Goal: Information Seeking & Learning: Learn about a topic

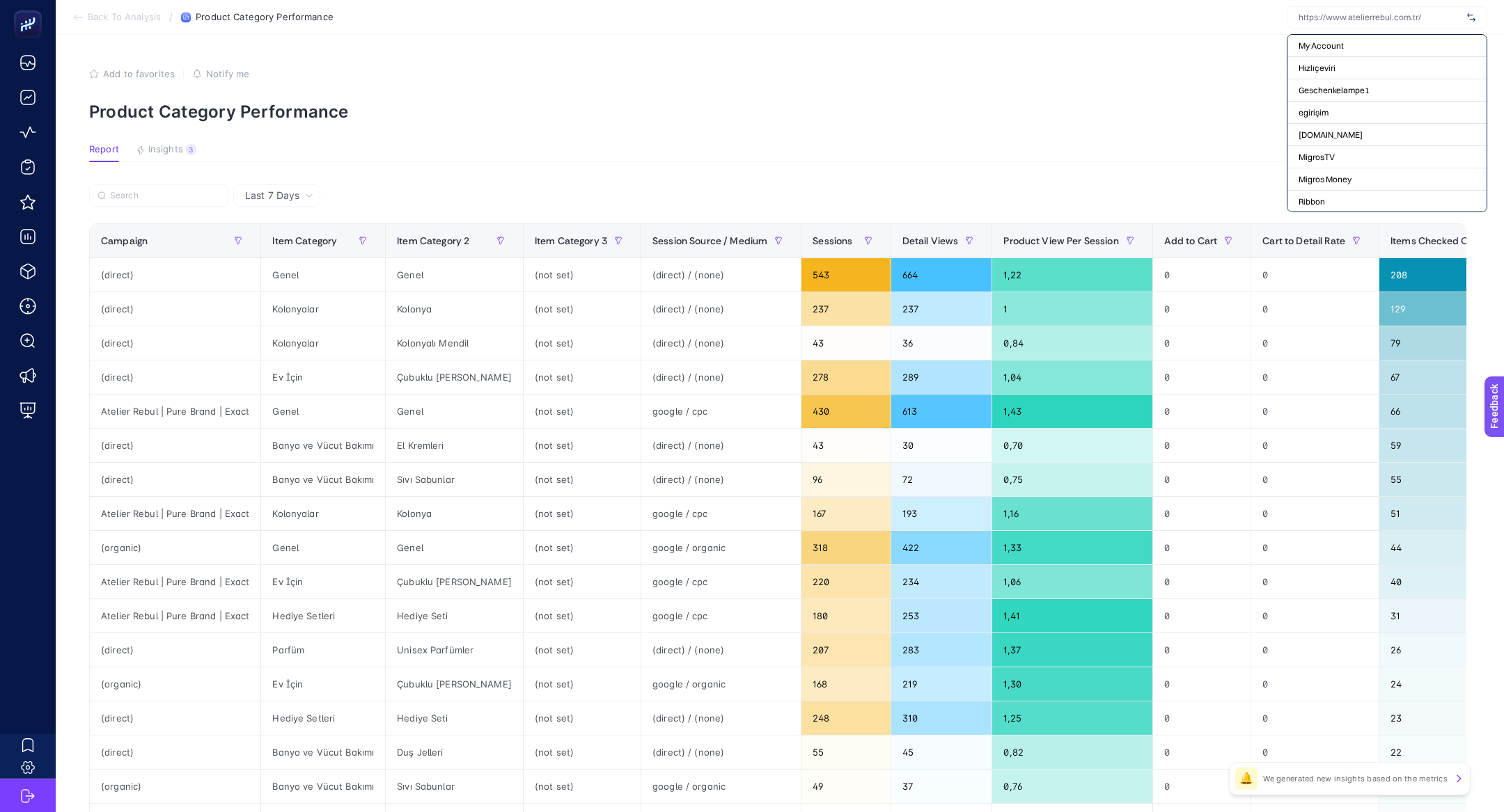
scroll to position [0, 356]
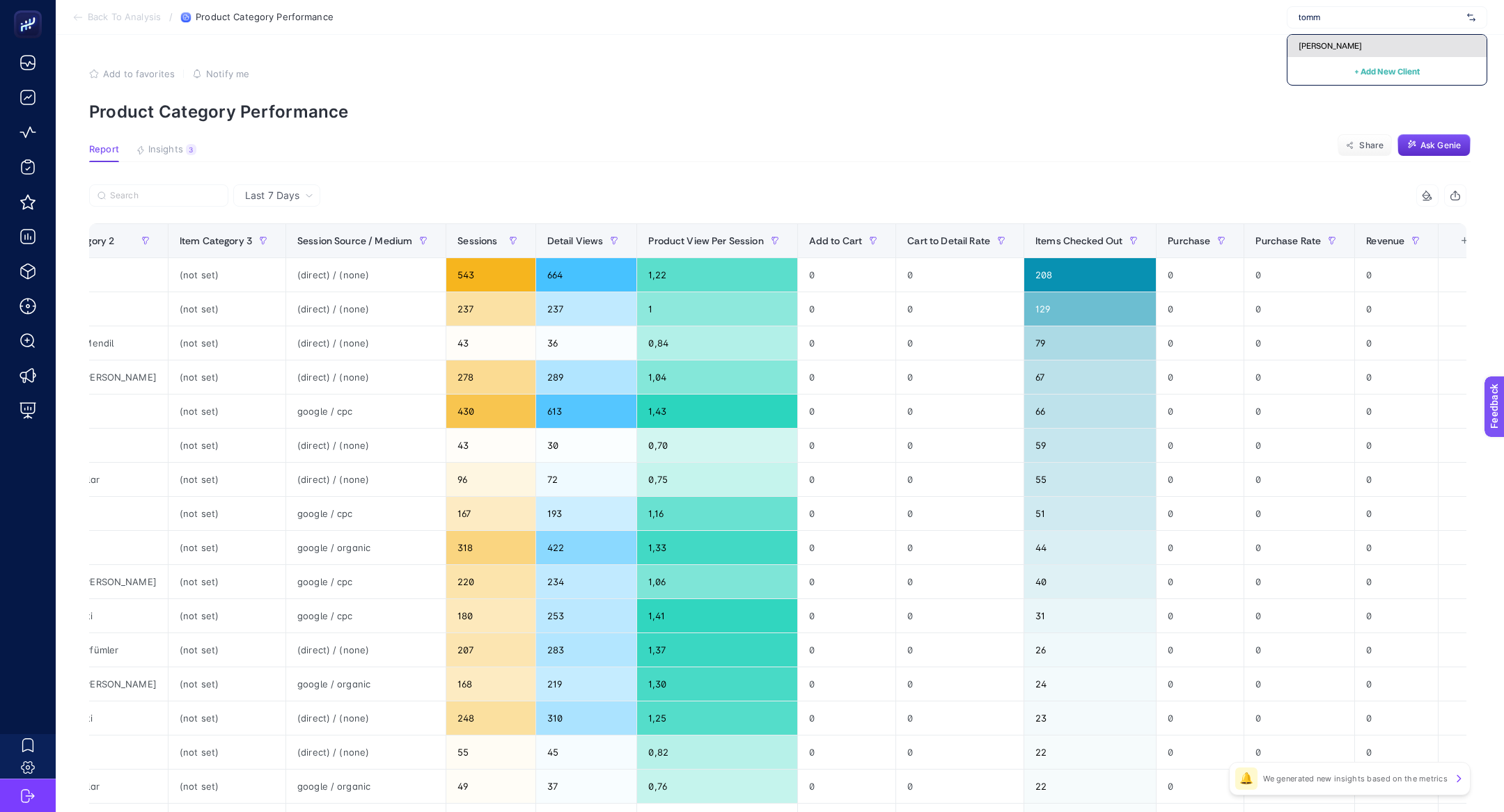
type input "tomm"
click at [1376, 51] on div "[PERSON_NAME]" at bounding box center [1387, 46] width 199 height 22
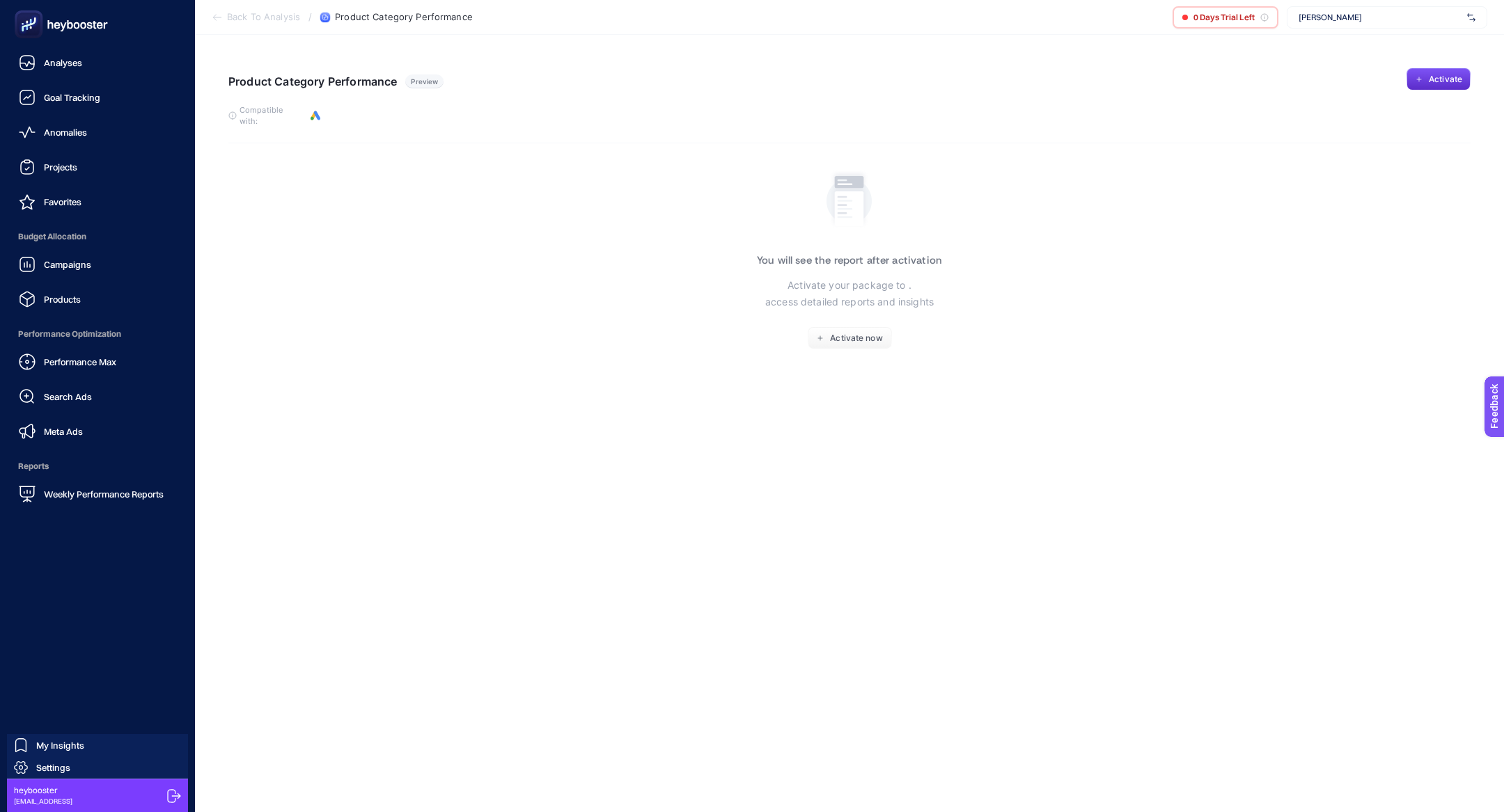
click at [69, 249] on span "Budget Allocation" at bounding box center [97, 236] width 173 height 28
click at [81, 268] on span "Campaigns" at bounding box center [68, 264] width 47 height 11
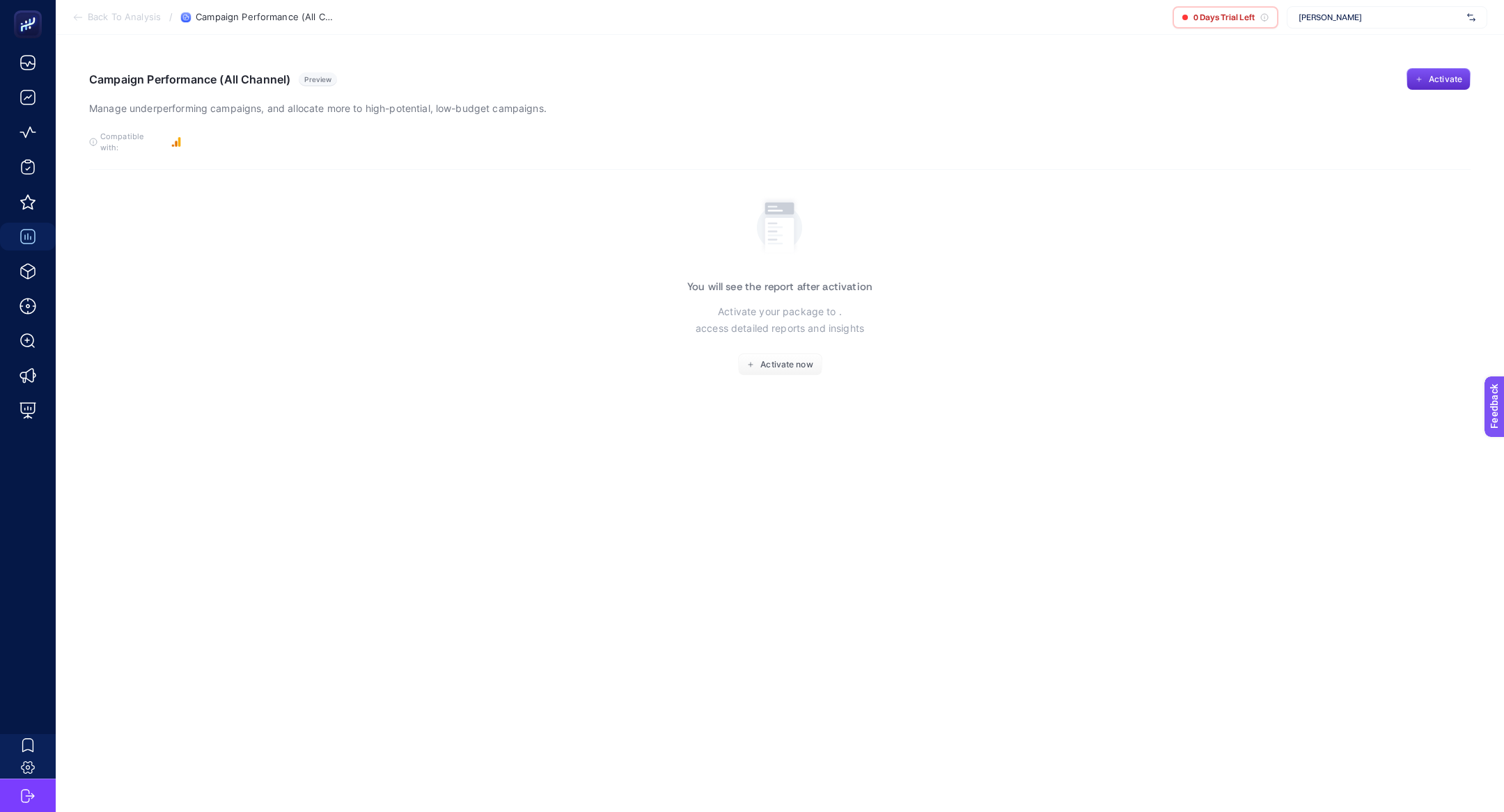
click at [1335, 15] on span "[PERSON_NAME]" at bounding box center [1380, 17] width 163 height 11
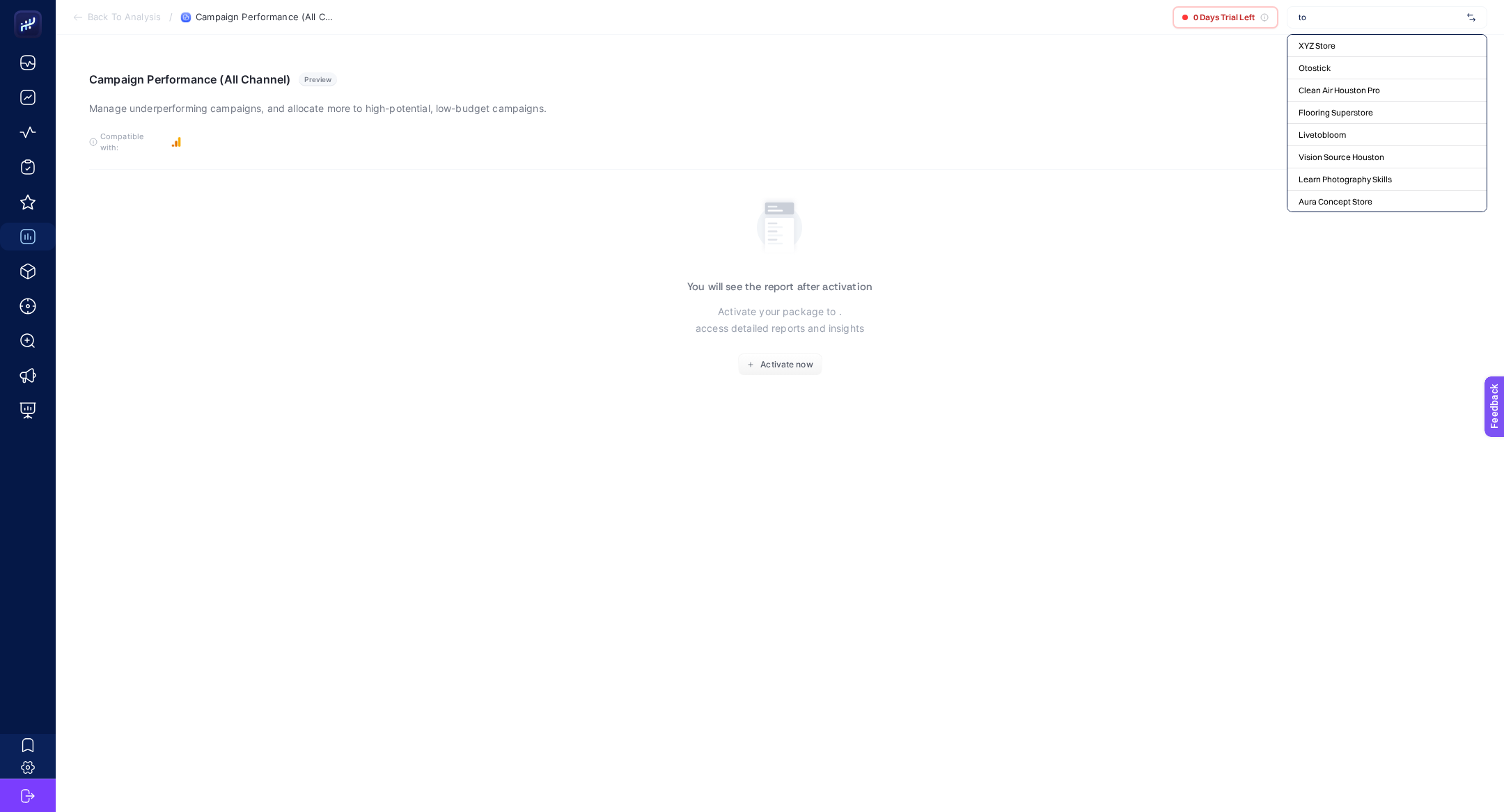
type input "t"
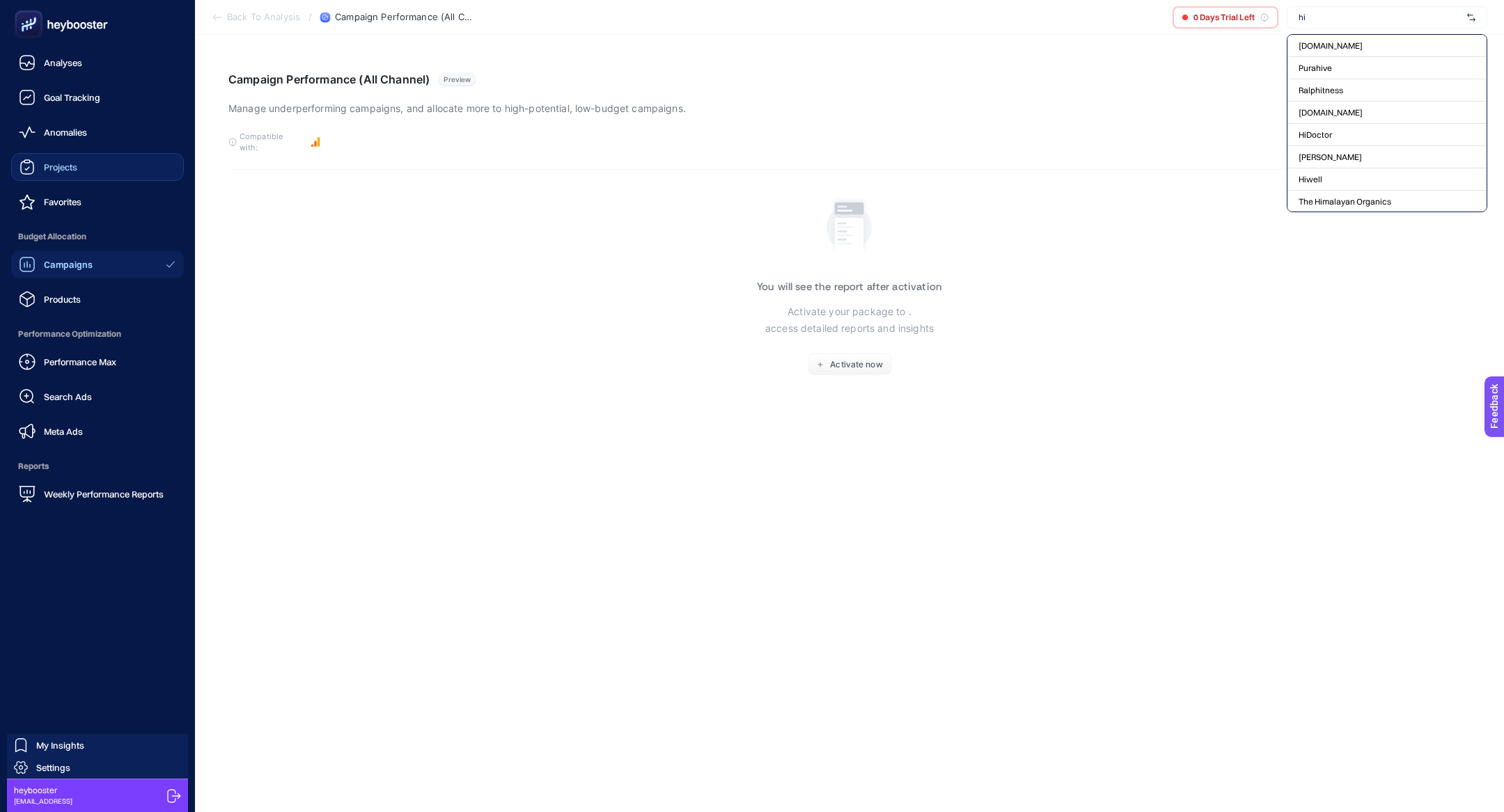
type input "h"
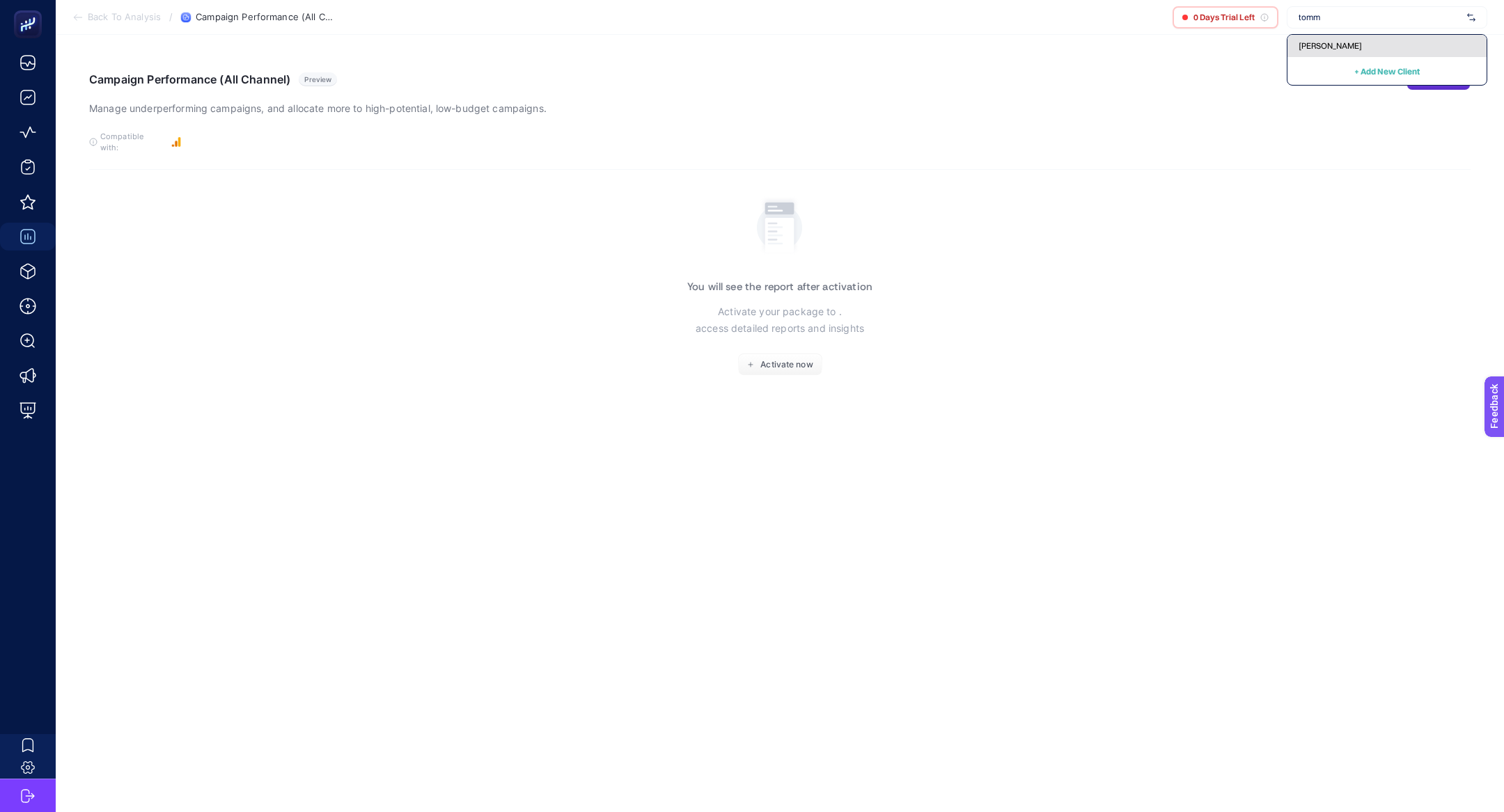
type input "tomm"
click at [1333, 50] on span "[PERSON_NAME]" at bounding box center [1330, 46] width 63 height 11
click at [1333, 21] on span "[PERSON_NAME]" at bounding box center [1380, 17] width 163 height 11
type input "parfo"
click at [1384, 47] on div "[URL][DOMAIN_NAME]" at bounding box center [1387, 46] width 199 height 22
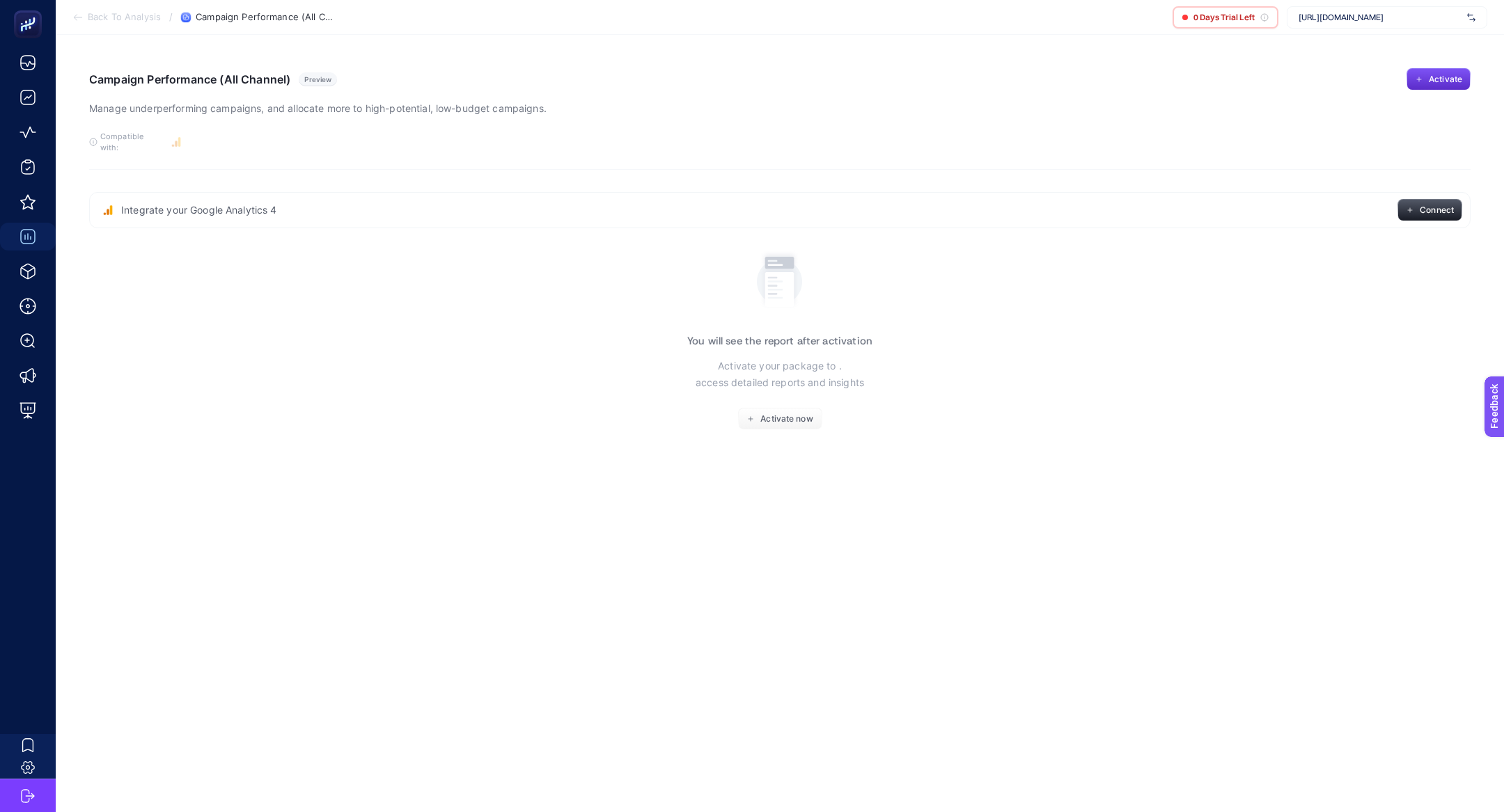
click at [1323, 22] on span "[URL][DOMAIN_NAME]" at bounding box center [1380, 17] width 163 height 11
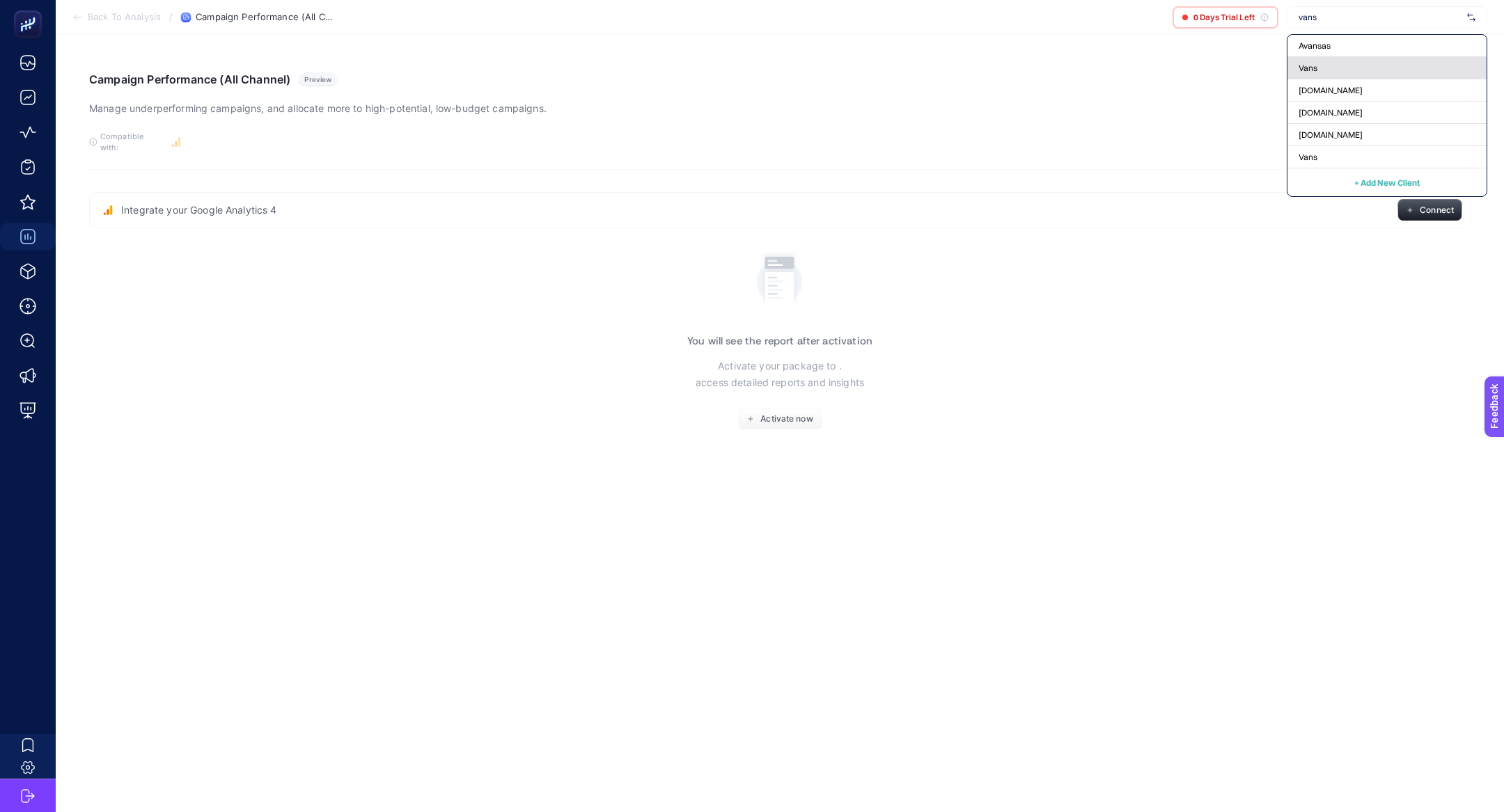
type input "vans"
click at [1338, 69] on div "Vans" at bounding box center [1387, 68] width 199 height 22
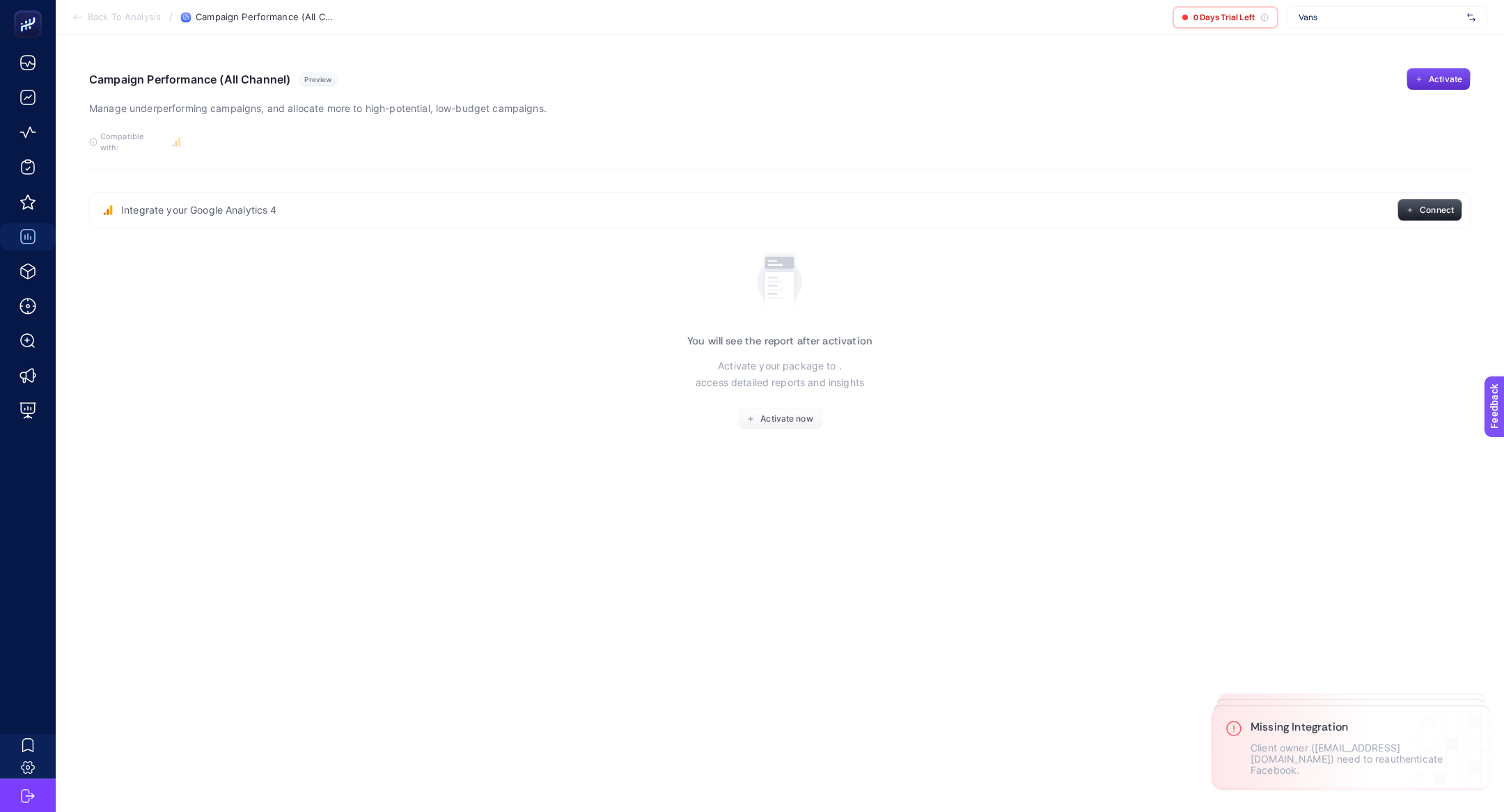
click at [1344, 35] on article "Campaign Performance (All Channel) Preview Manage underperforming campaigns, an…" at bounding box center [779, 423] width 1448 height 777
click at [1339, 24] on div "Vans" at bounding box center [1387, 17] width 201 height 22
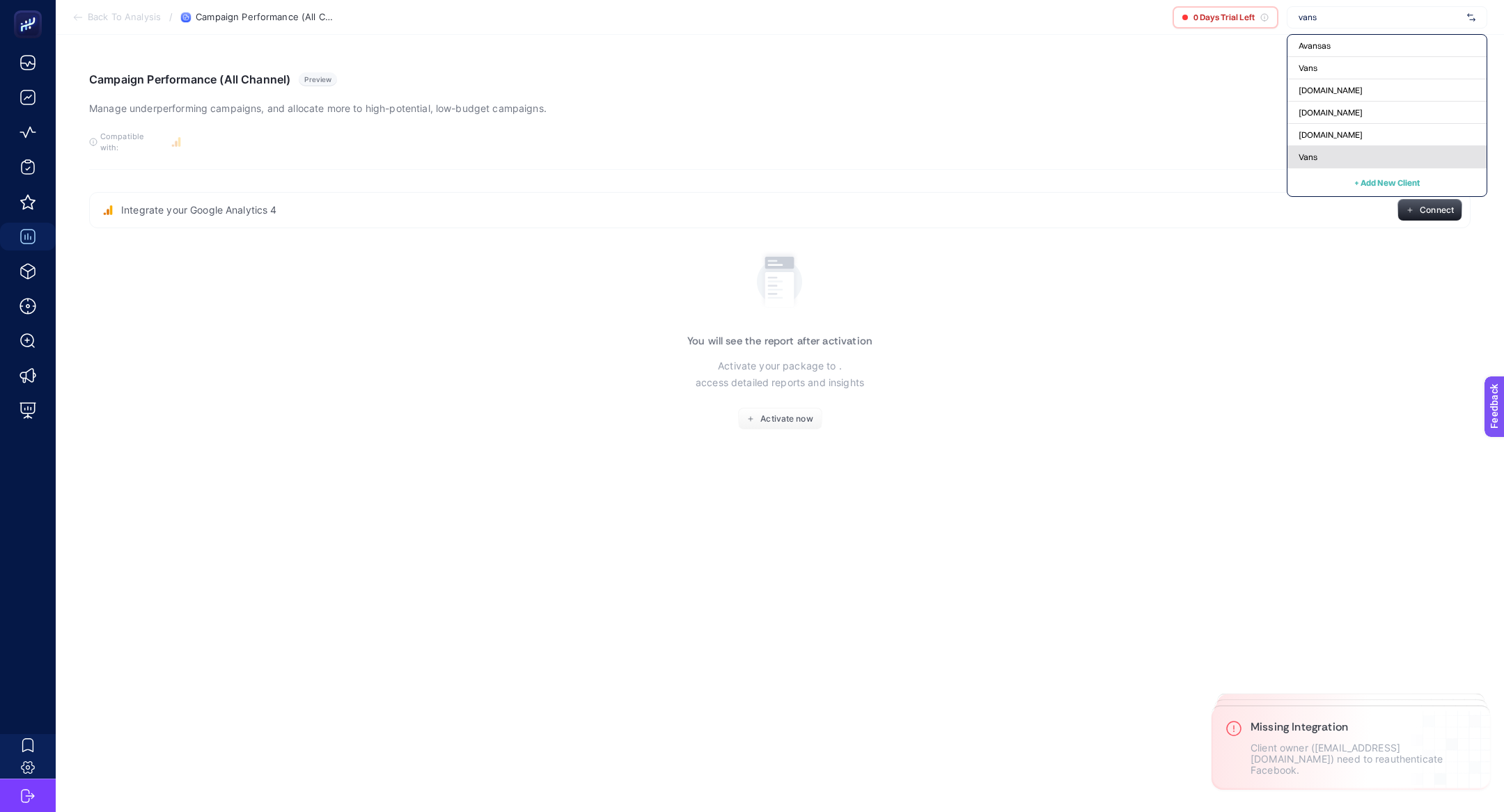
type input "vans"
click at [1328, 154] on div "Vans" at bounding box center [1387, 157] width 199 height 22
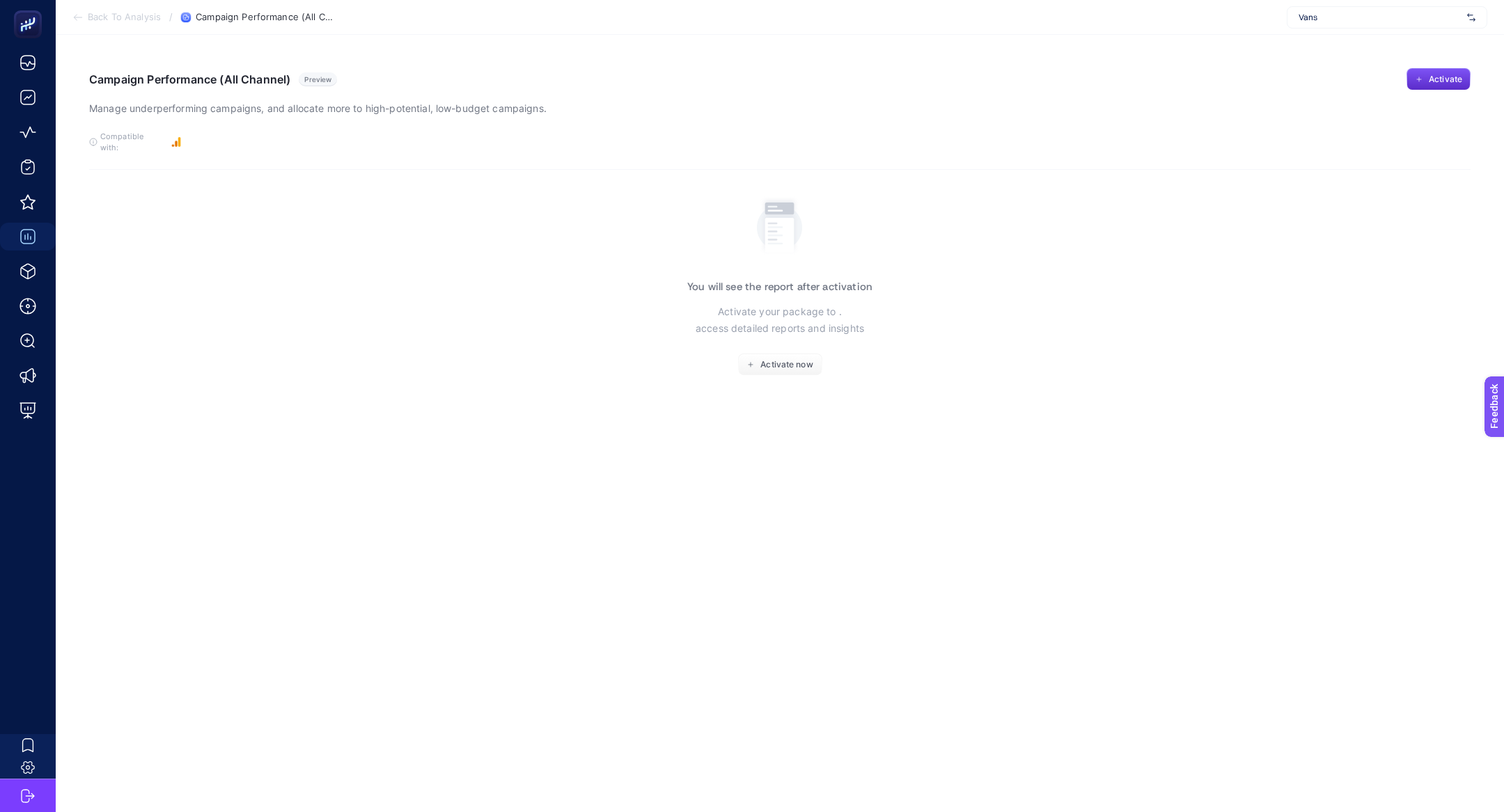
click at [1309, 12] on span "Vans" at bounding box center [1380, 17] width 163 height 11
type input "[PERSON_NAME]"
click at [1302, 41] on span "[PERSON_NAME]" at bounding box center [1330, 46] width 63 height 11
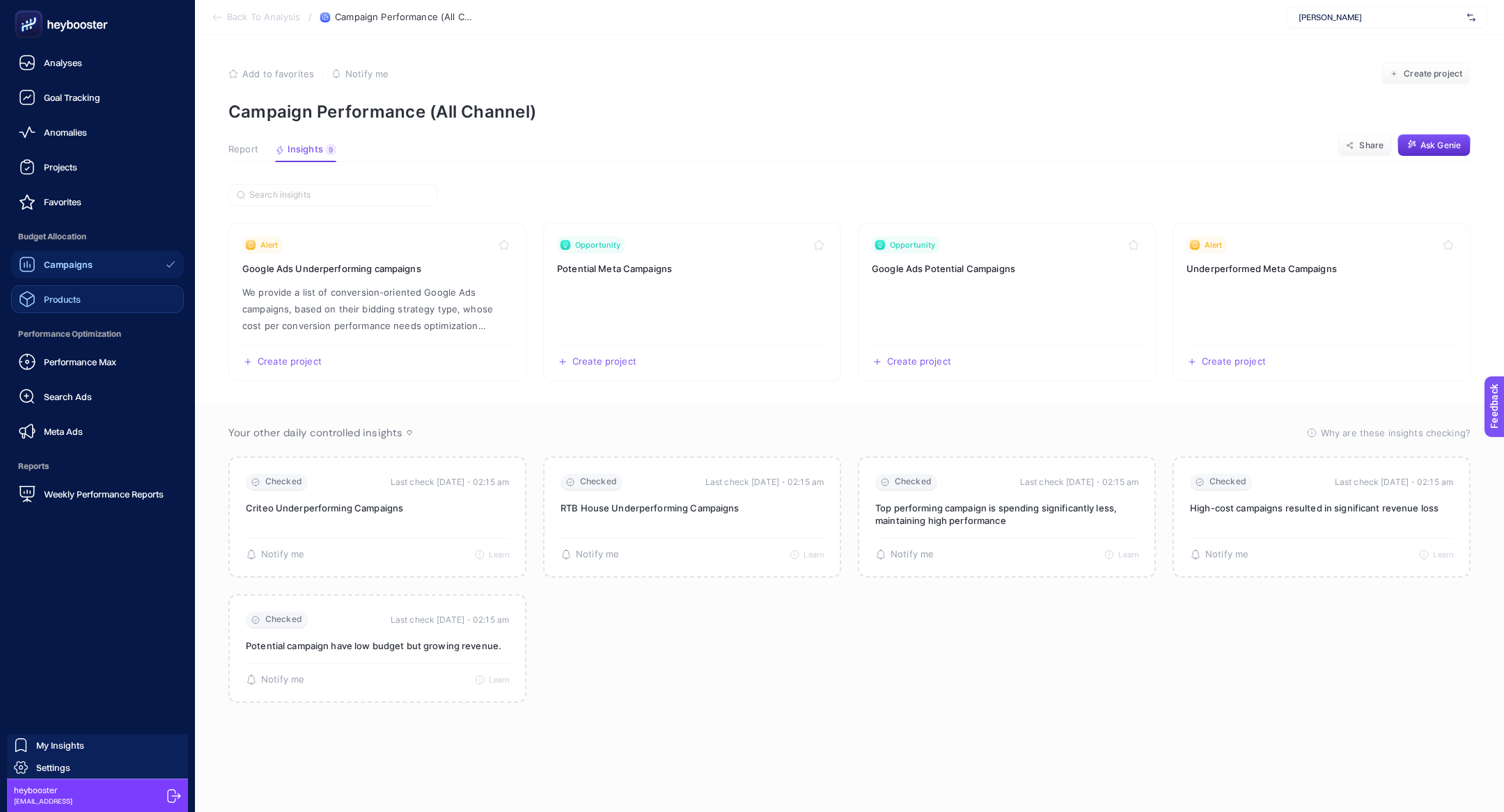
click at [88, 311] on link "Products" at bounding box center [97, 299] width 173 height 28
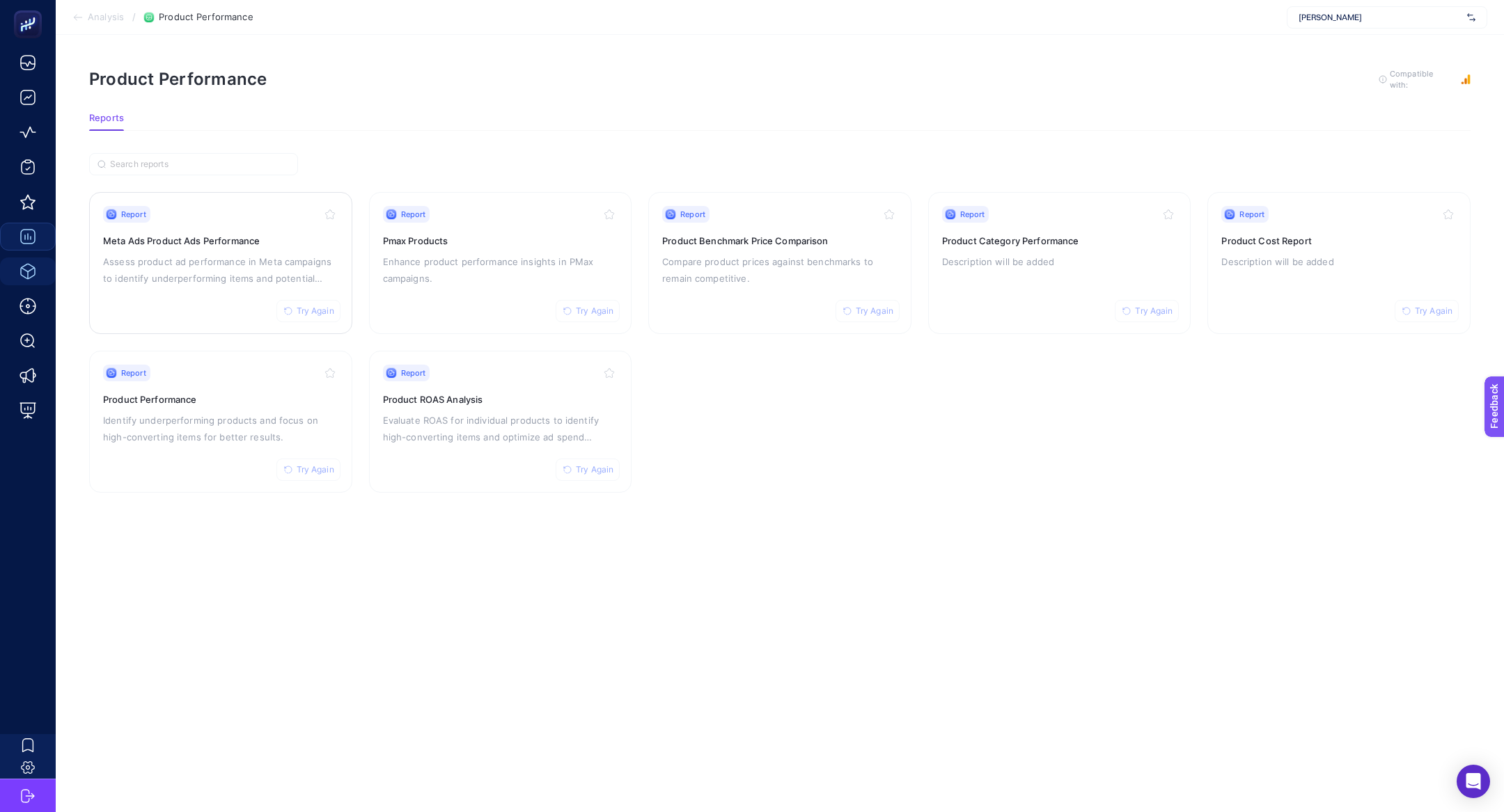
click at [239, 245] on h3 "Meta Ads Product Ads Performance" at bounding box center [220, 241] width 236 height 14
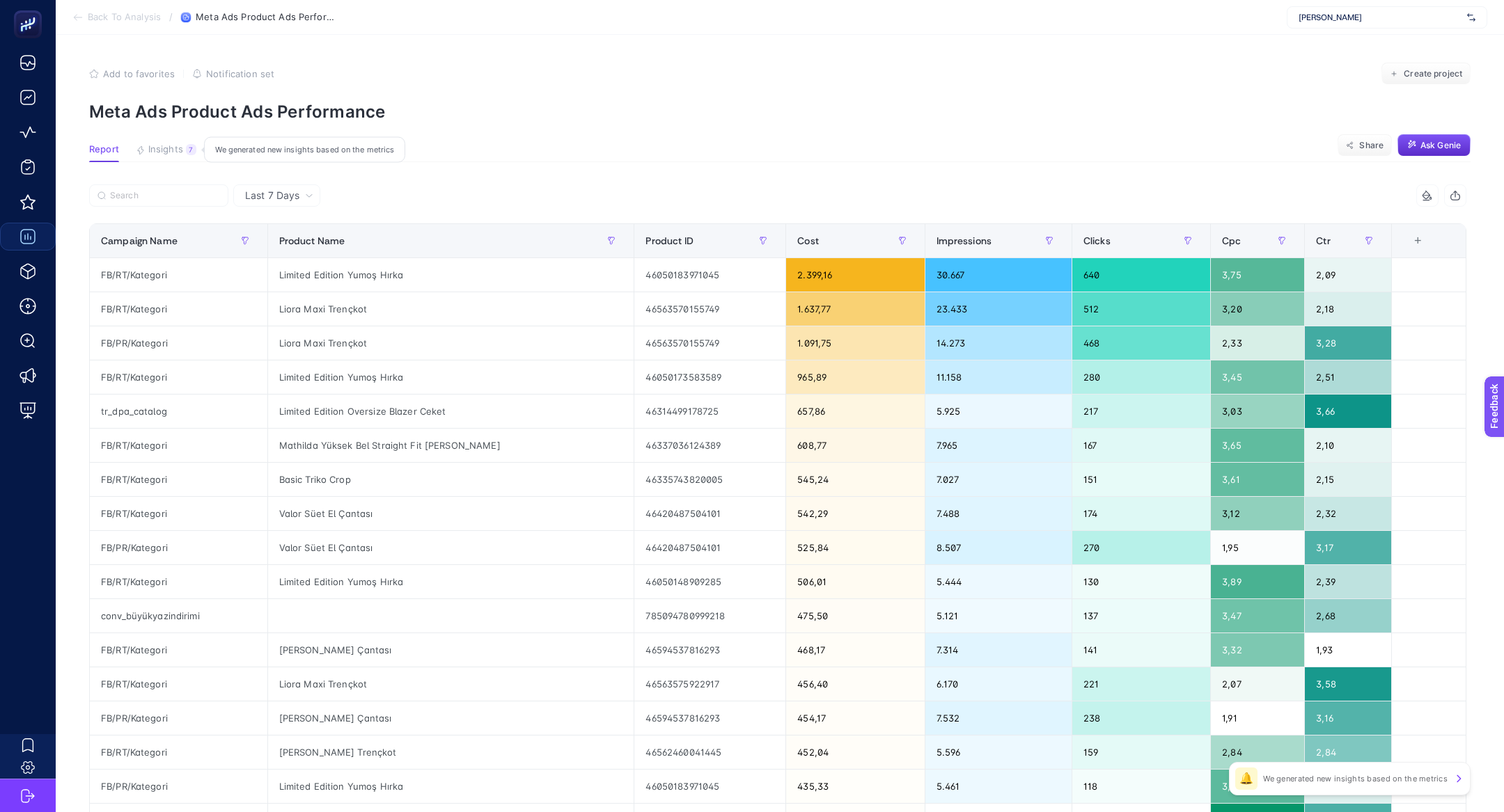
click at [155, 150] on span "Insights" at bounding box center [166, 149] width 35 height 11
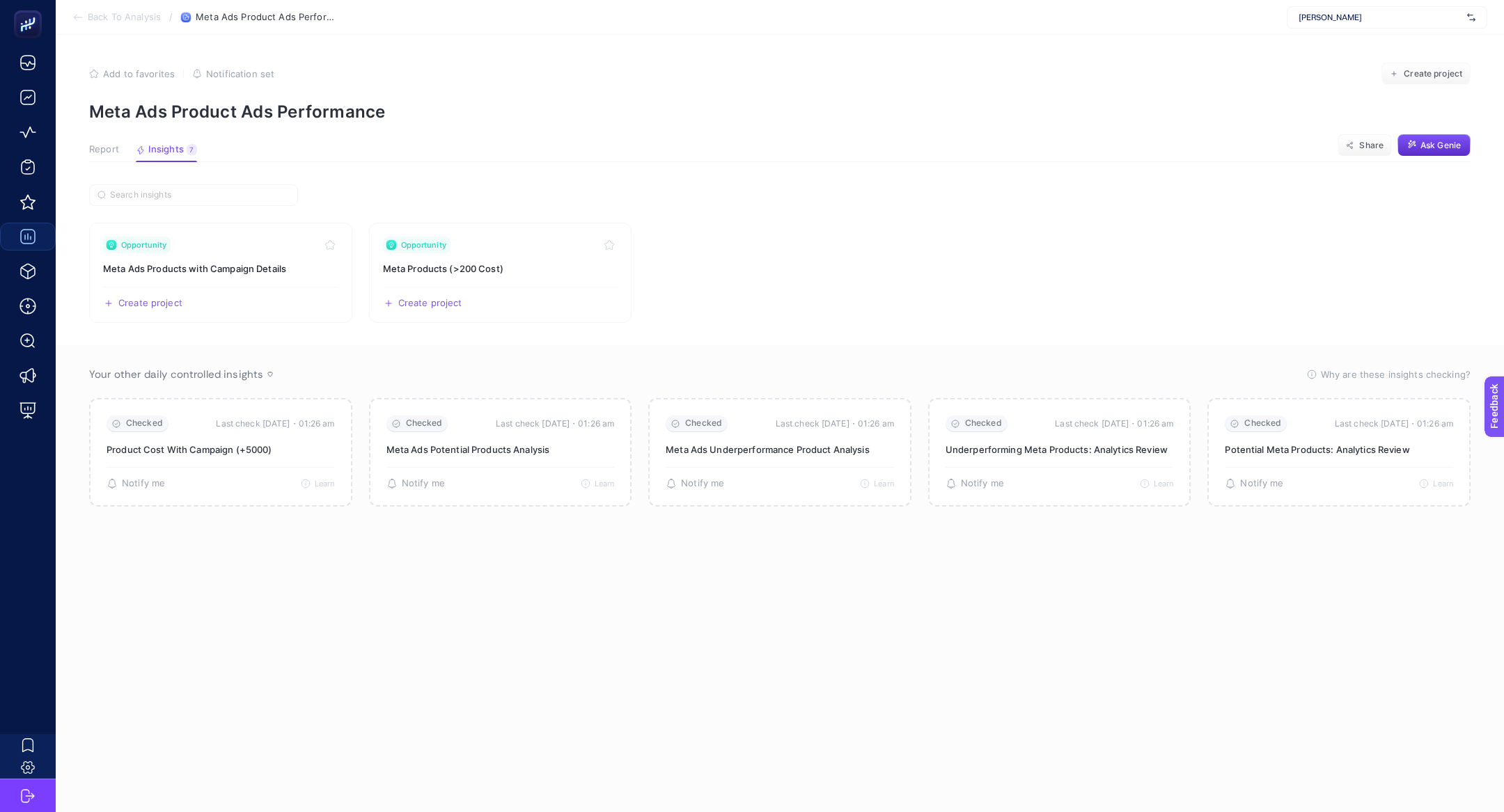
click at [97, 141] on article "Add to favorites false Notification set Create project Meta Ads Product Ads Per…" at bounding box center [779, 423] width 1448 height 777
click at [108, 153] on span "Report" at bounding box center [104, 149] width 30 height 11
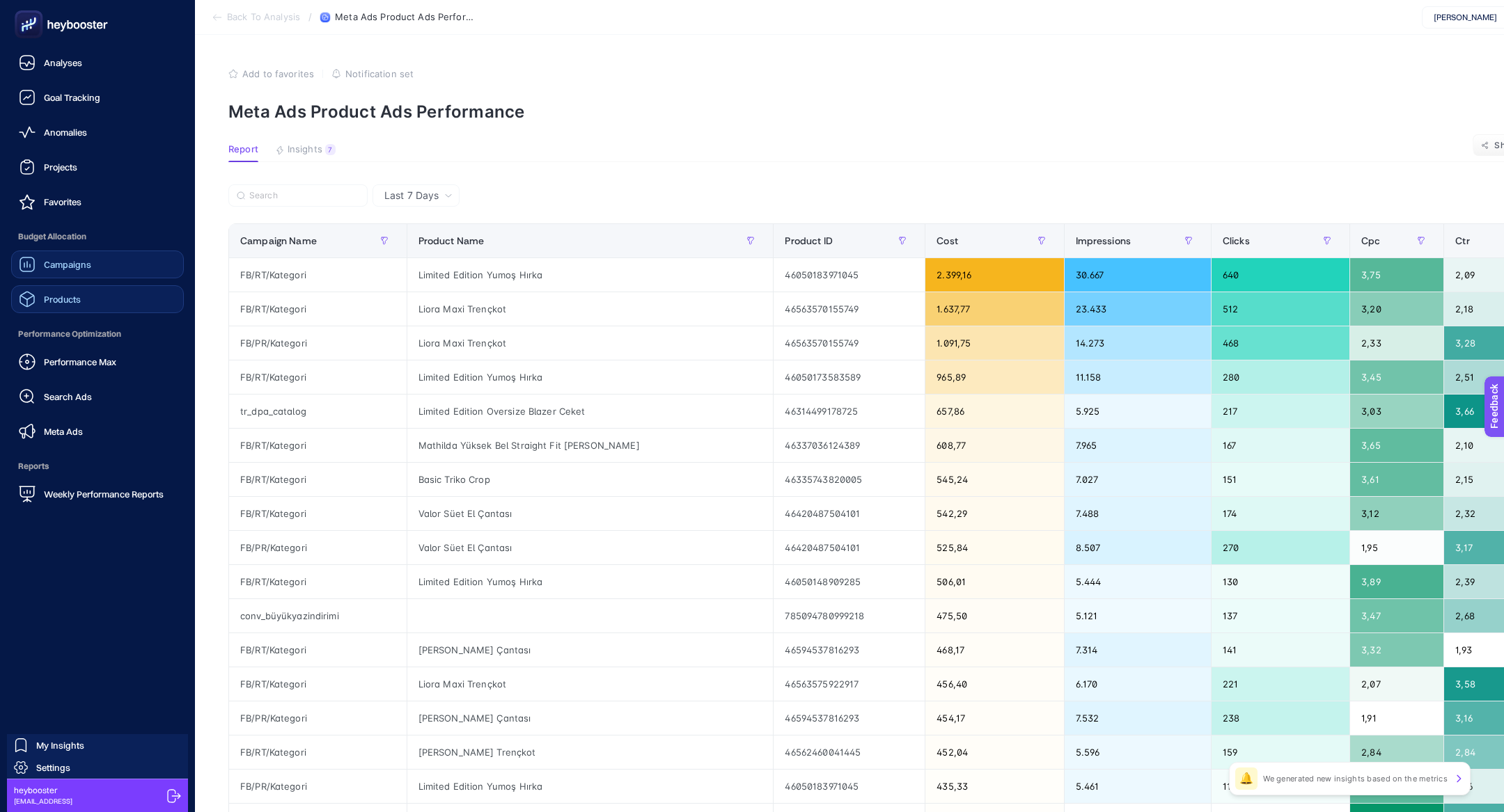
click at [84, 306] on link "Products" at bounding box center [97, 299] width 173 height 28
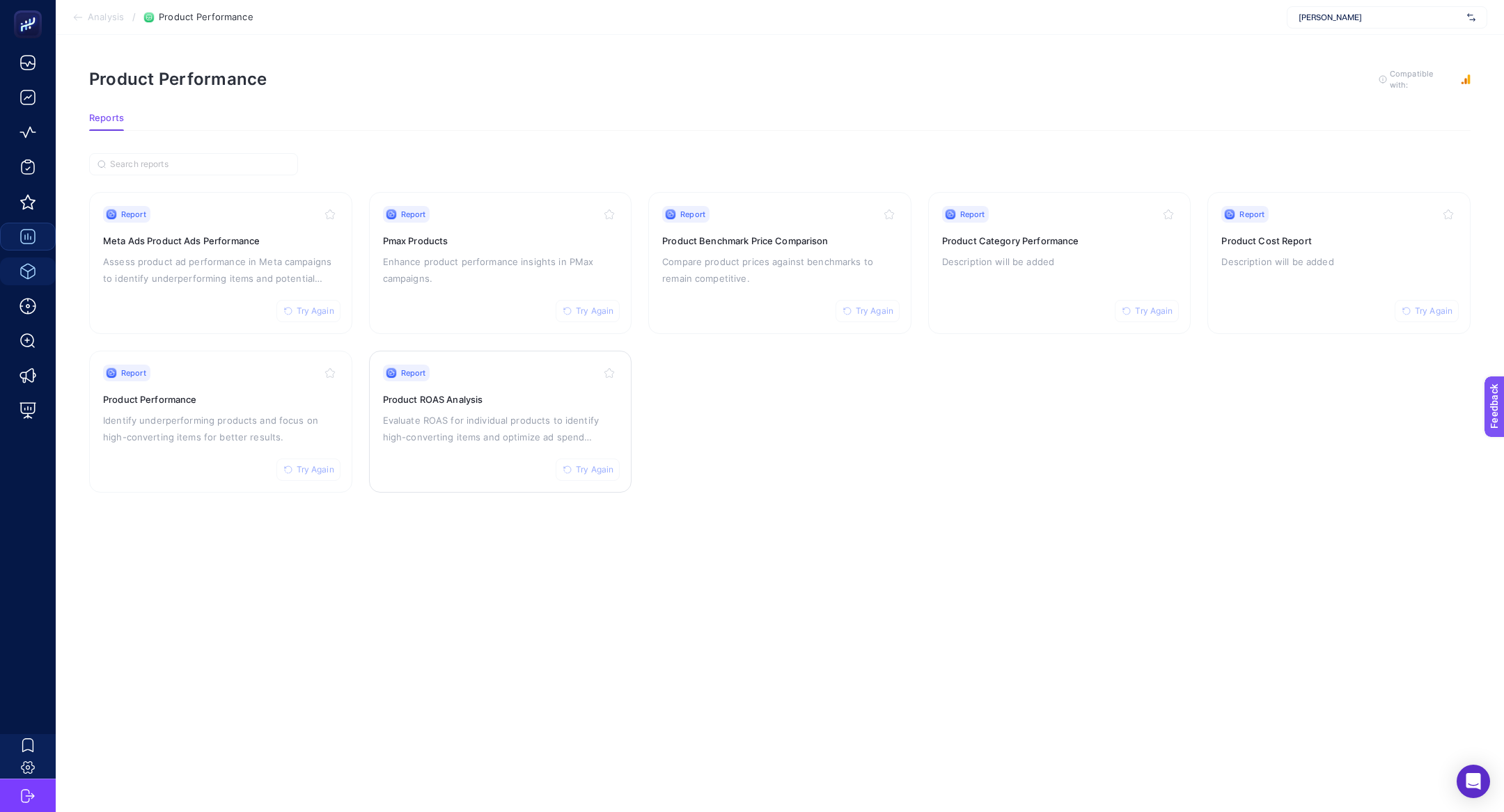
click at [473, 430] on p "Evaluate ROAS for individual products to identify high-converting items and opt…" at bounding box center [501, 429] width 236 height 34
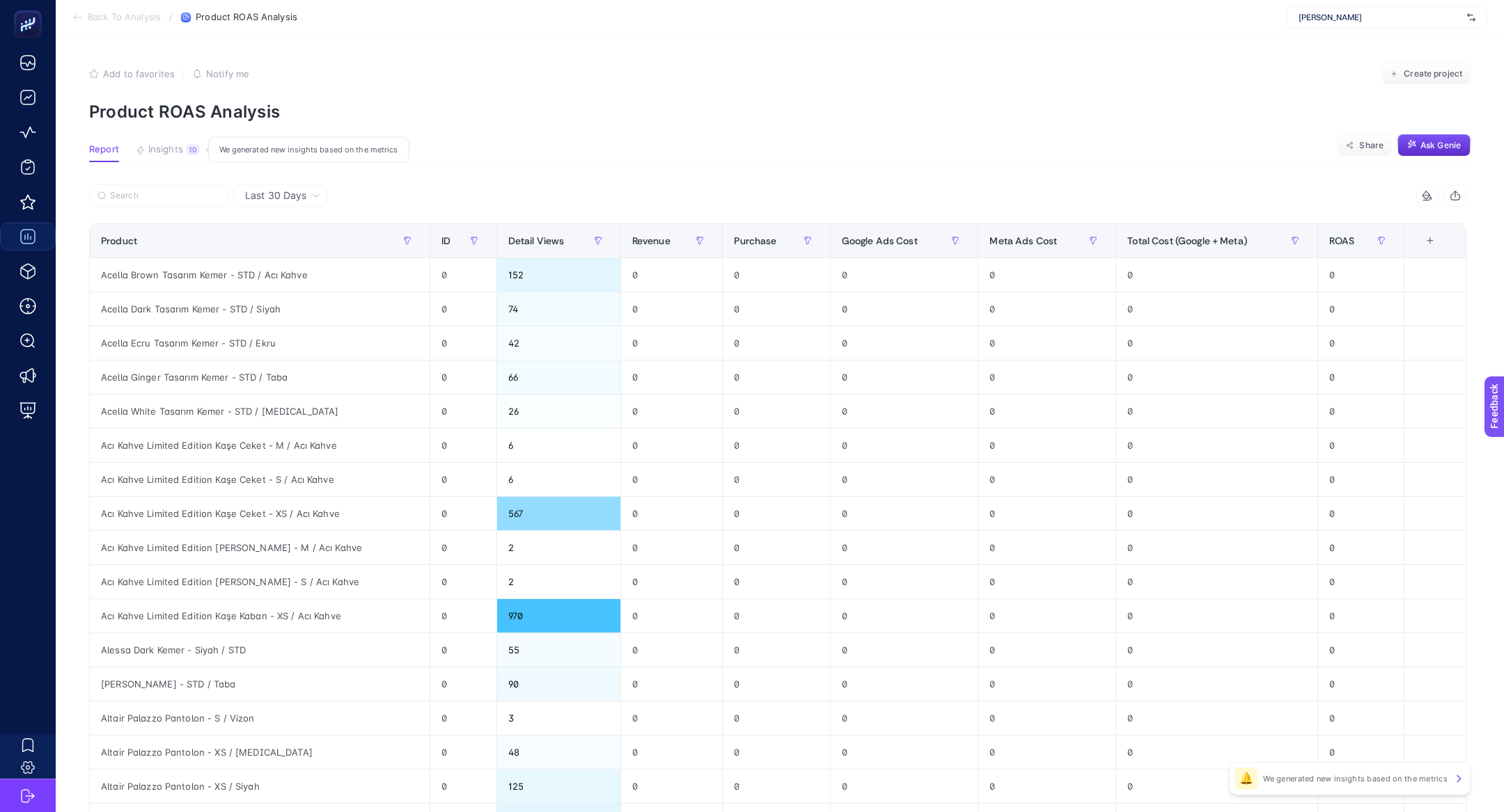
click at [193, 148] on div "10" at bounding box center [193, 149] width 14 height 11
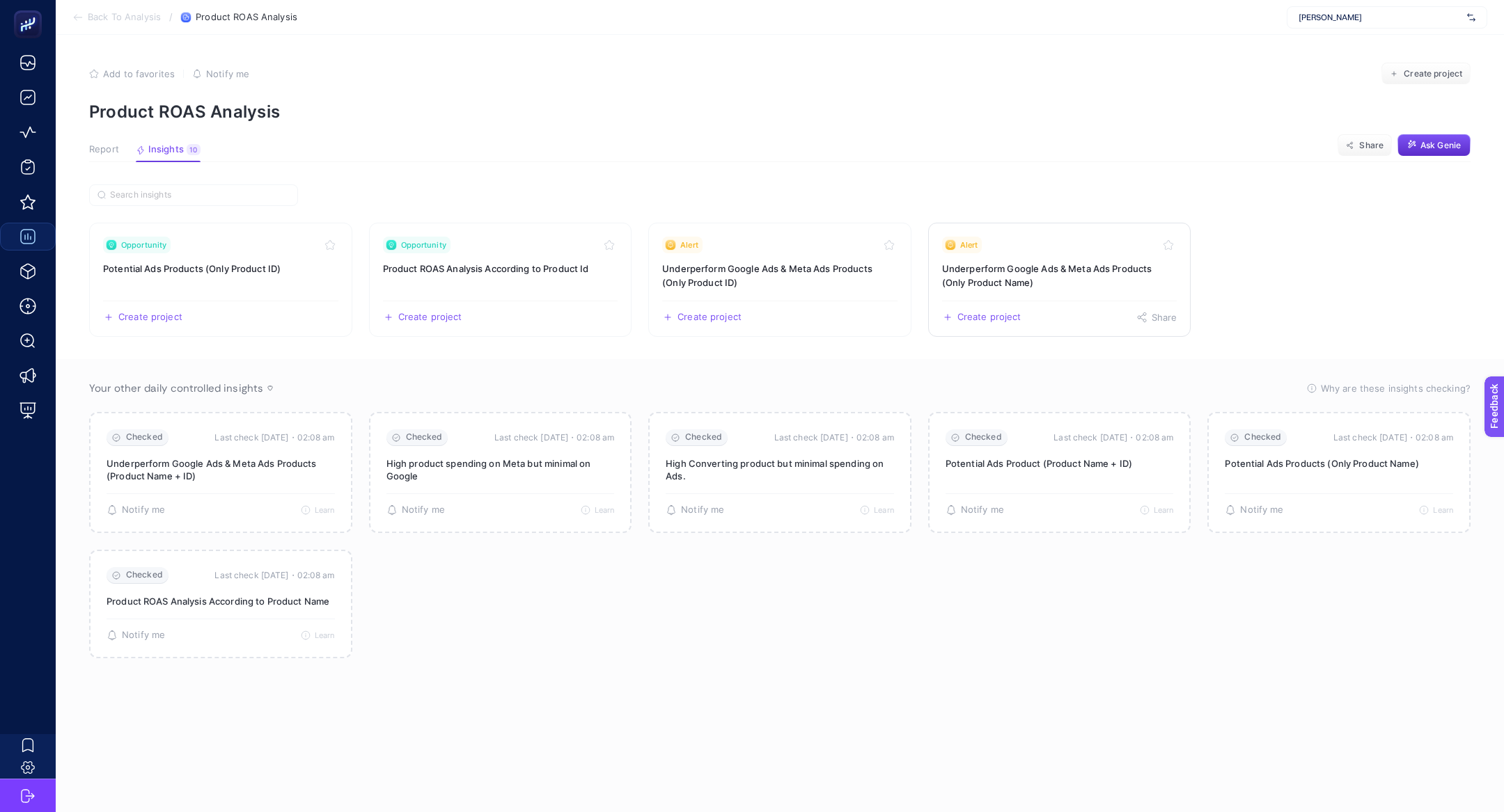
click at [1046, 287] on h3 "Underperform Google Ads & Meta Ads Products (Only Product Name)" at bounding box center [1060, 275] width 236 height 28
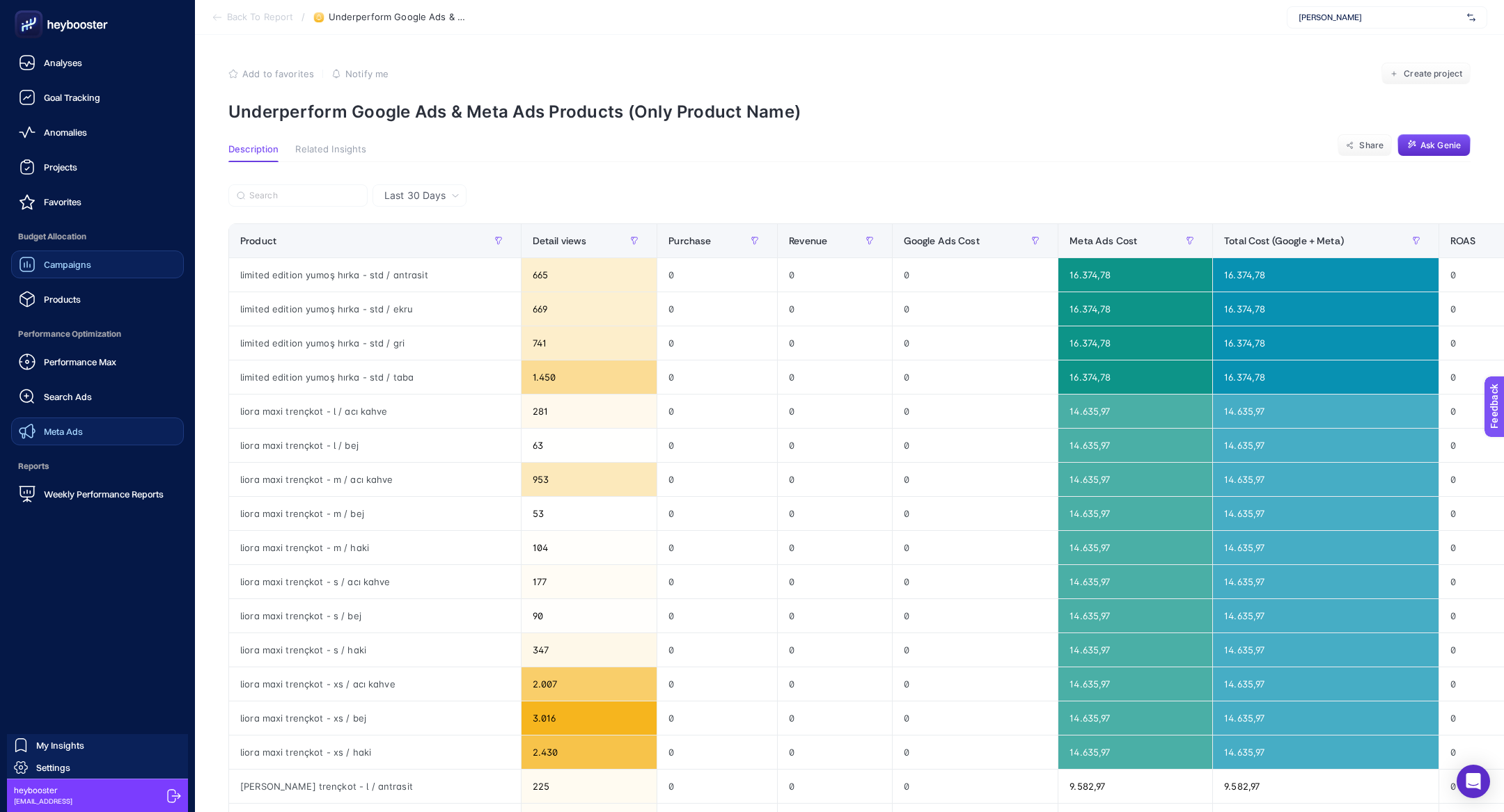
click at [73, 432] on span "Meta Ads" at bounding box center [63, 431] width 39 height 11
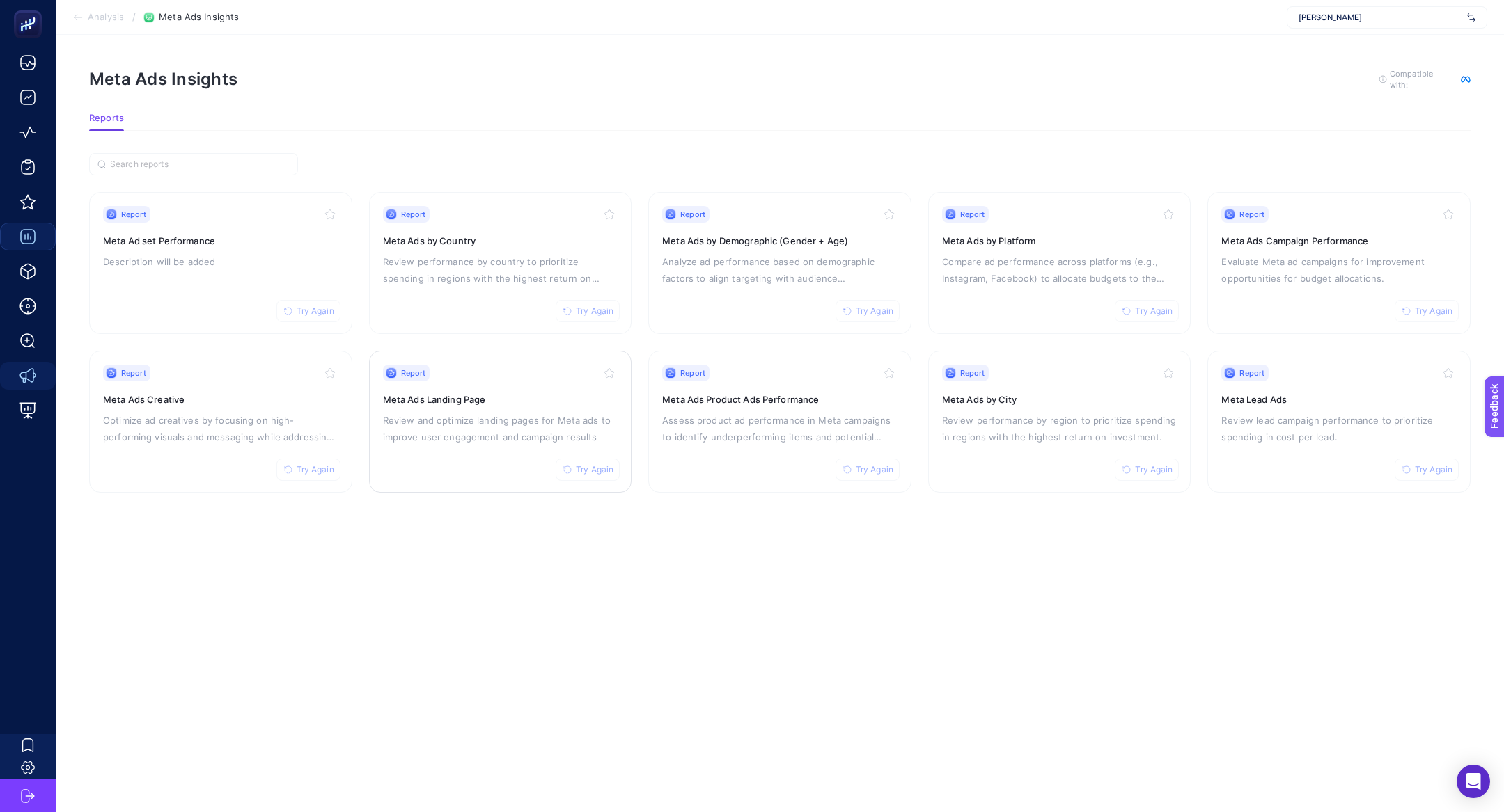
click at [447, 424] on p "Review and optimize landing pages for Meta ads to improve user engagement and c…" at bounding box center [501, 429] width 236 height 34
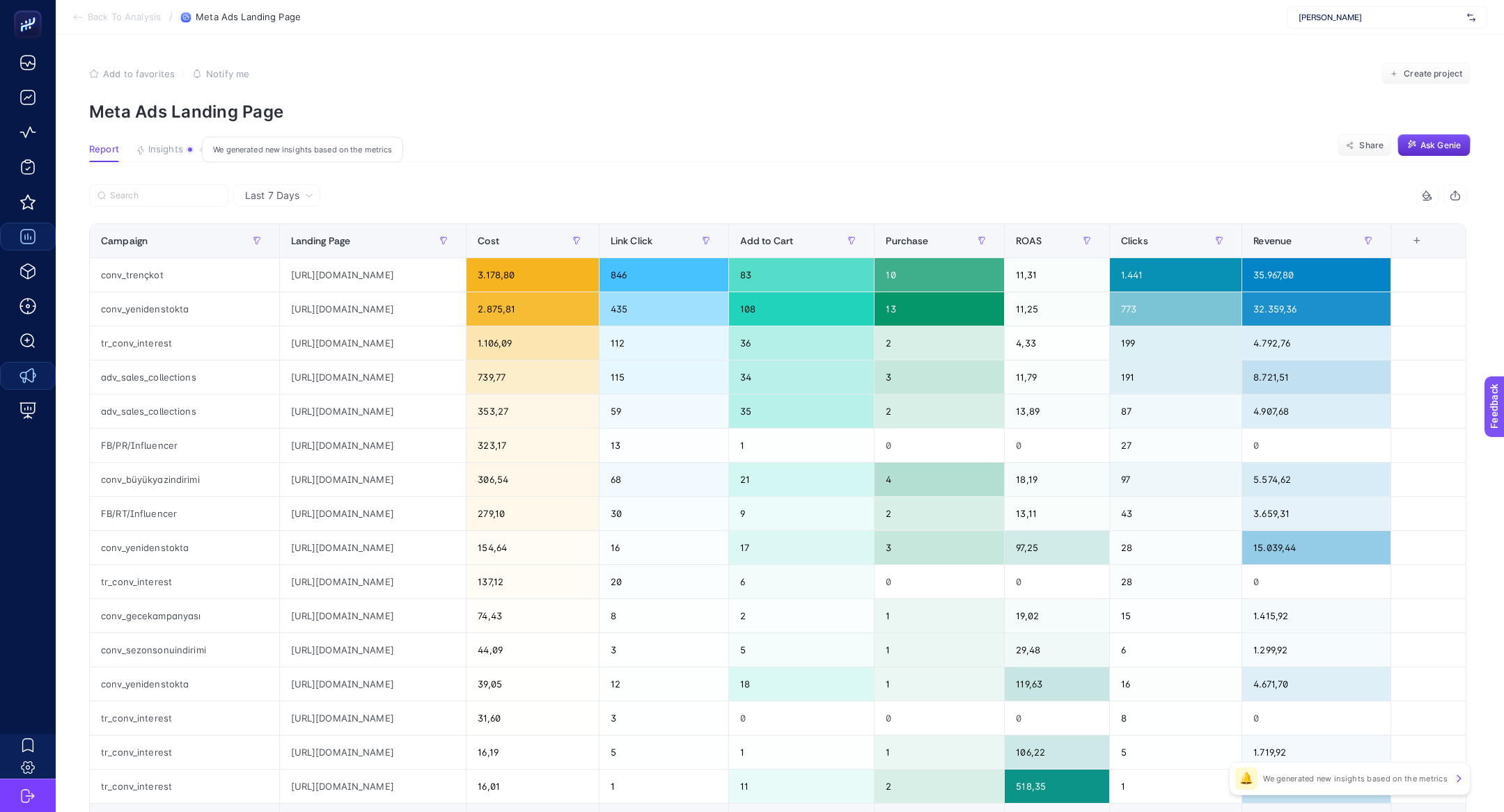
click at [173, 149] on span "Insights" at bounding box center [166, 149] width 35 height 11
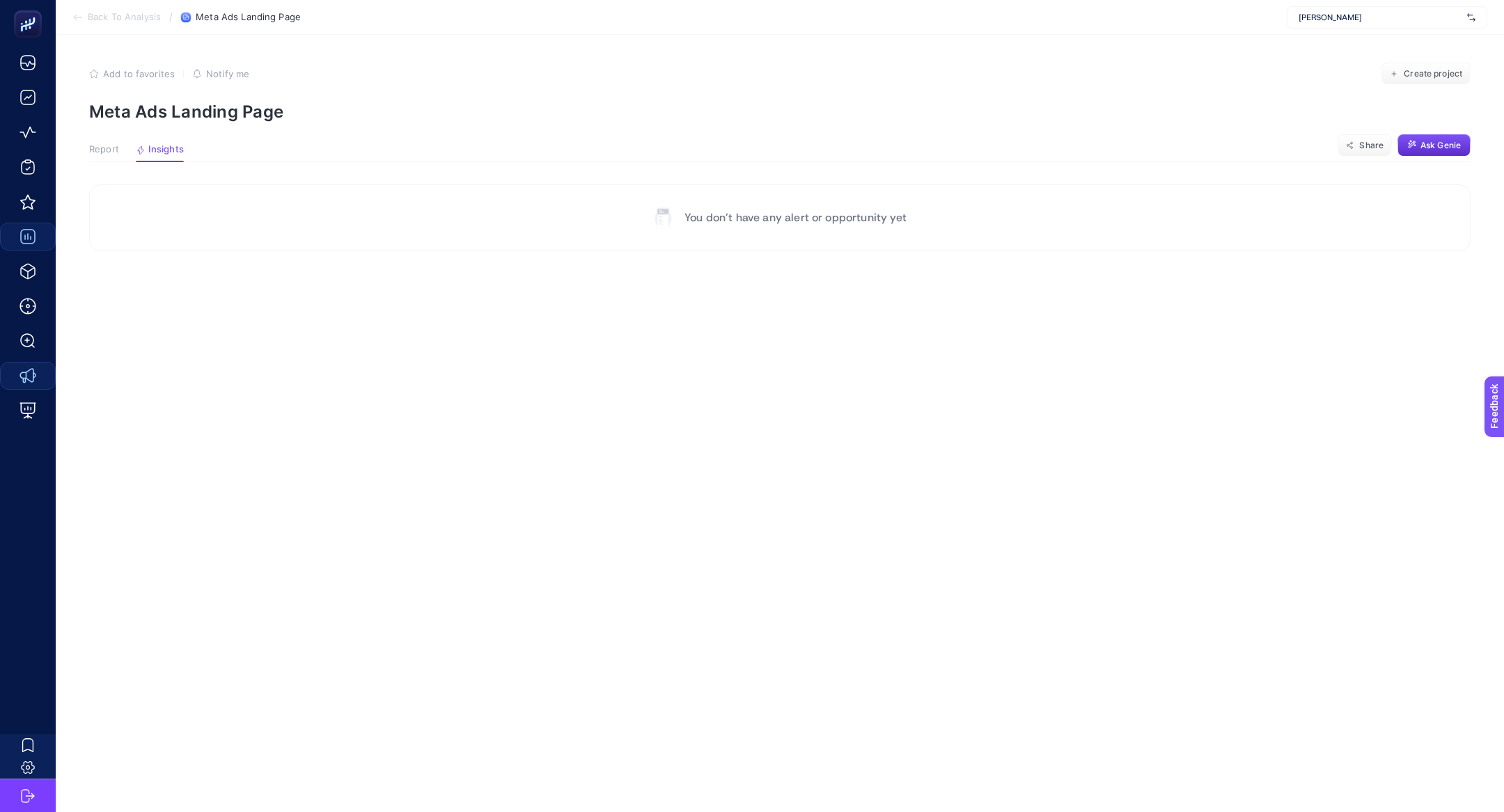
click at [85, 152] on article "Add to favorites false Notify me Create project Meta Ads Landing Page Report In…" at bounding box center [779, 423] width 1448 height 777
click at [100, 153] on span "Report" at bounding box center [104, 149] width 30 height 11
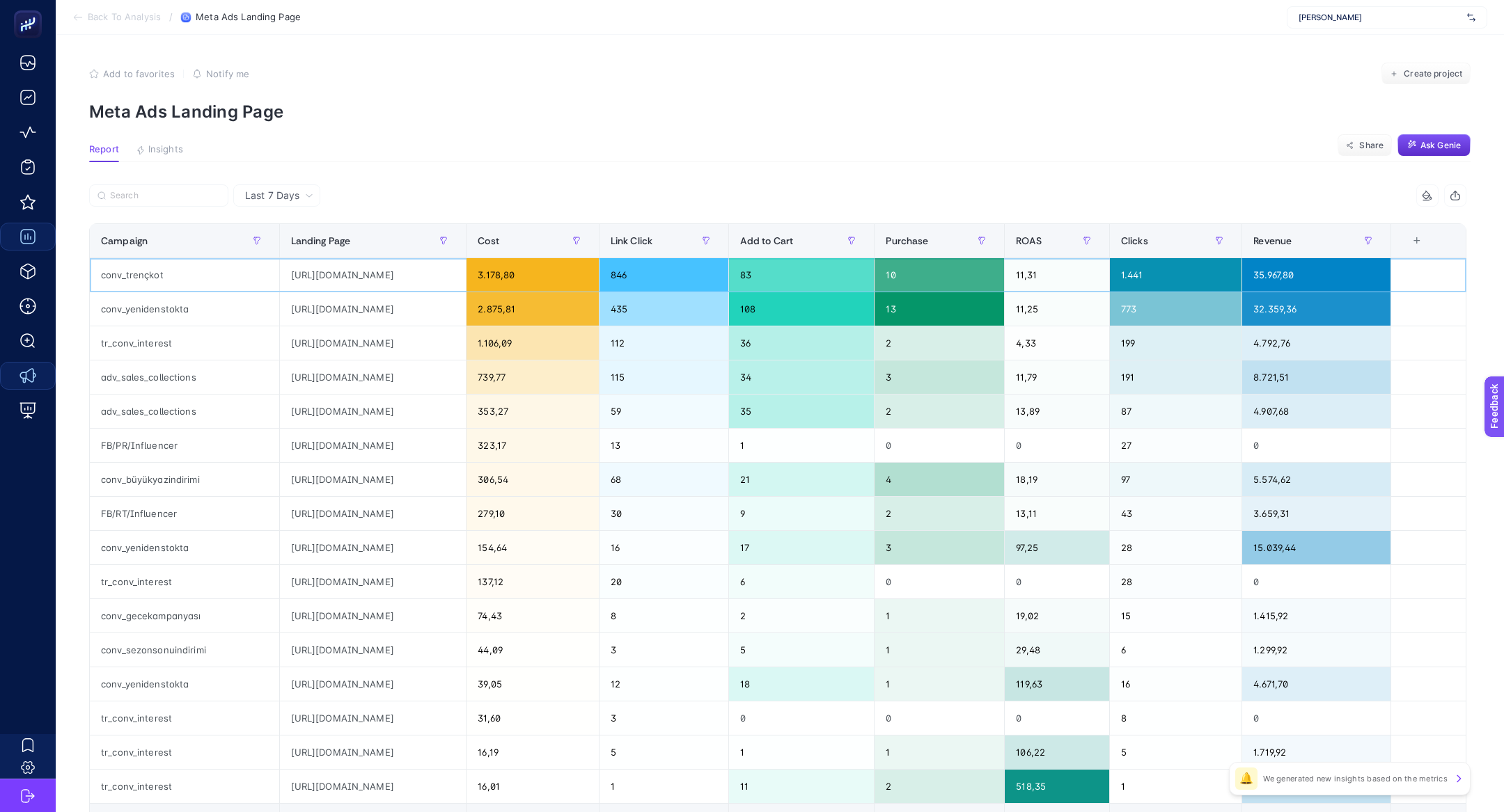
click at [371, 265] on div "[URL][DOMAIN_NAME]" at bounding box center [373, 275] width 187 height 34
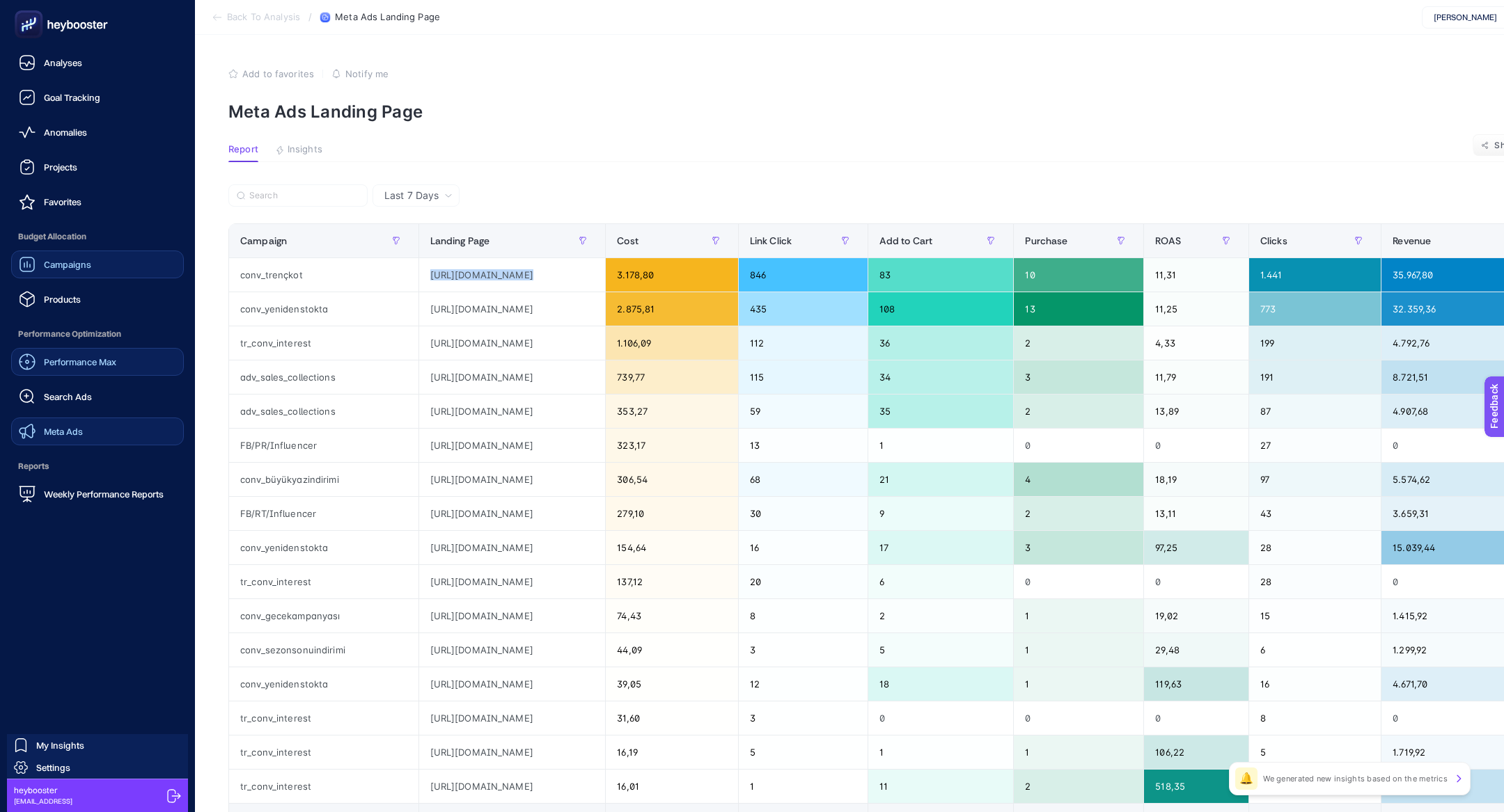
click at [71, 363] on span "Performance Max" at bounding box center [80, 361] width 73 height 11
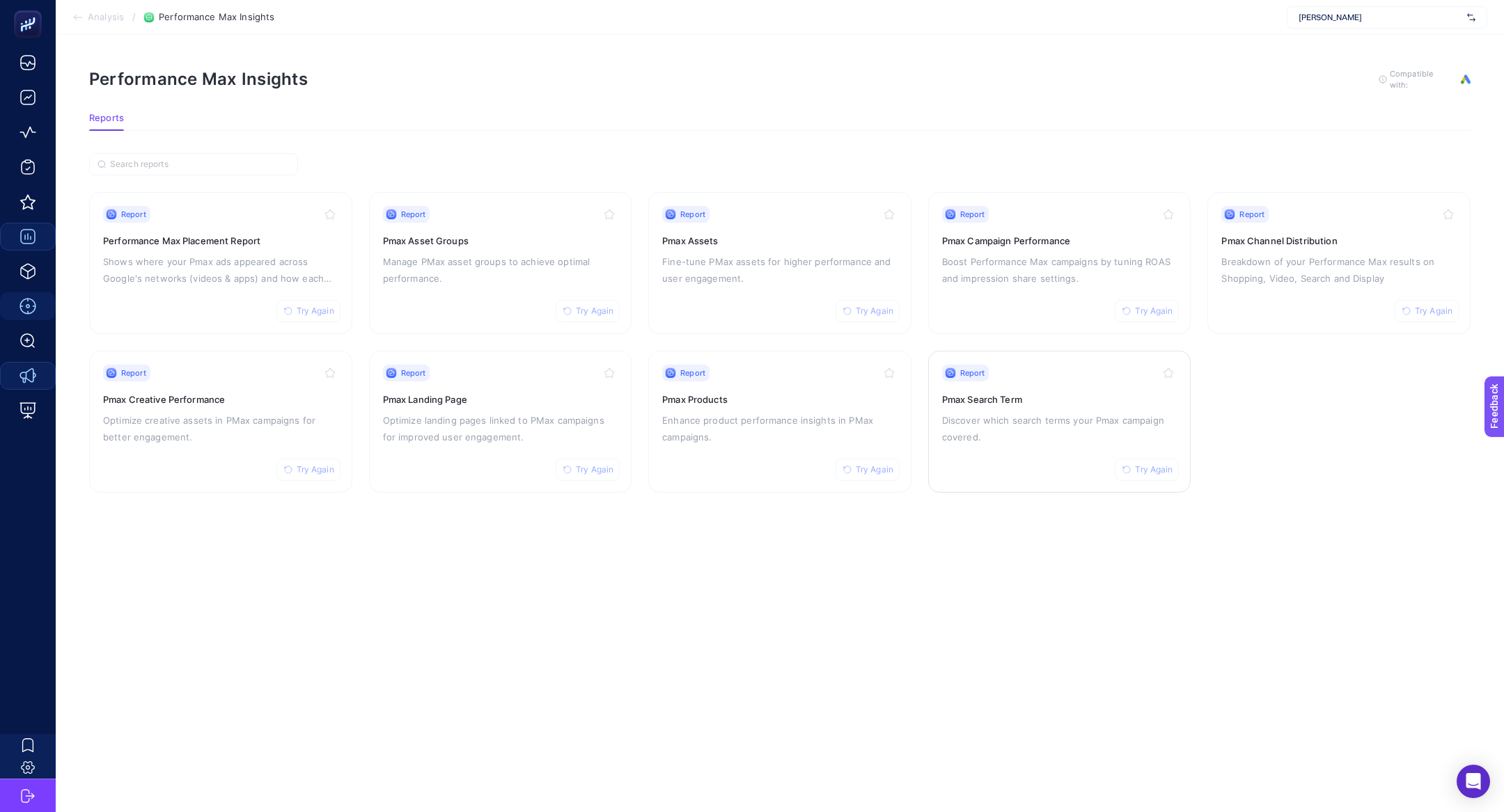
click at [1052, 398] on h3 "Pmax Search Term" at bounding box center [1060, 399] width 236 height 14
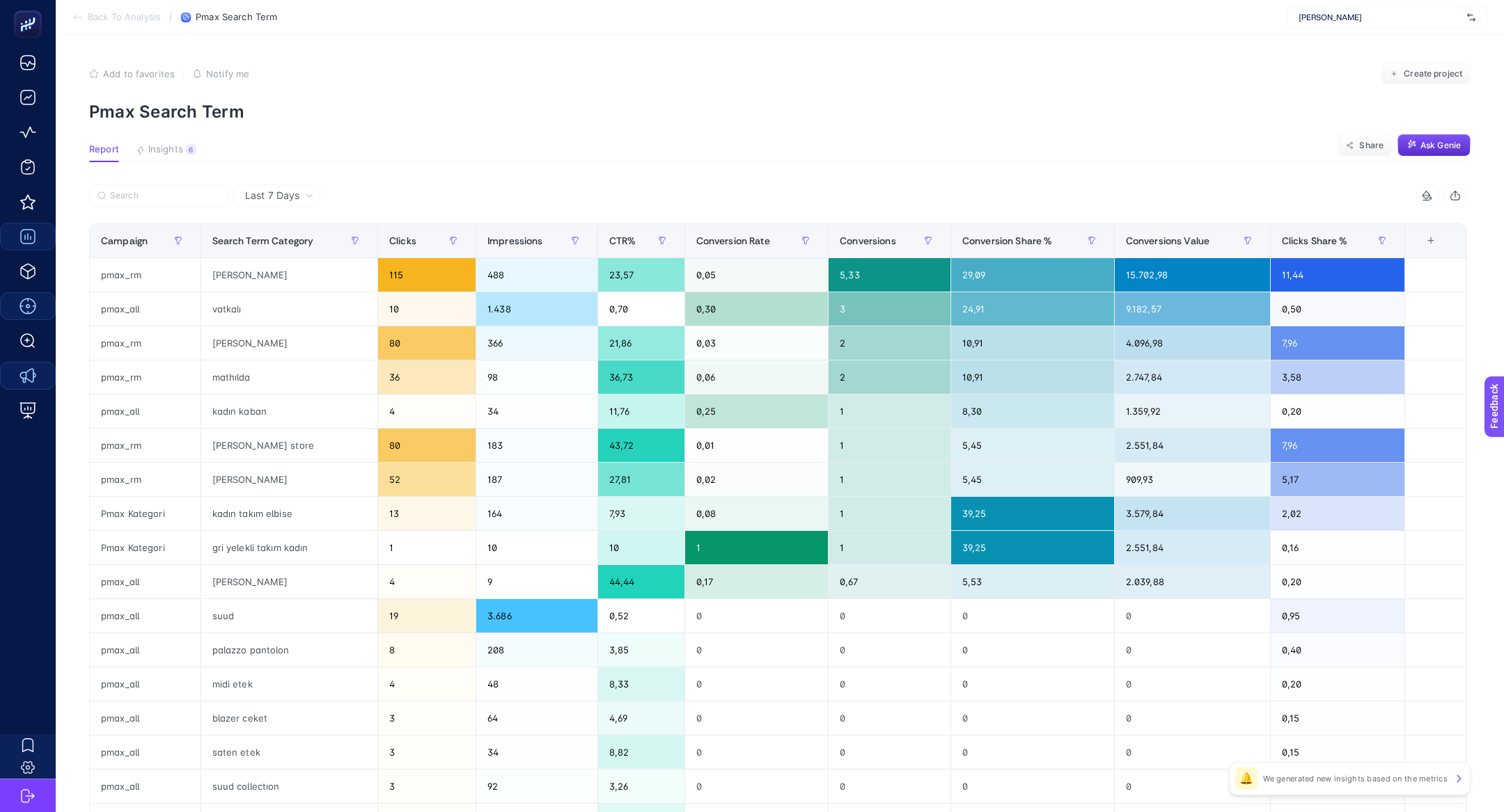
click at [169, 143] on article "Add to favorites false Notify me Create project Pmax Search Term Report Insight…" at bounding box center [779, 578] width 1448 height 1088
click at [171, 149] on span "Insights" at bounding box center [166, 149] width 35 height 11
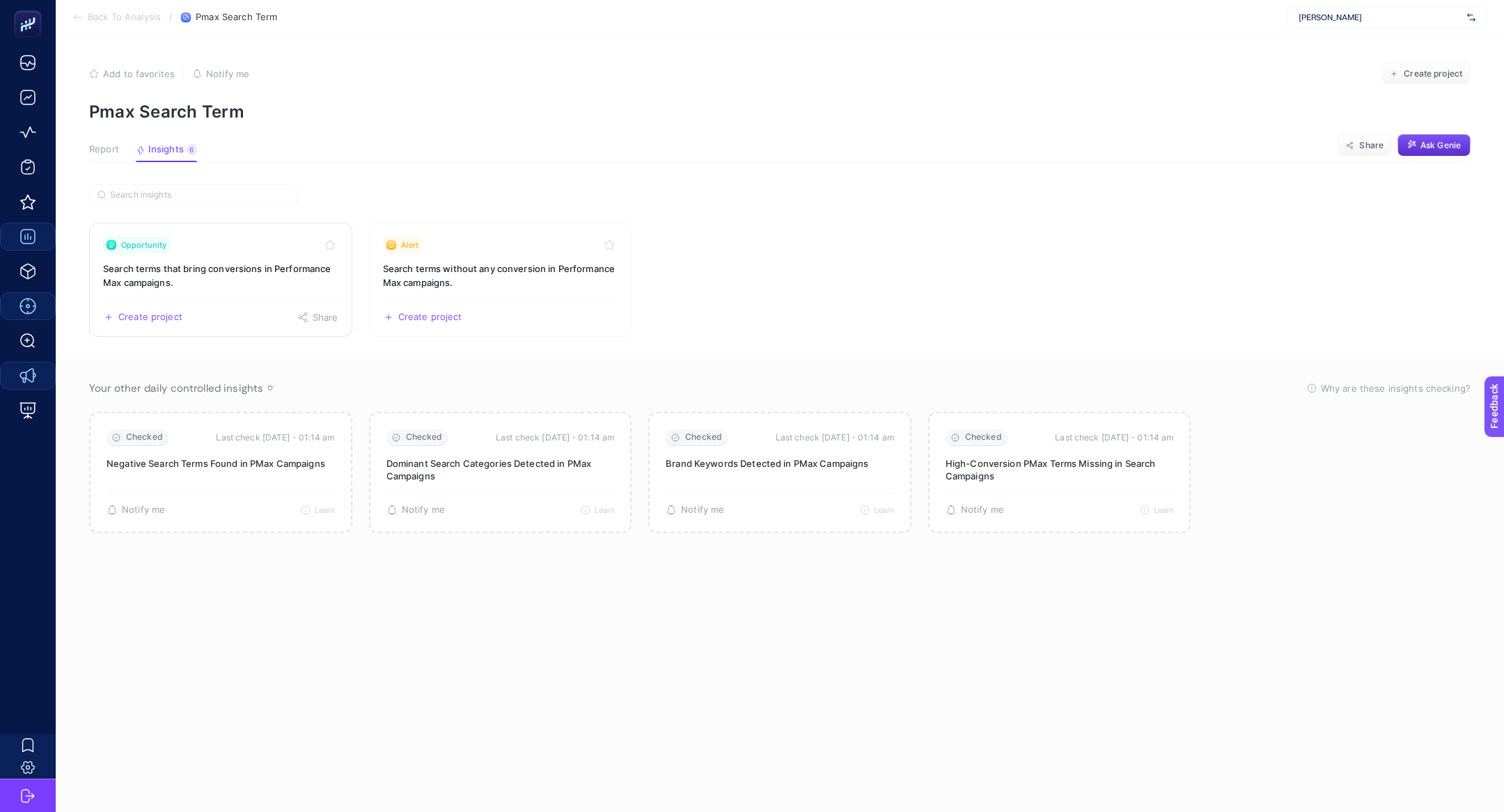
click at [248, 288] on h3 "Search terms that bring conversions in Performance Max campaigns." at bounding box center [220, 275] width 236 height 28
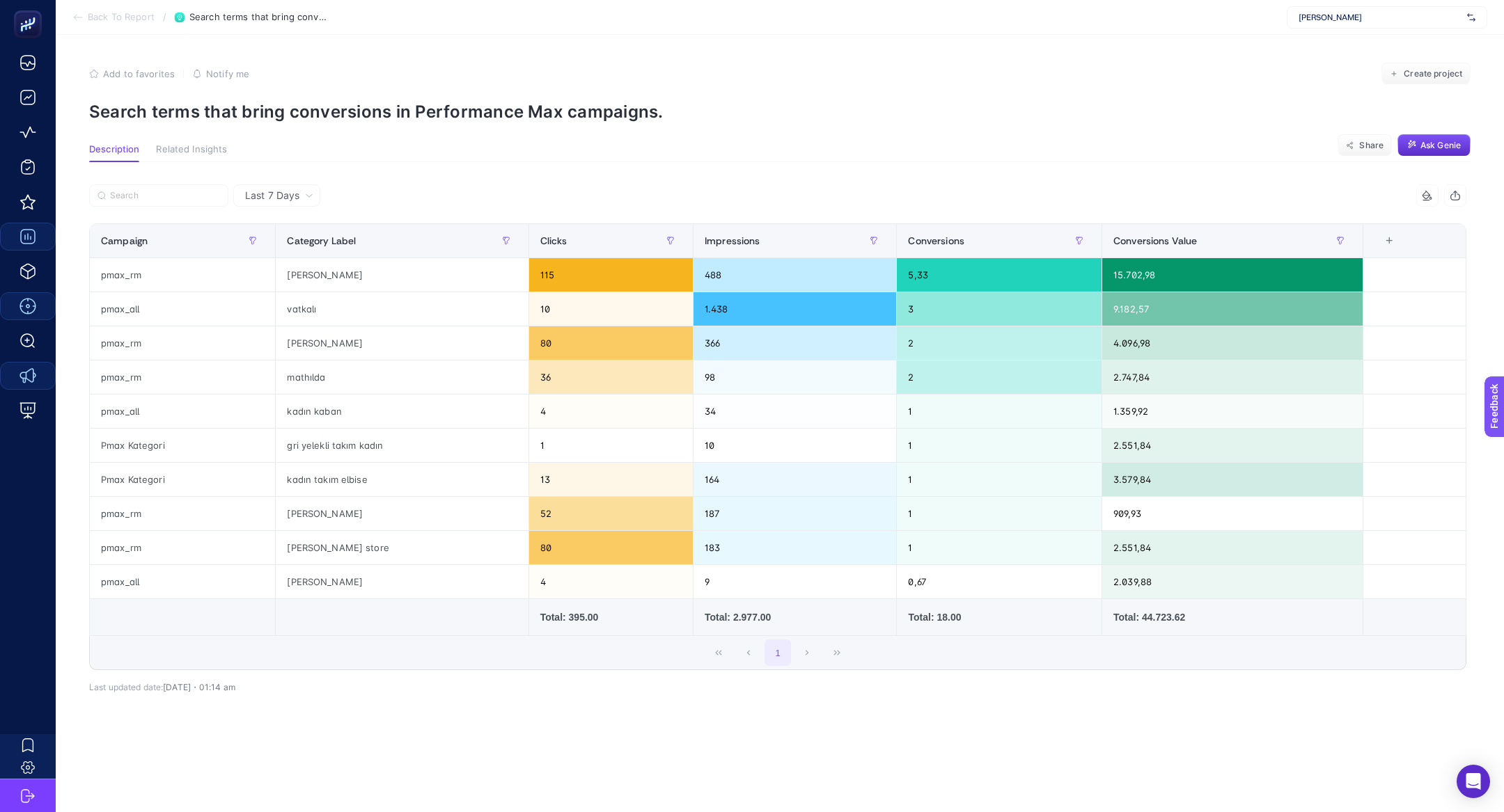
click at [339, 125] on article "Add to favorites false Notify me Create project Search terms that bring convers…" at bounding box center [779, 423] width 1448 height 777
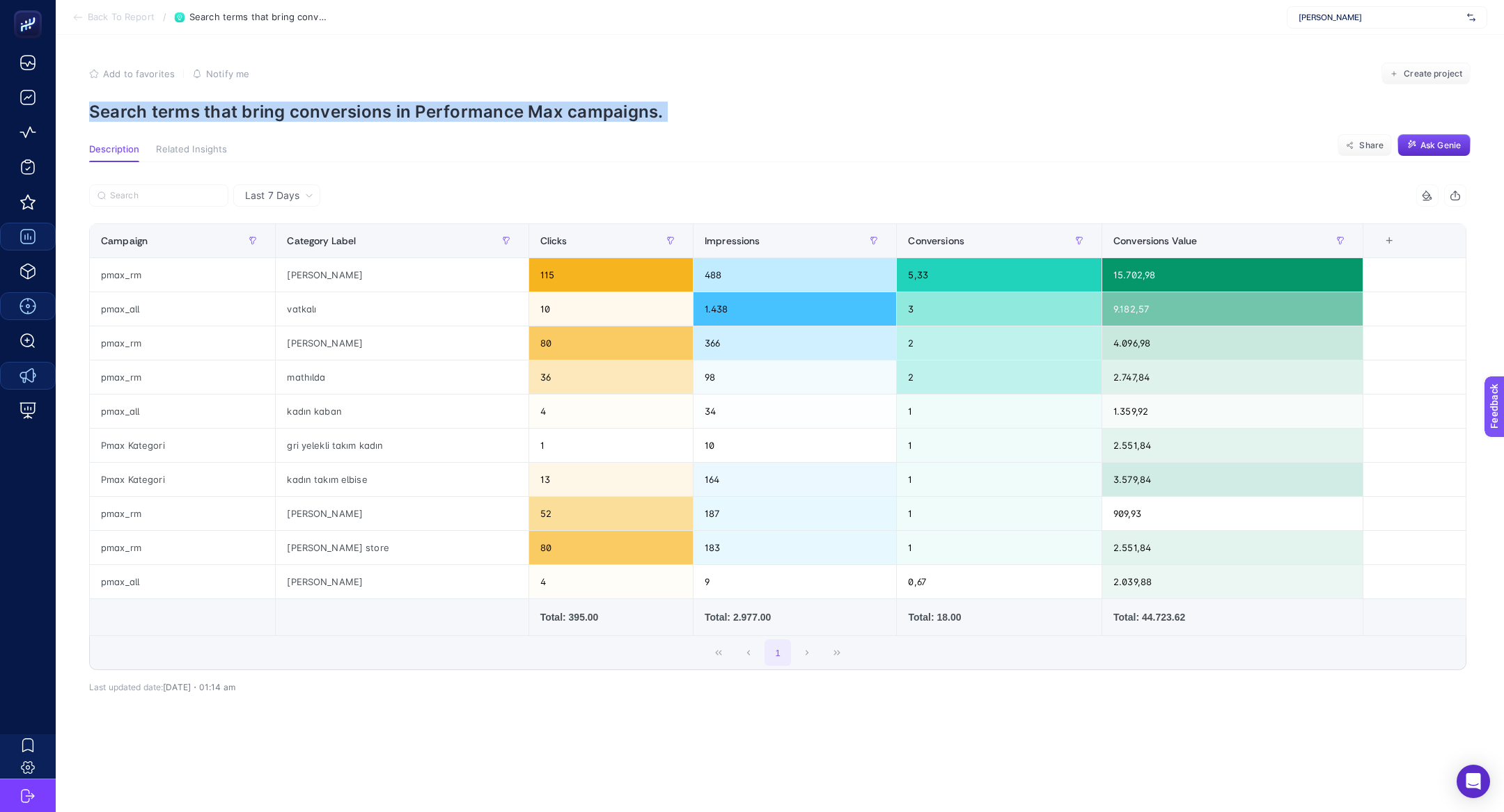
click at [339, 125] on article "Add to favorites false Notify me Create project Search terms that bring convers…" at bounding box center [779, 423] width 1448 height 777
copy article "Search terms that bring conversions in Performance Max campaigns."
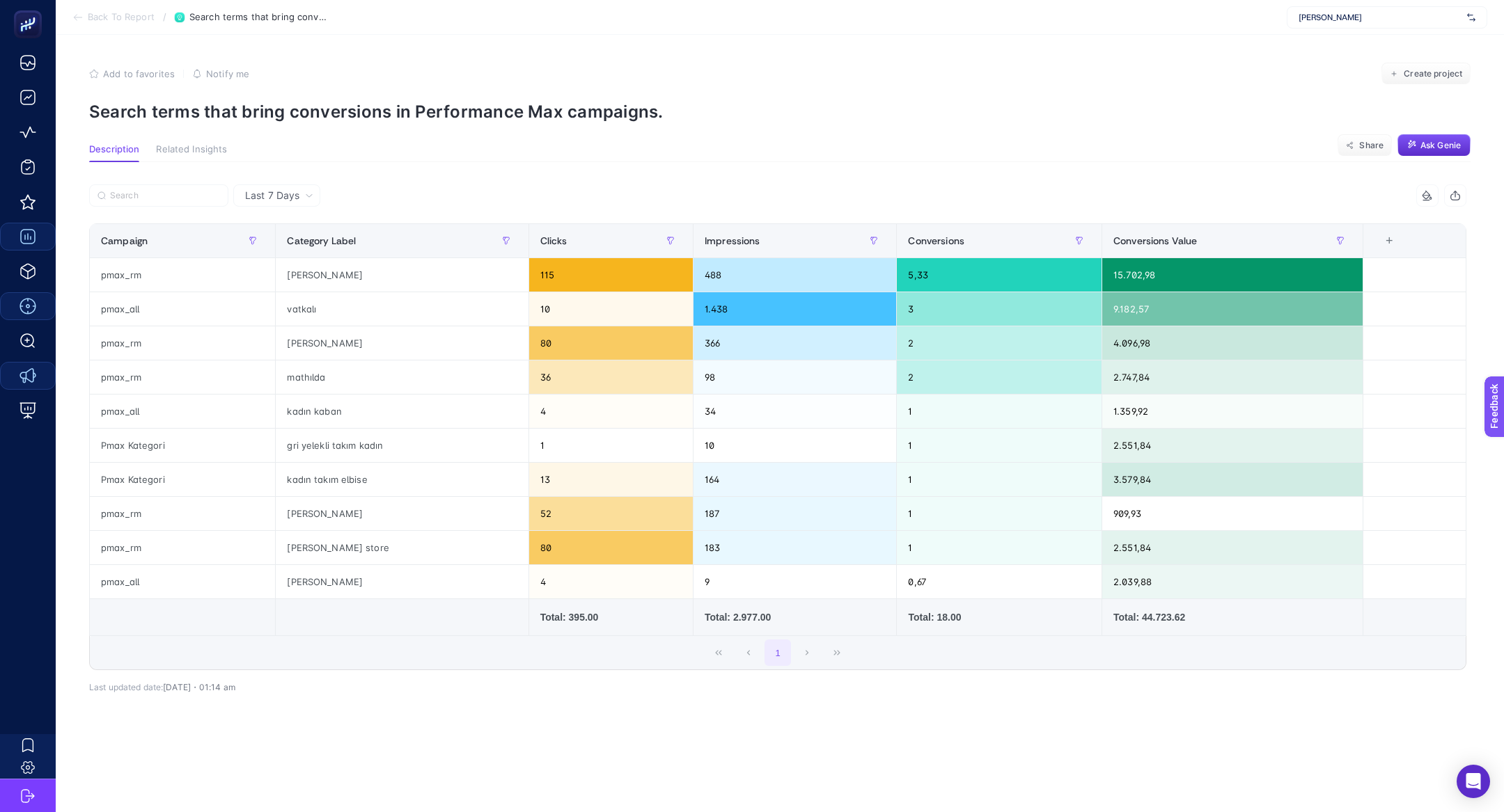
click at [104, 9] on section "Back To Report / Search terms that bring conversions in Performance Max campaig…" at bounding box center [779, 17] width 1448 height 35
click at [106, 14] on span "Back To Report" at bounding box center [121, 17] width 67 height 11
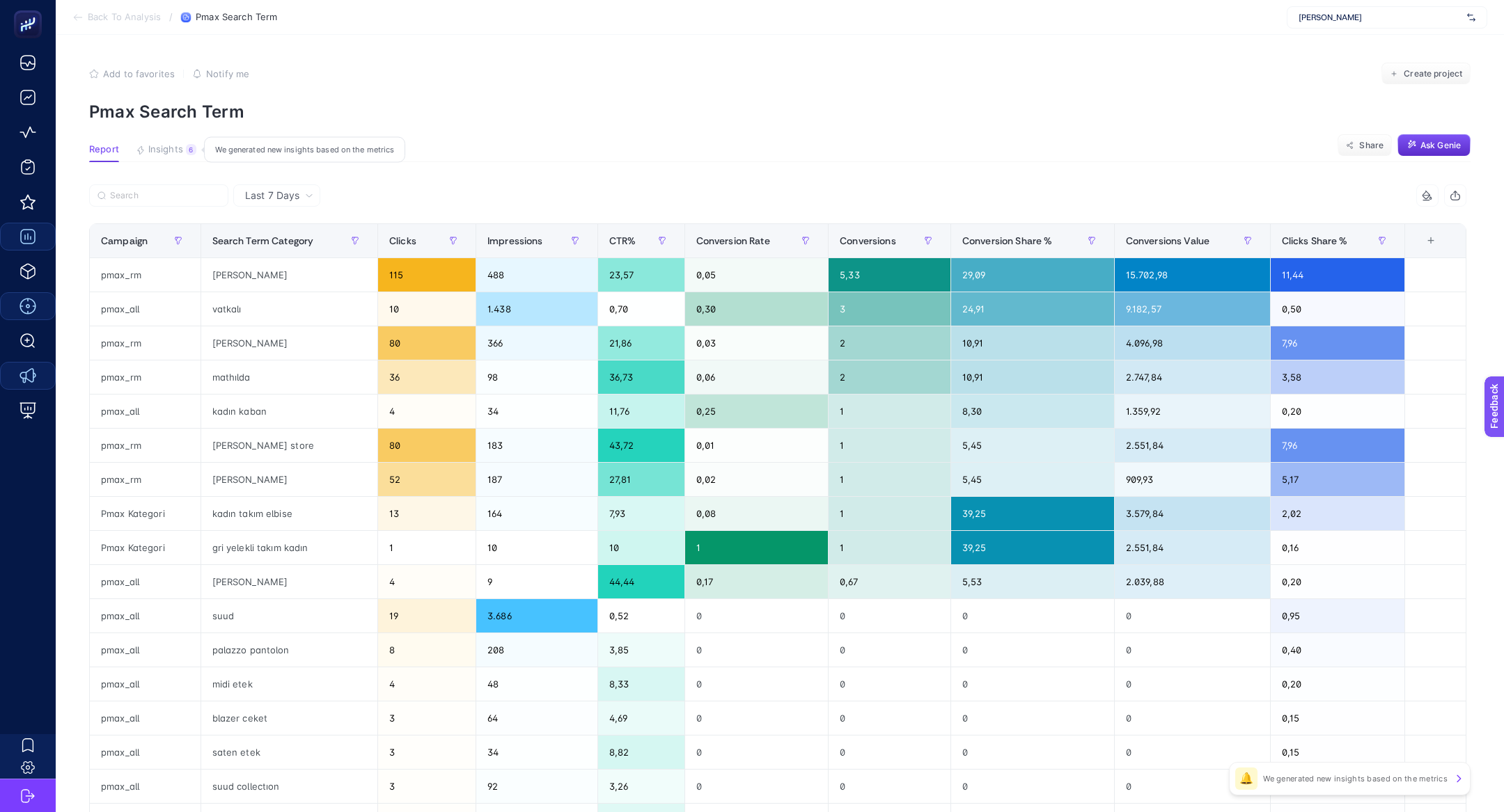
click at [169, 152] on span "Insights" at bounding box center [166, 149] width 35 height 11
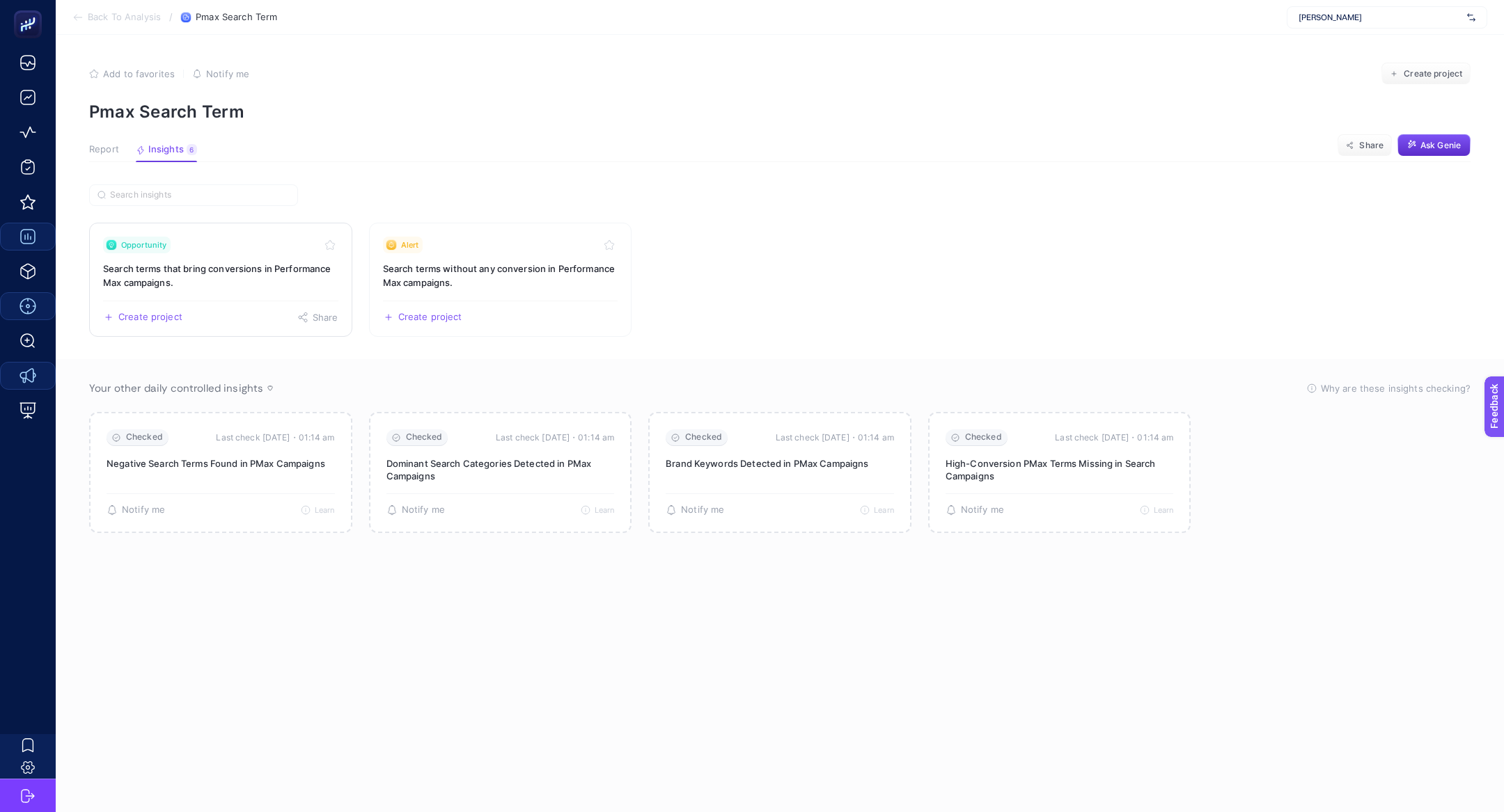
click at [198, 275] on h3 "Search terms that bring conversions in Performance Max campaigns." at bounding box center [220, 275] width 236 height 28
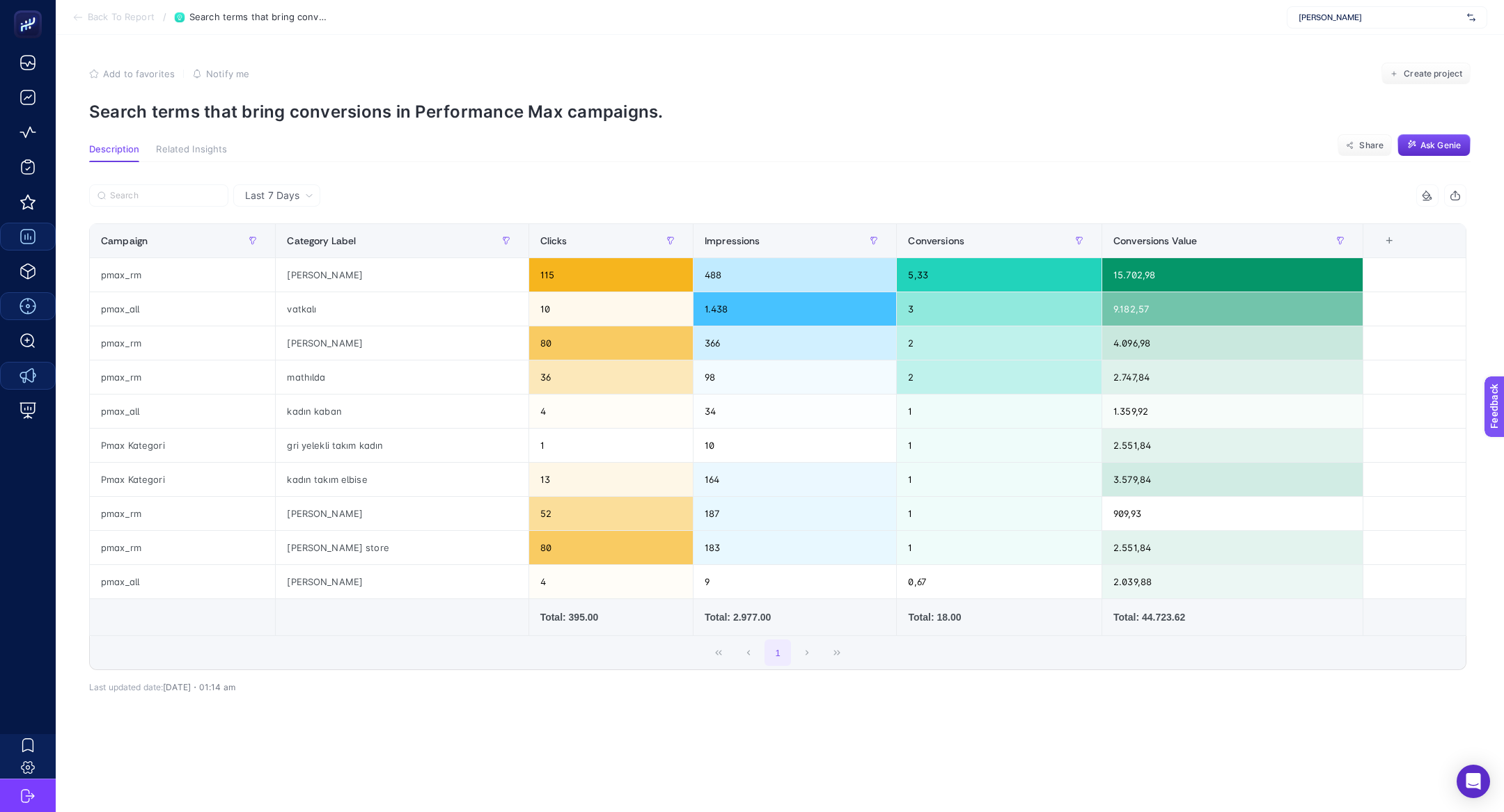
click at [303, 106] on p "Search terms that bring conversions in Performance Max campaigns." at bounding box center [780, 111] width 1382 height 20
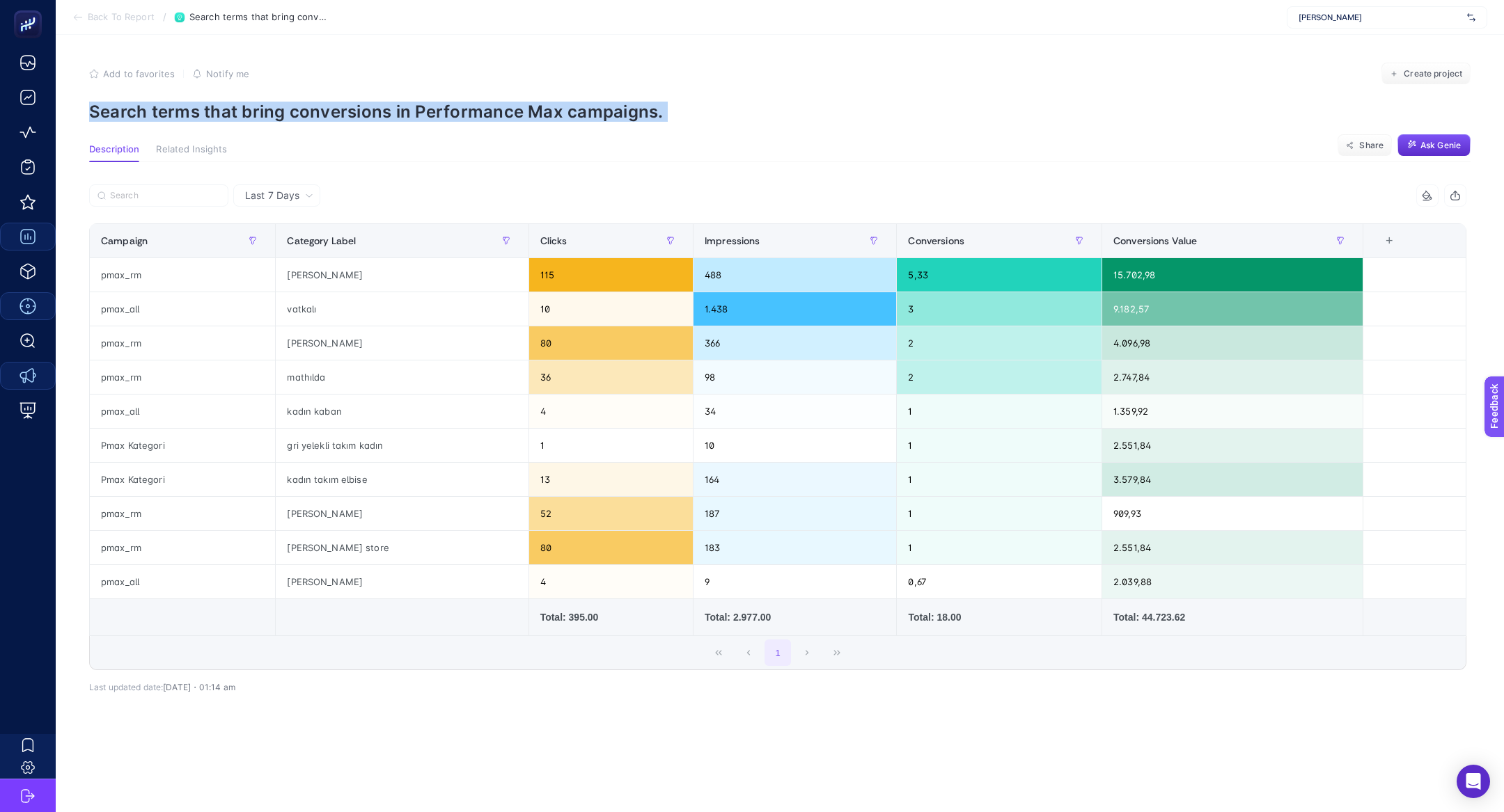
click at [303, 106] on p "Search terms that bring conversions in Performance Max campaigns." at bounding box center [780, 111] width 1382 height 20
copy article "Search terms that bring conversions in Performance Max campaigns."
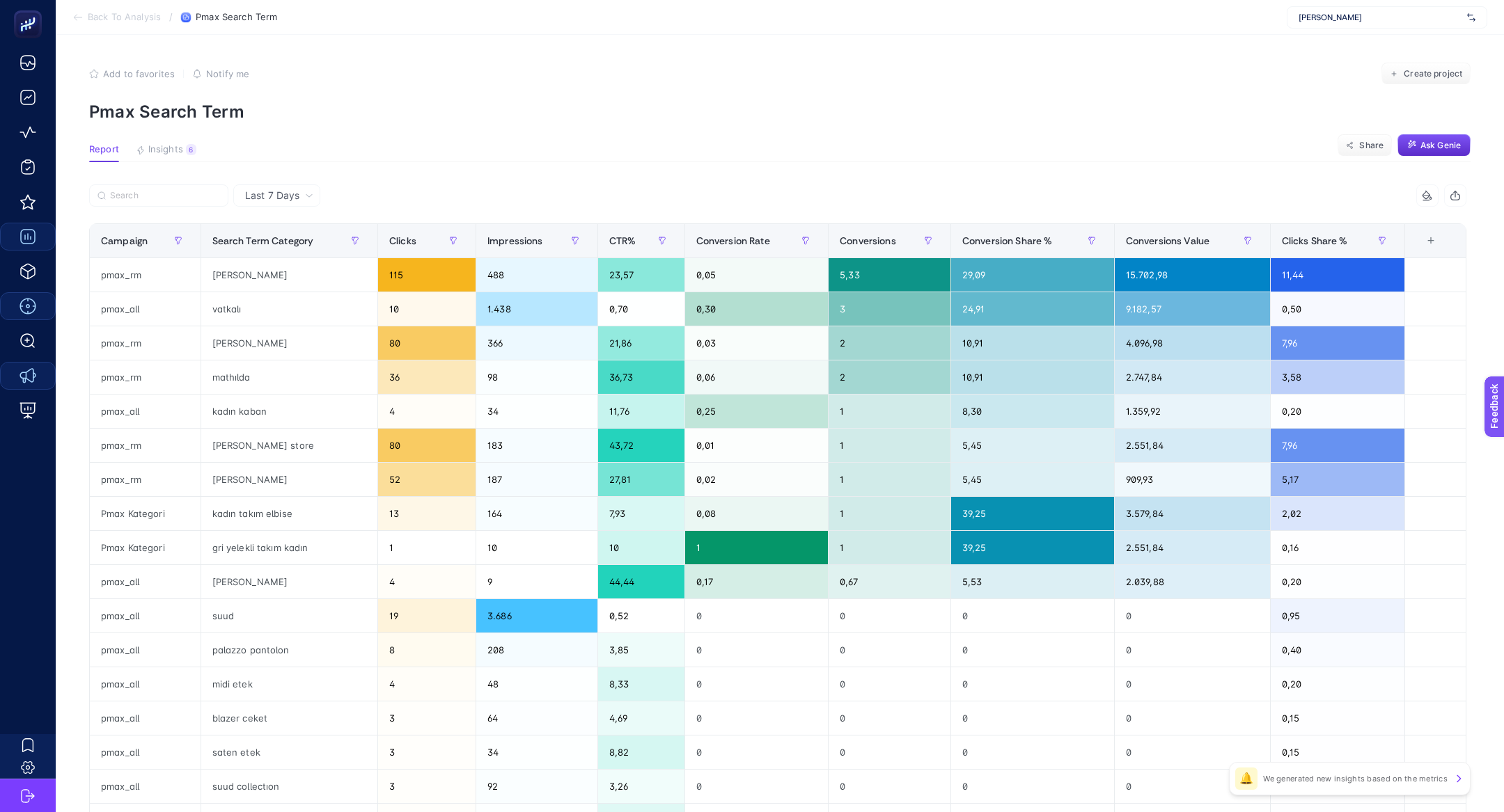
click at [1331, 19] on span "[PERSON_NAME]" at bounding box center [1380, 17] width 163 height 11
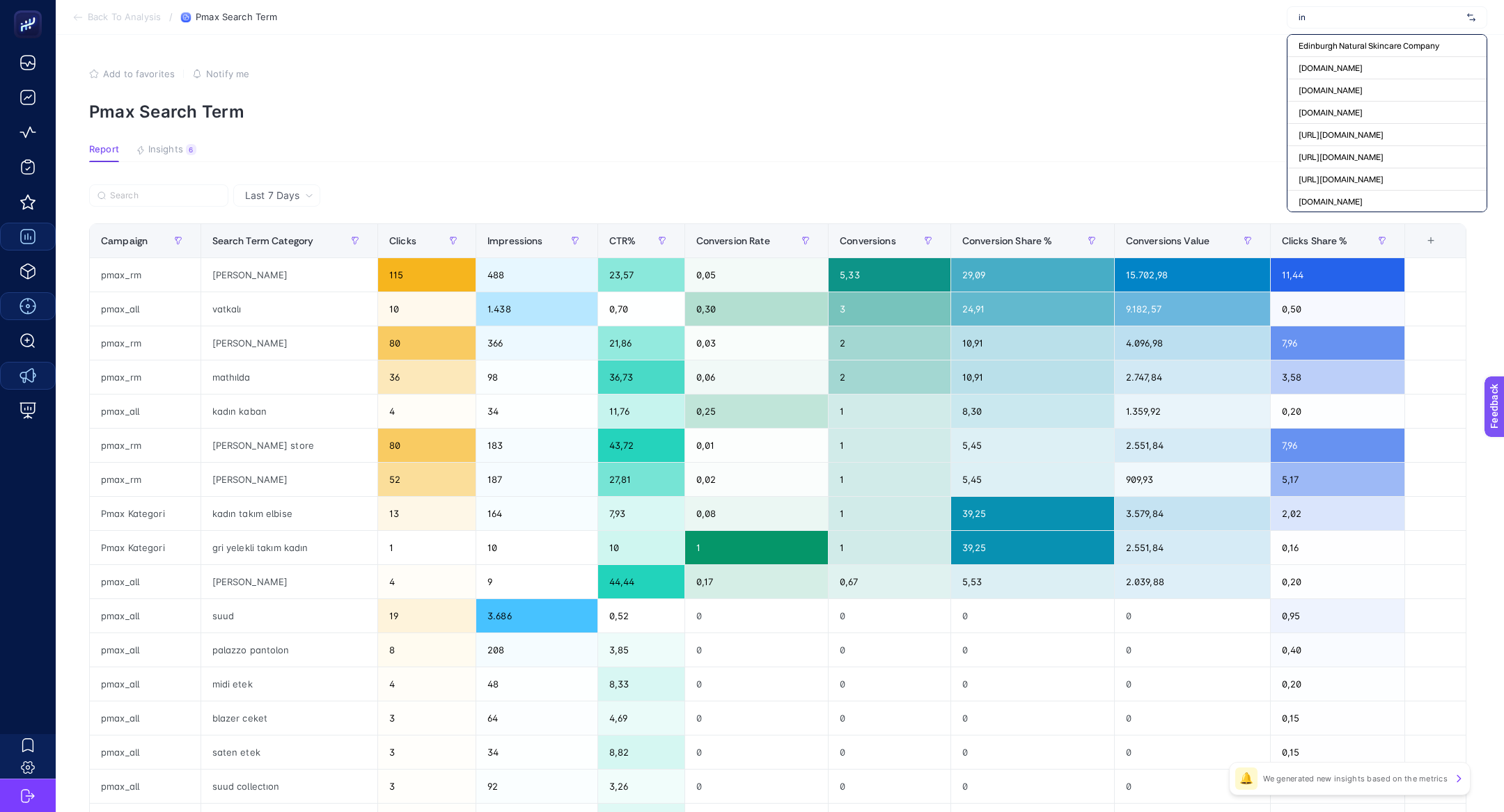
type input "i"
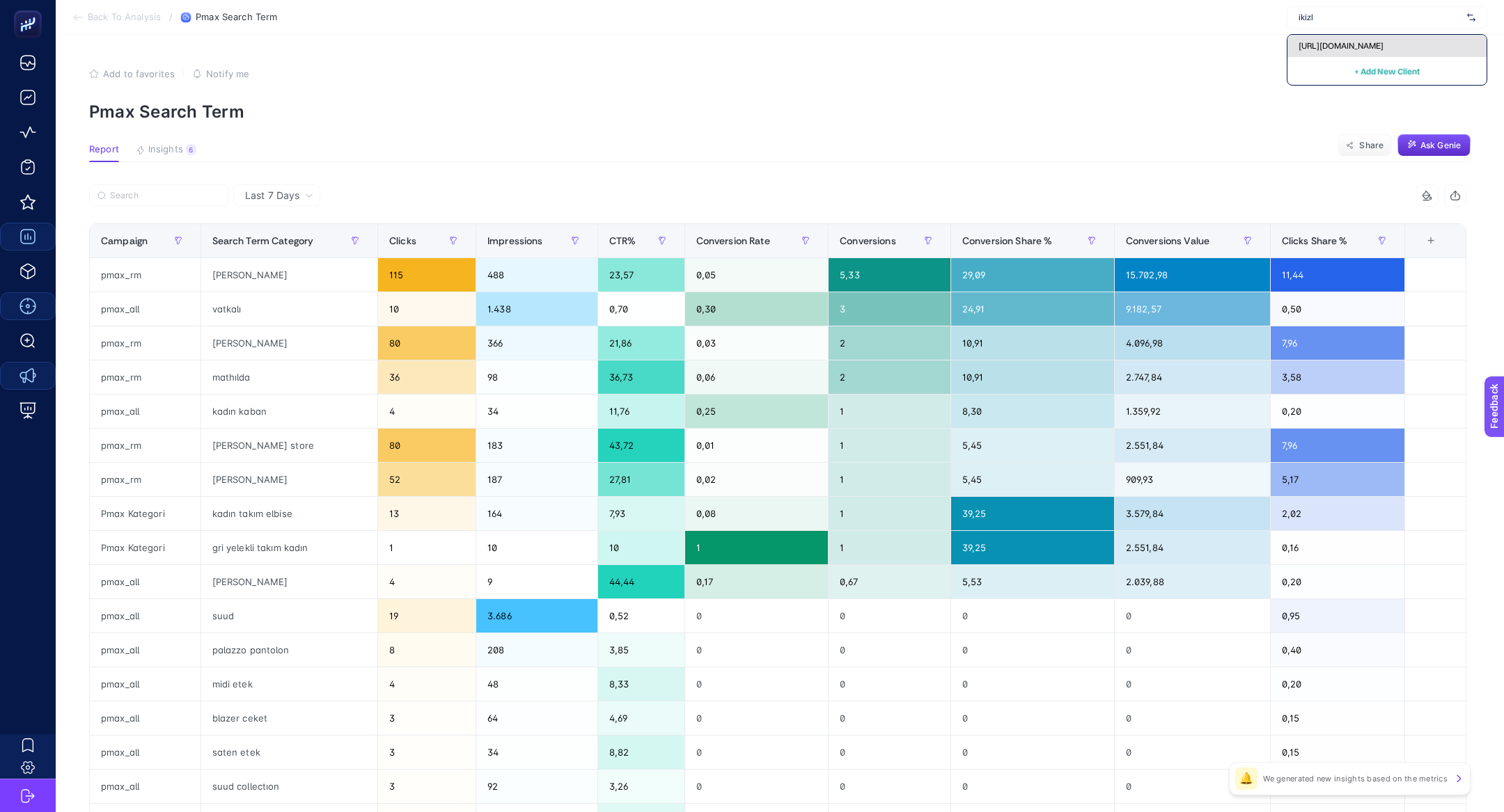
type input "ikizl"
click at [1367, 46] on span "[URL][DOMAIN_NAME]" at bounding box center [1341, 46] width 85 height 11
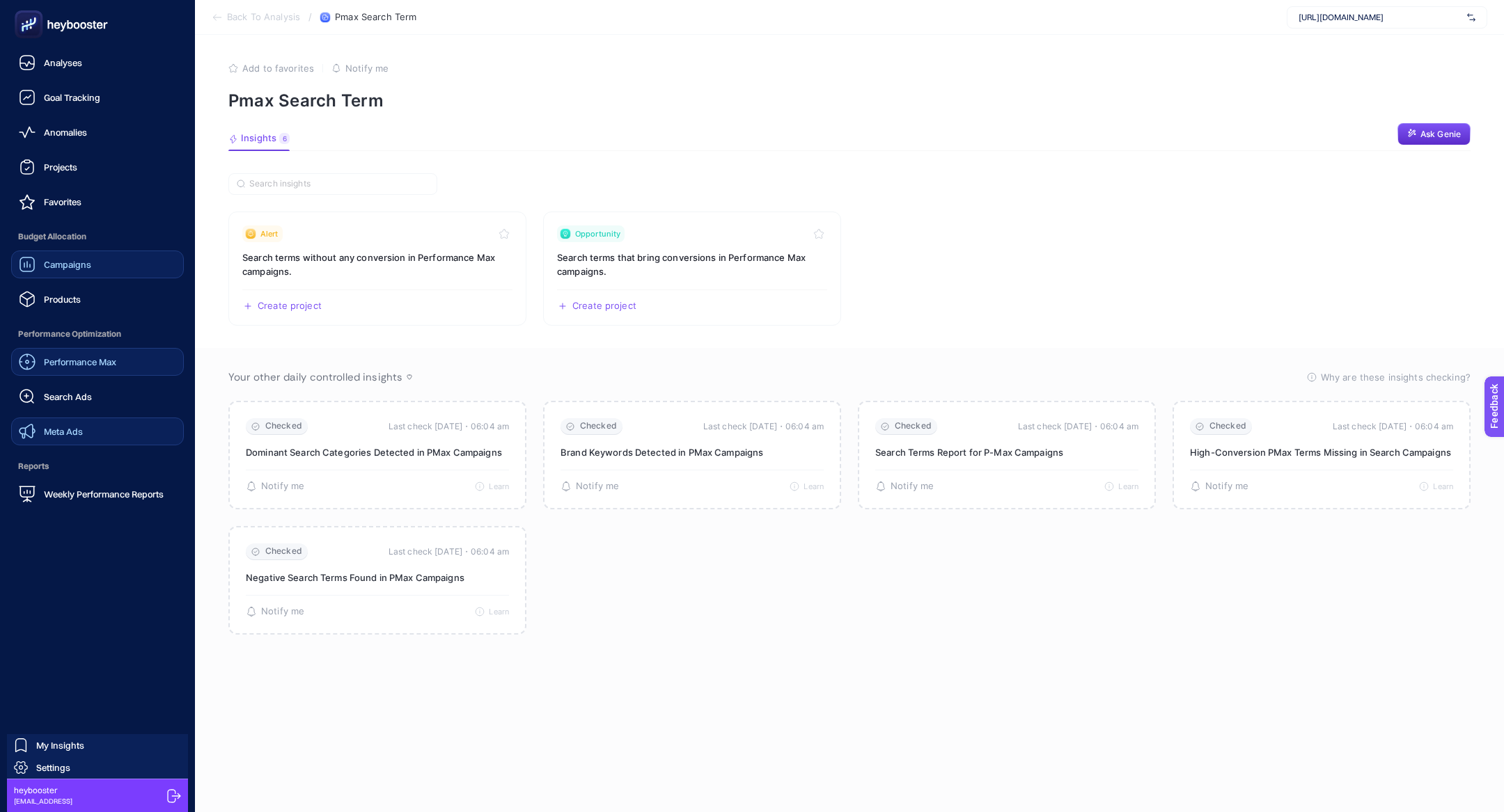
click at [95, 337] on span "Performance Optimization" at bounding box center [97, 333] width 173 height 28
click at [95, 357] on span "Performance Max" at bounding box center [80, 361] width 73 height 11
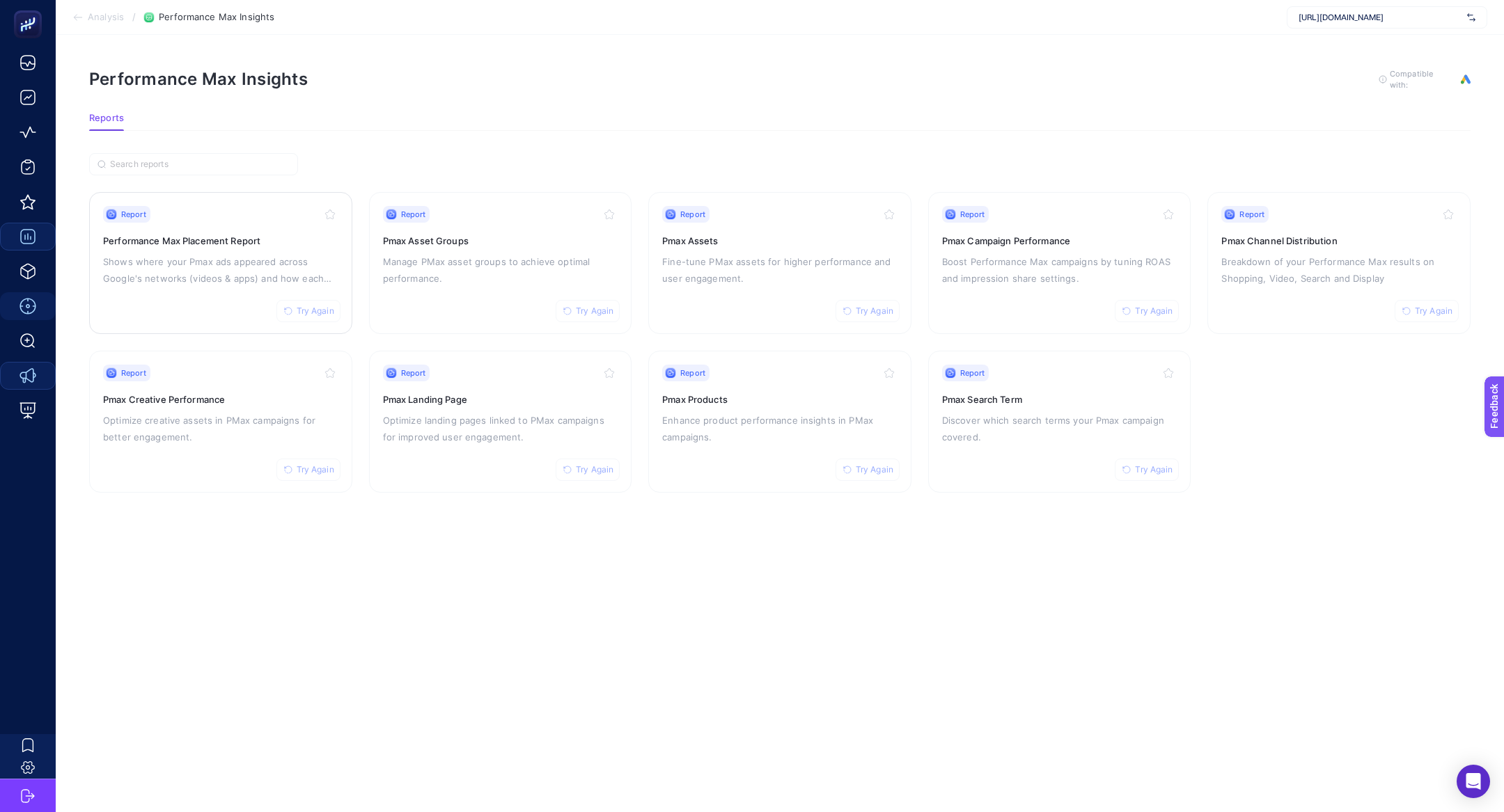
click at [185, 243] on h3 "Performance Max Placement Report" at bounding box center [220, 241] width 236 height 14
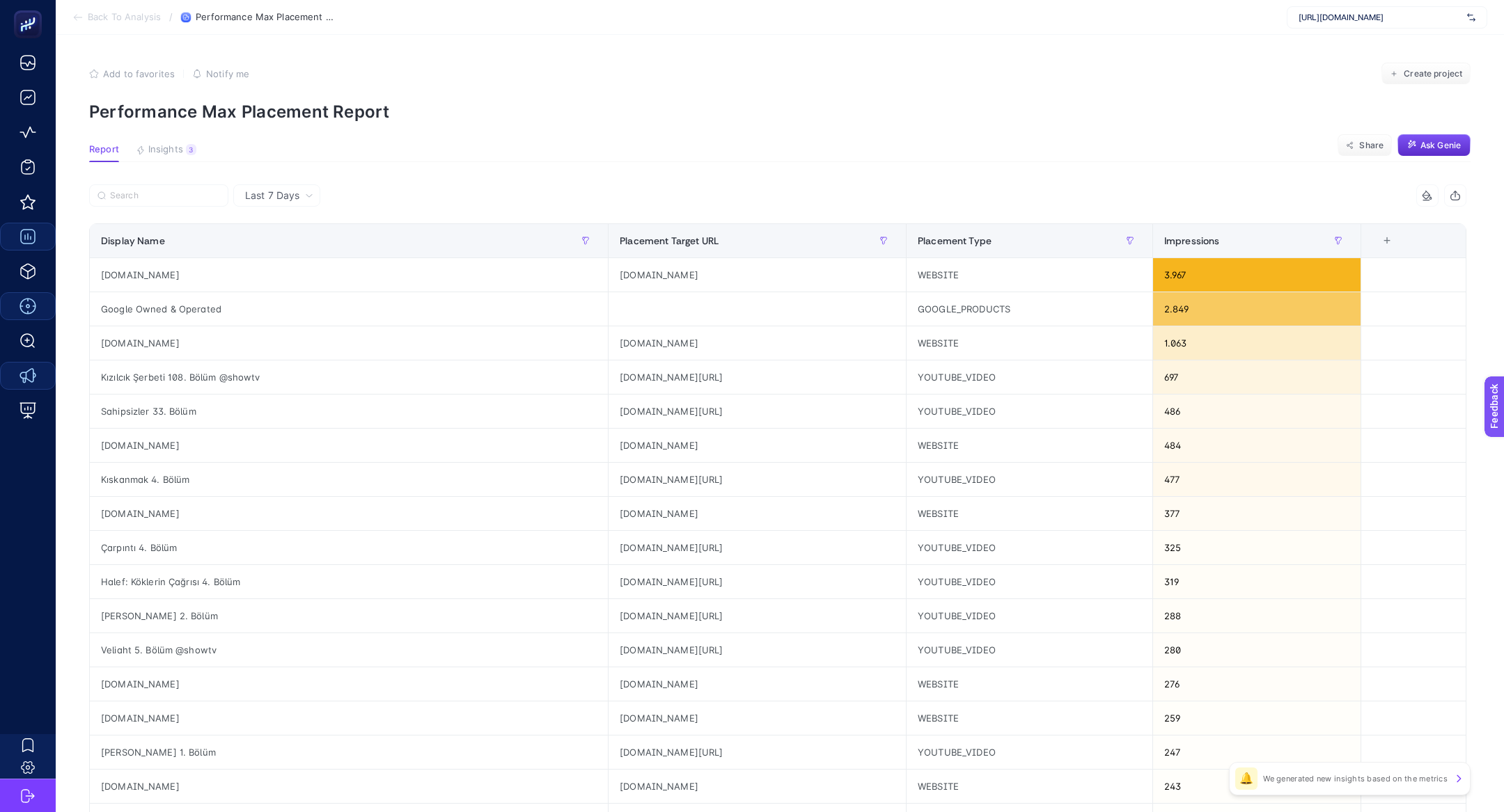
click at [160, 162] on article "Add to favorites false Notify me Create project Performance Max Placement Repor…" at bounding box center [779, 578] width 1448 height 1088
click at [160, 148] on span "Insights" at bounding box center [166, 149] width 35 height 11
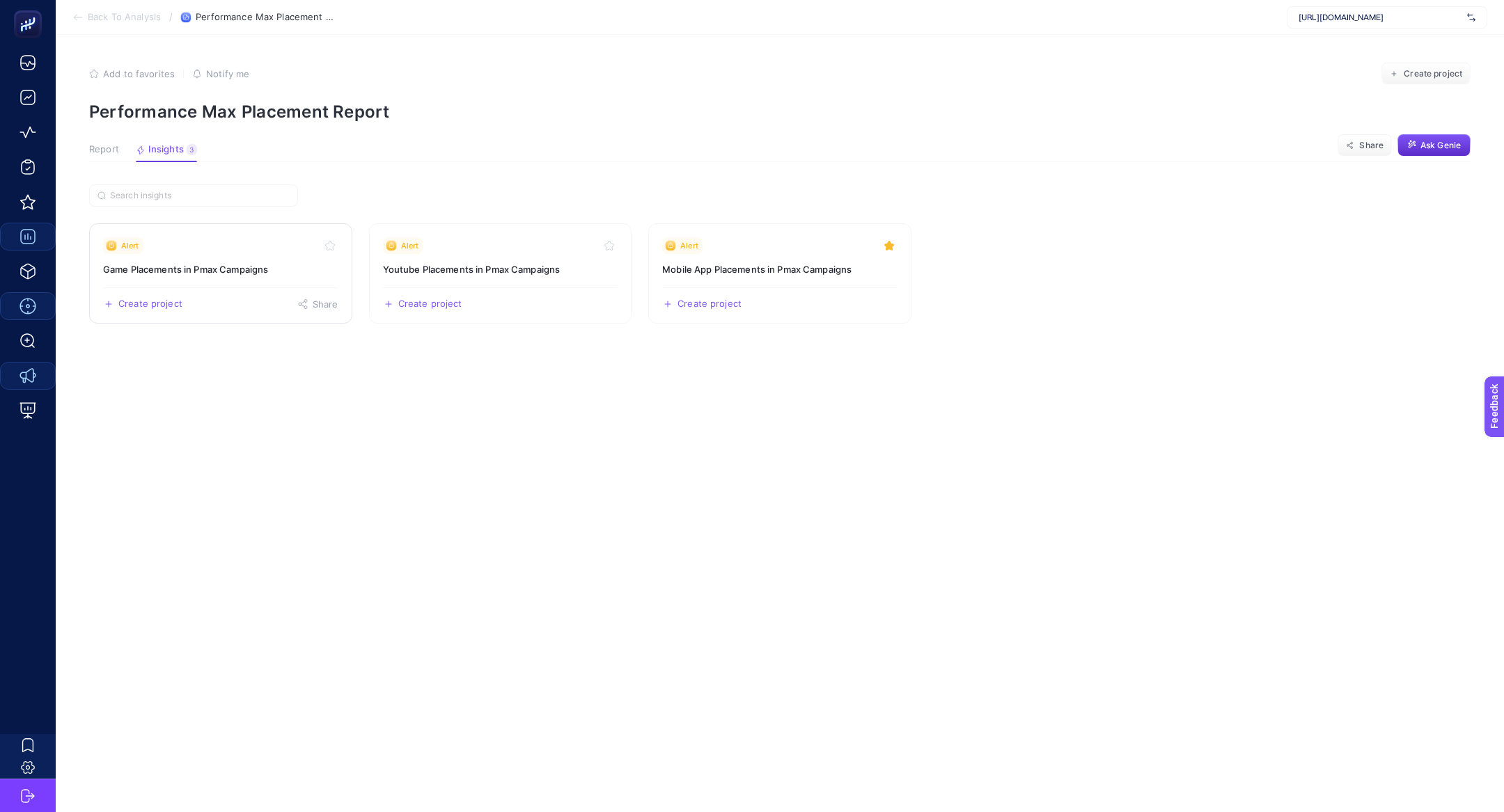
click at [216, 245] on div "Alert" at bounding box center [220, 246] width 236 height 17
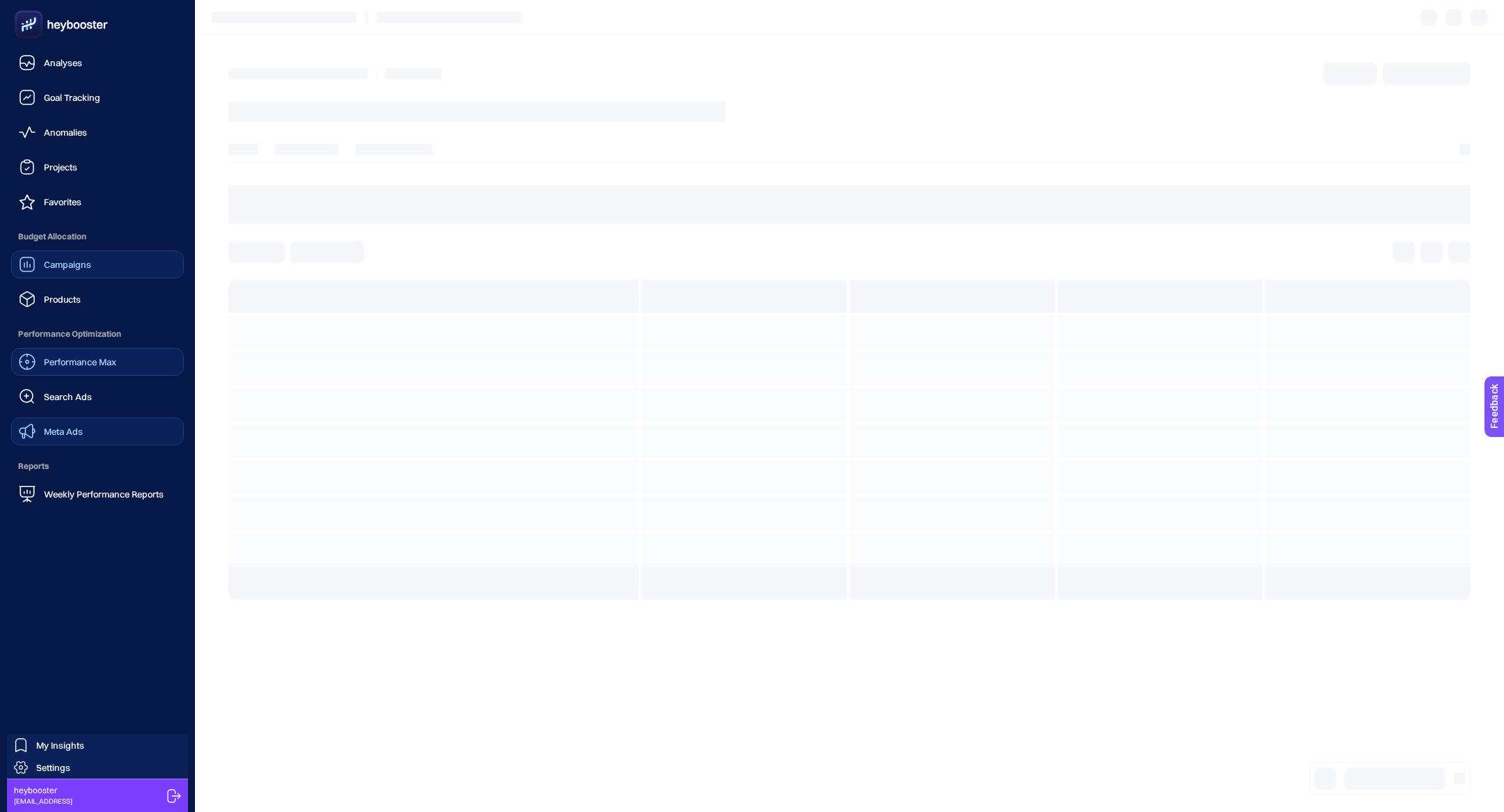
click at [97, 360] on span "Performance Max" at bounding box center [80, 361] width 73 height 11
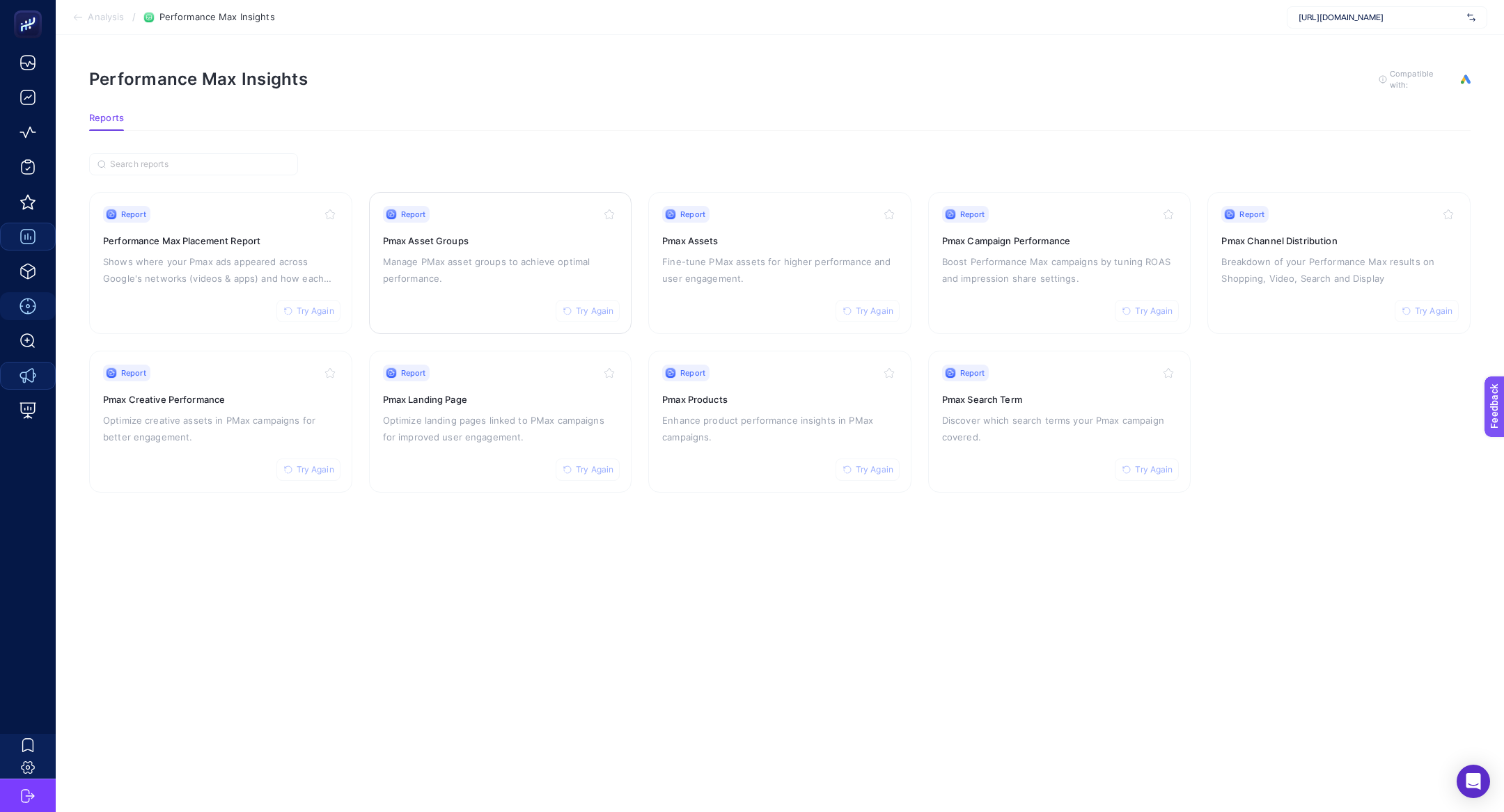
click at [519, 261] on p "Manage PMax asset groups to achieve optimal performance." at bounding box center [501, 270] width 236 height 34
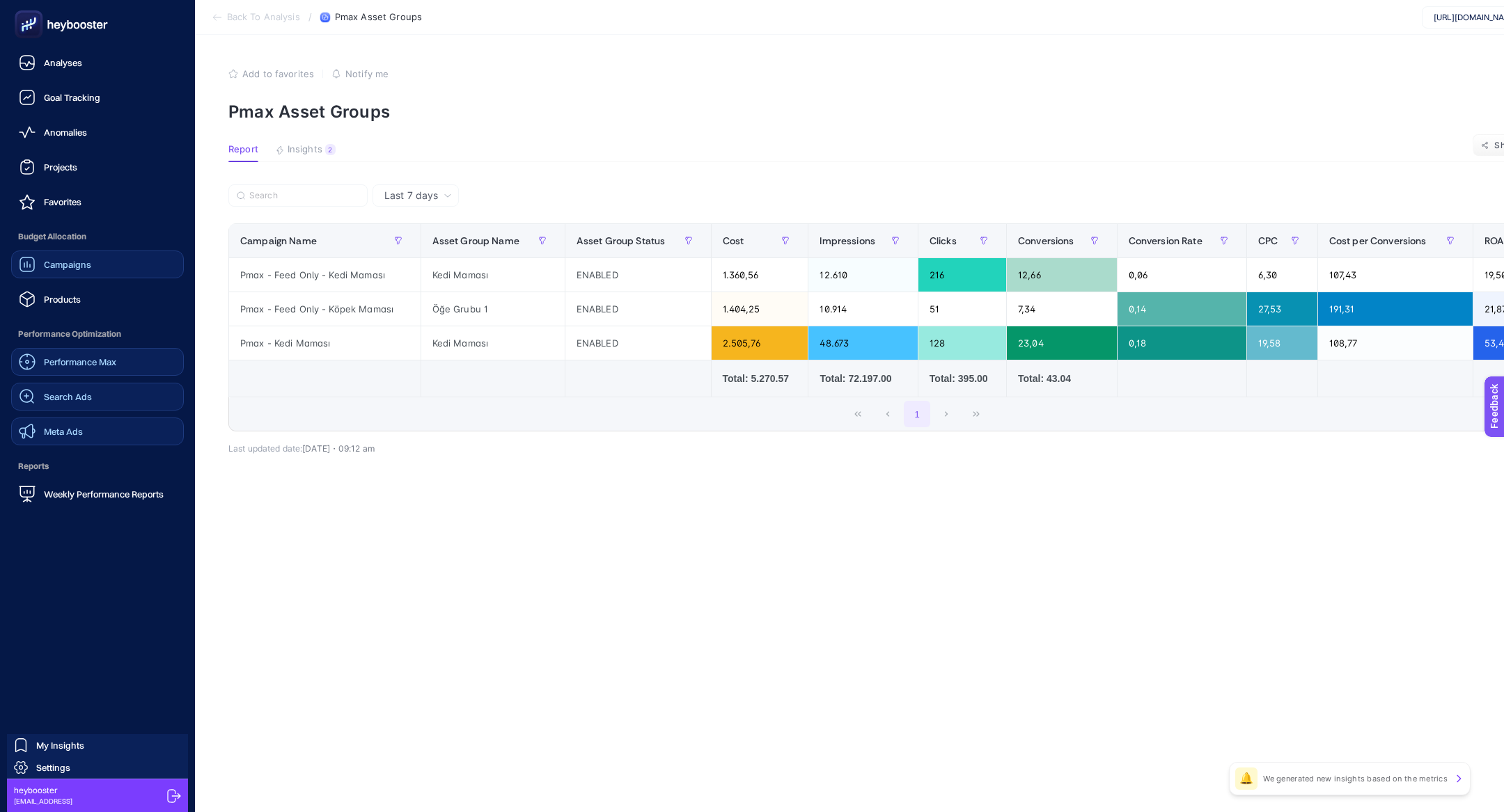
click at [58, 406] on link "Search Ads" at bounding box center [97, 397] width 173 height 28
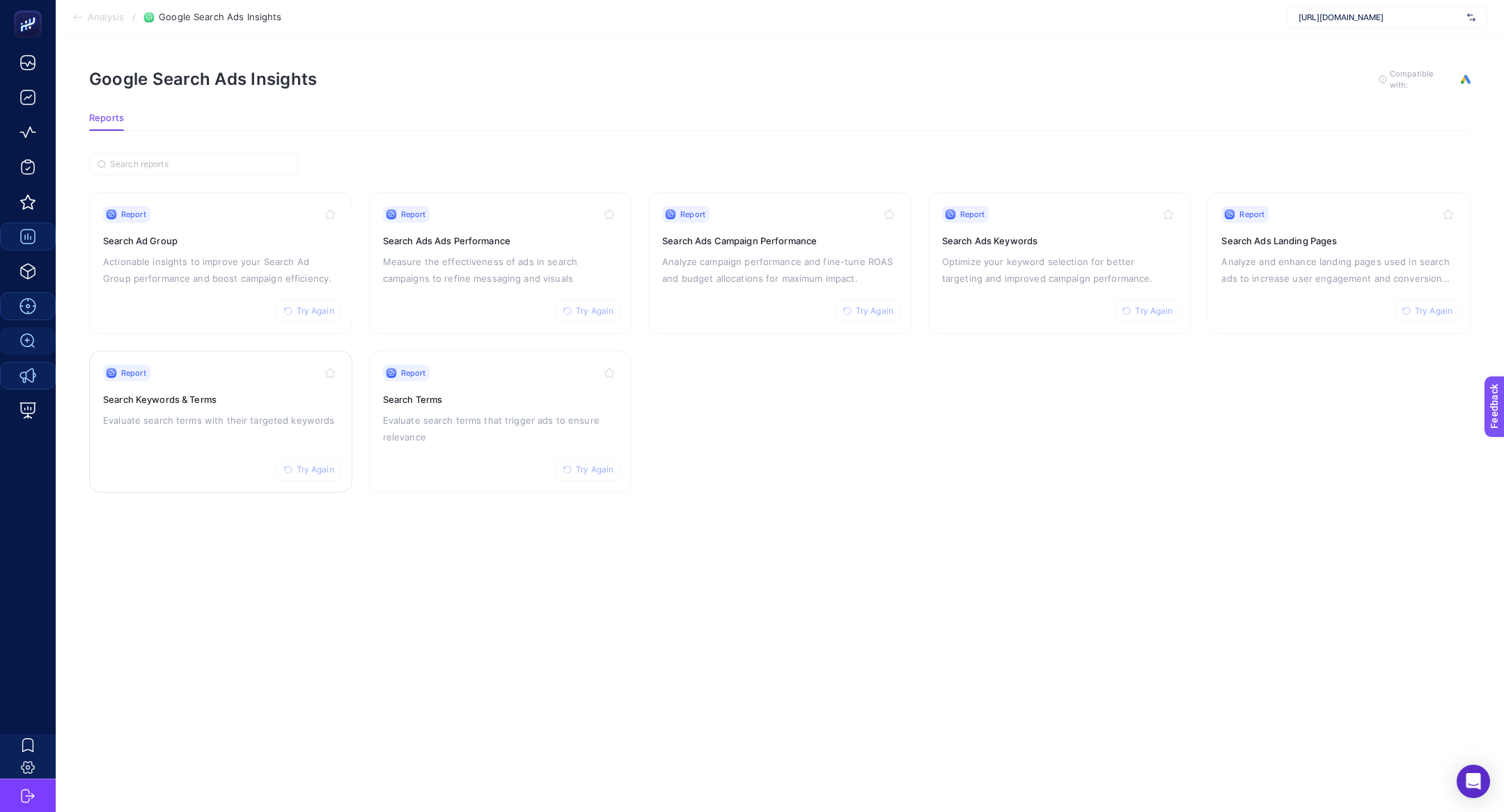
click at [299, 403] on h3 "Search Keywords & Terms" at bounding box center [220, 399] width 236 height 14
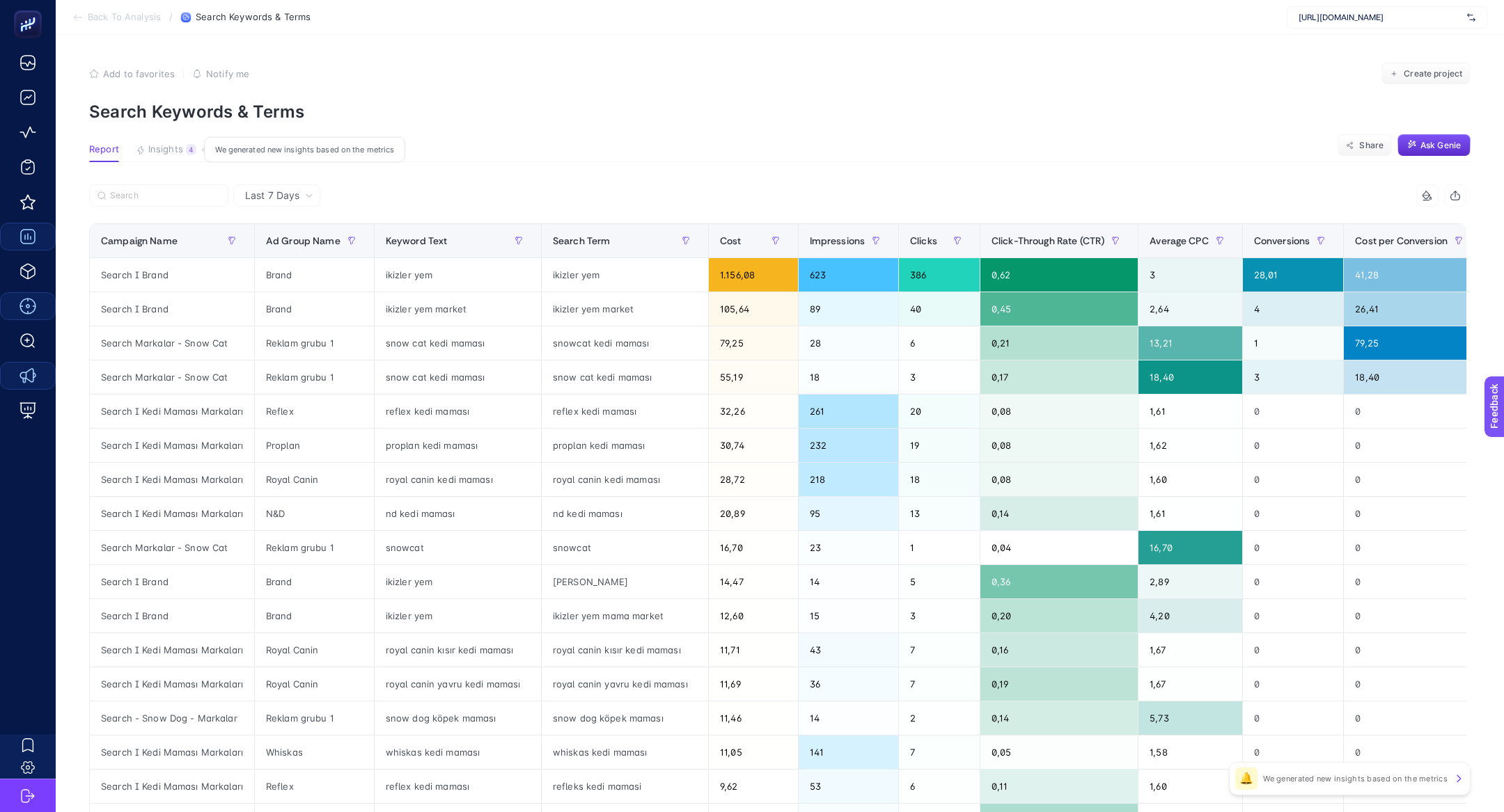
click at [186, 149] on div "4" at bounding box center [191, 149] width 10 height 11
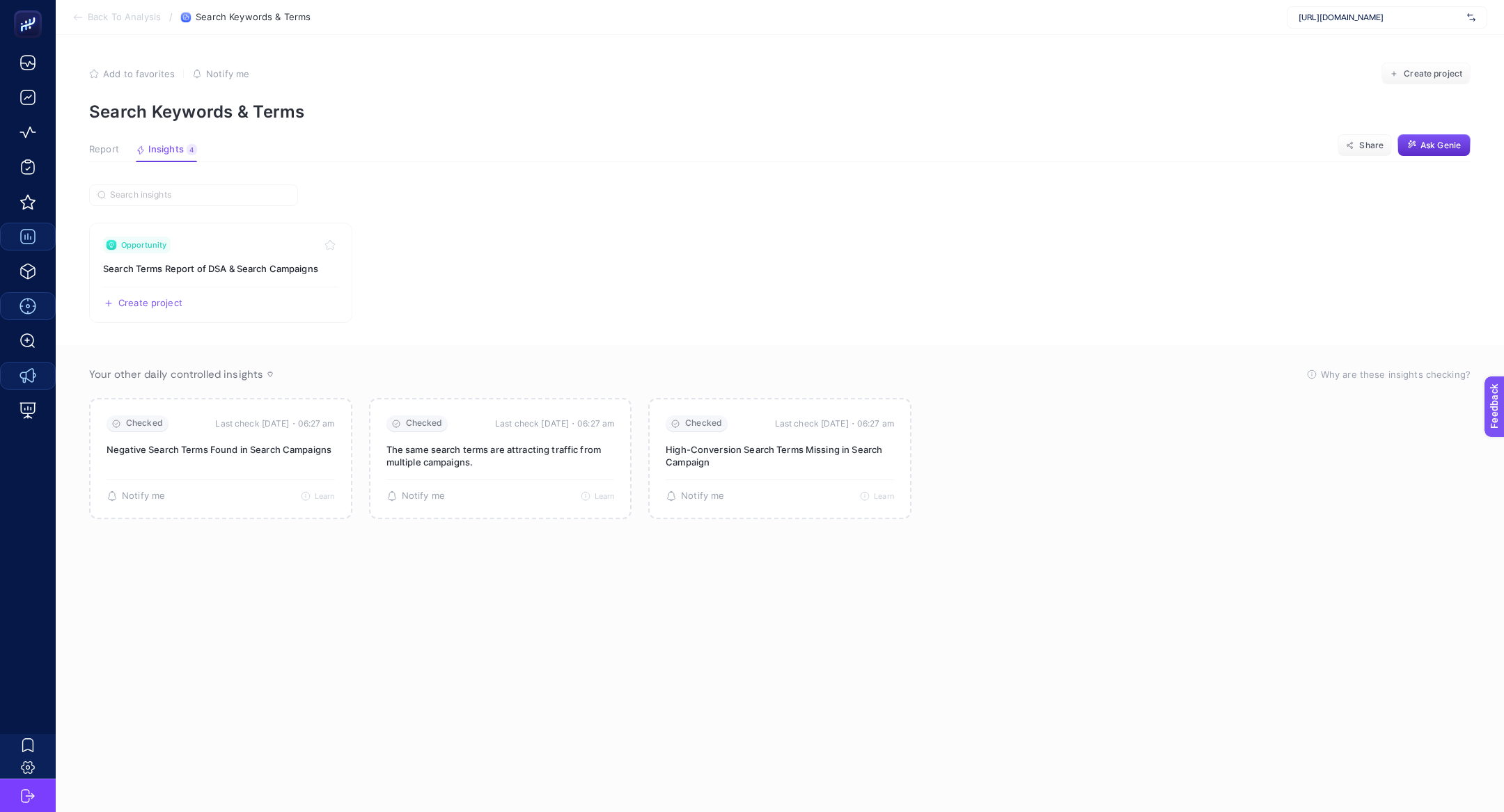
click at [87, 154] on article "Add to favorites false Notify me Create project Search Keywords & Terms Report …" at bounding box center [779, 423] width 1448 height 777
click at [108, 154] on span "Report" at bounding box center [104, 149] width 30 height 11
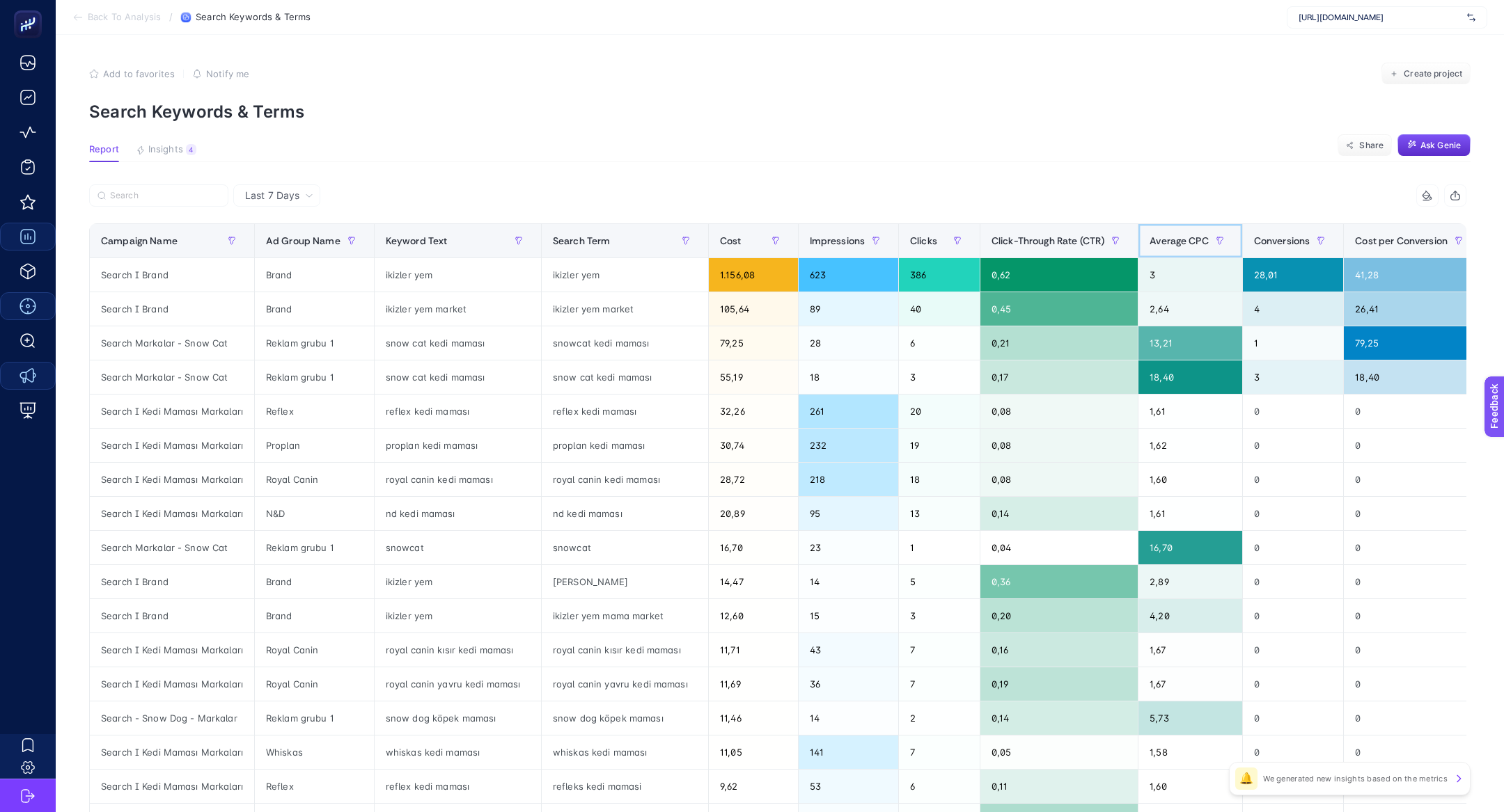
click at [1180, 231] on div "Average CPC" at bounding box center [1191, 241] width 81 height 22
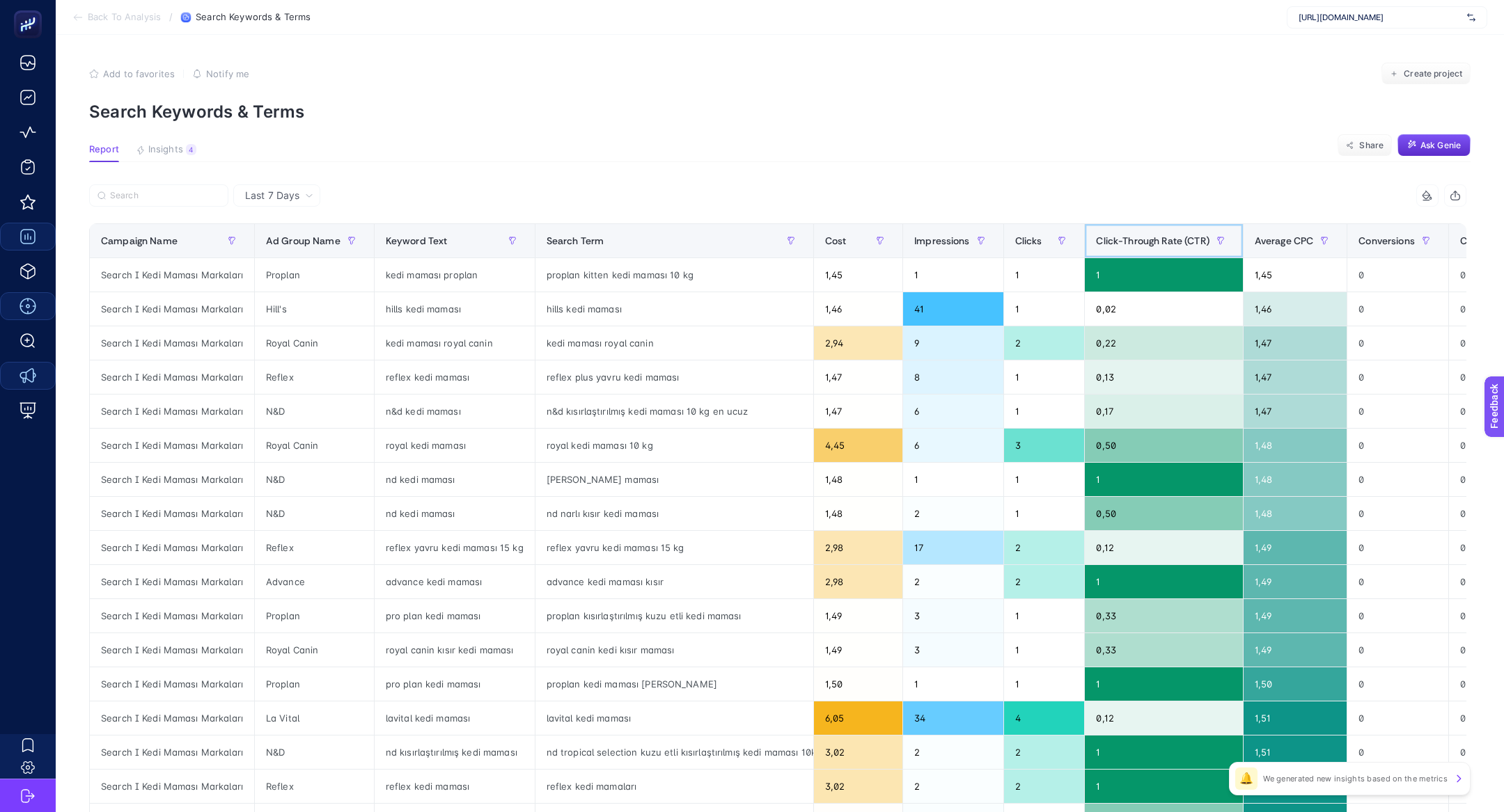
click at [1180, 231] on div "Click-Through Rate (CTR)" at bounding box center [1164, 241] width 135 height 22
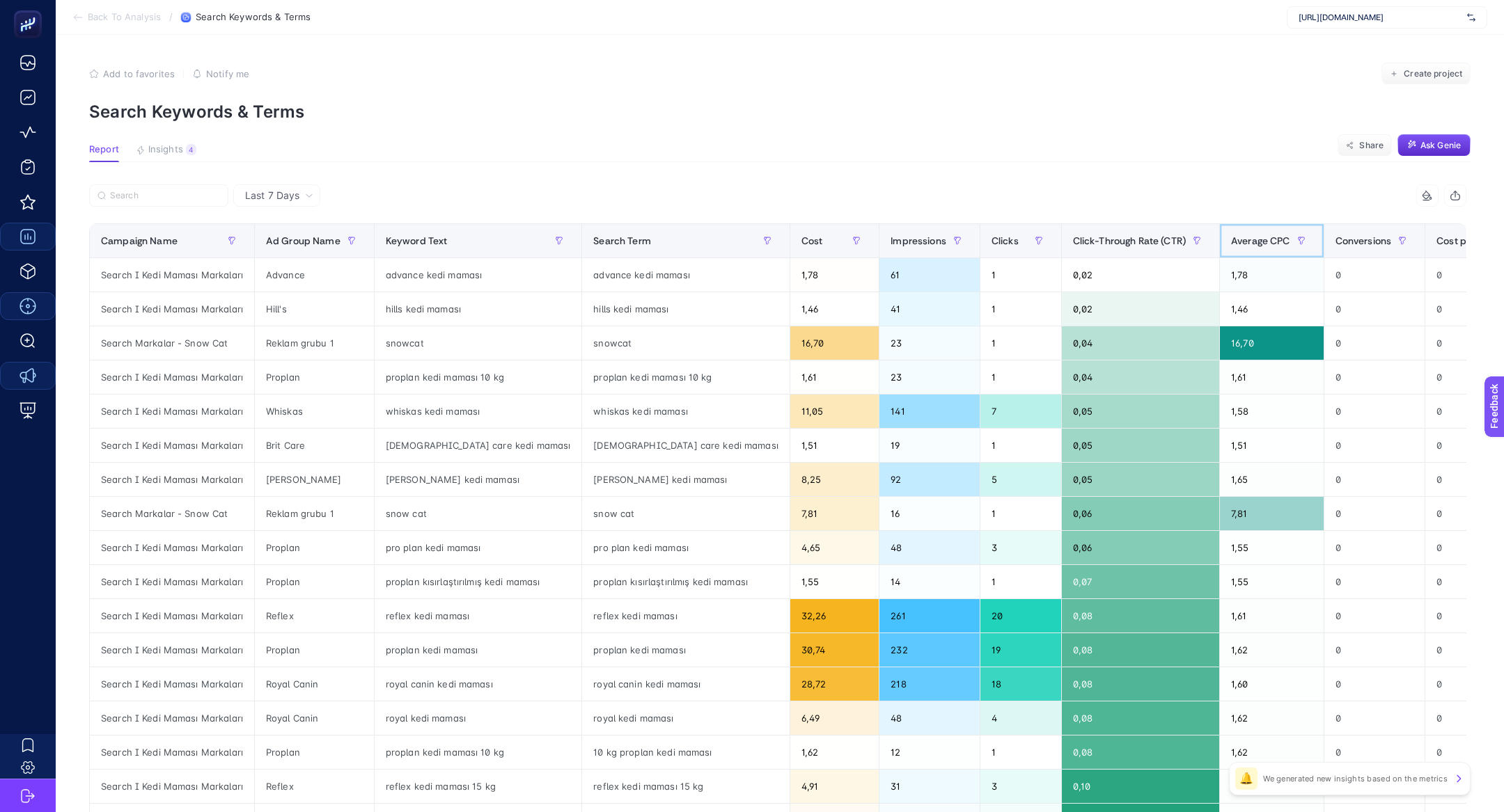
click at [1231, 233] on div "Average CPC" at bounding box center [1272, 241] width 81 height 22
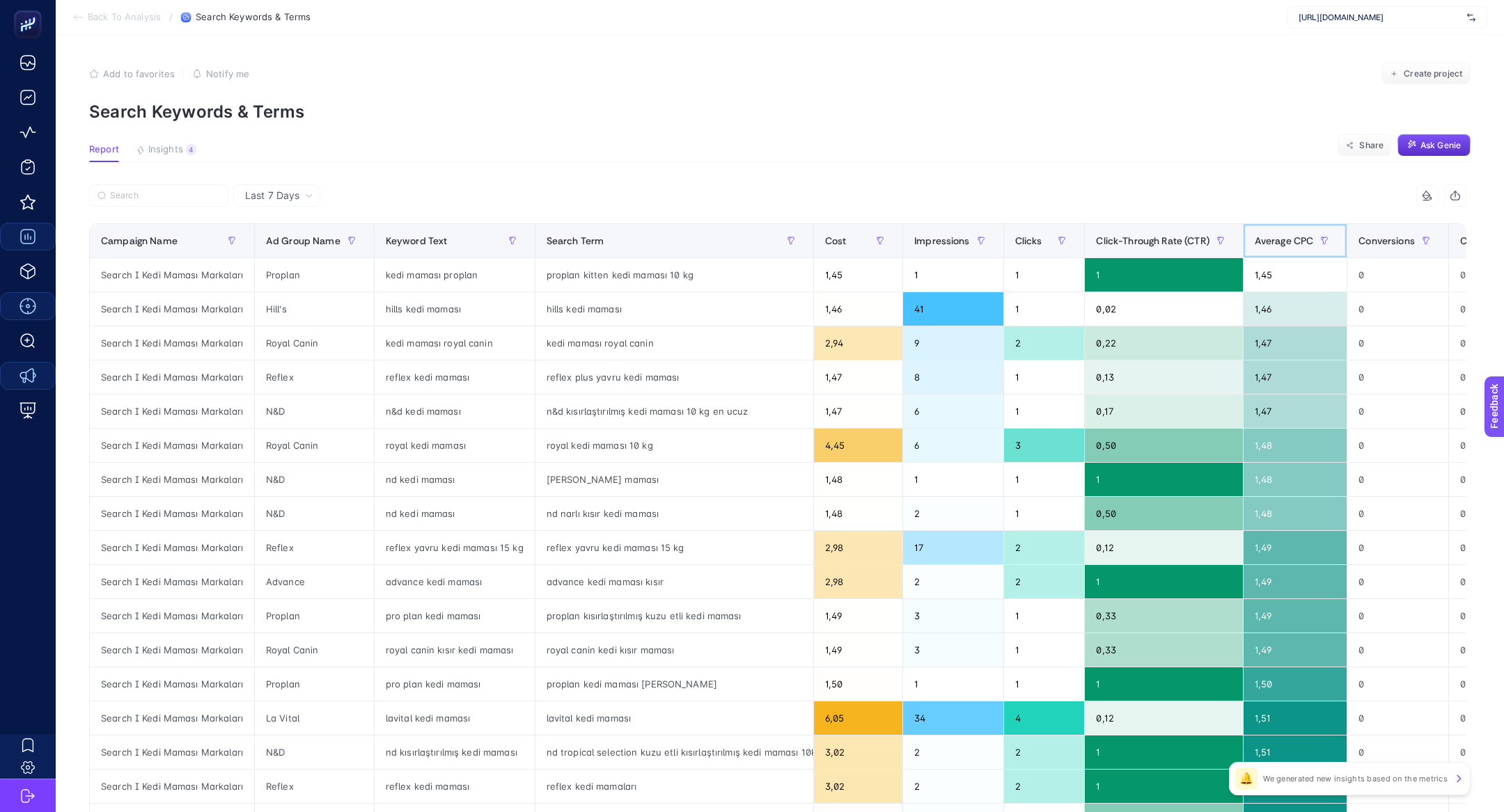
click at [1293, 235] on span "Average CPC" at bounding box center [1284, 241] width 59 height 11
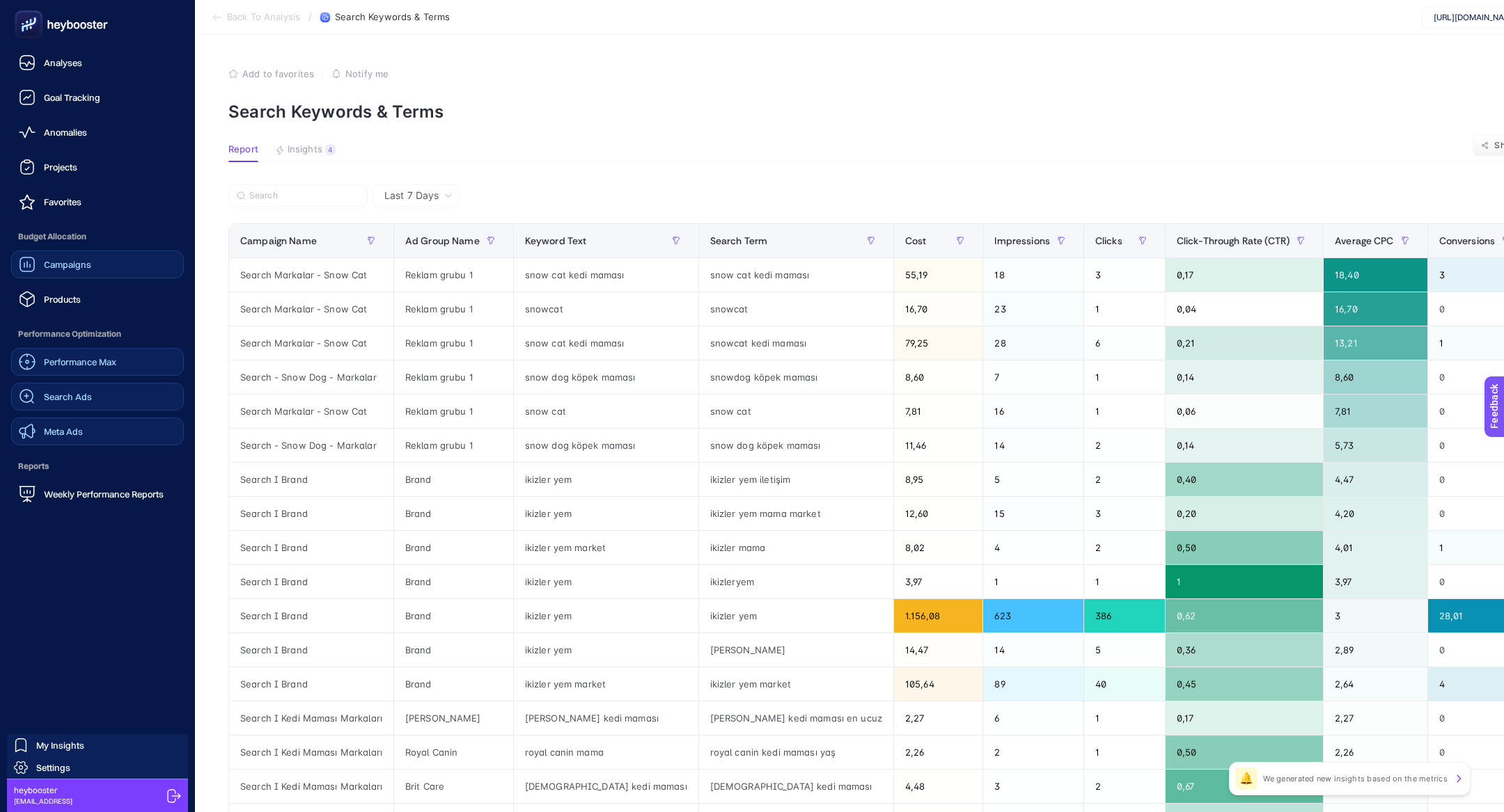
click at [80, 403] on div "Search Ads" at bounding box center [55, 397] width 73 height 17
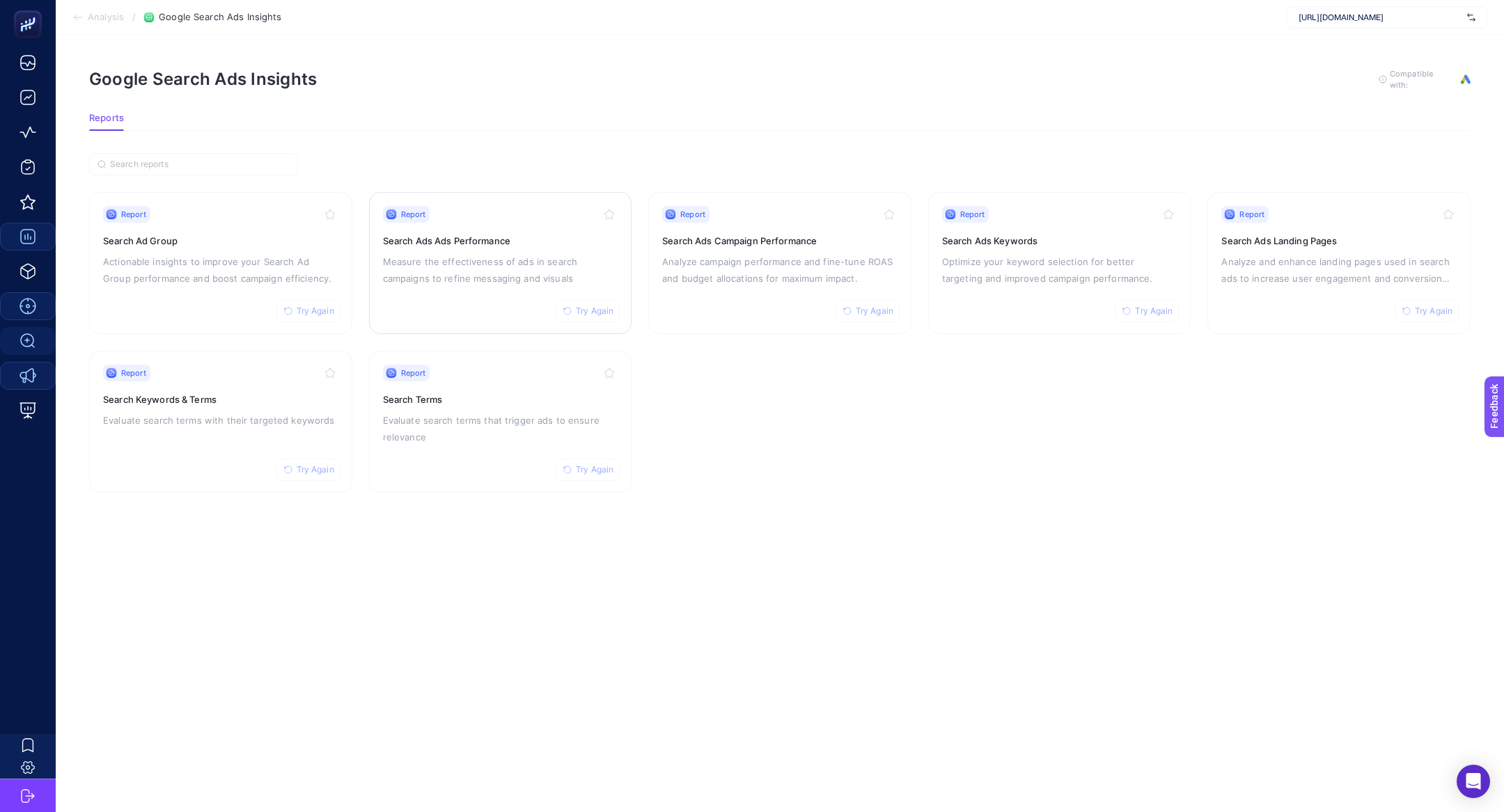
click at [518, 268] on p "Measure the effectiveness of ads in search campaigns to refine messaging and vi…" at bounding box center [501, 270] width 236 height 34
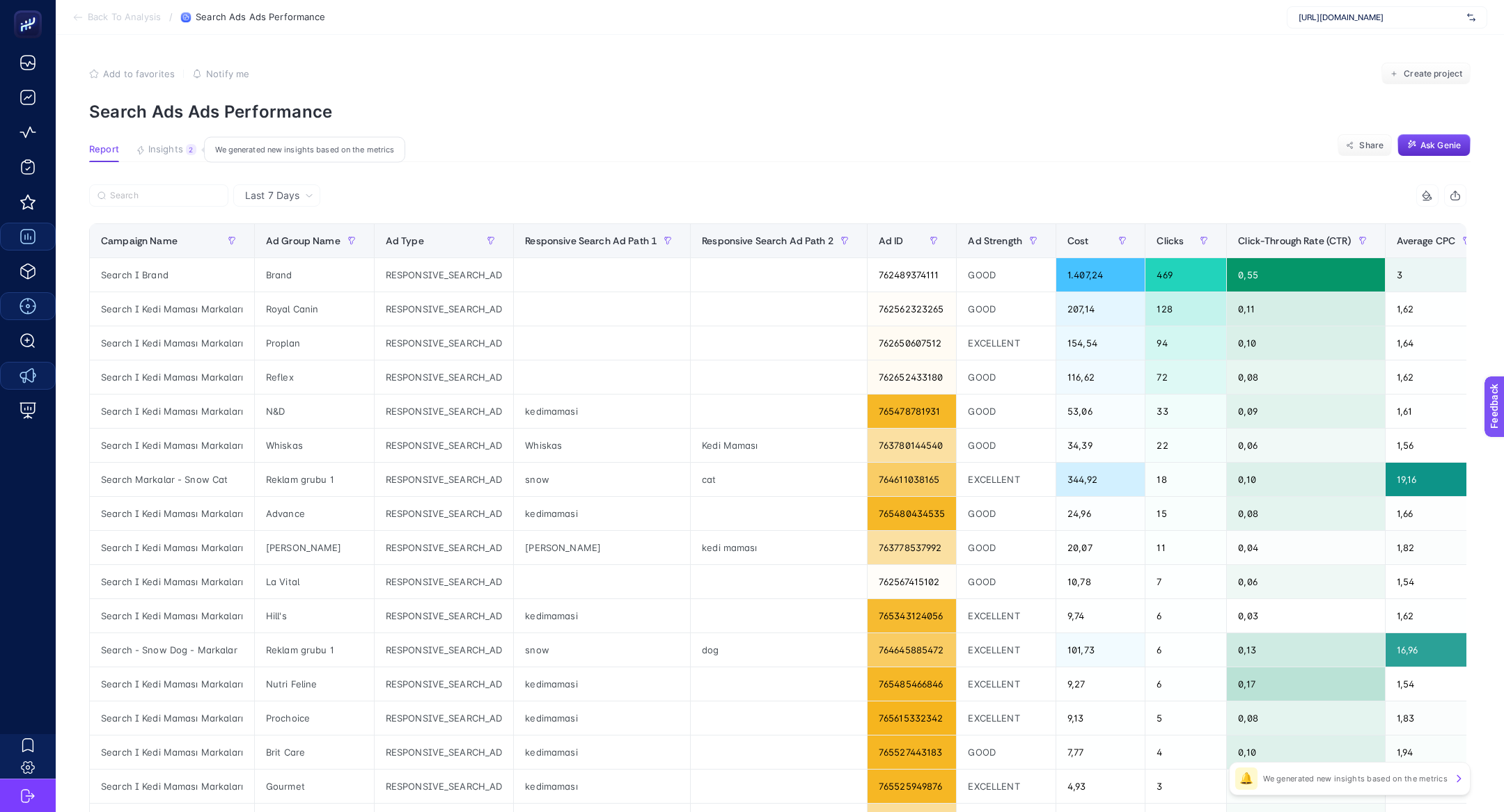
click at [172, 158] on button "Insights 2 We generated new insights based on the metrics" at bounding box center [166, 153] width 61 height 18
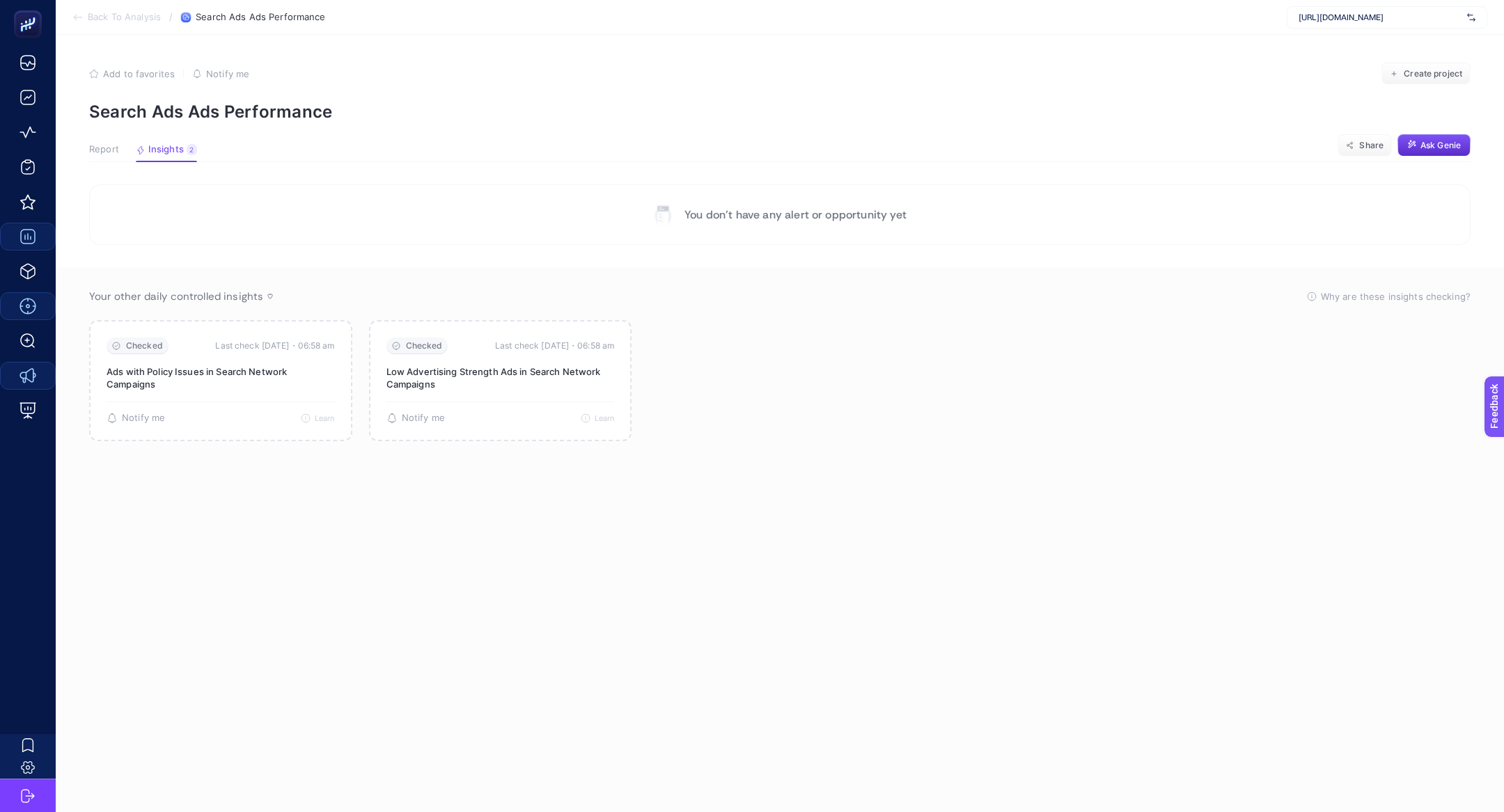
click at [102, 154] on span "Report" at bounding box center [104, 149] width 30 height 11
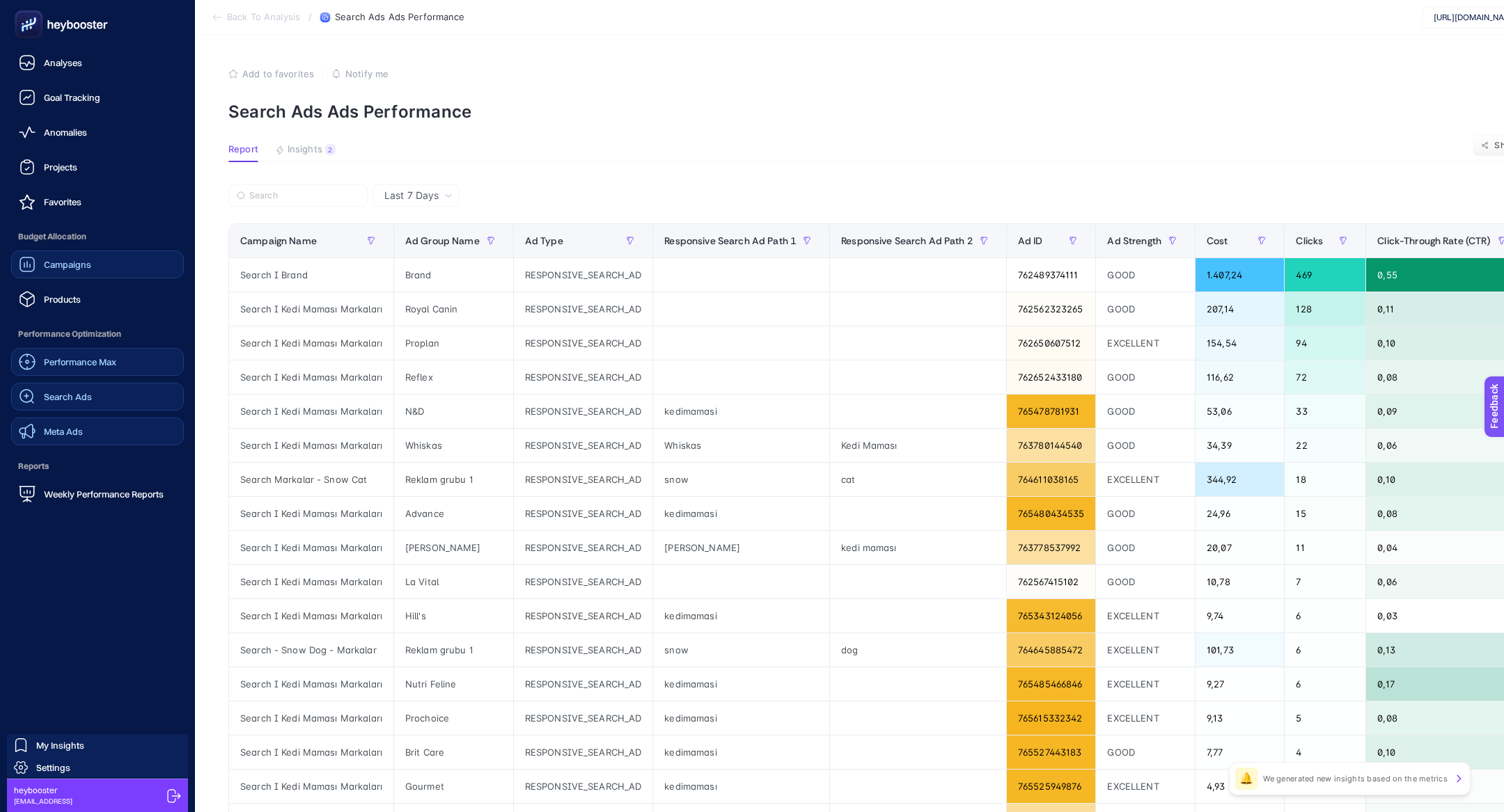
click at [79, 408] on link "Search Ads" at bounding box center [97, 397] width 173 height 28
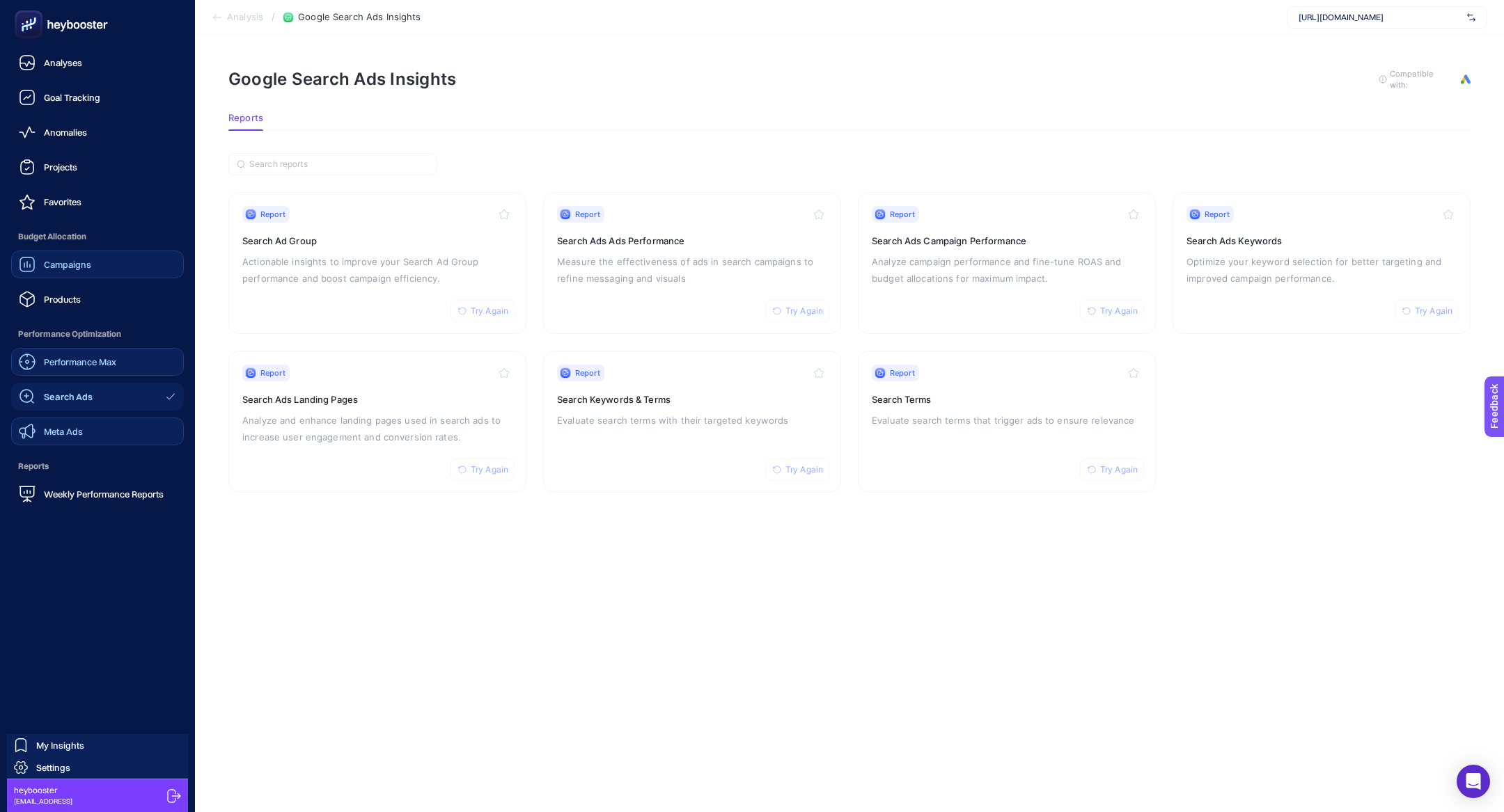
click at [68, 257] on div "Campaigns" at bounding box center [55, 264] width 73 height 17
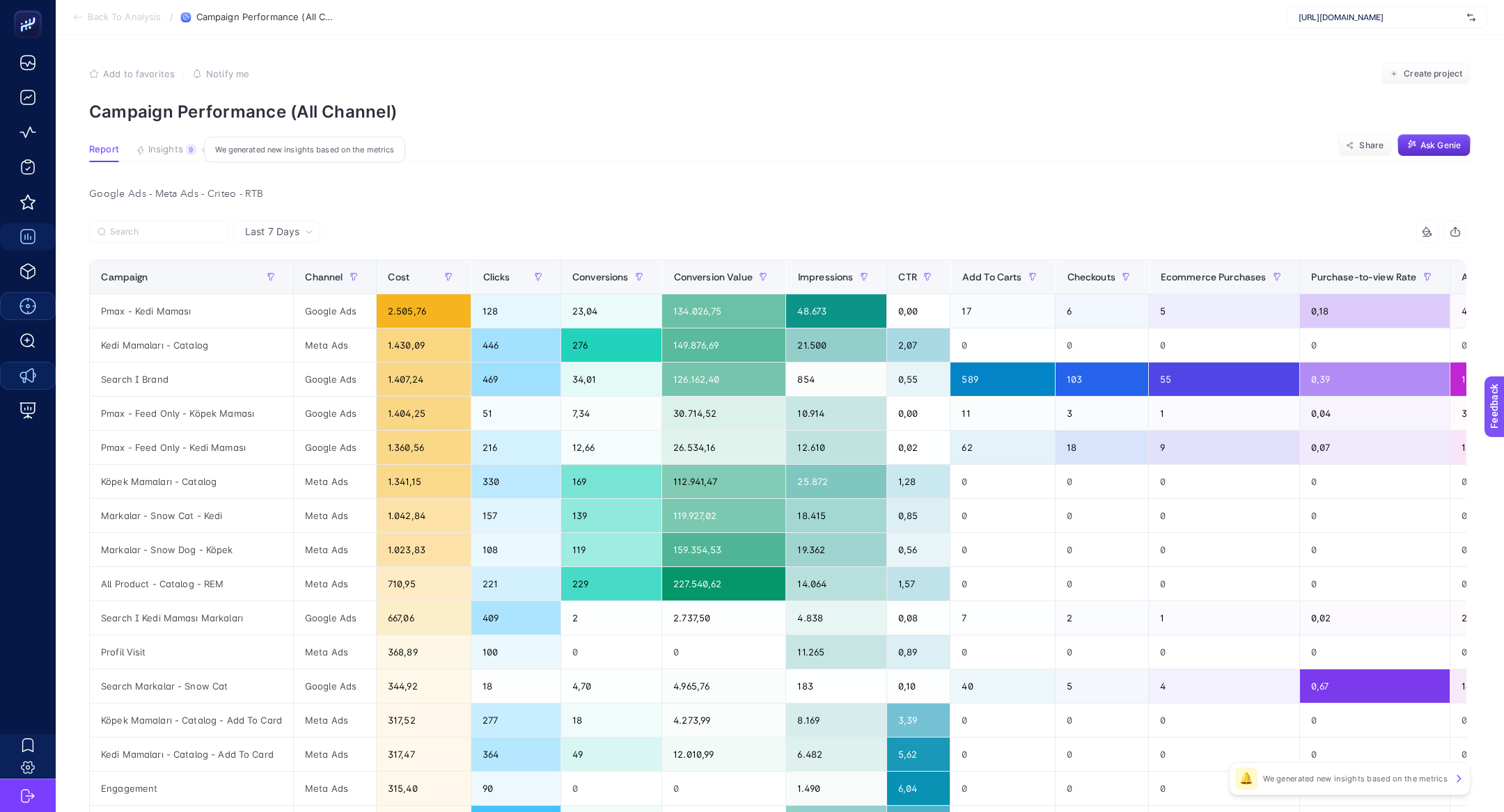
click at [155, 154] on span "Insights" at bounding box center [166, 149] width 35 height 11
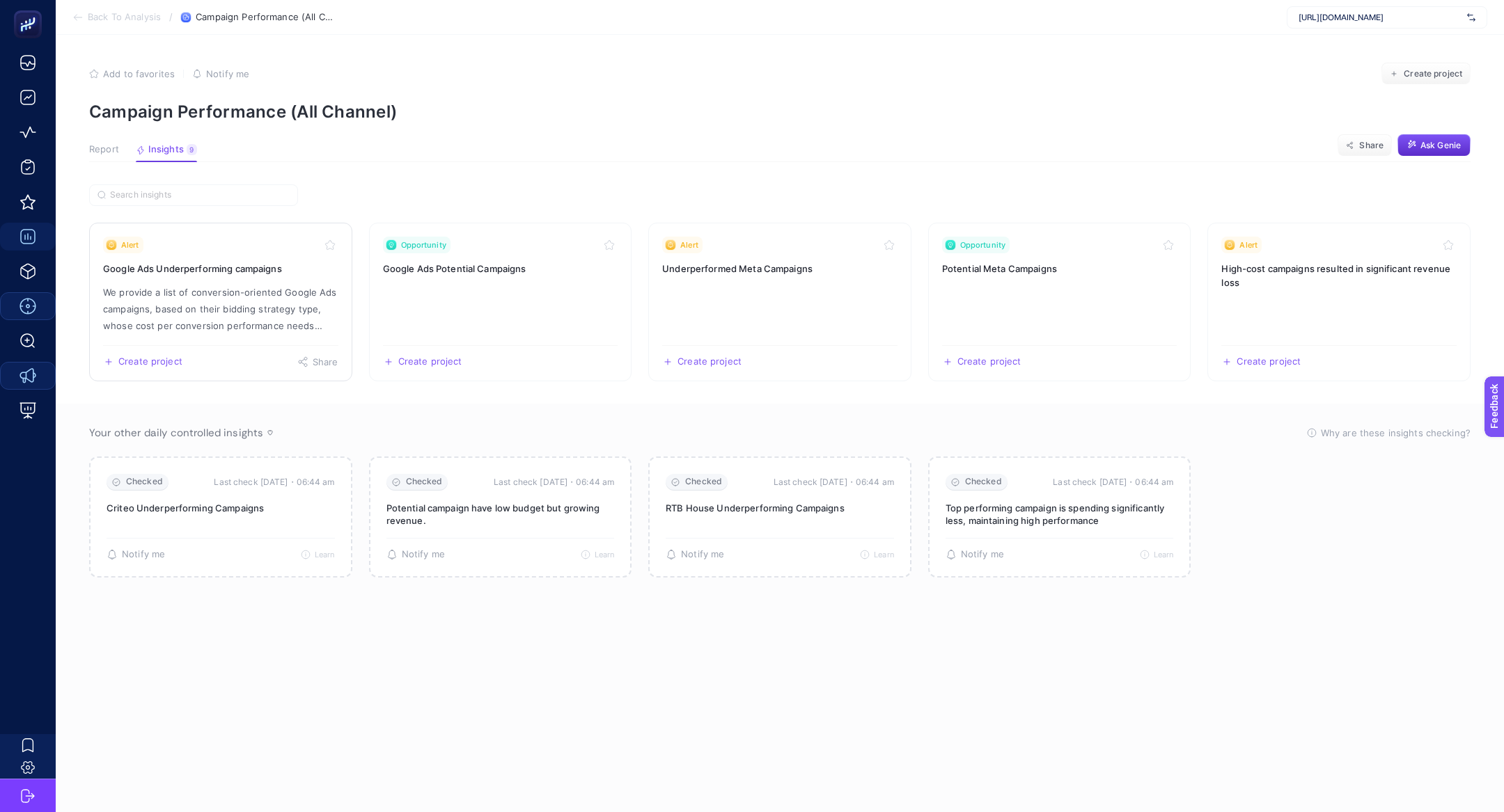
click at [210, 305] on p "We provide a list of conversion-oriented Google Ads campaigns, based on their b…" at bounding box center [220, 308] width 236 height 50
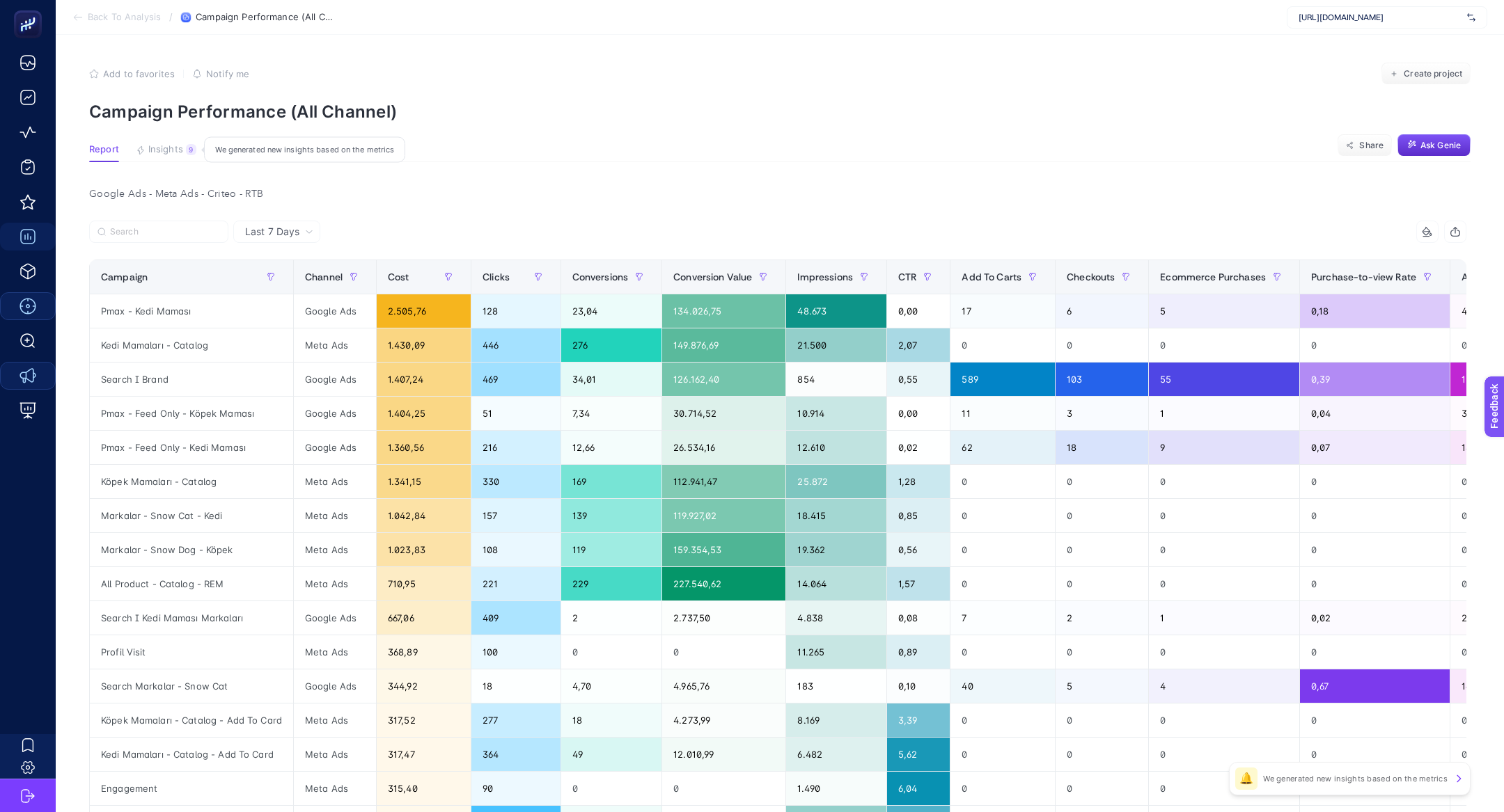
click at [175, 149] on span "Insights" at bounding box center [166, 149] width 35 height 11
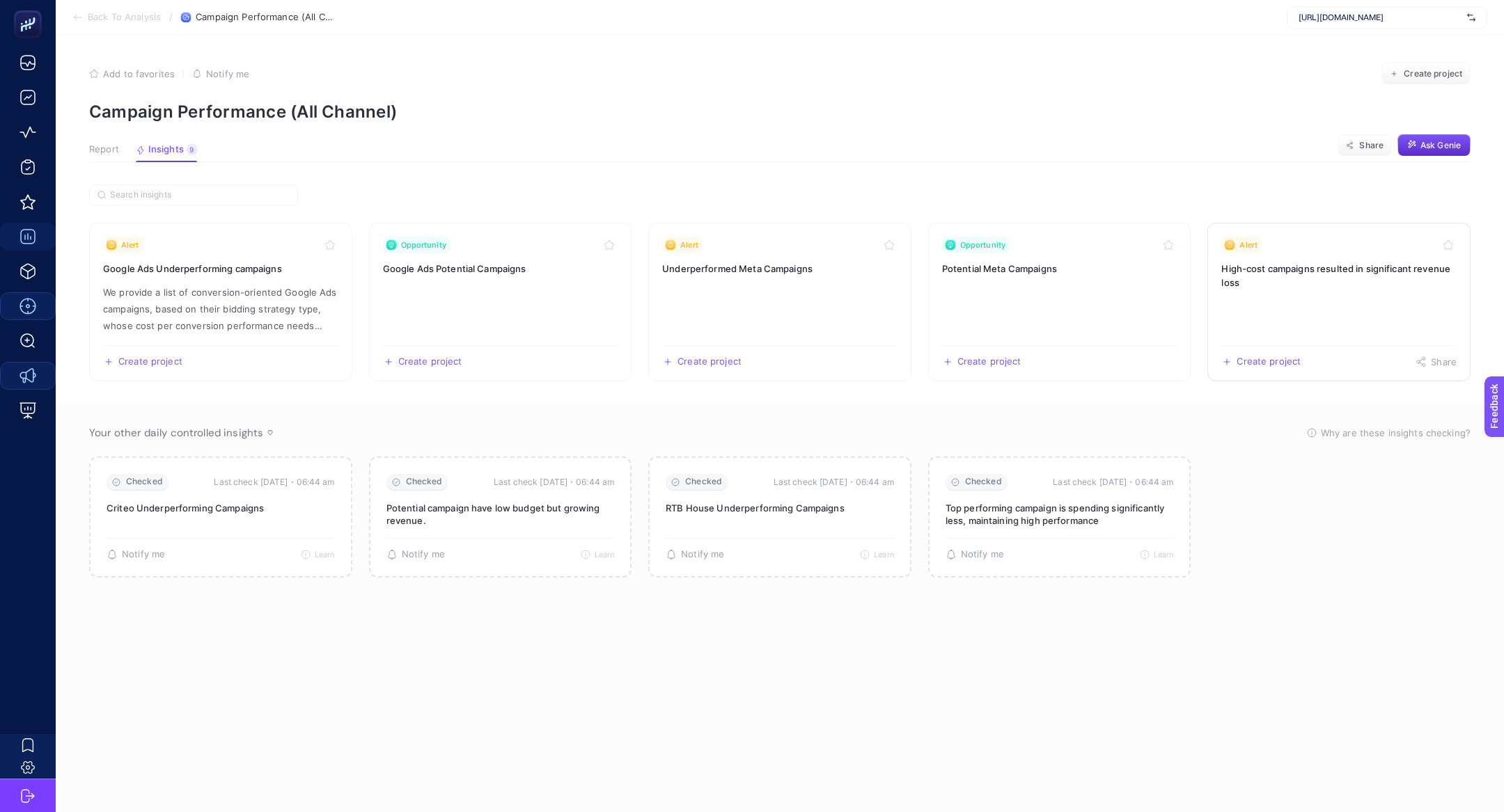
click at [1372, 252] on link "Alert High-cost campaigns resulted in significant revenue loss Create project S…" at bounding box center [1339, 302] width 263 height 159
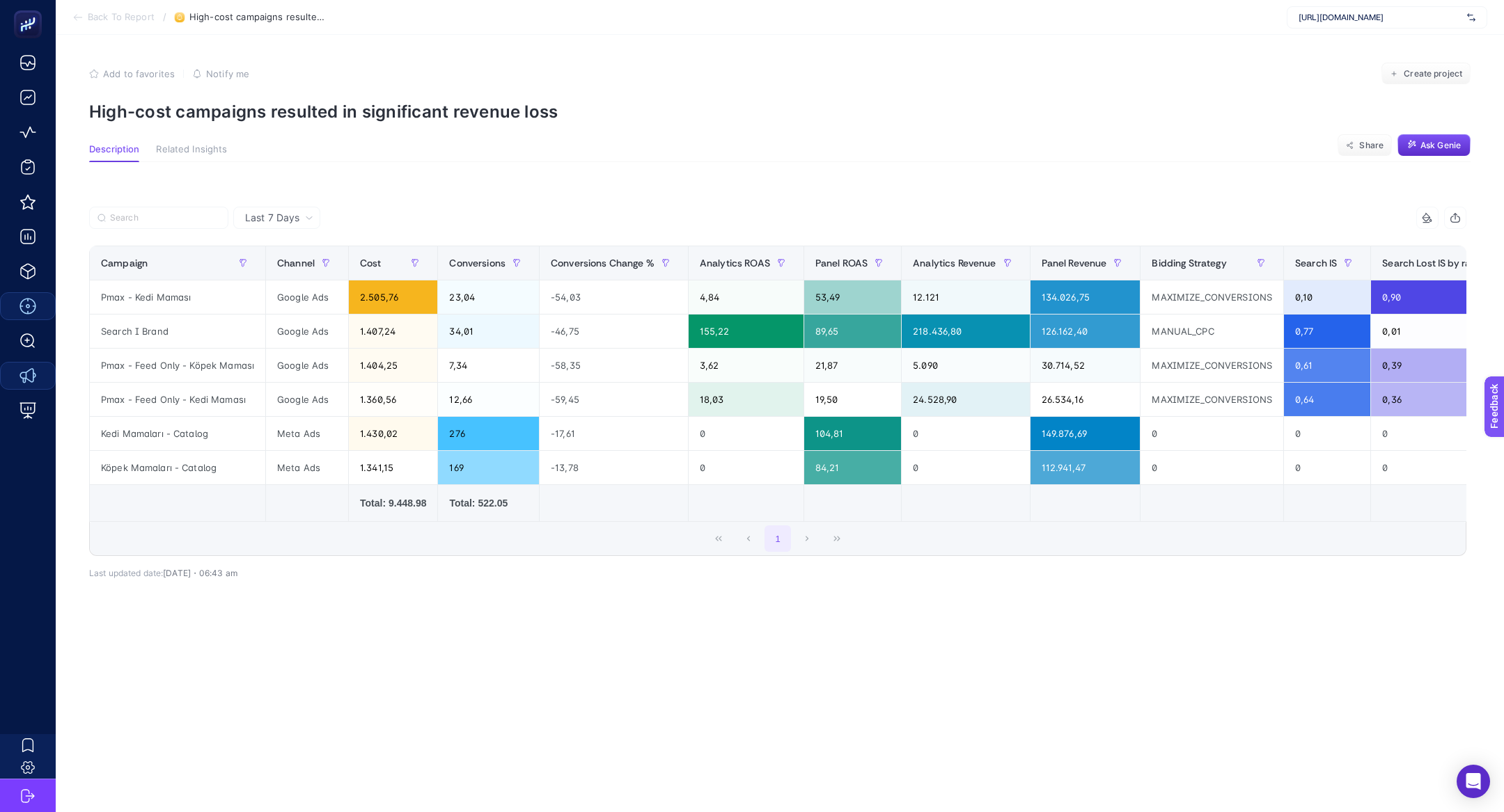
click at [341, 91] on section "Add to favorites false Notify me Create project High-cost campaigns resulted in…" at bounding box center [780, 92] width 1382 height 59
click at [341, 94] on section "Add to favorites false Notify me Create project High-cost campaigns resulted in…" at bounding box center [780, 92] width 1382 height 59
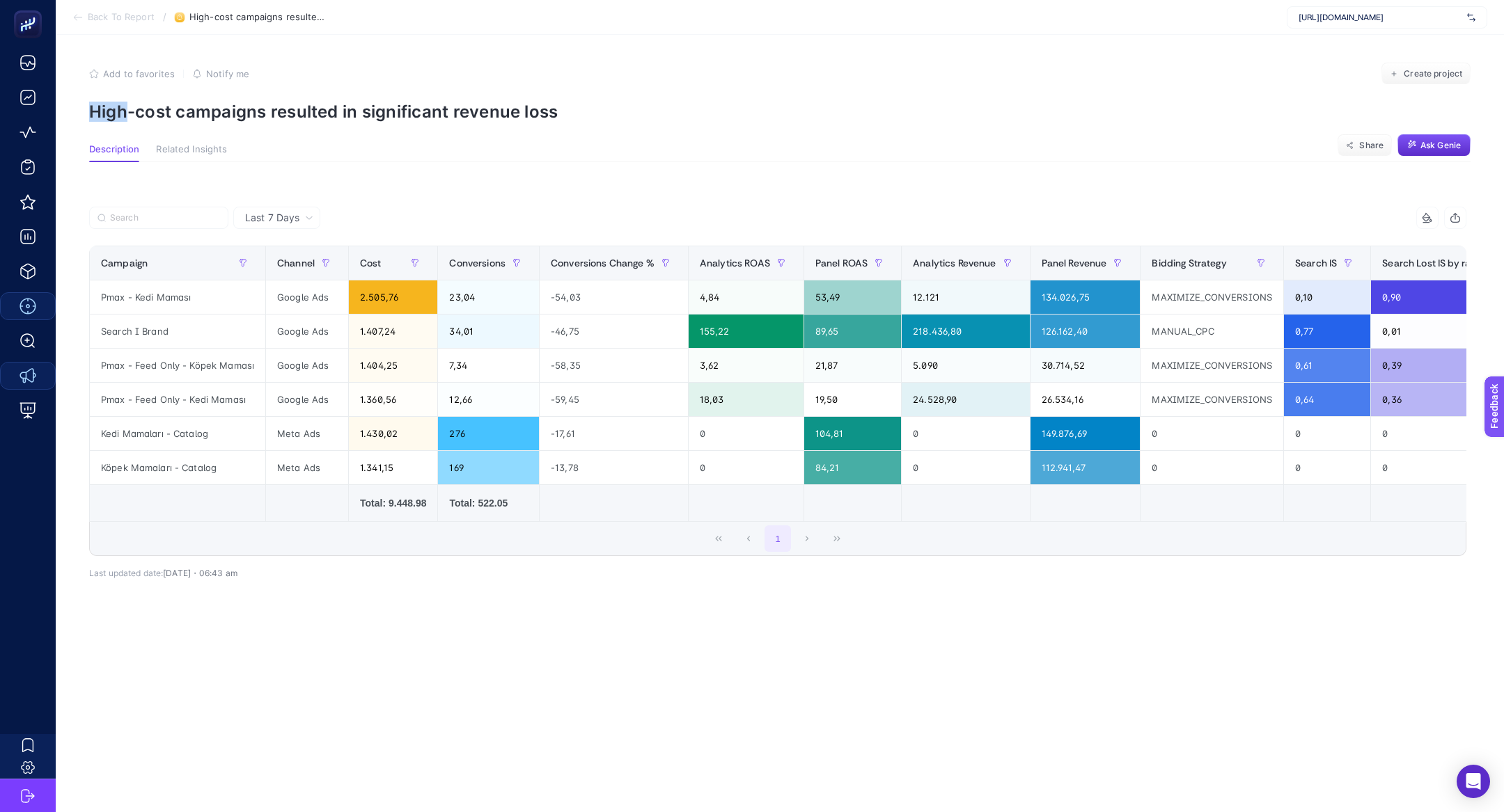
click at [341, 94] on section "Add to favorites false Notify me Create project High-cost campaigns resulted in…" at bounding box center [780, 92] width 1382 height 59
copy article "High-cost campaigns resulted in significant revenue loss"
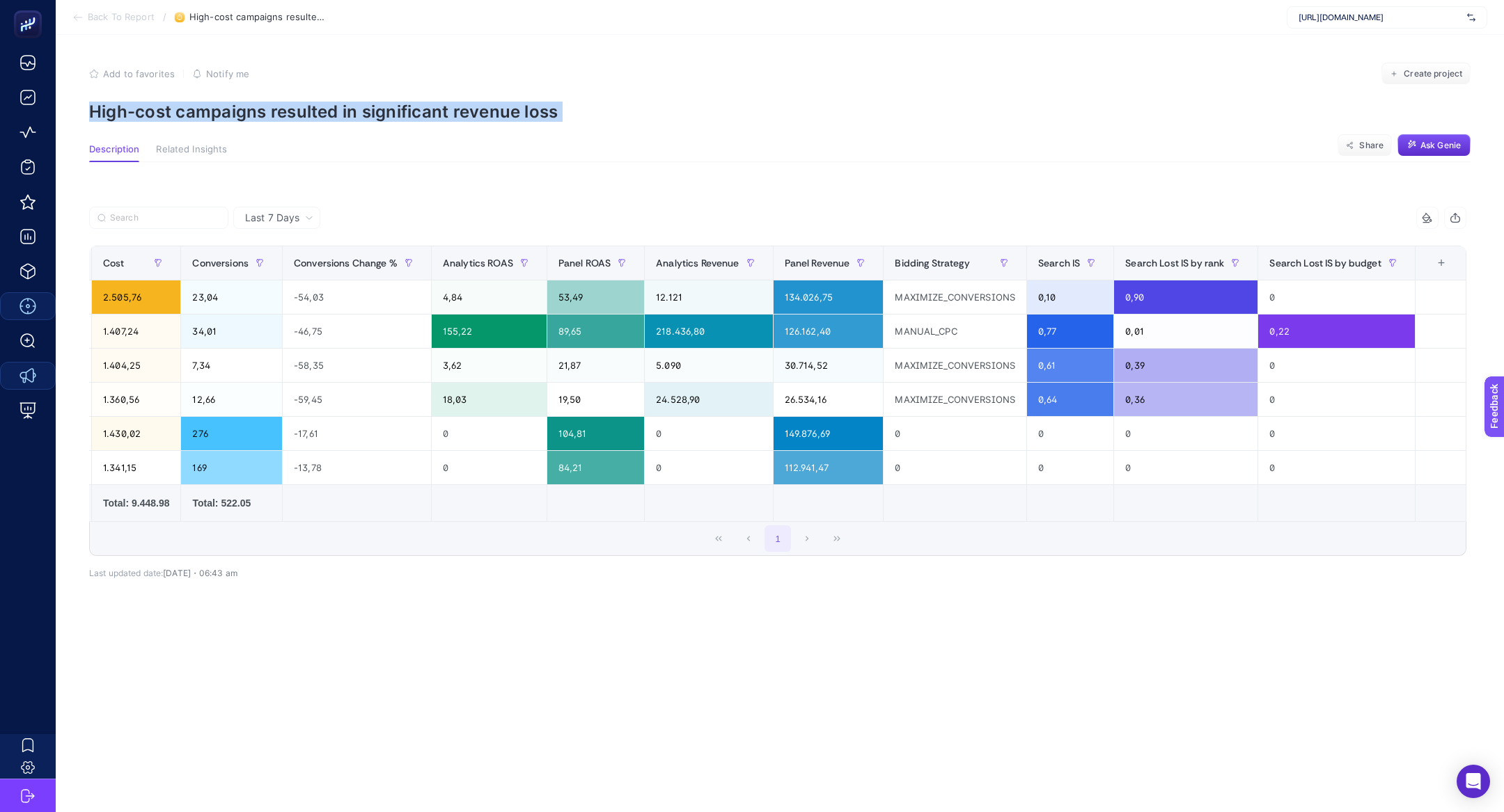
click at [1442, 267] on div "+" at bounding box center [1441, 263] width 26 height 11
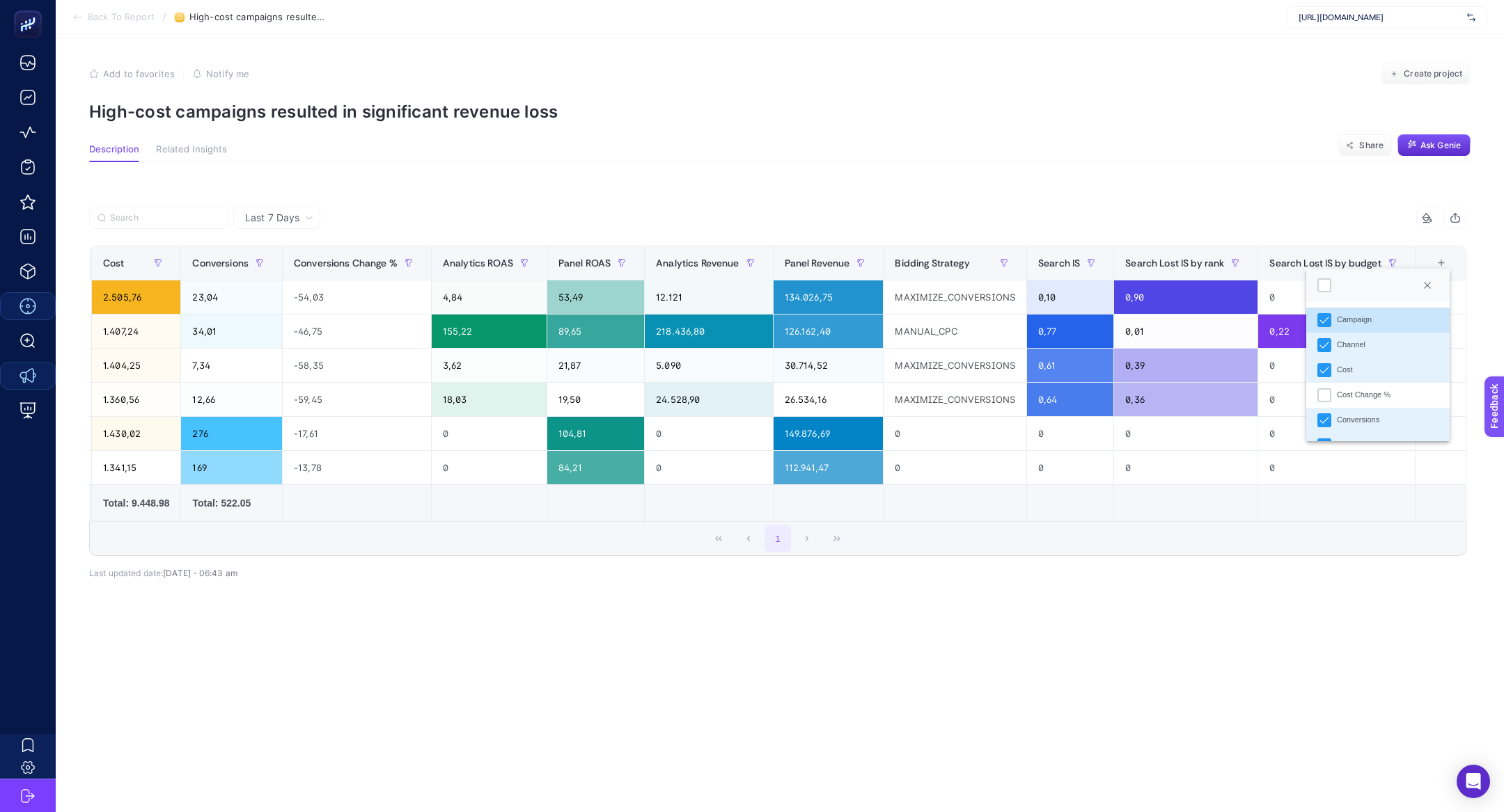
scroll to position [9, 70]
click at [1337, 383] on li "Cost Change %" at bounding box center [1378, 396] width 144 height 25
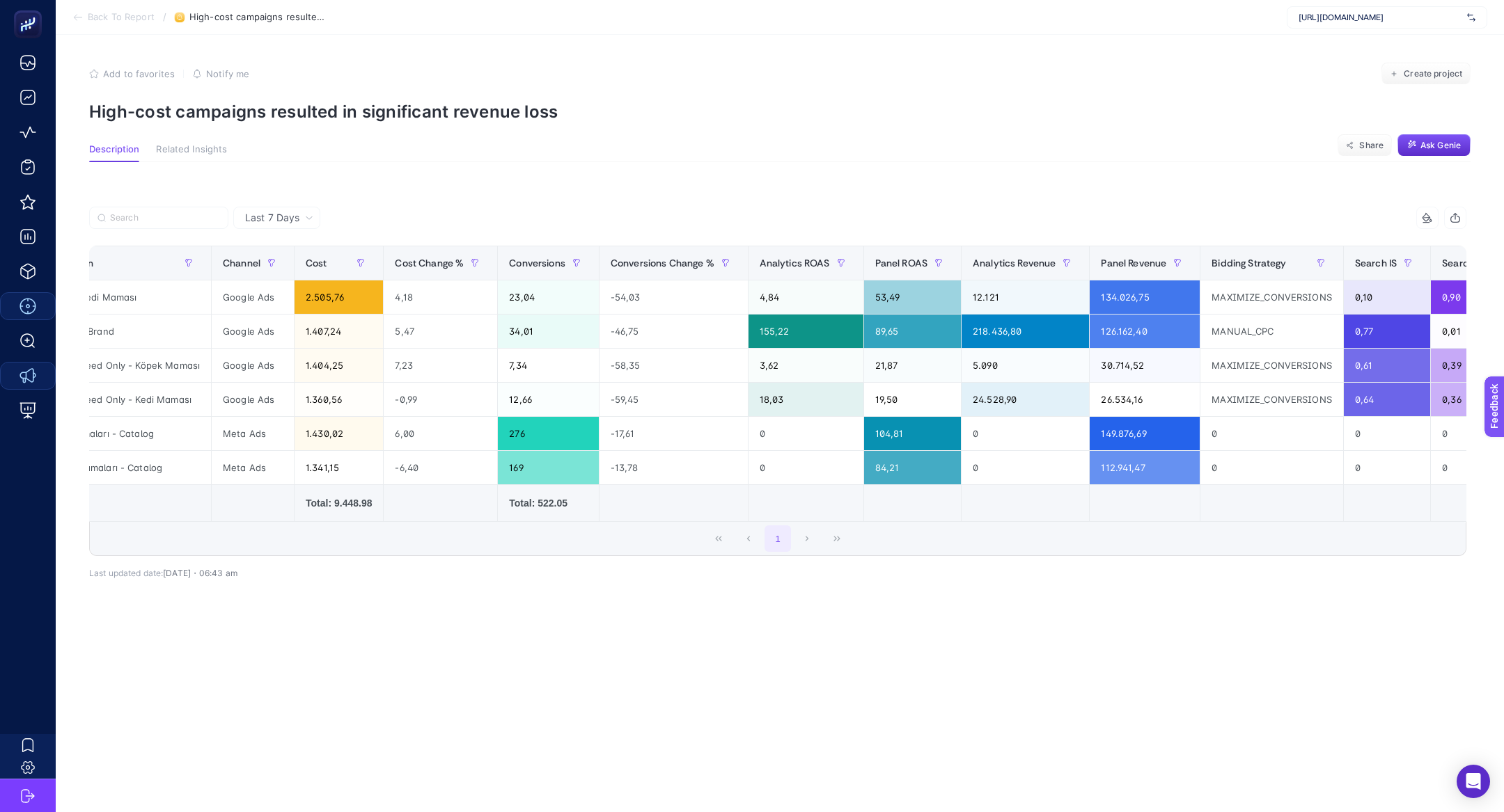
scroll to position [0, 0]
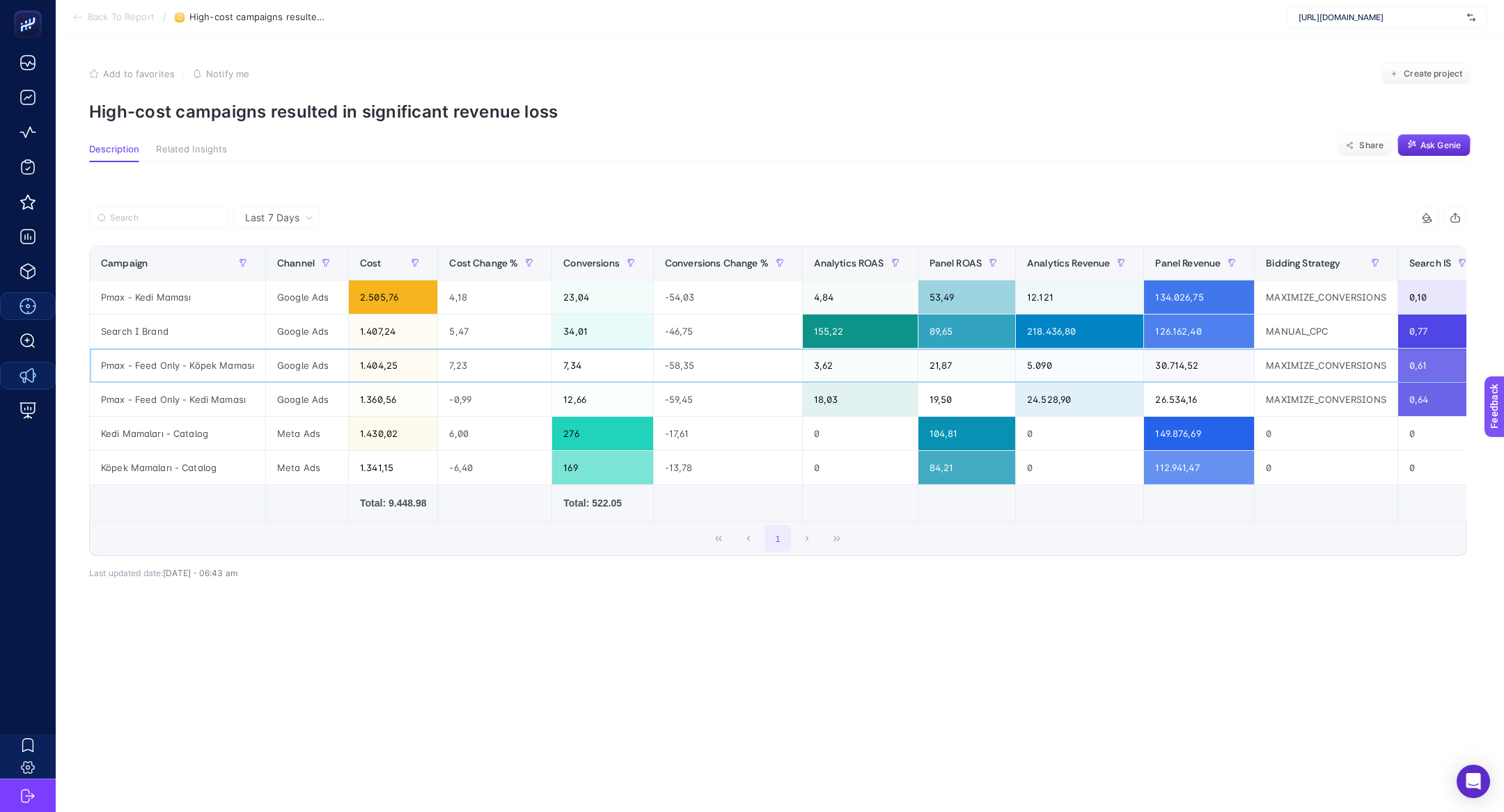
click at [212, 369] on div "Pmax - Feed Only - Köpek Maması" at bounding box center [177, 365] width 176 height 34
click at [153, 365] on div "Pmax - Feed Only - Köpek Maması" at bounding box center [177, 365] width 176 height 34
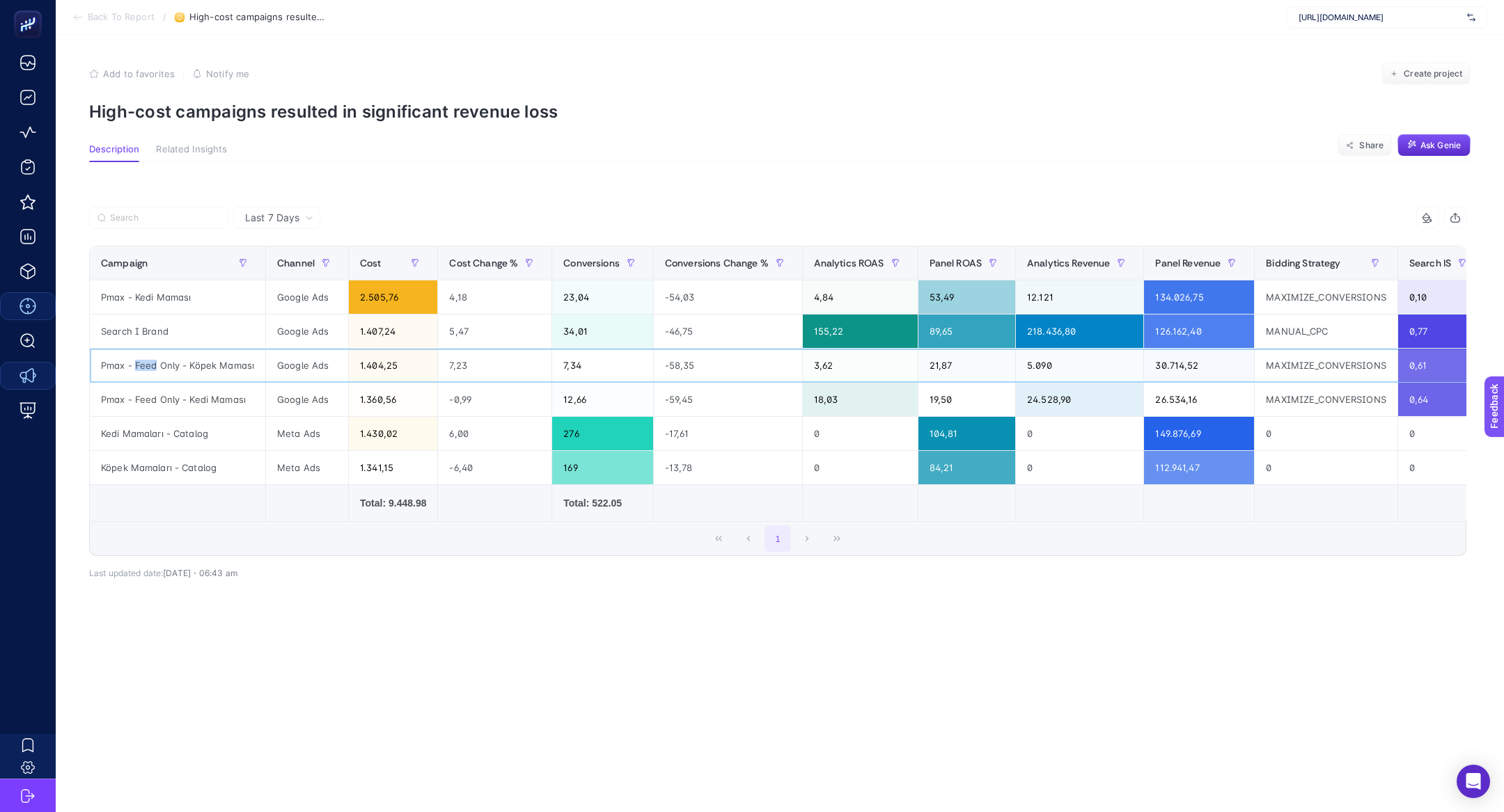
click at [153, 365] on div "Pmax - Feed Only - Köpek Maması" at bounding box center [177, 365] width 176 height 34
copy tr "Pmax - Feed Only - Köpek Maması"
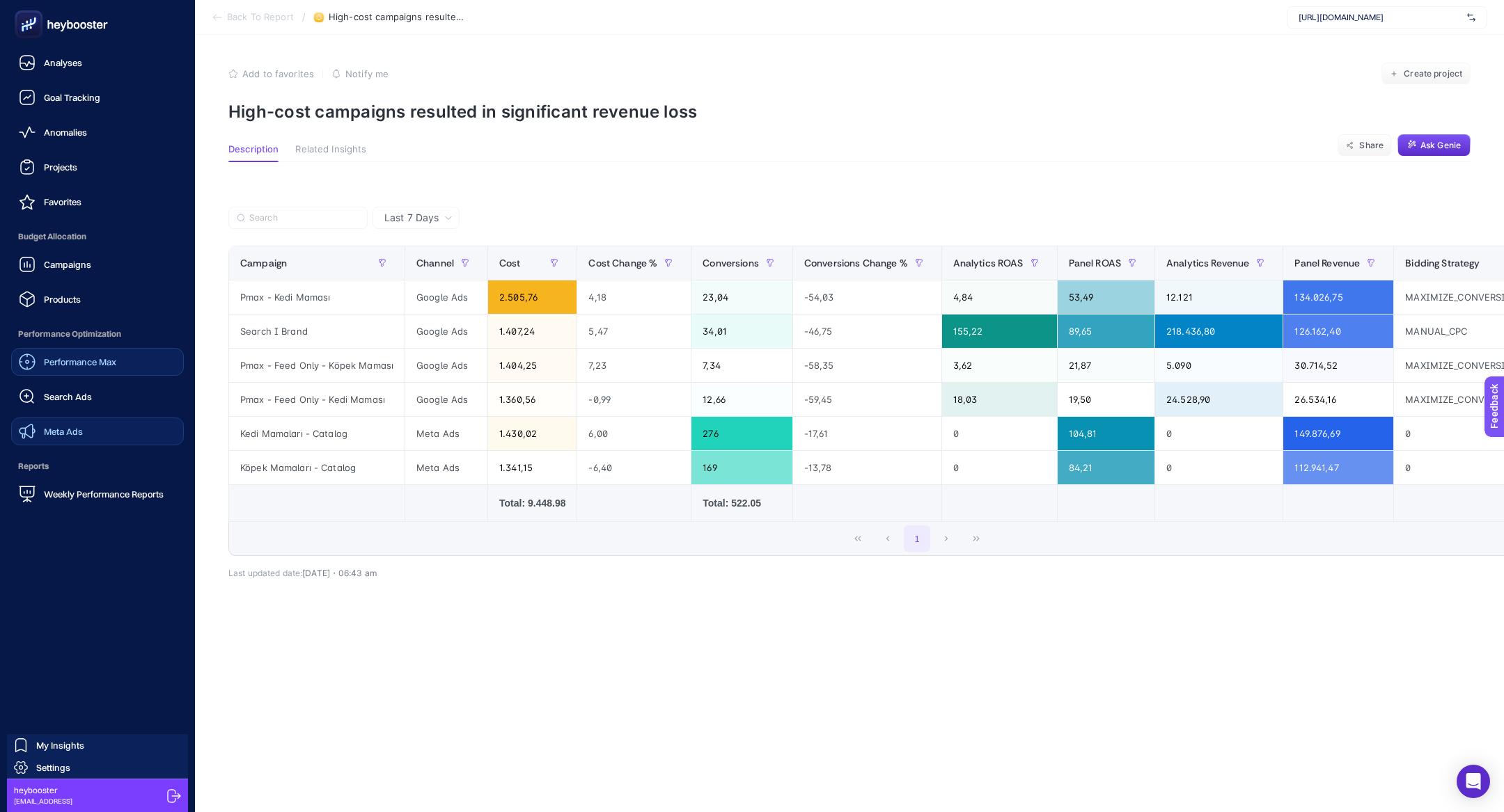
click at [108, 411] on div "Performance Max Search Ads Meta Ads" at bounding box center [97, 396] width 173 height 97
click at [97, 389] on link "Search Ads" at bounding box center [97, 397] width 173 height 28
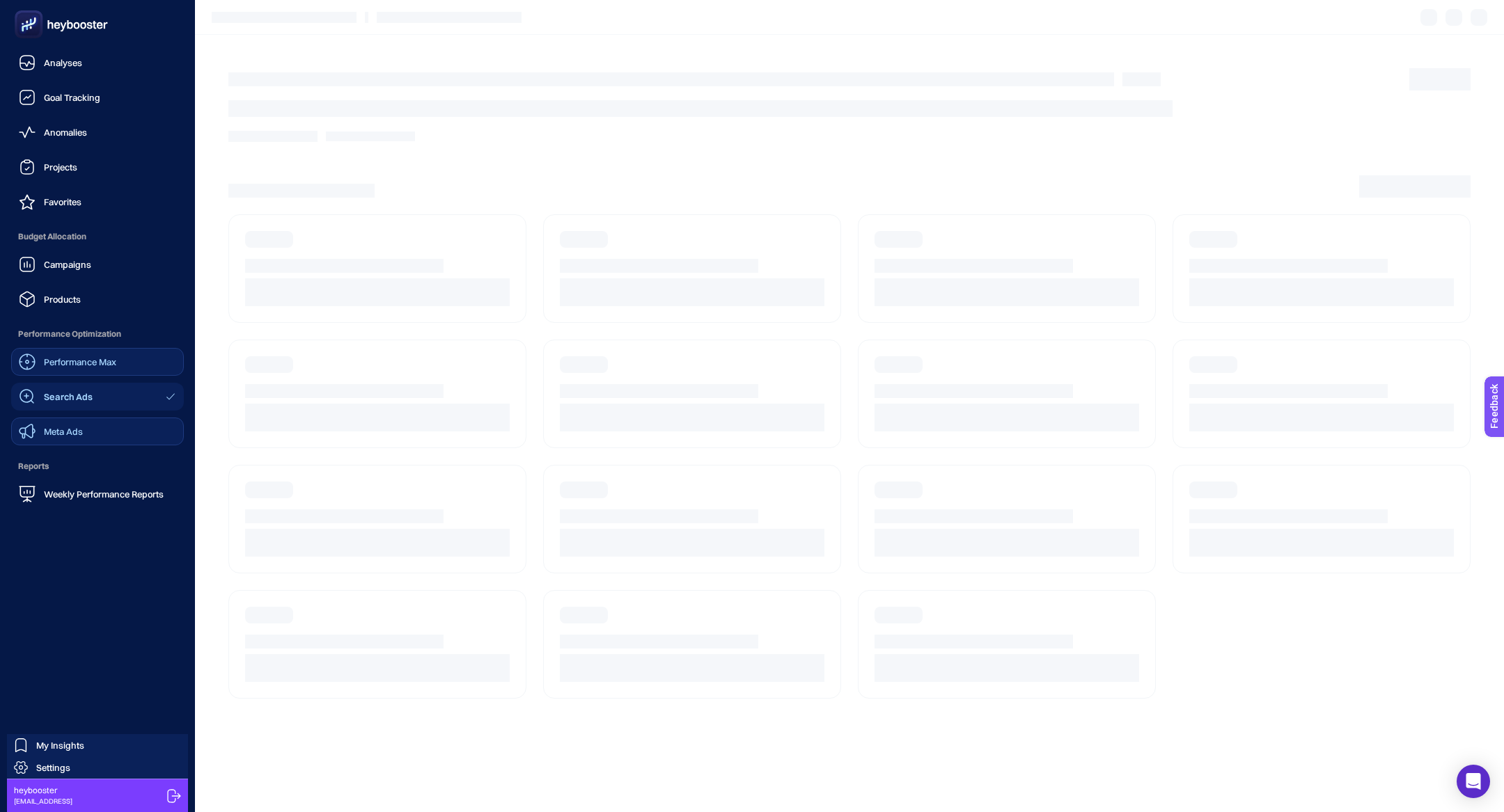
click at [80, 360] on span "Performance Max" at bounding box center [80, 361] width 73 height 11
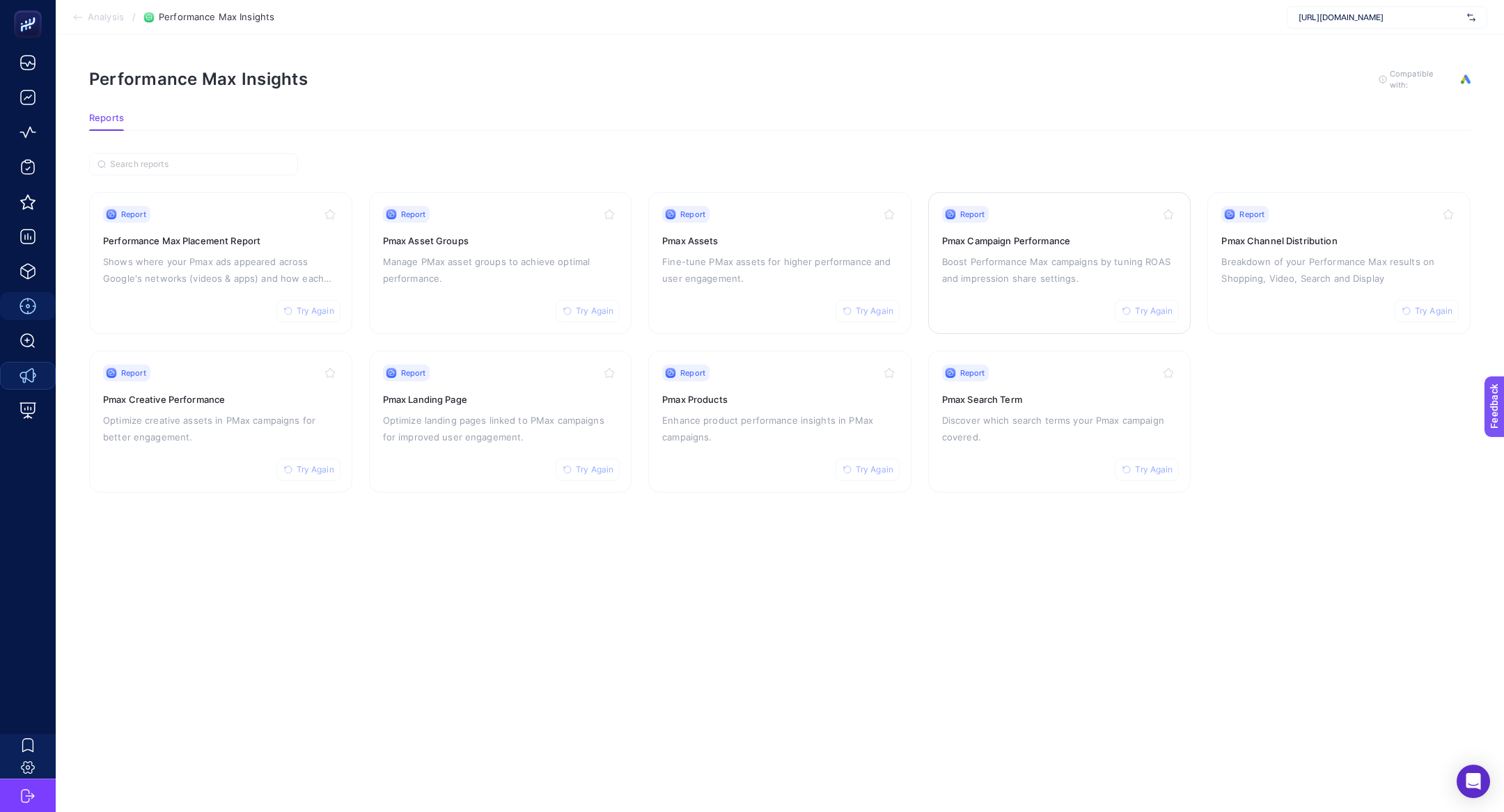
click at [1090, 253] on p "Boost Performance Max campaigns by tuning ROAS and impression share settings." at bounding box center [1060, 270] width 236 height 34
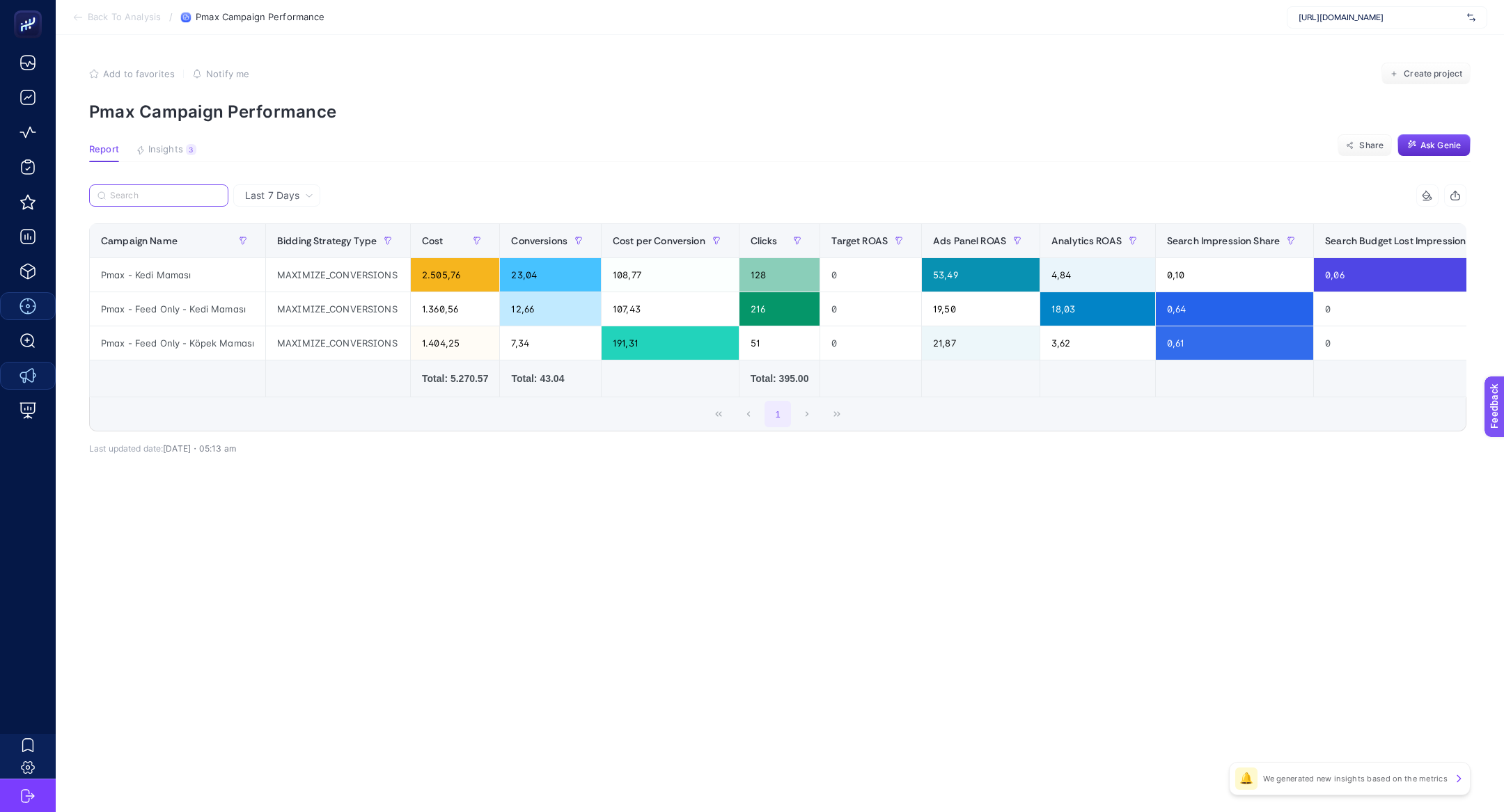
click at [164, 195] on input "Search" at bounding box center [165, 196] width 110 height 10
paste input "Pmax - Feed Only - Köpek Maması"
type input "Pmax - Feed Only - Köpek Maması"
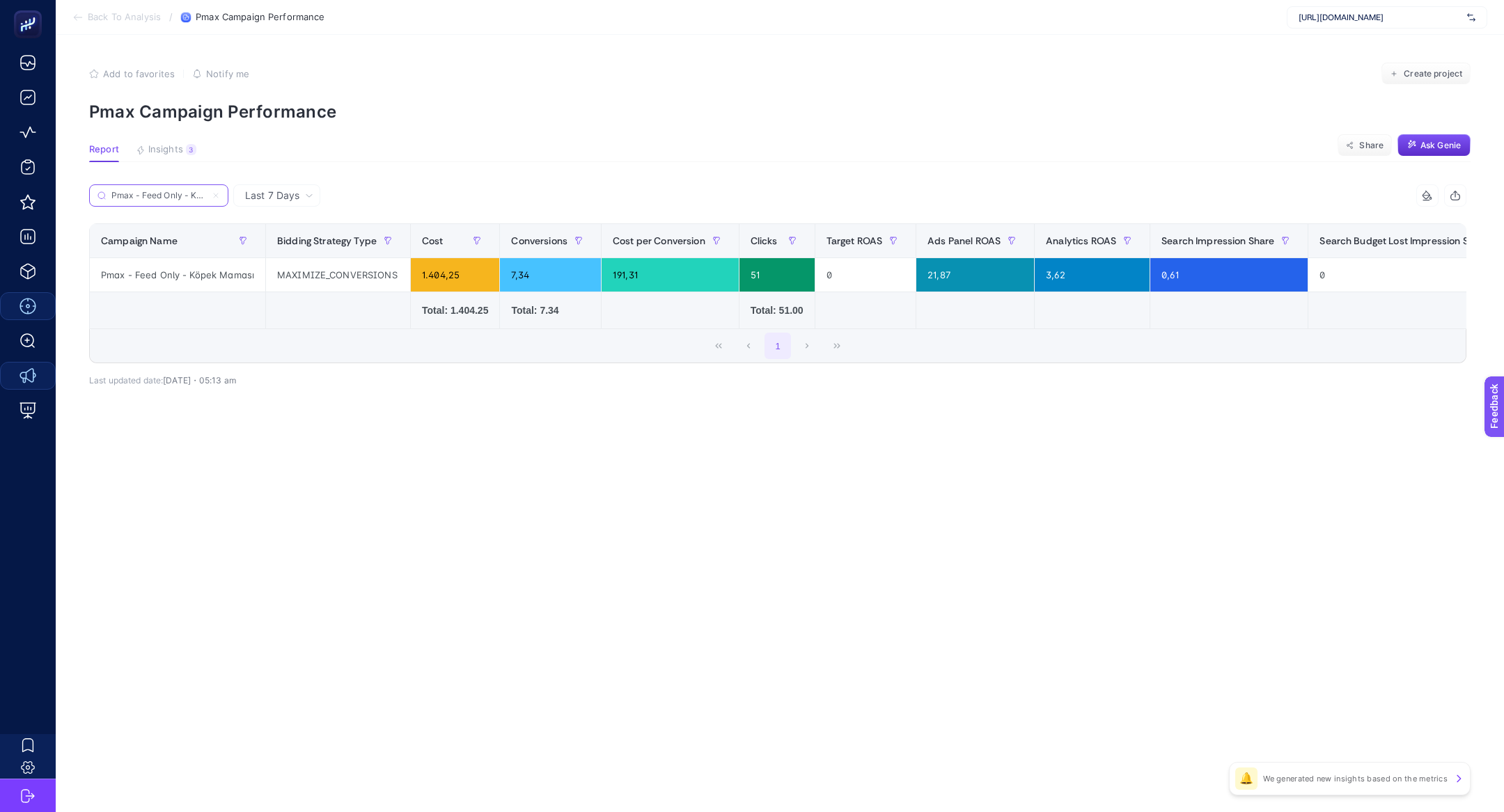
scroll to position [0, 43]
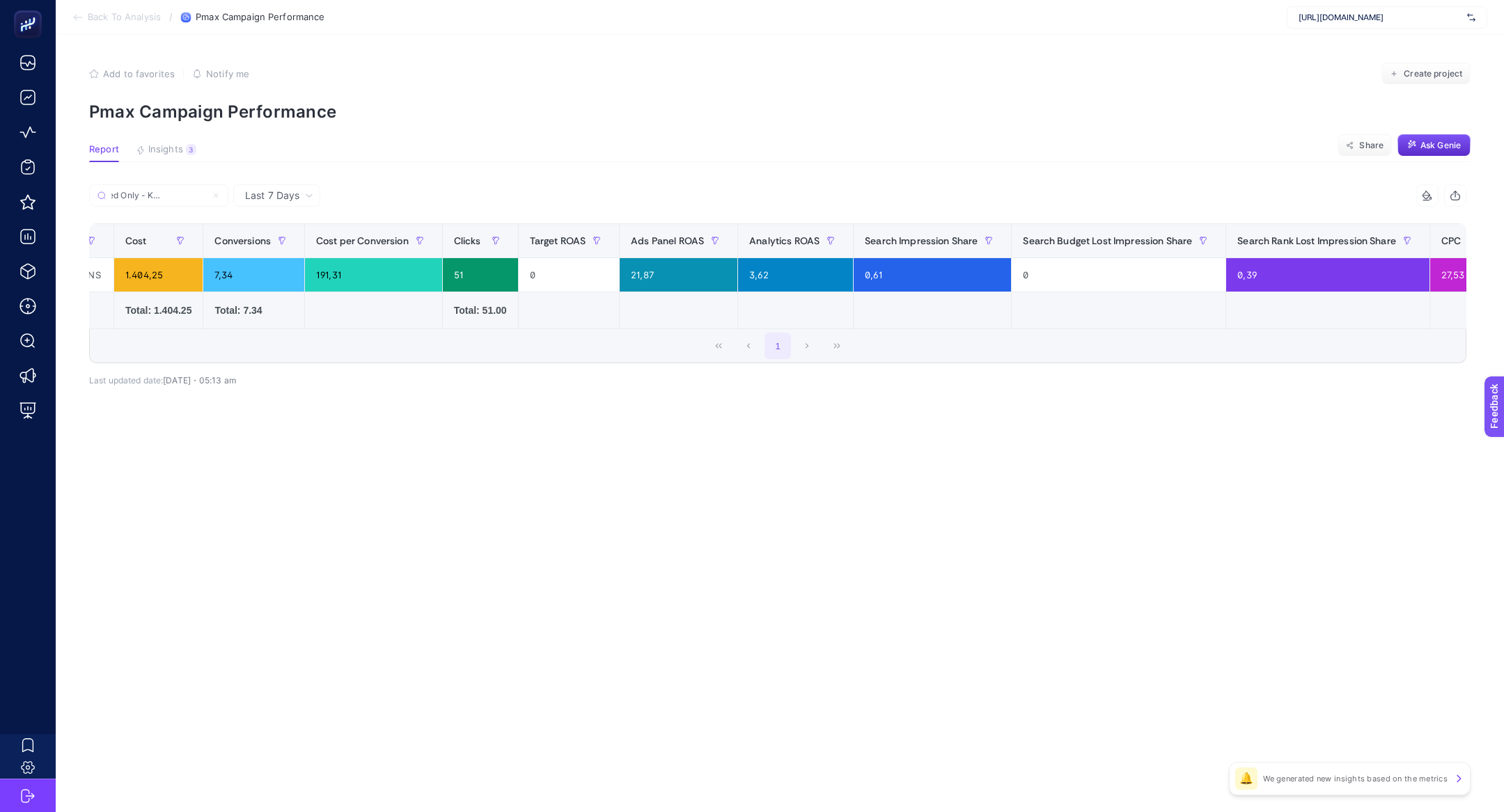
scroll to position [0, 377]
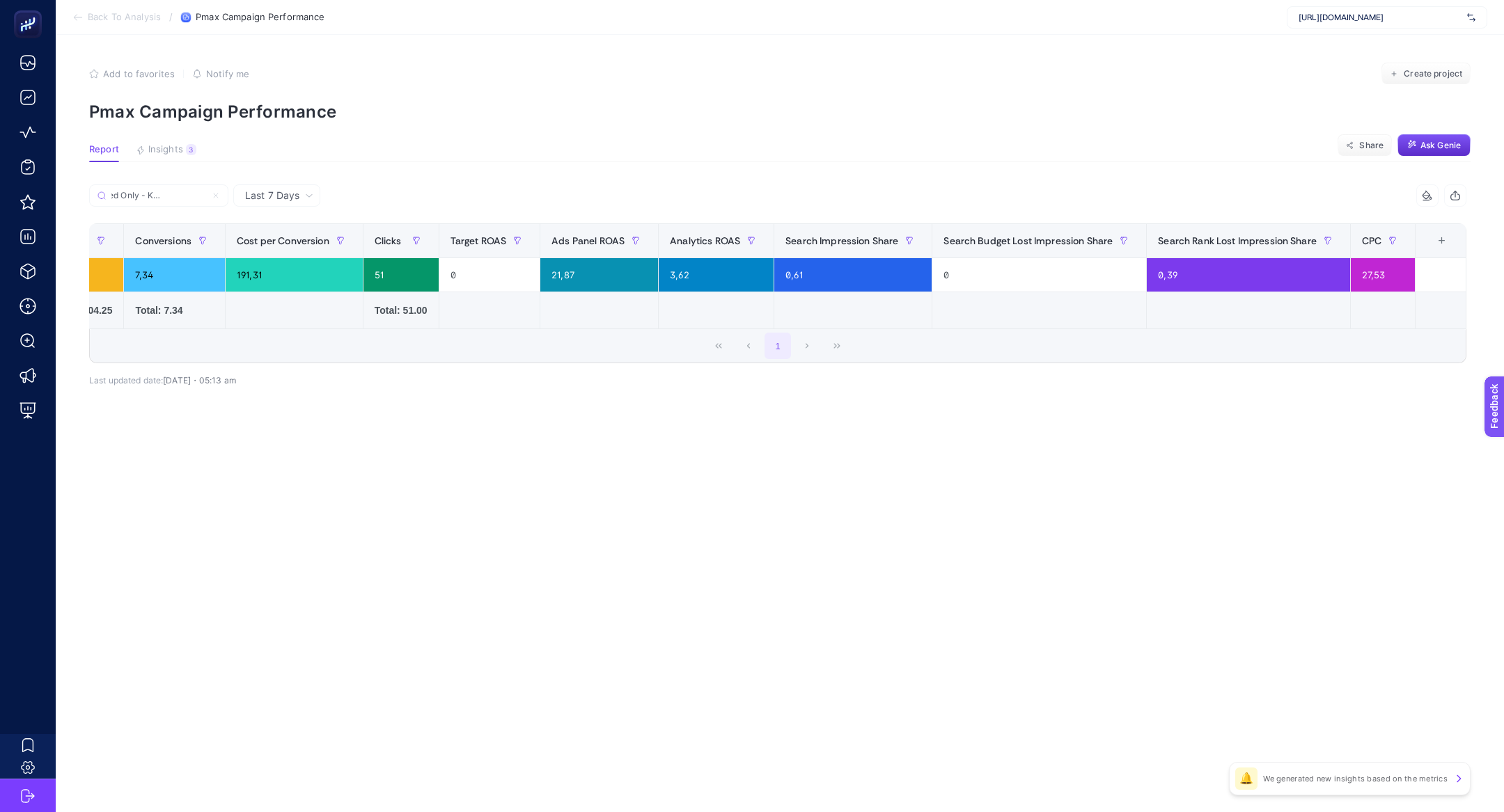
type input "Pmax - Feed Only - Köpek Maması"
click at [1312, 16] on span "[URL][DOMAIN_NAME]" at bounding box center [1380, 17] width 163 height 11
type input "edme"
click at [1325, 41] on span "[URL][DOMAIN_NAME]" at bounding box center [1341, 46] width 85 height 11
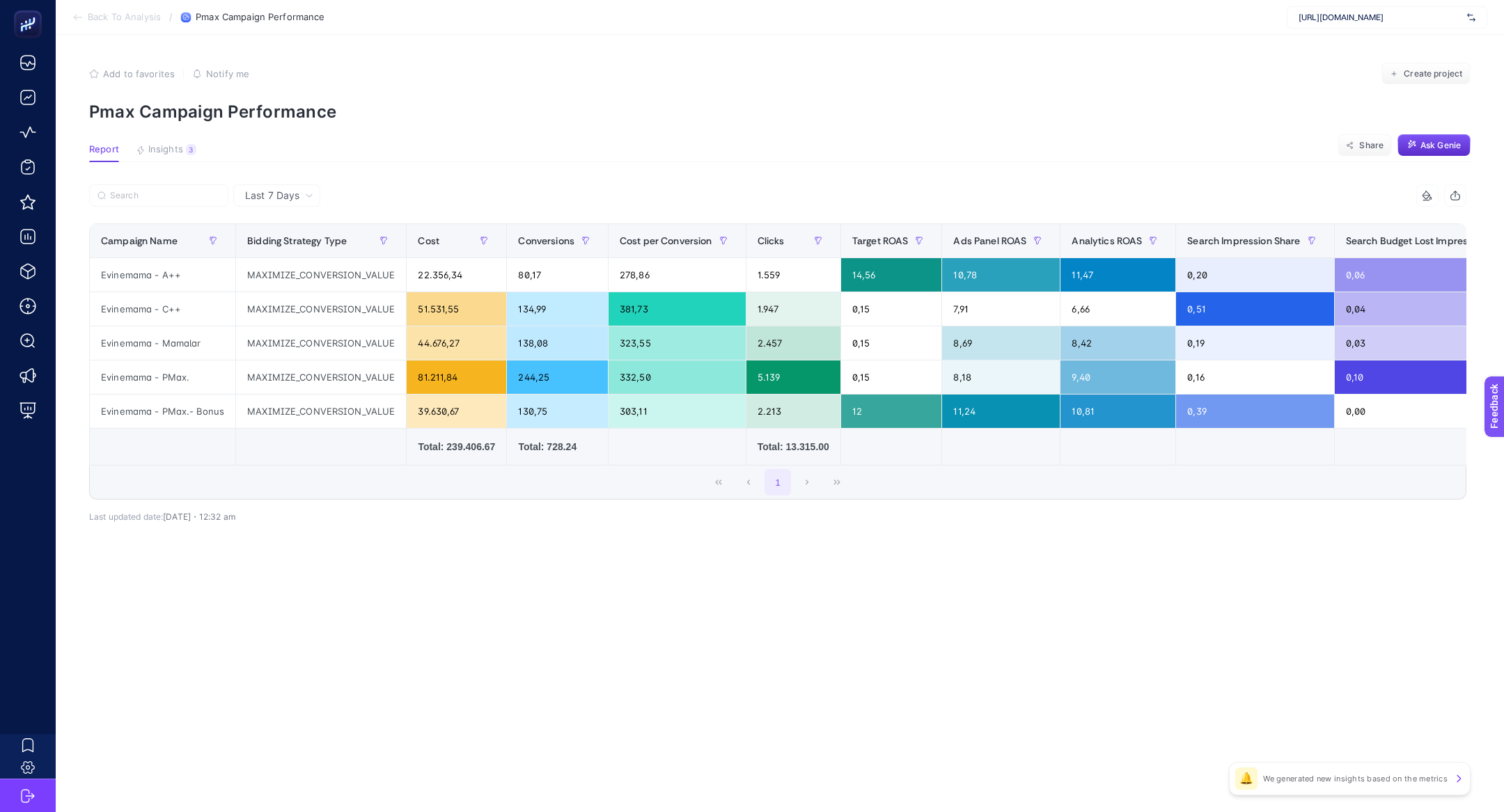
click at [971, 46] on article "Add to favorites false Notify me Create project Pmax Campaign Performance Repor…" at bounding box center [779, 423] width 1448 height 777
click at [149, 154] on span "Insights" at bounding box center [166, 149] width 35 height 11
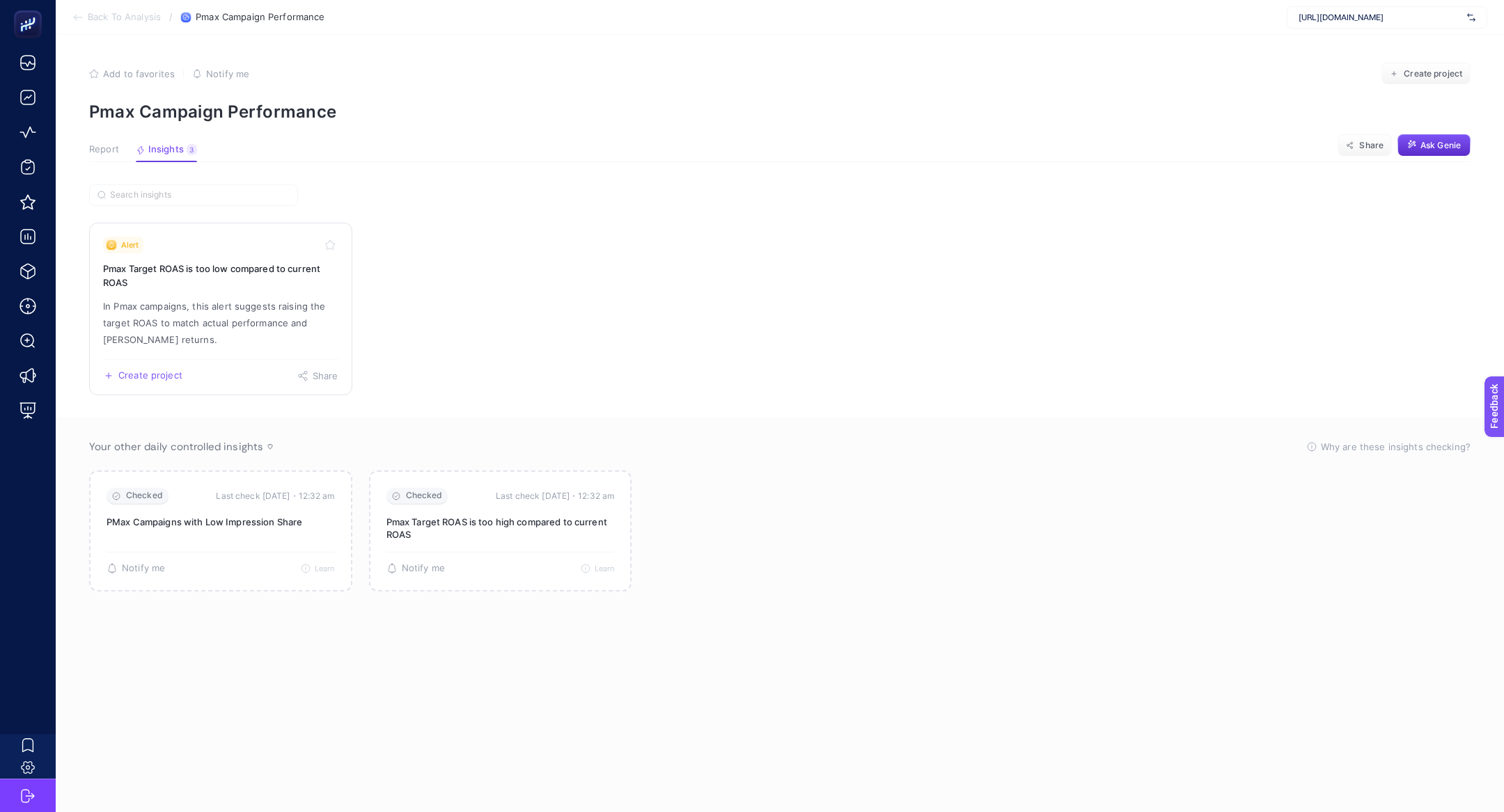
click at [139, 295] on link "Alert Pmax Target ROAS is too low compared to current ROAS In Pmax campaigns, t…" at bounding box center [221, 309] width 263 height 173
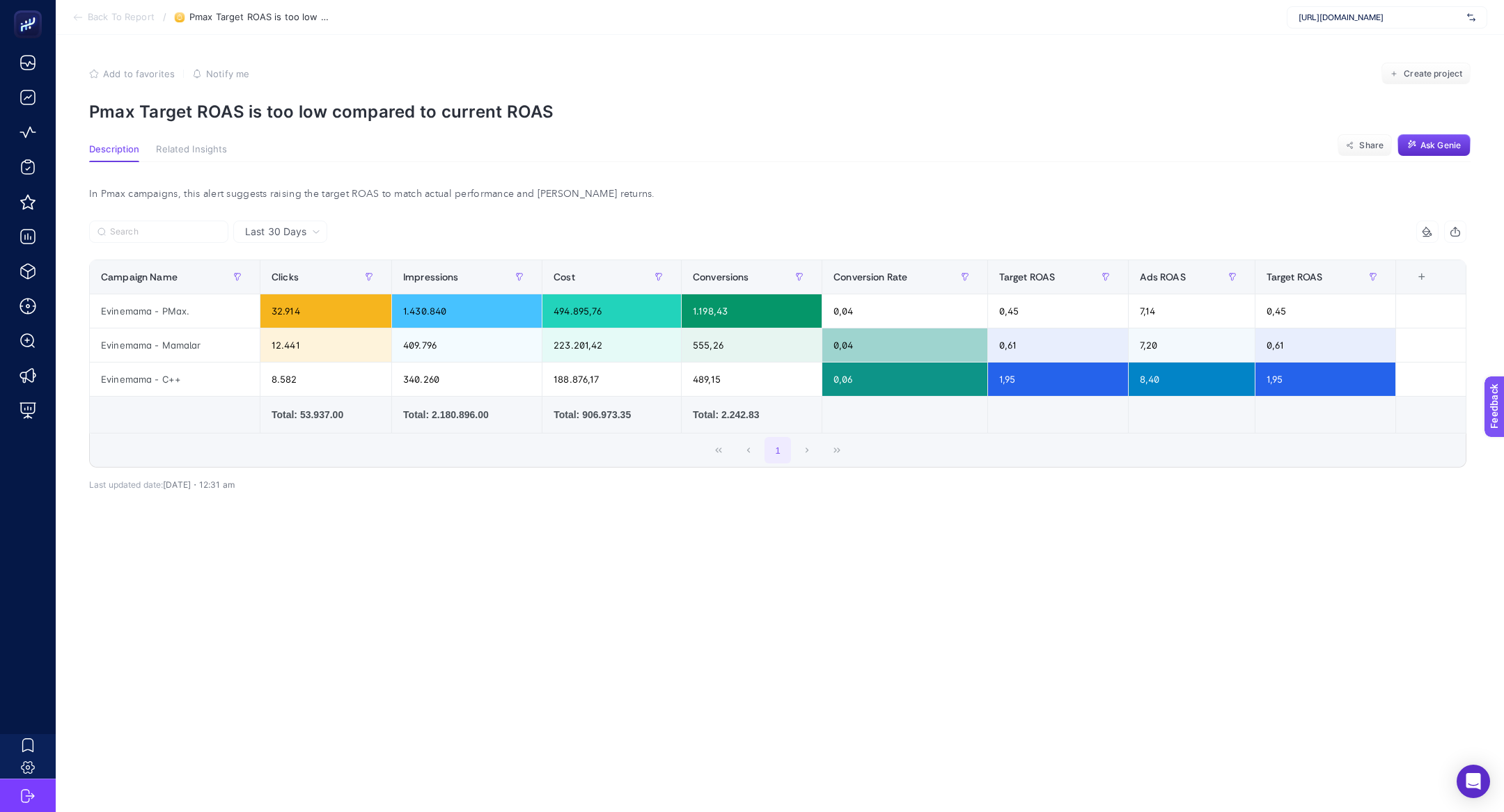
click at [475, 113] on p "Pmax Target ROAS is too low compared to current ROAS" at bounding box center [780, 111] width 1382 height 20
copy article "Pmax Target ROAS is too low compared to current ROAS"
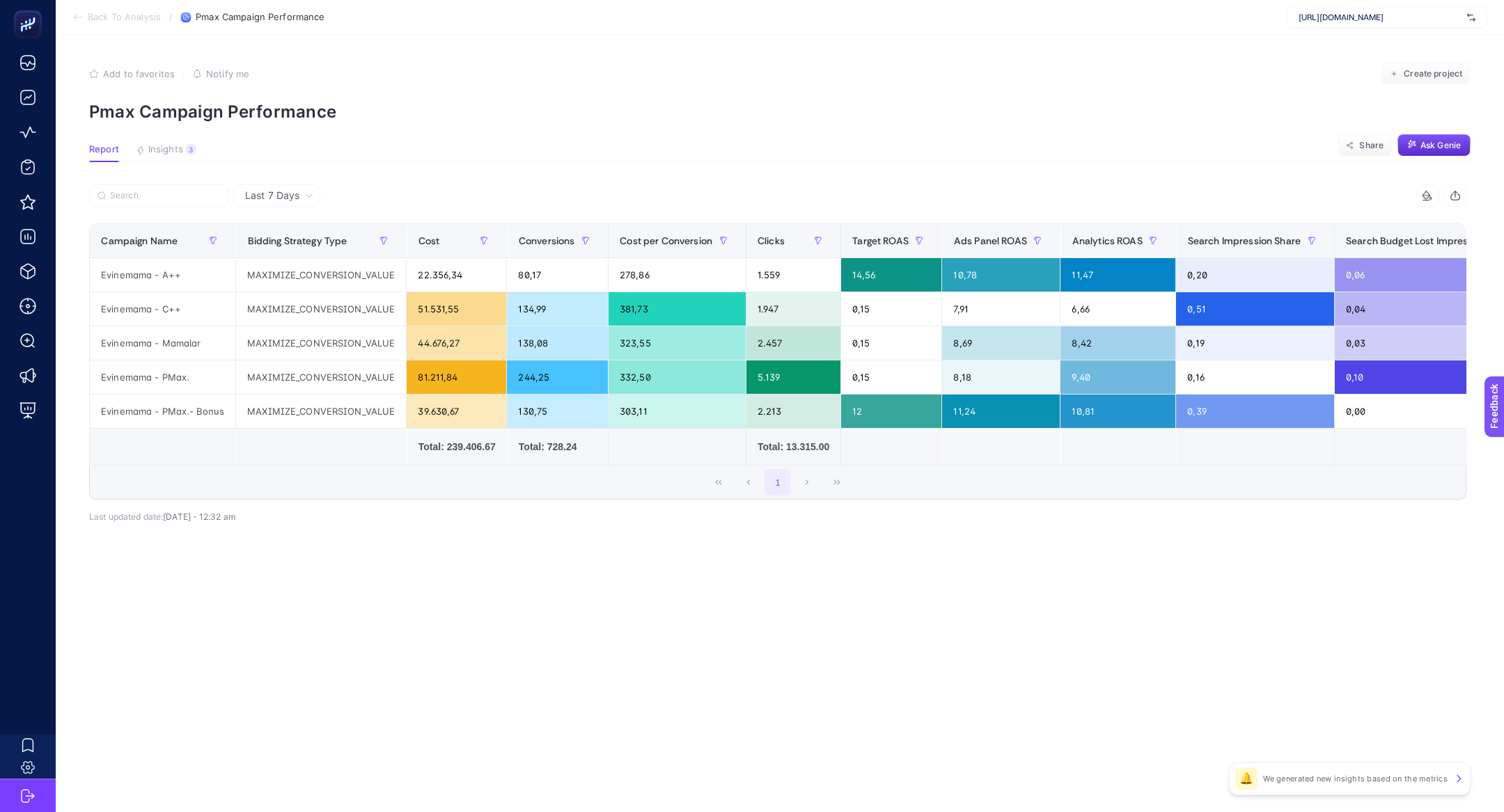
click at [1356, 15] on span "[URL][DOMAIN_NAME]" at bounding box center [1380, 17] width 163 height 11
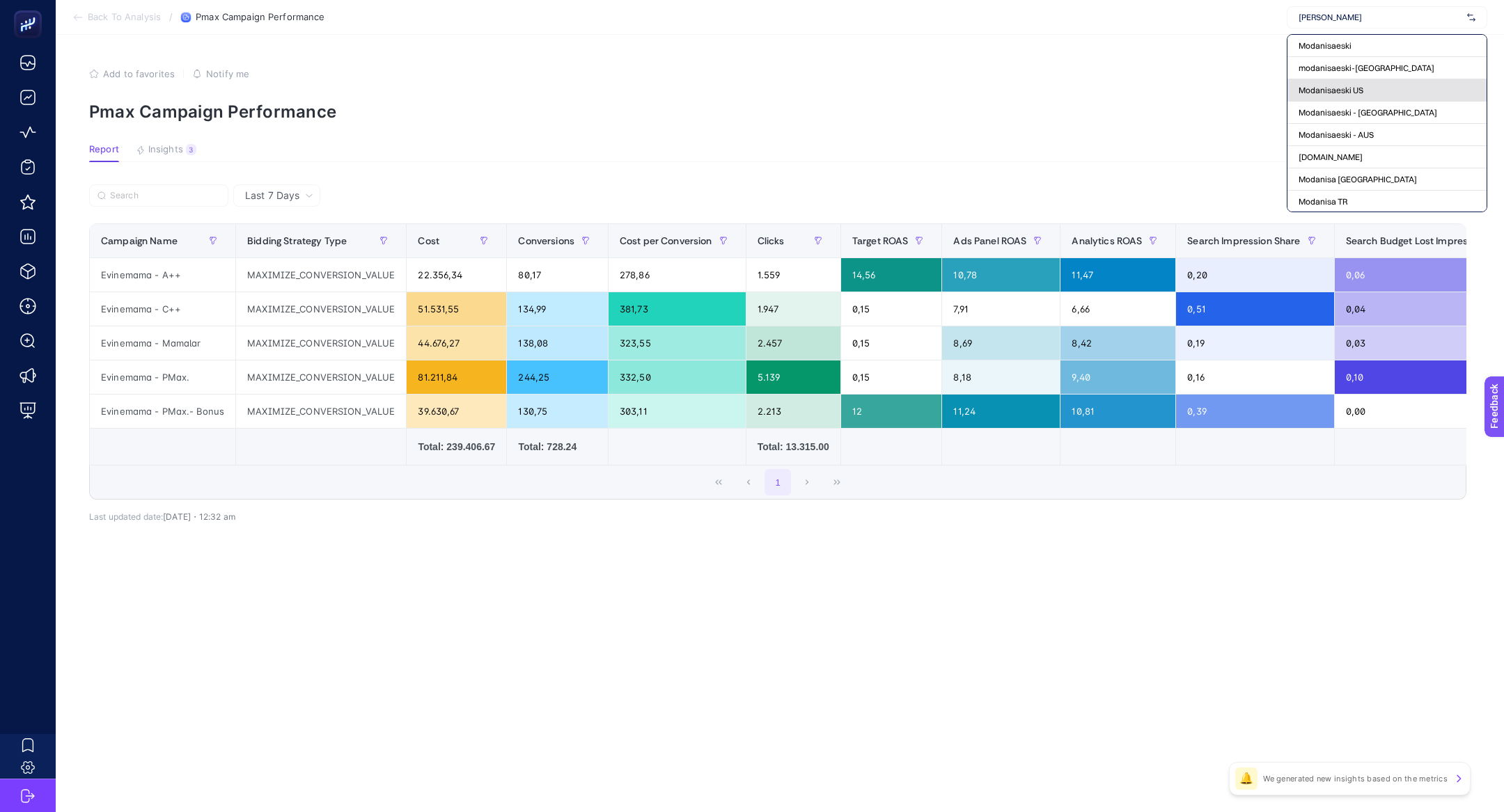
type input "anisa"
click at [1334, 81] on div "Modanisaeski US" at bounding box center [1387, 90] width 199 height 22
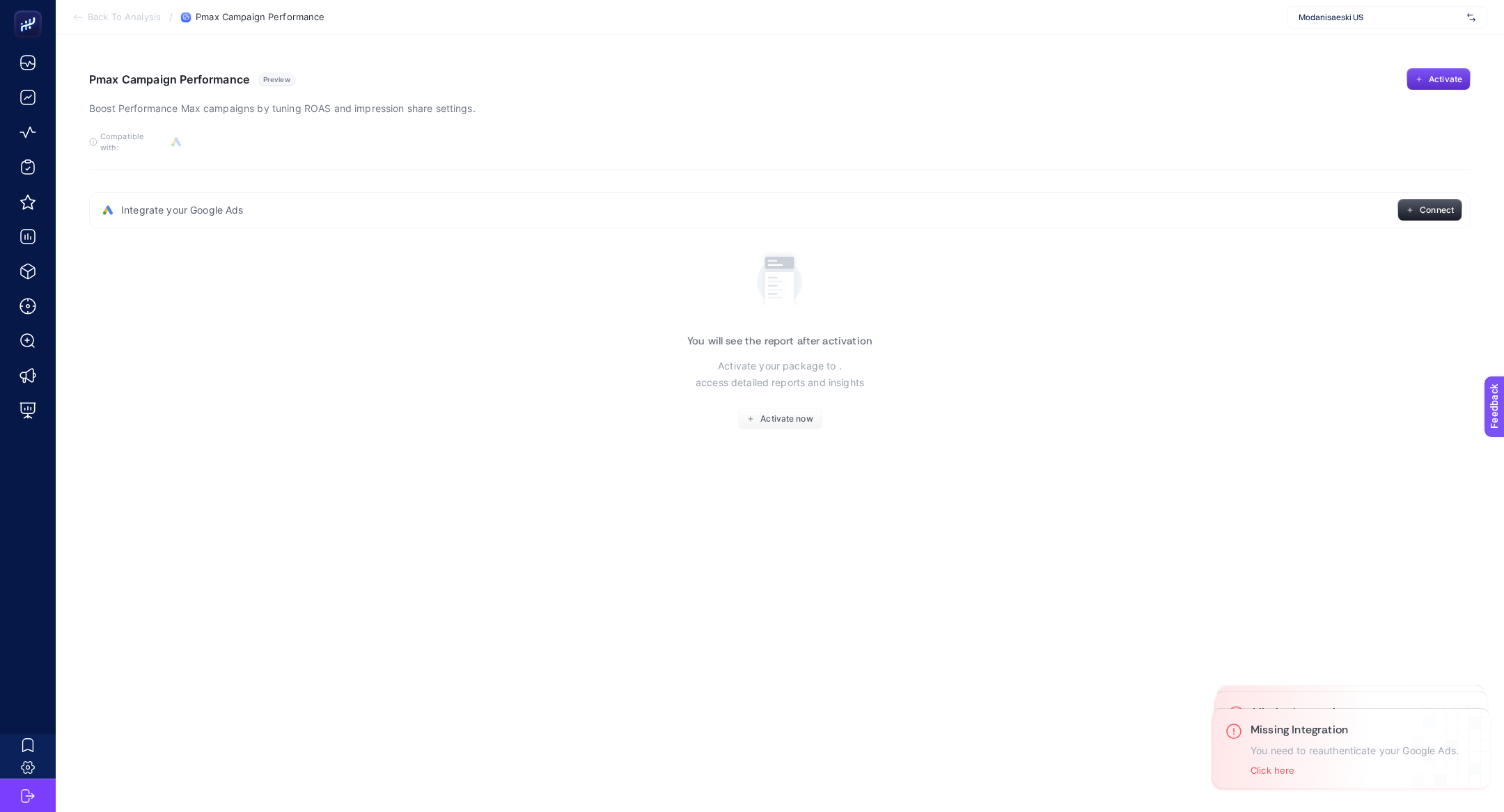
click at [1356, 18] on span "Modanisaeski US" at bounding box center [1380, 17] width 163 height 11
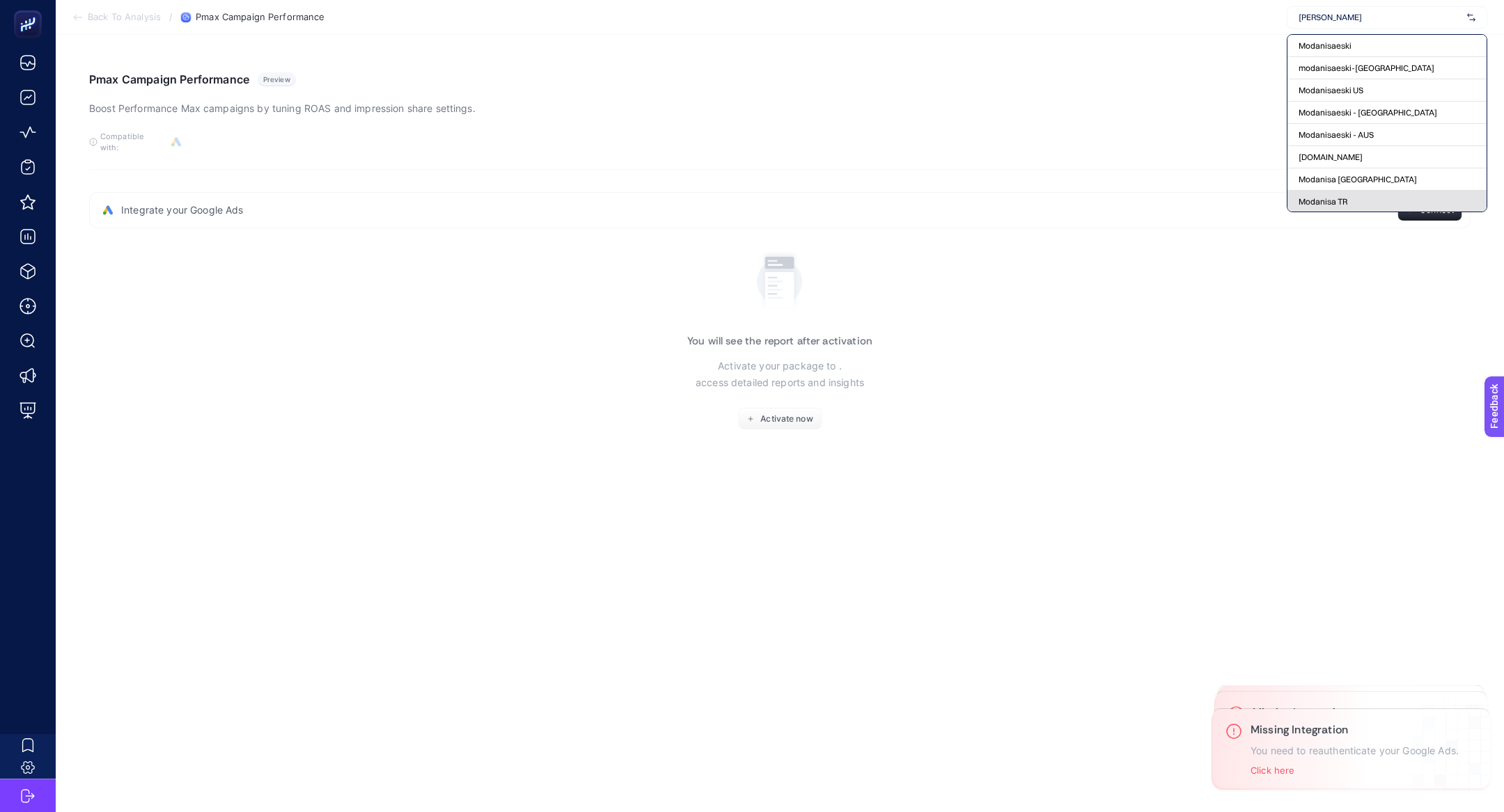
type input "modani"
click at [1337, 192] on div "Modanisa TR" at bounding box center [1387, 202] width 199 height 22
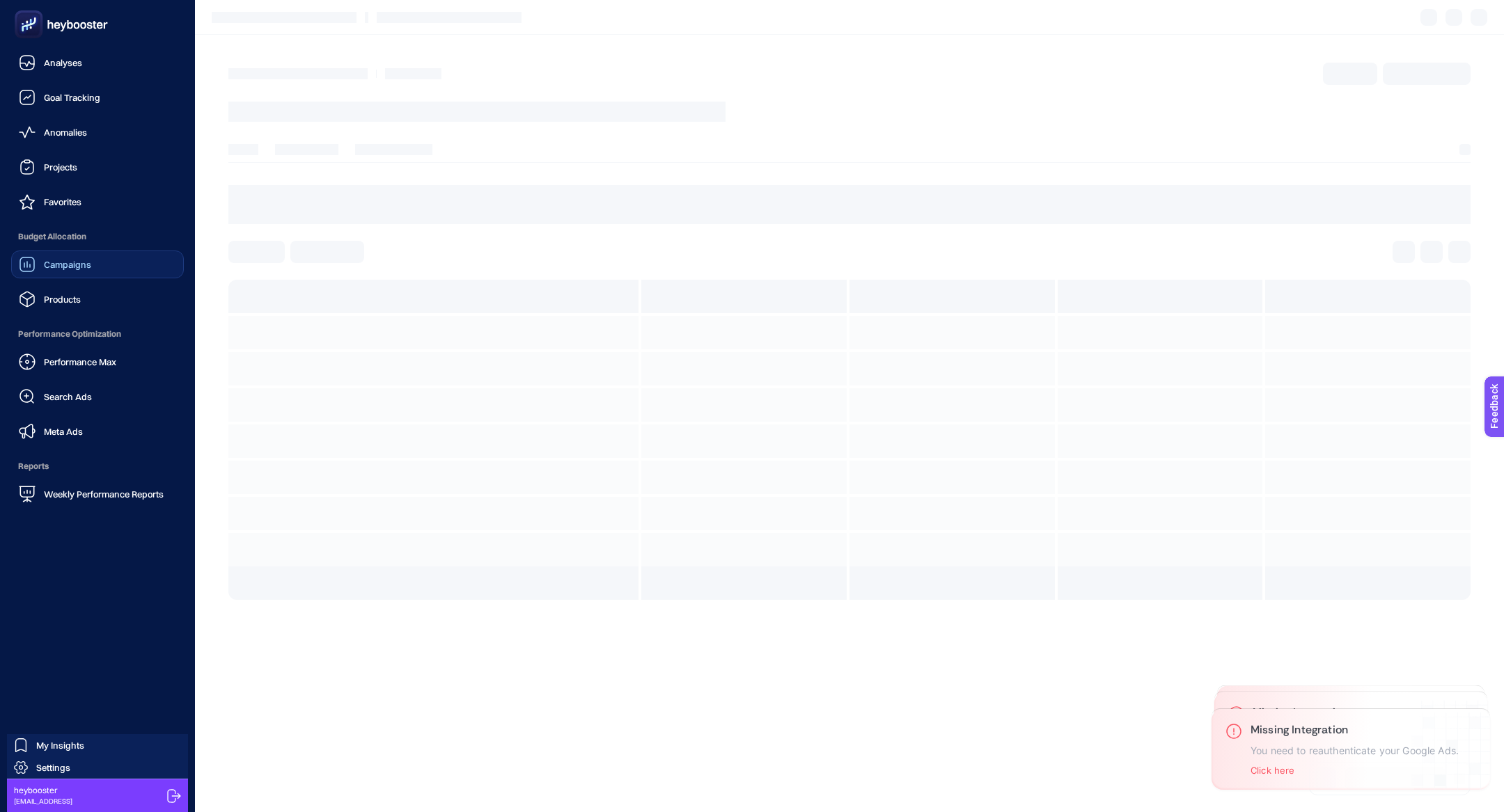
click at [52, 264] on span "Campaigns" at bounding box center [68, 264] width 47 height 11
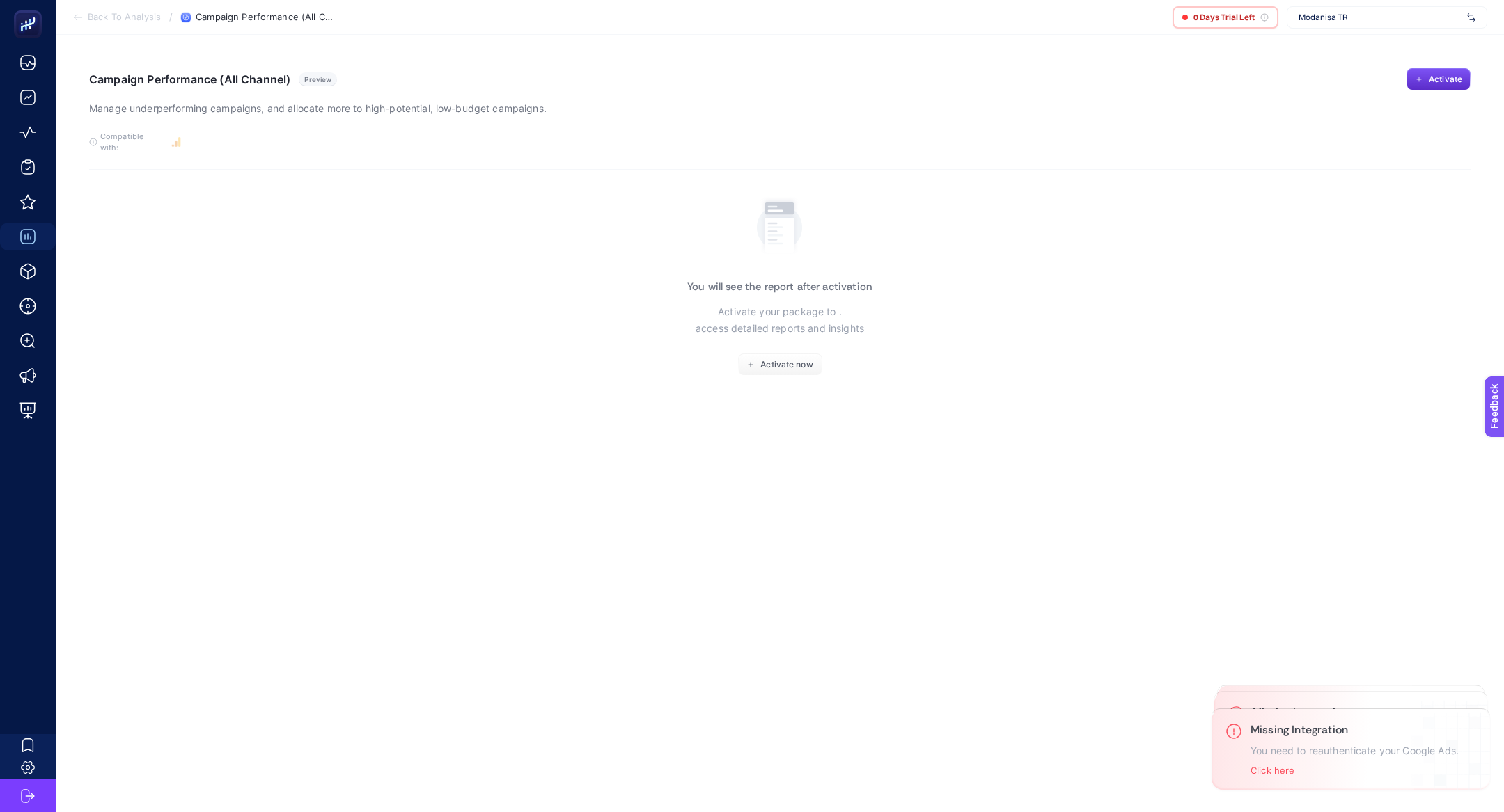
click at [1321, 22] on span "Modanisa TR" at bounding box center [1380, 17] width 163 height 11
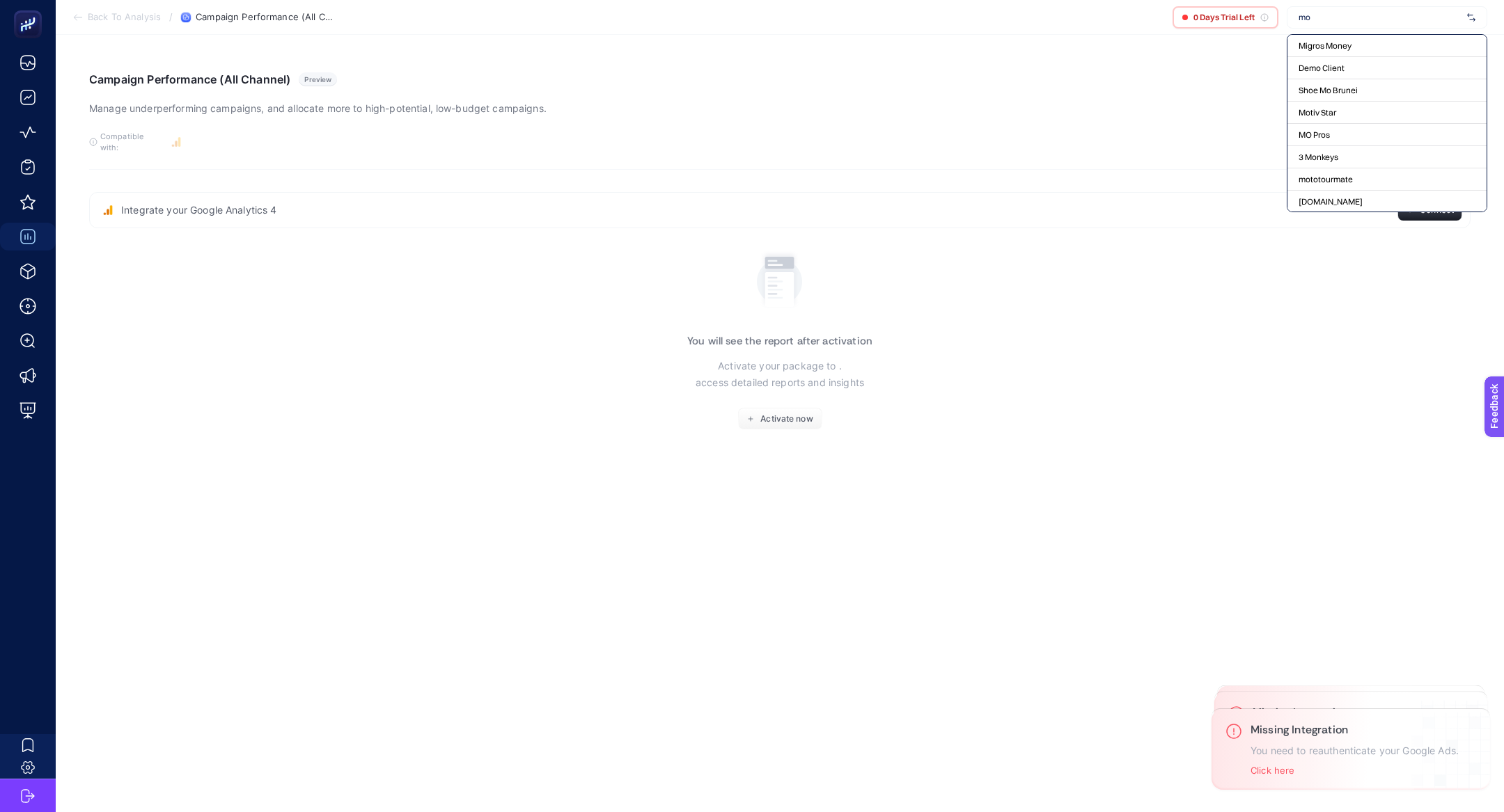
type input "m"
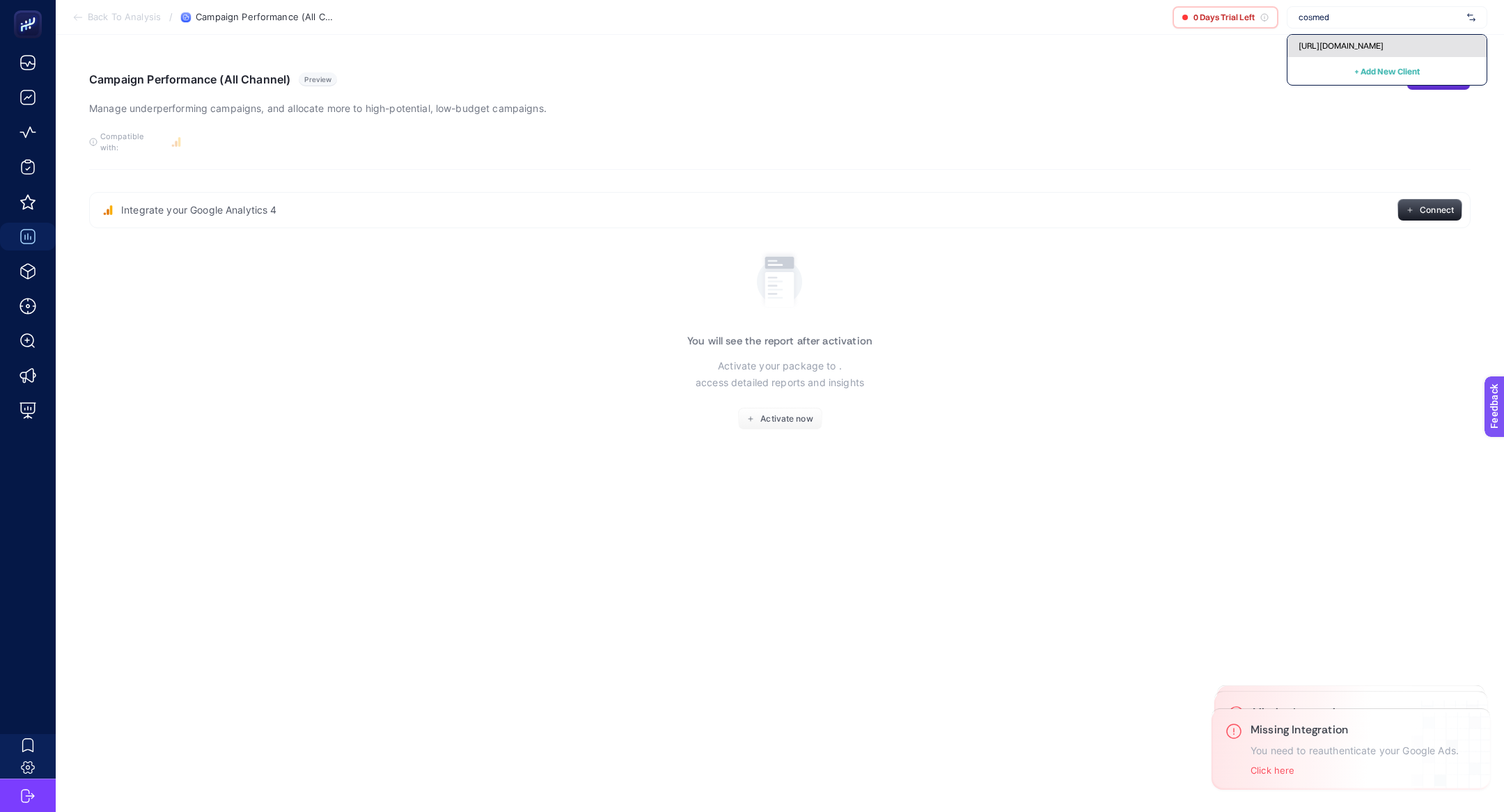
type input "cosmed"
click at [1333, 41] on span "[URL][DOMAIN_NAME]" at bounding box center [1341, 46] width 85 height 11
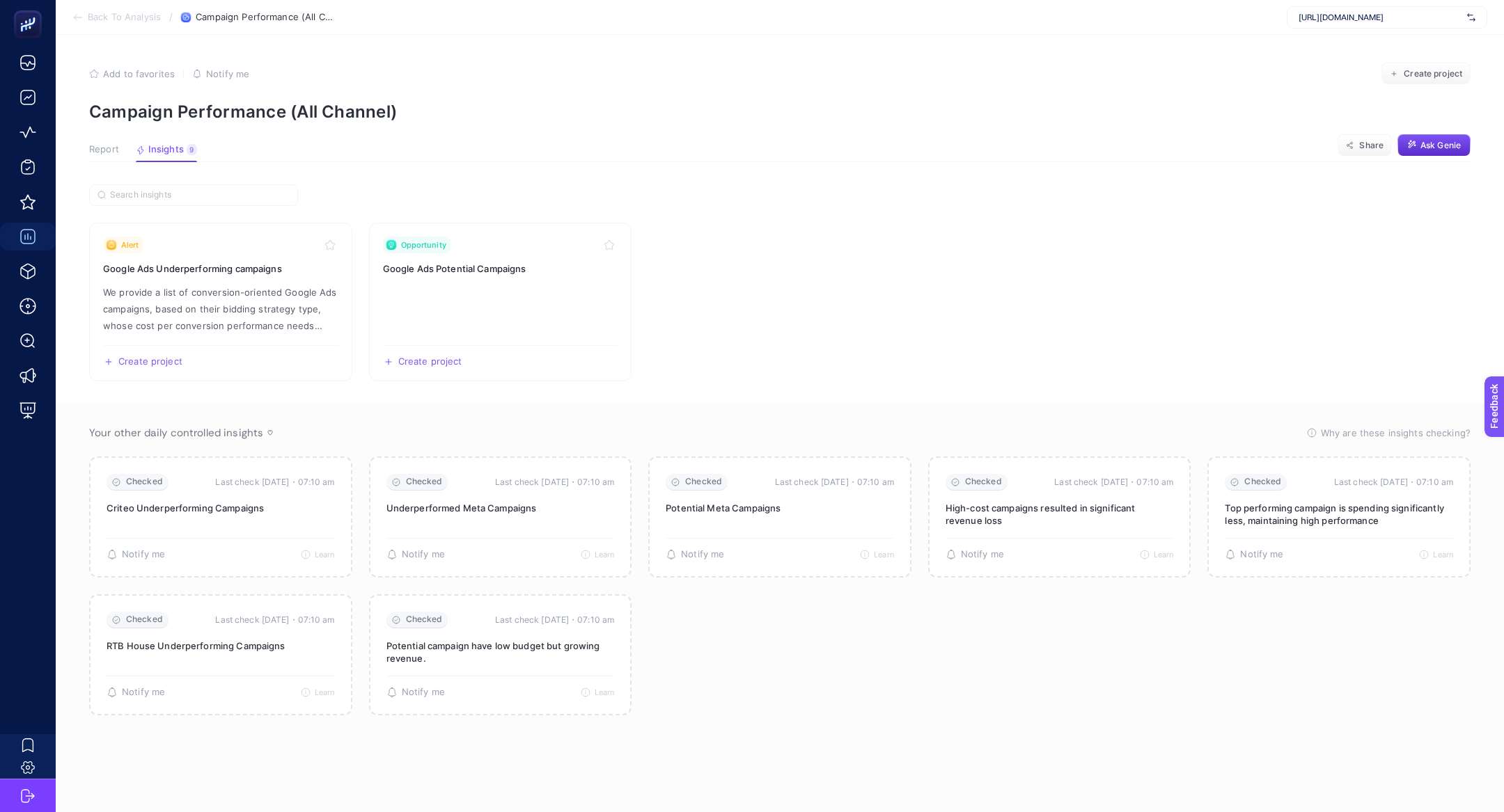
click at [114, 149] on span "Report" at bounding box center [104, 149] width 30 height 11
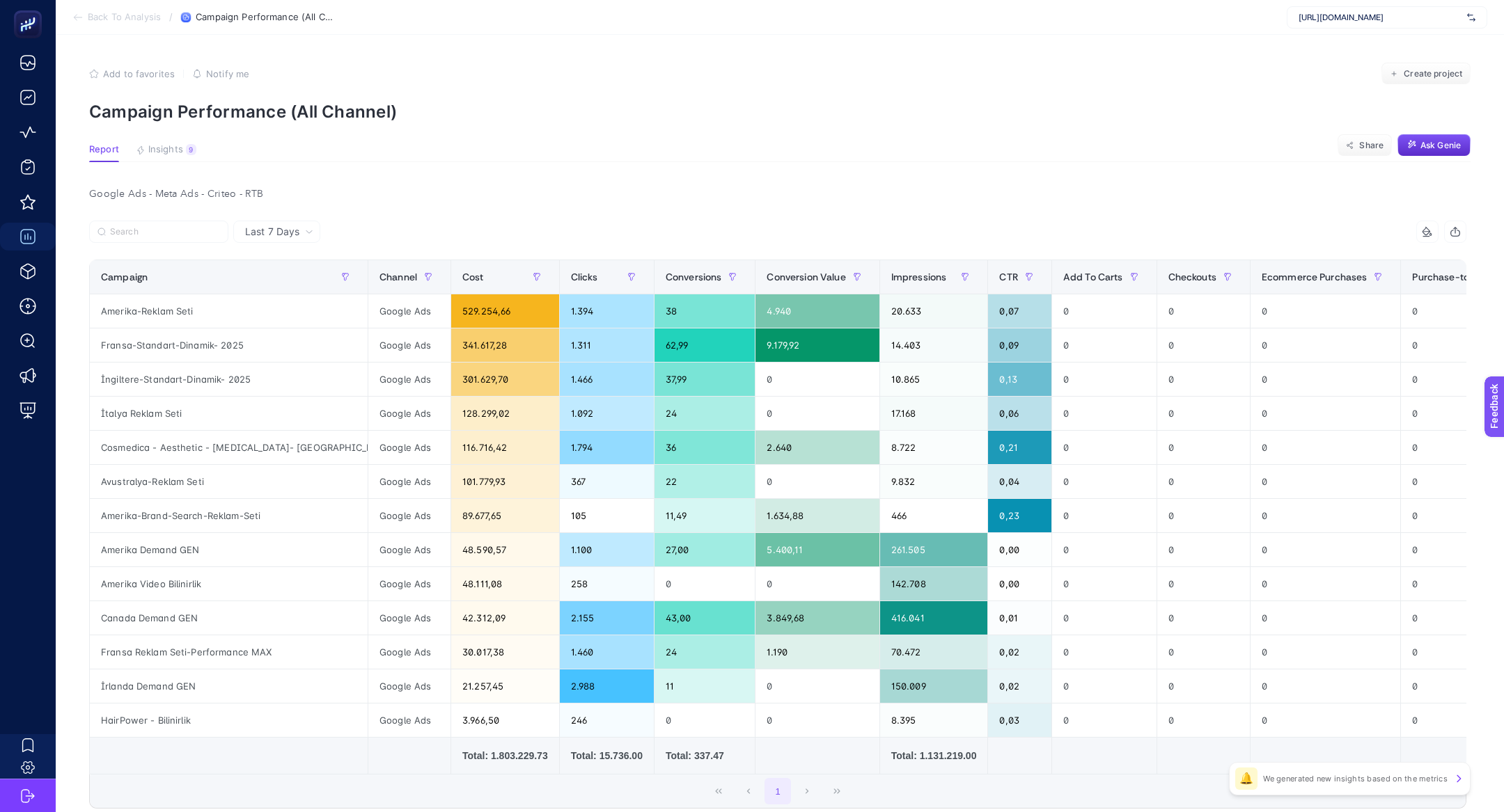
click at [1346, 26] on div "[URL][DOMAIN_NAME]" at bounding box center [1387, 17] width 201 height 22
type input "anisah"
click at [1339, 44] on span "[URL][DOMAIN_NAME]" at bounding box center [1341, 46] width 85 height 11
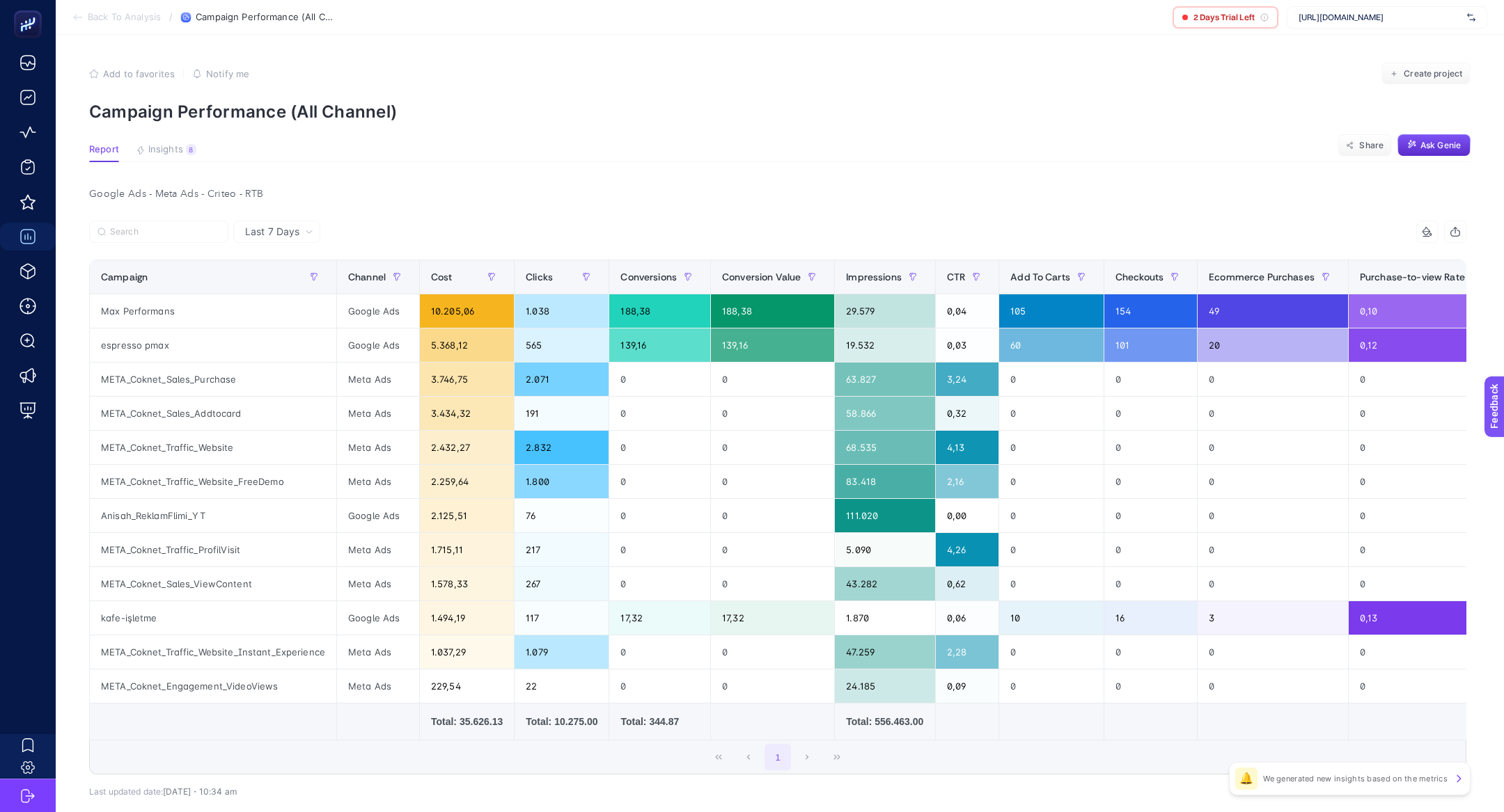
click at [181, 161] on section "Report Insights 8 We generated new insights based on the metrics Share Ask Genie" at bounding box center [780, 153] width 1382 height 18
click at [174, 165] on article "Add to favorites false Notify me Create project Campaign Performance (All Chann…" at bounding box center [779, 460] width 1448 height 852
click at [174, 144] on span "Insights" at bounding box center [166, 149] width 35 height 11
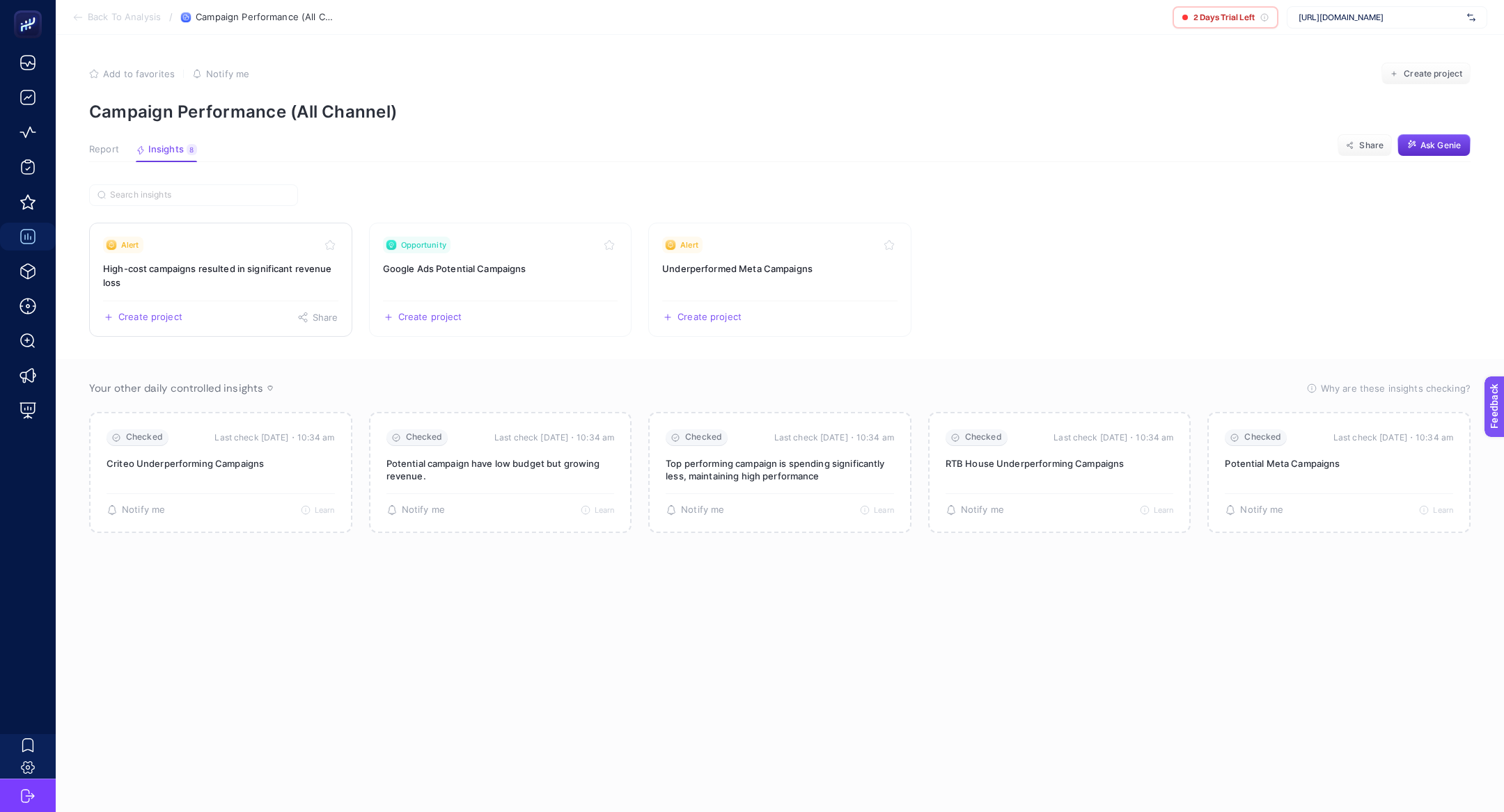
click at [226, 265] on h3 "High-cost campaigns resulted in significant revenue loss" at bounding box center [220, 275] width 236 height 28
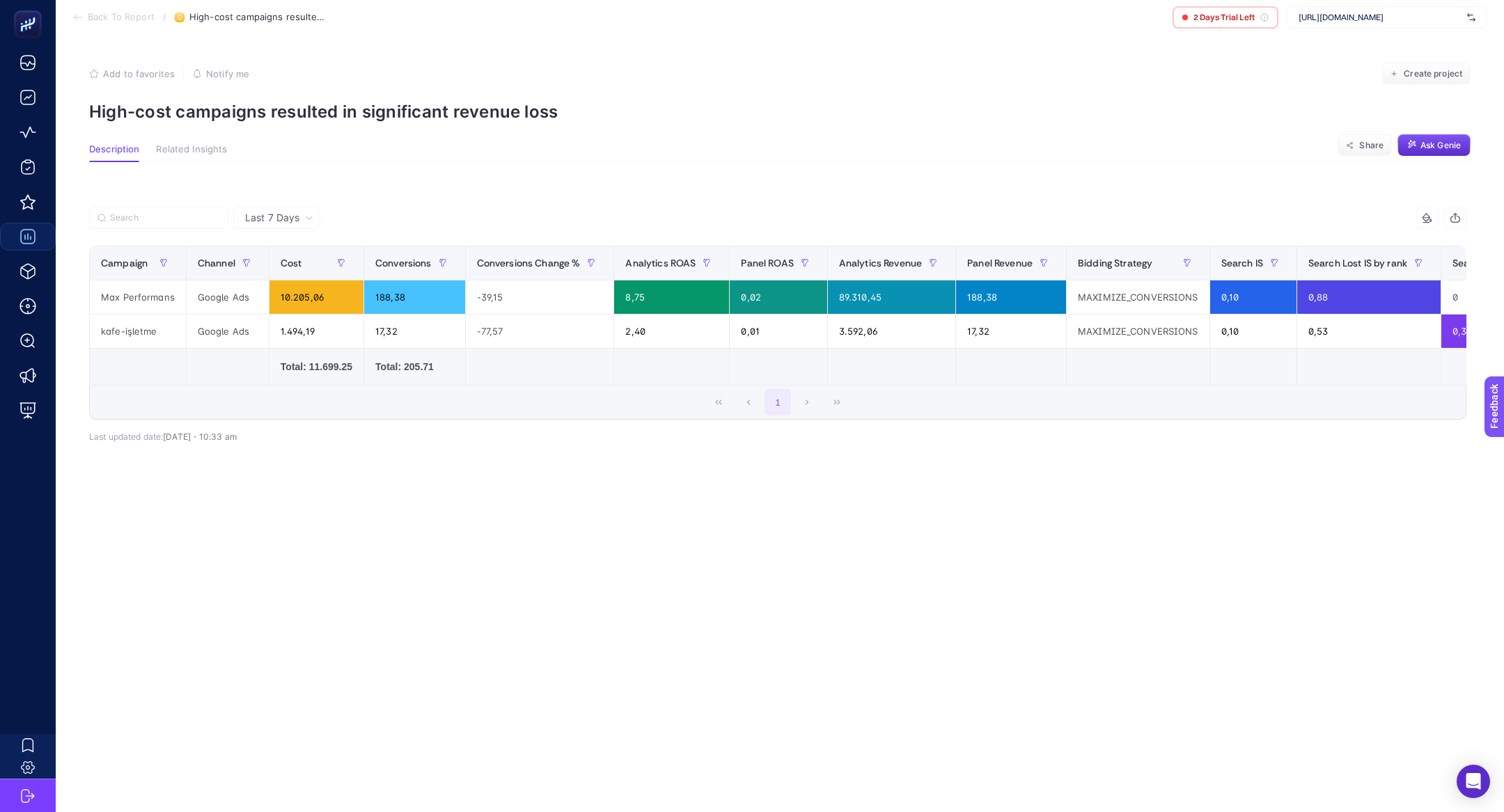
click at [235, 125] on article "Add to favorites false Notify me Create project High-cost campaigns resulted in…" at bounding box center [779, 423] width 1448 height 777
click at [231, 106] on p "High-cost campaigns resulted in significant revenue loss" at bounding box center [780, 111] width 1382 height 20
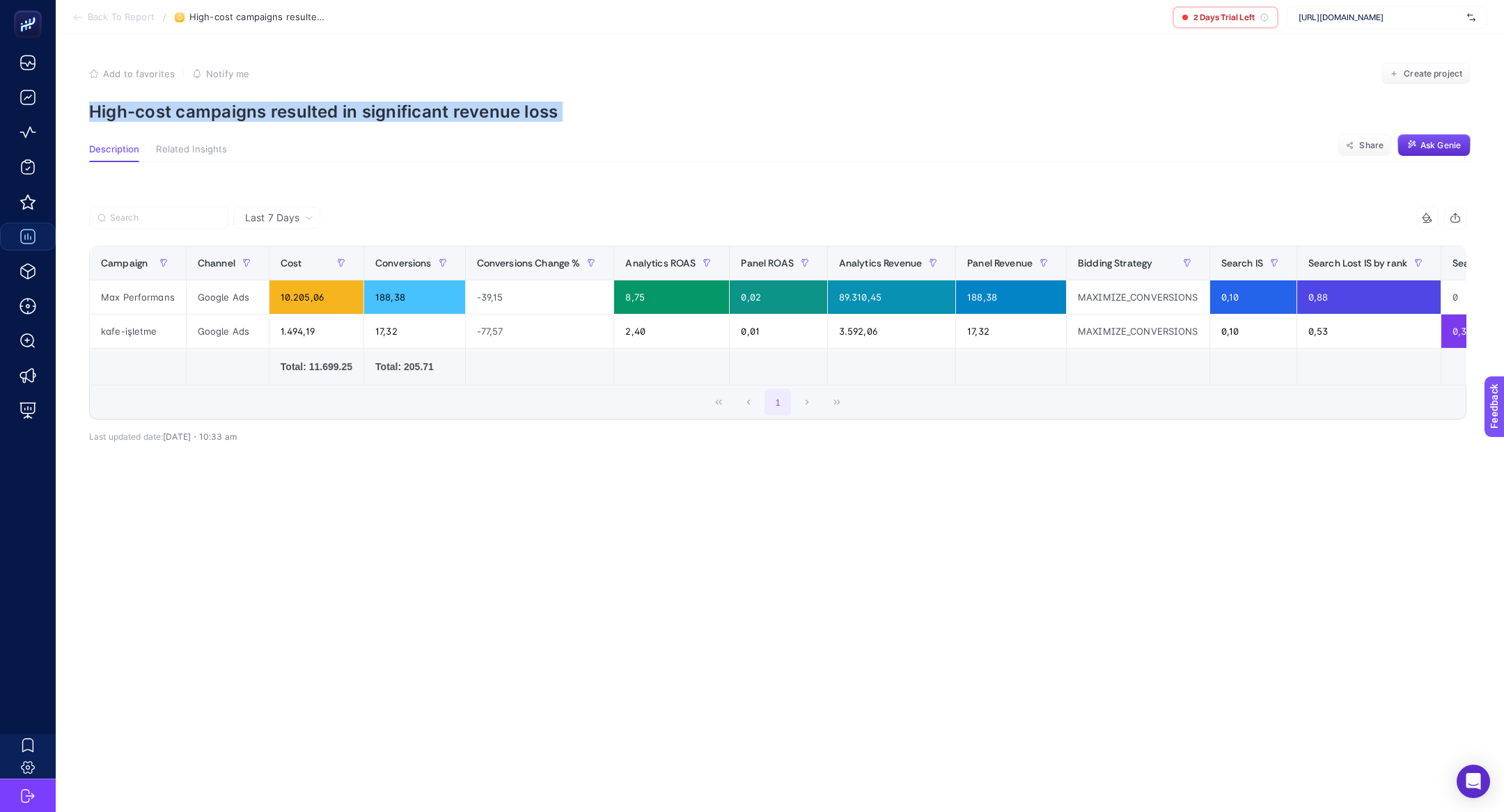
click at [231, 106] on p "High-cost campaigns resulted in significant revenue loss" at bounding box center [780, 111] width 1382 height 20
copy article "High-cost campaigns resulted in significant revenue loss"
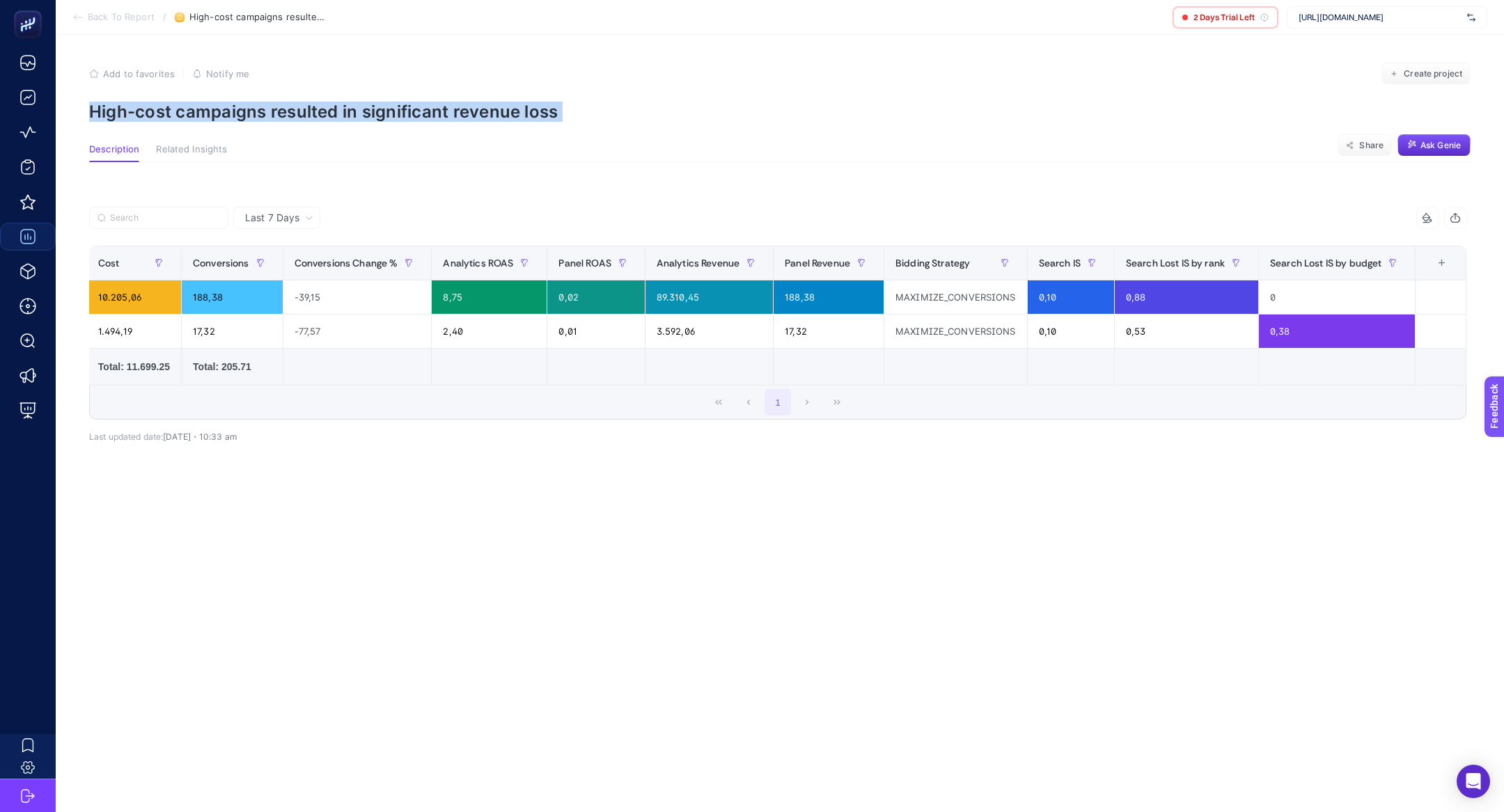
click at [1438, 262] on div "+" at bounding box center [1442, 263] width 26 height 11
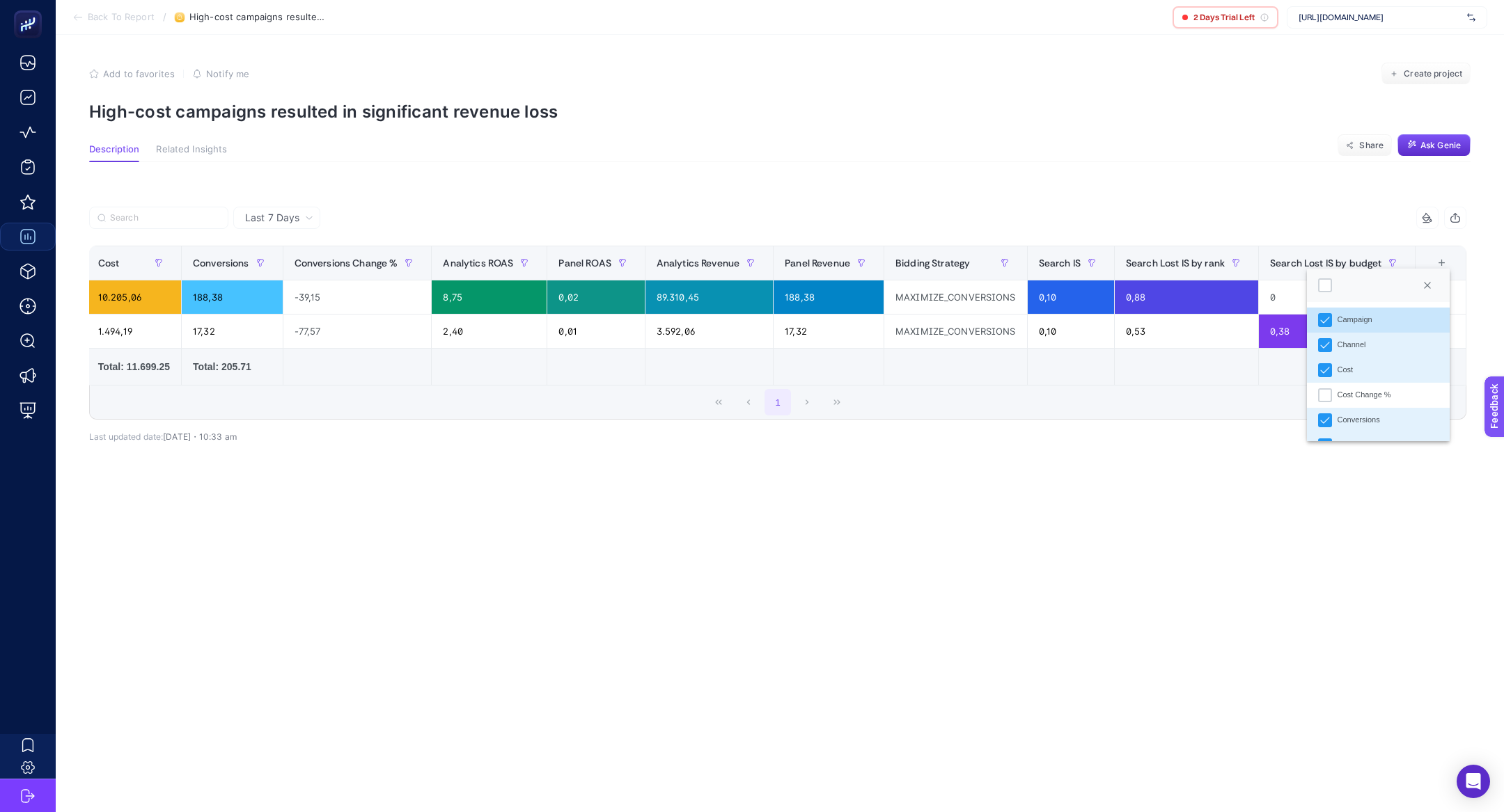
scroll to position [9, 70]
click at [1333, 391] on li "Cost Change %" at bounding box center [1379, 396] width 144 height 25
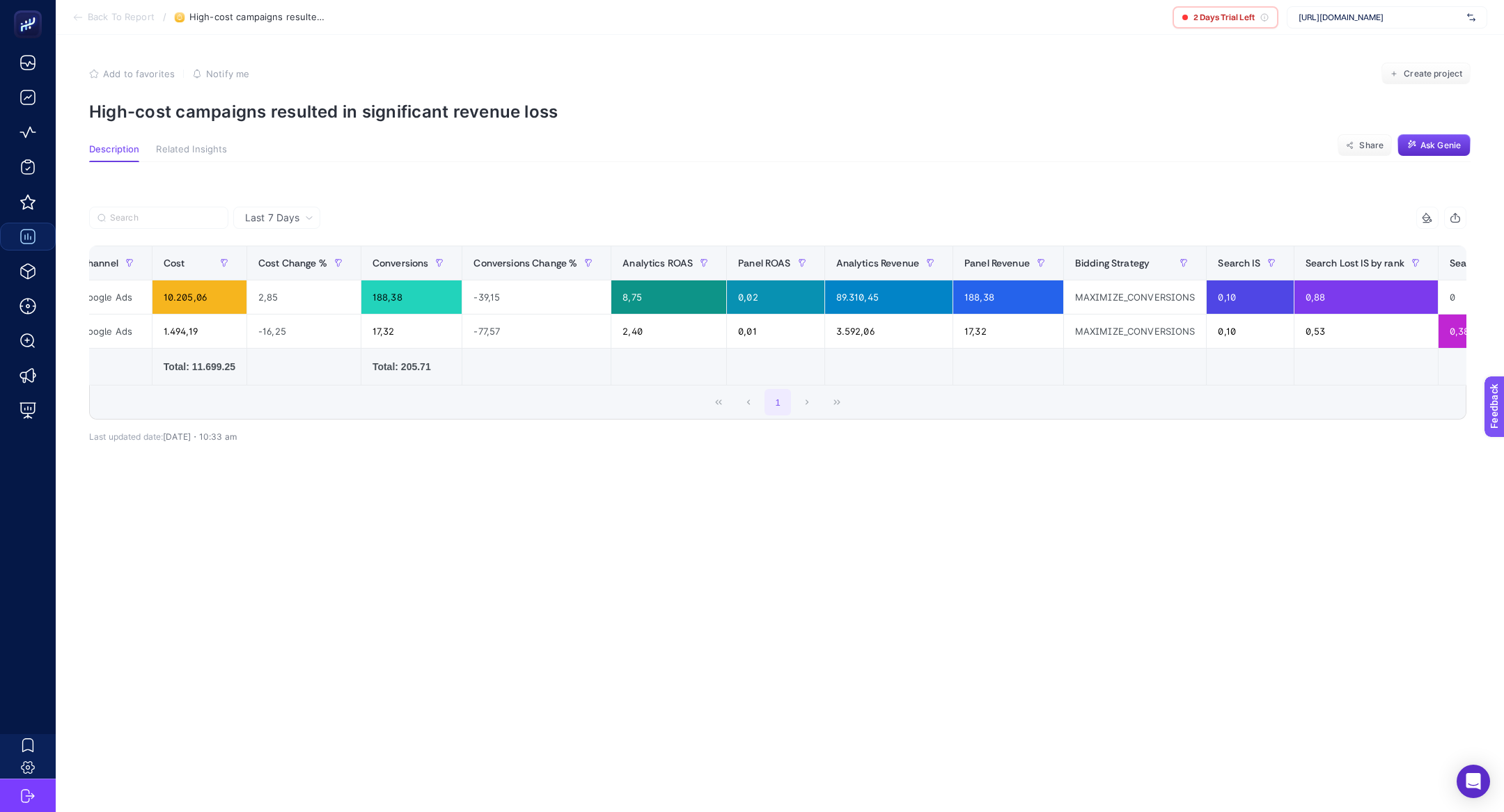
scroll to position [0, 0]
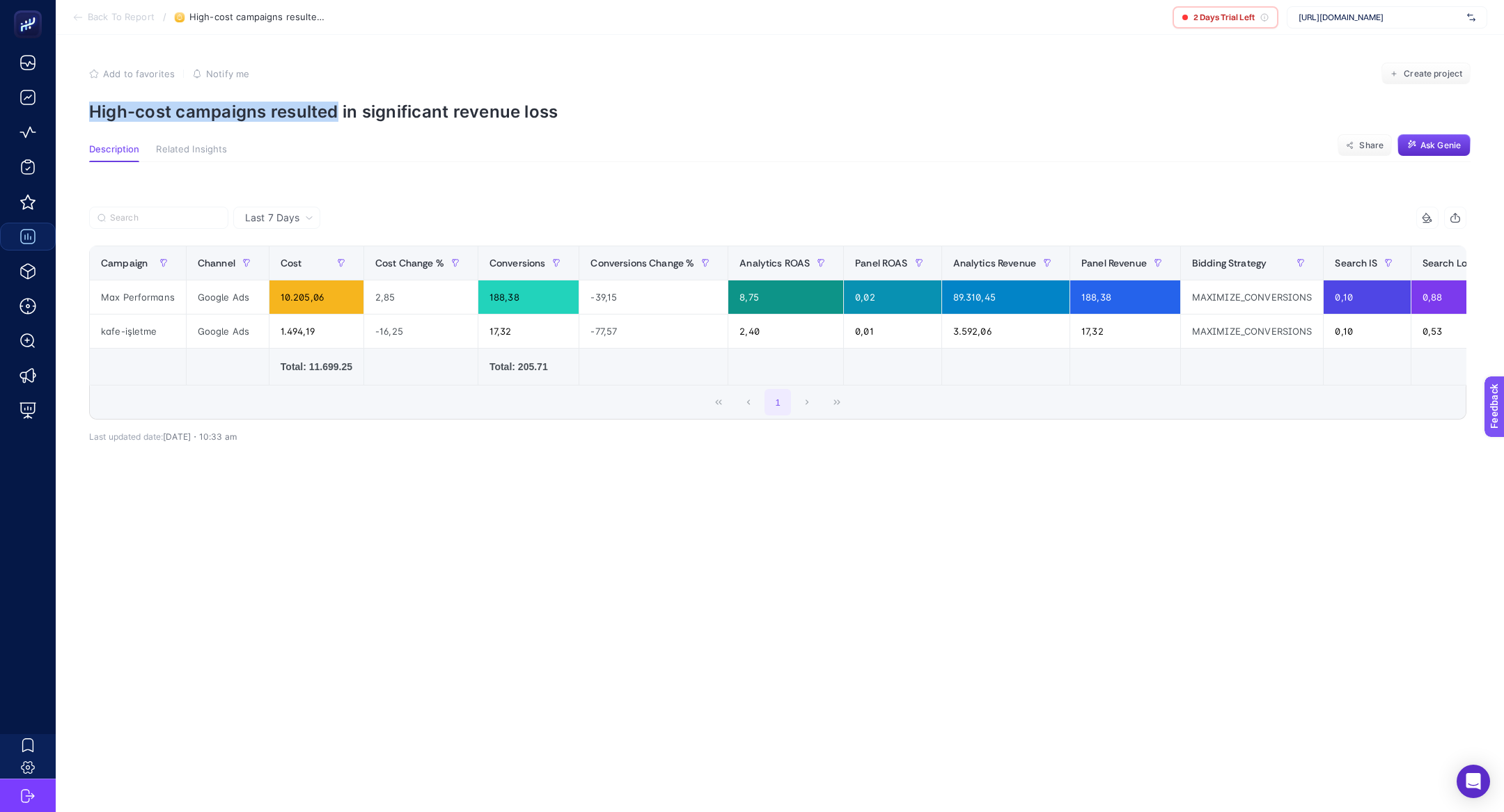
click at [339, 101] on p "High-cost campaigns resulted in significant revenue loss" at bounding box center [780, 111] width 1382 height 20
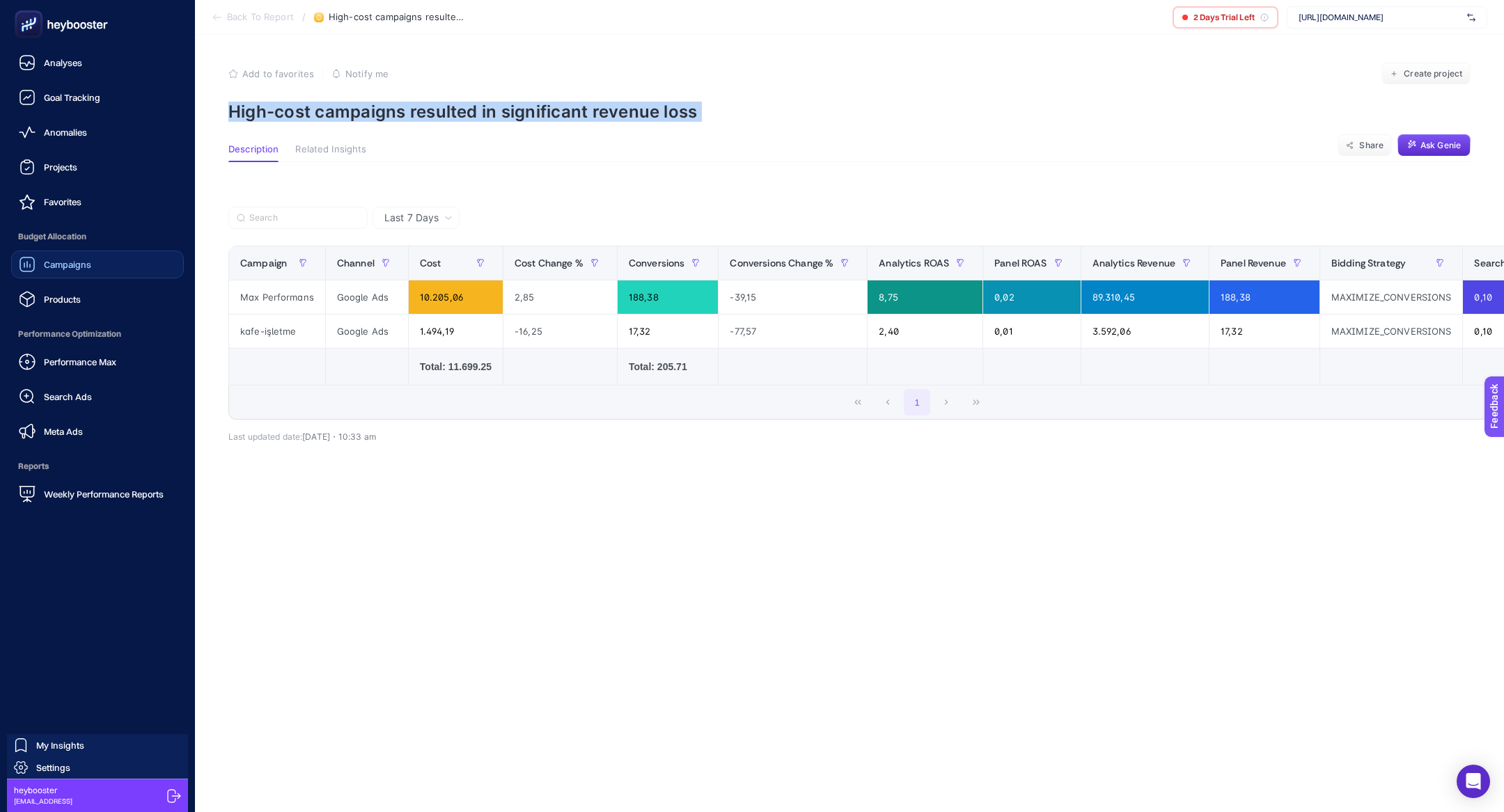
click at [51, 256] on div "Campaigns" at bounding box center [55, 264] width 73 height 17
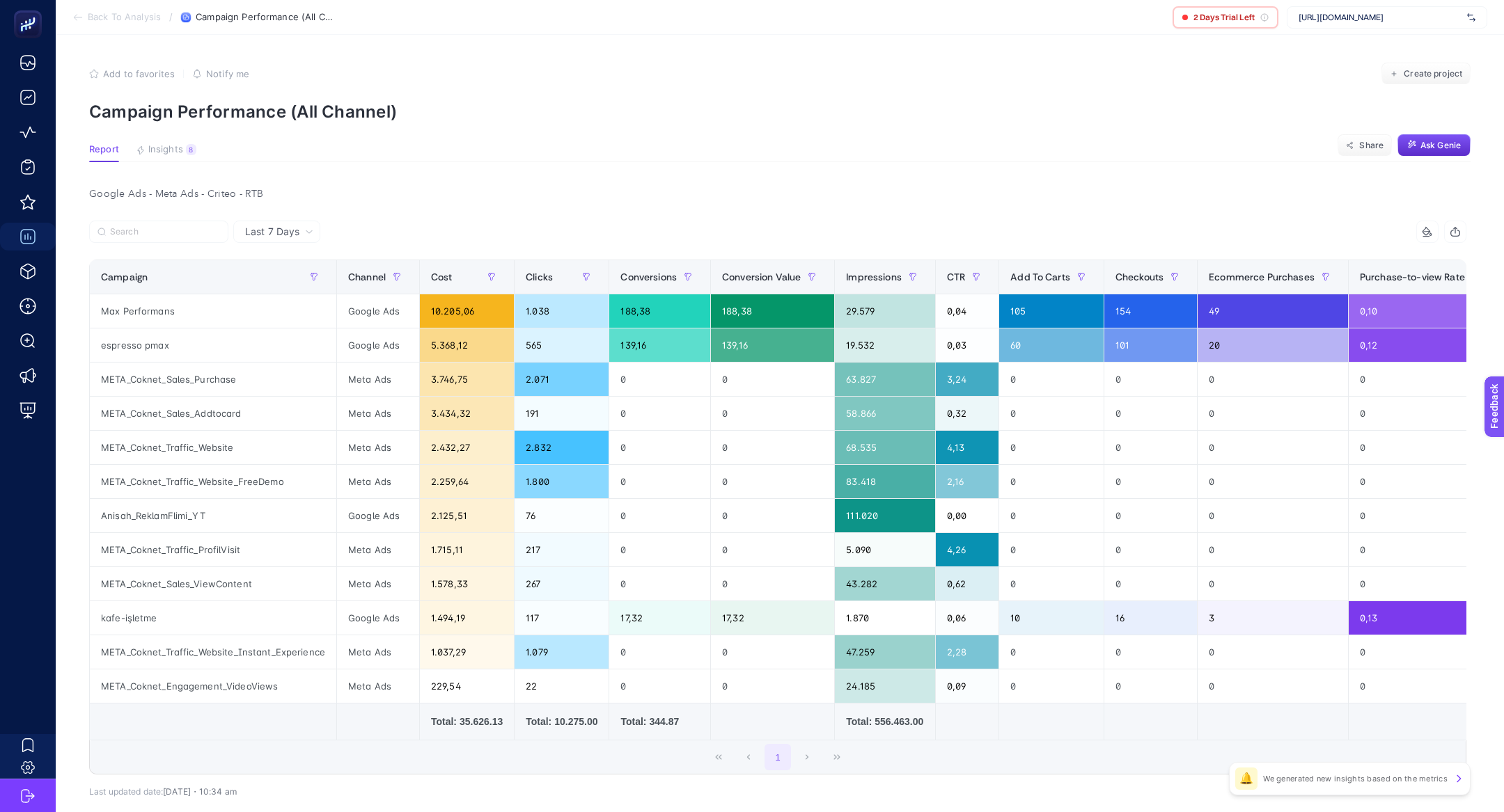
click at [1317, 10] on div "[URL][DOMAIN_NAME]" at bounding box center [1387, 17] width 201 height 22
type input "markaf"
click at [1363, 47] on span "[DOMAIN_NAME]" at bounding box center [1331, 46] width 64 height 11
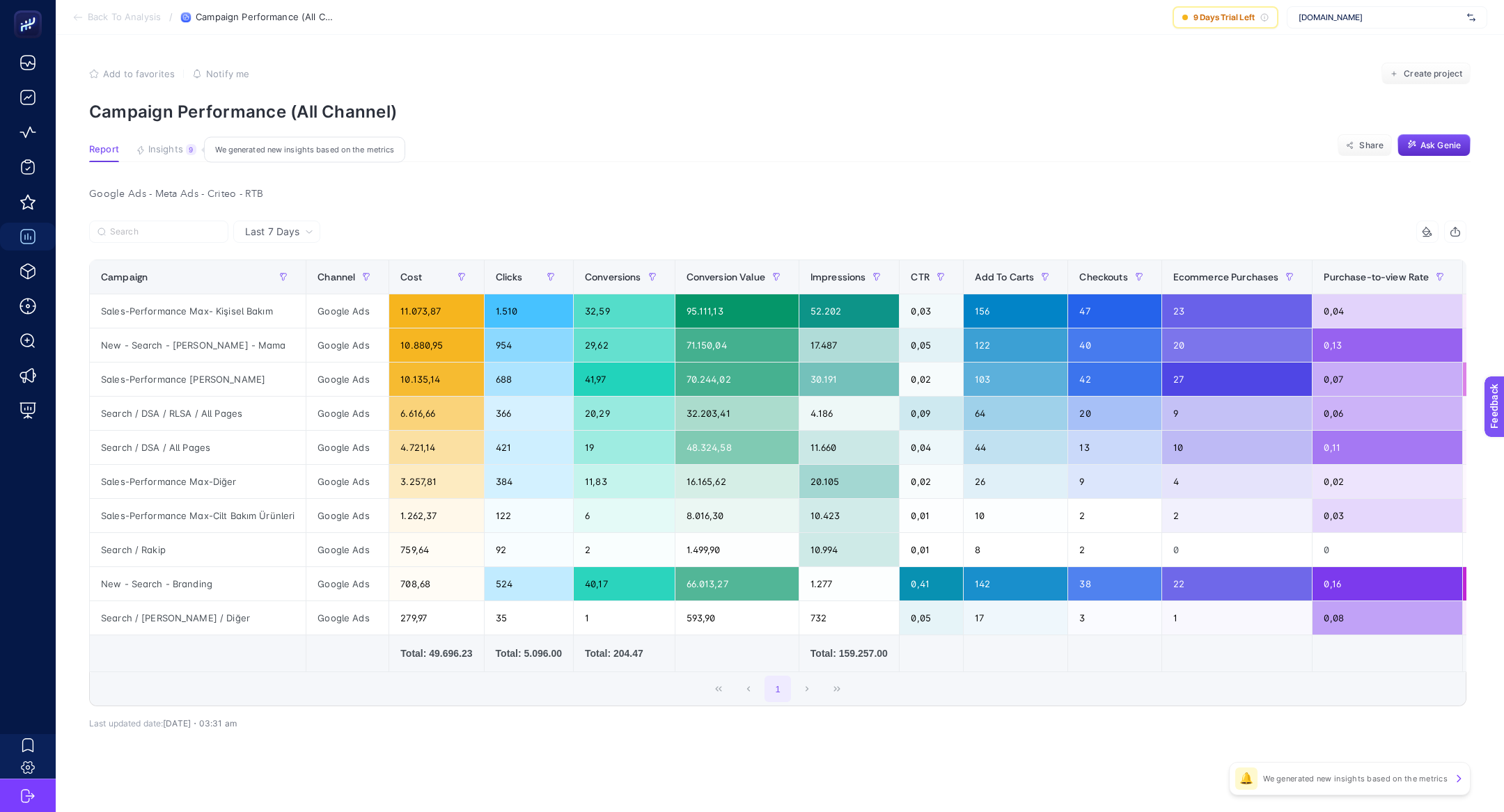
click at [167, 149] on span "Insights" at bounding box center [166, 149] width 35 height 11
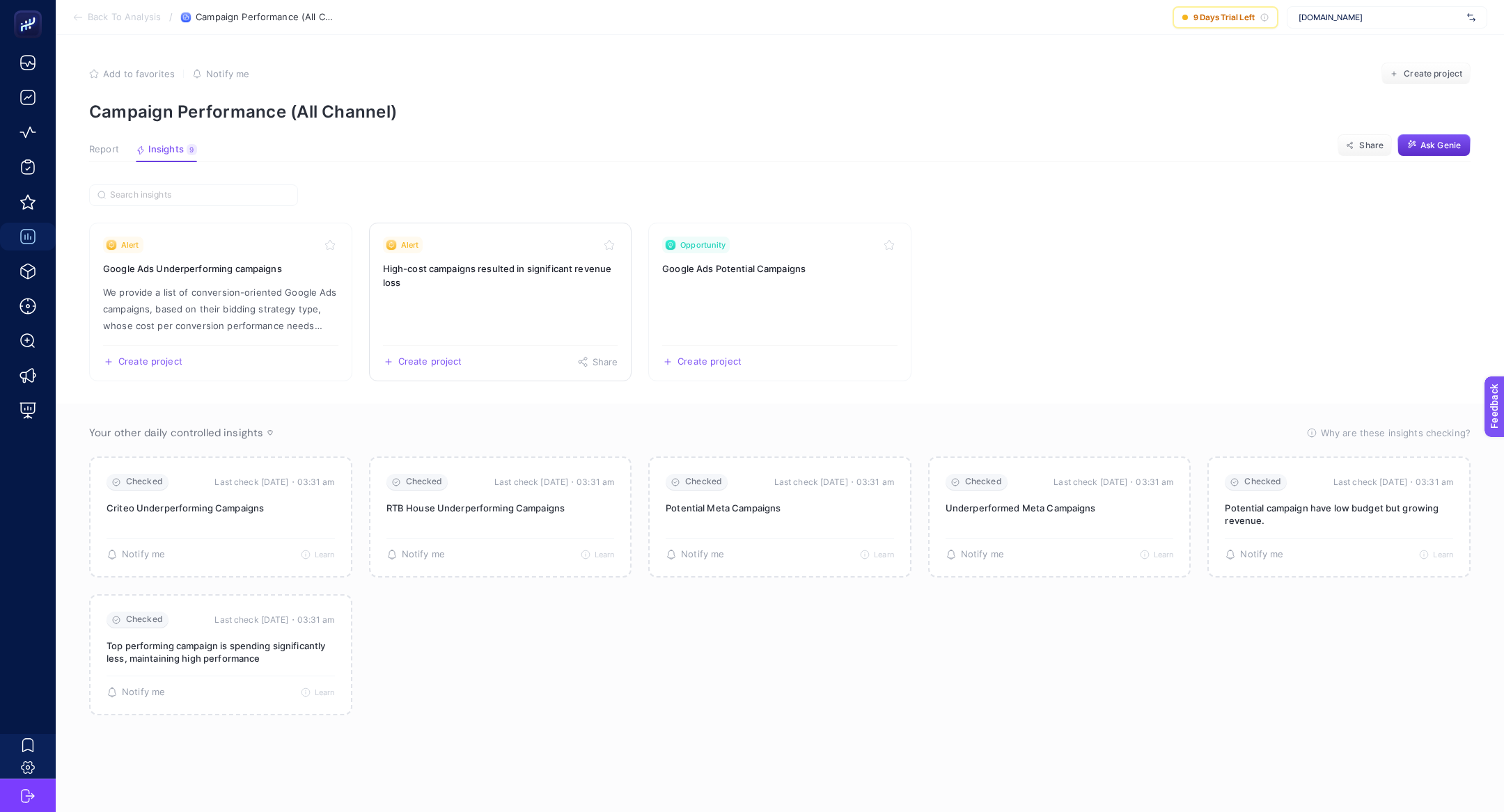
click at [503, 278] on h3 "High-cost campaigns resulted in significant revenue loss" at bounding box center [501, 275] width 236 height 28
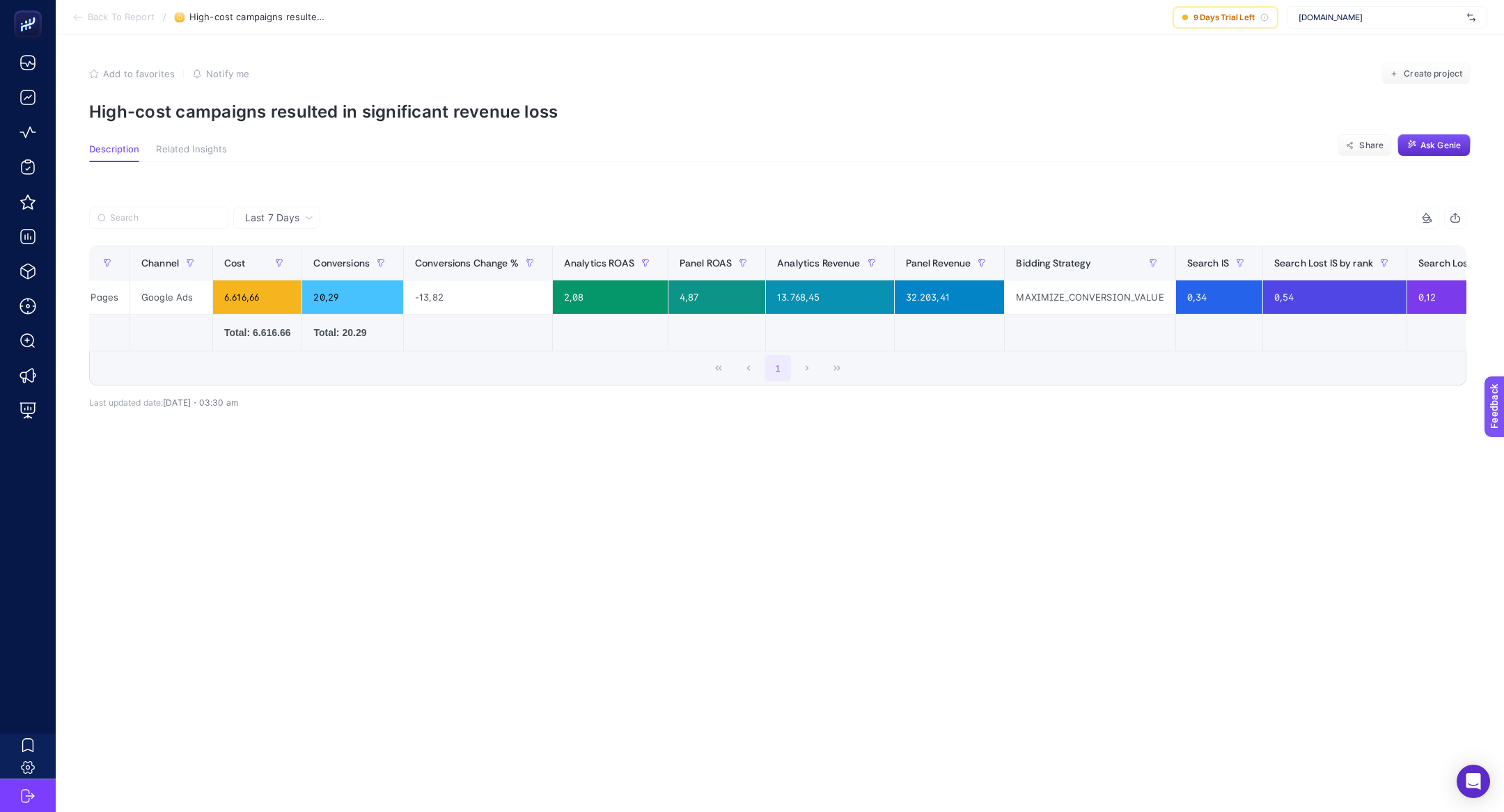
scroll to position [0, 272]
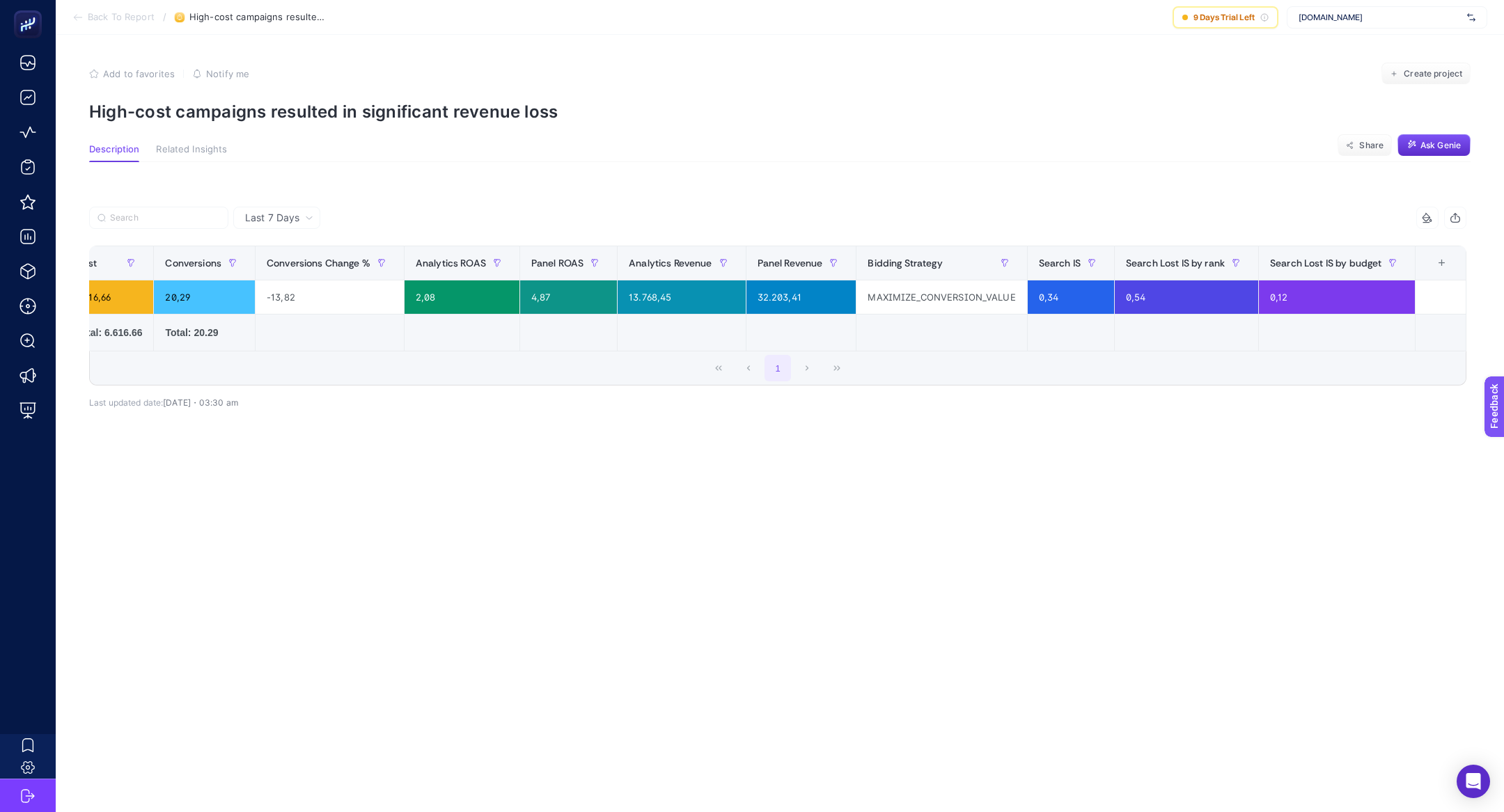
click at [1440, 264] on div "+" at bounding box center [1442, 263] width 26 height 11
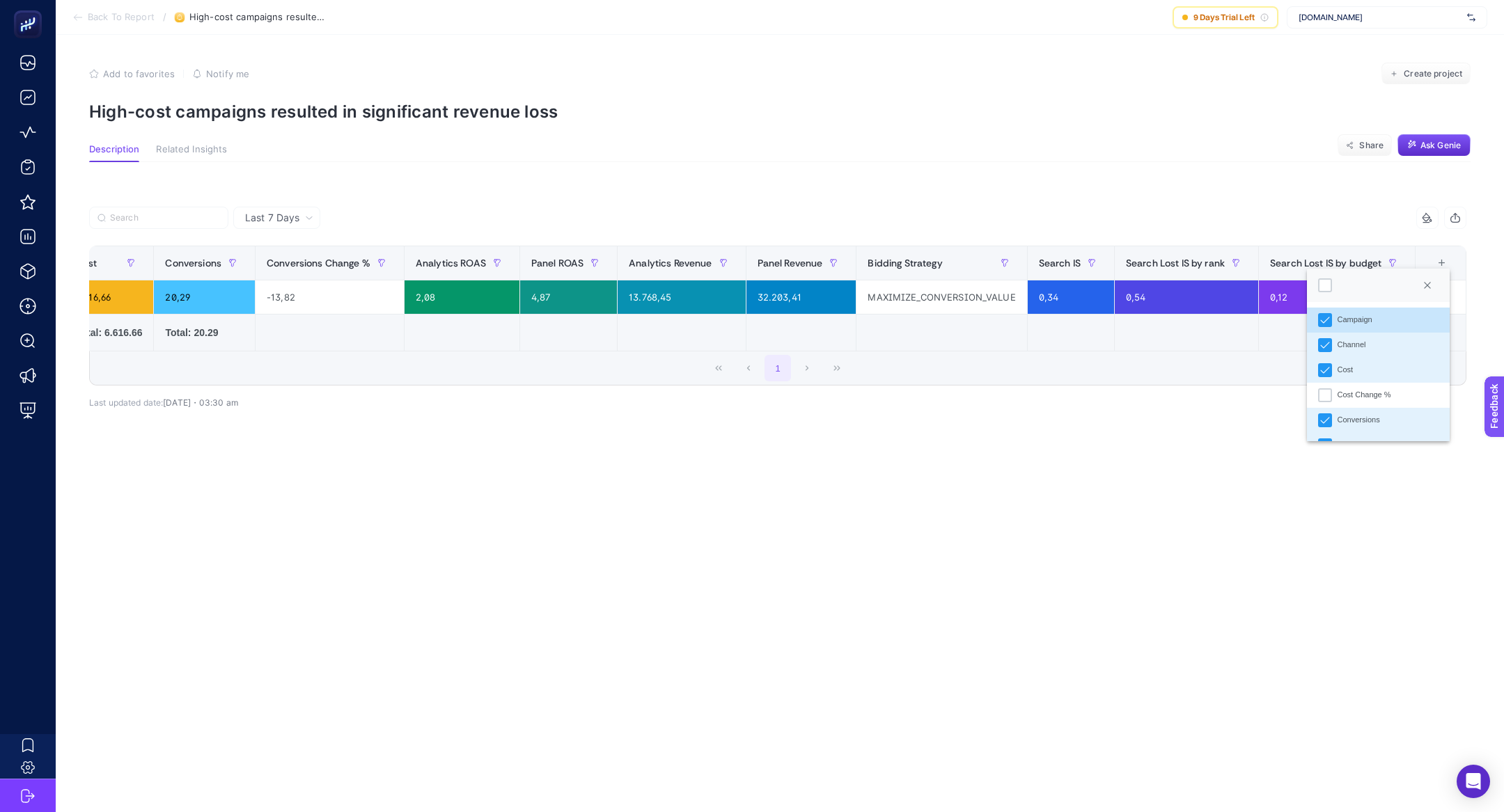
scroll to position [9, 70]
click at [1340, 398] on div "Cost Change %" at bounding box center [1364, 395] width 53 height 12
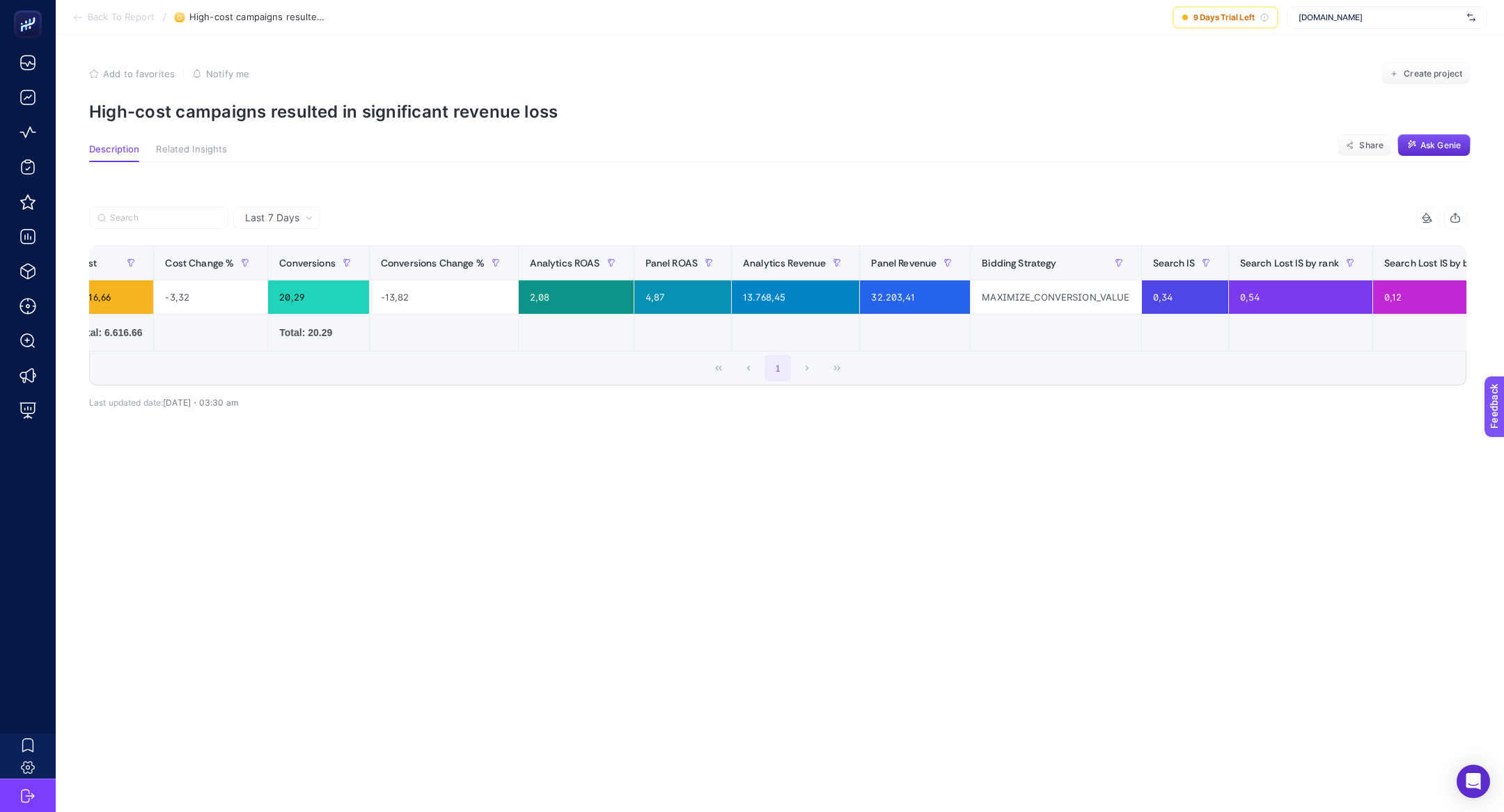
click at [784, 391] on div "10 items selected Campaign Channel Cost Cost Change % Conversions Conversions C…" at bounding box center [778, 318] width 1377 height 179
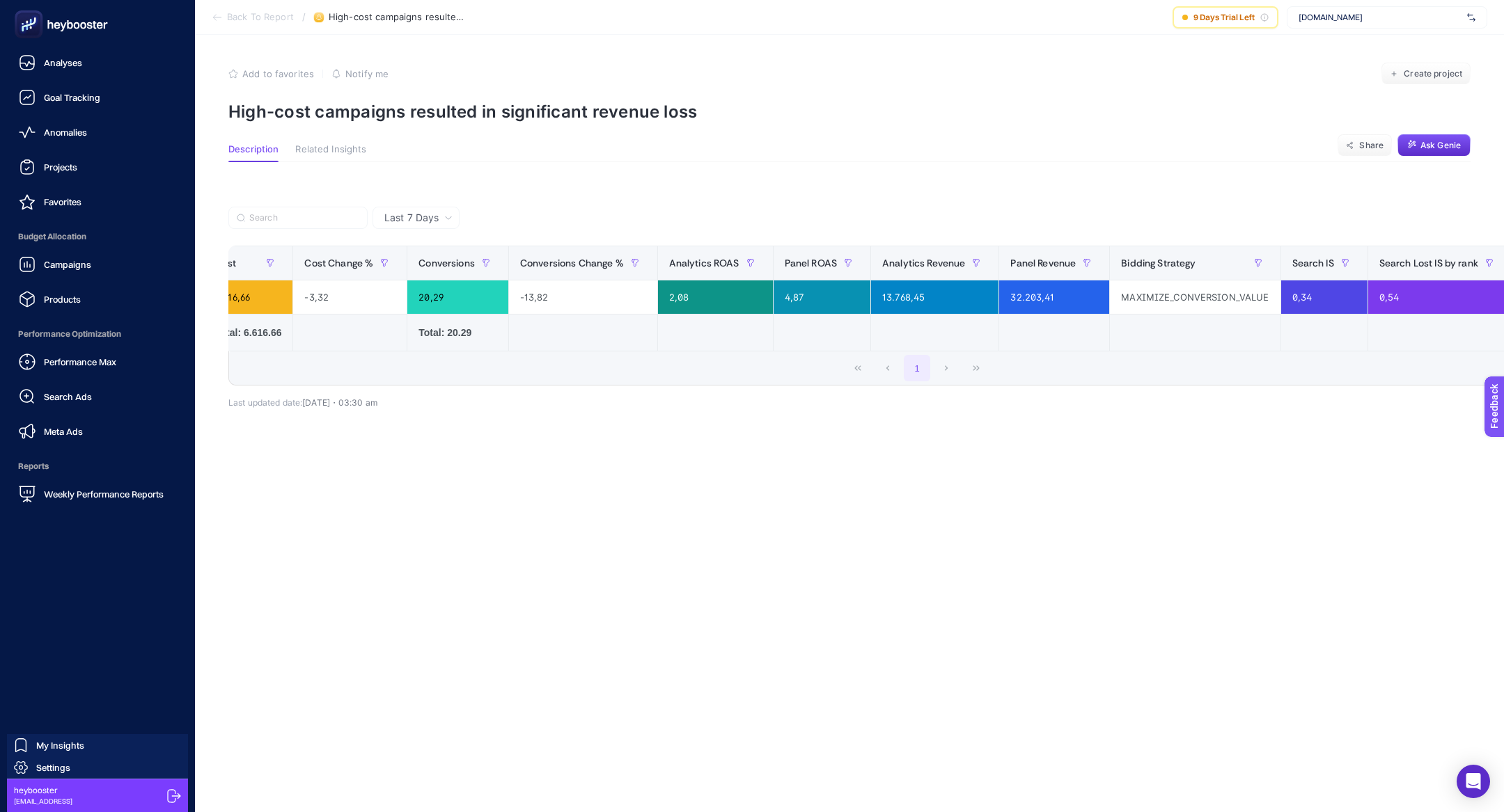
click at [63, 376] on div "Performance Max Search Ads Meta Ads" at bounding box center [97, 396] width 173 height 97
click at [49, 348] on link "Performance Max" at bounding box center [97, 361] width 173 height 28
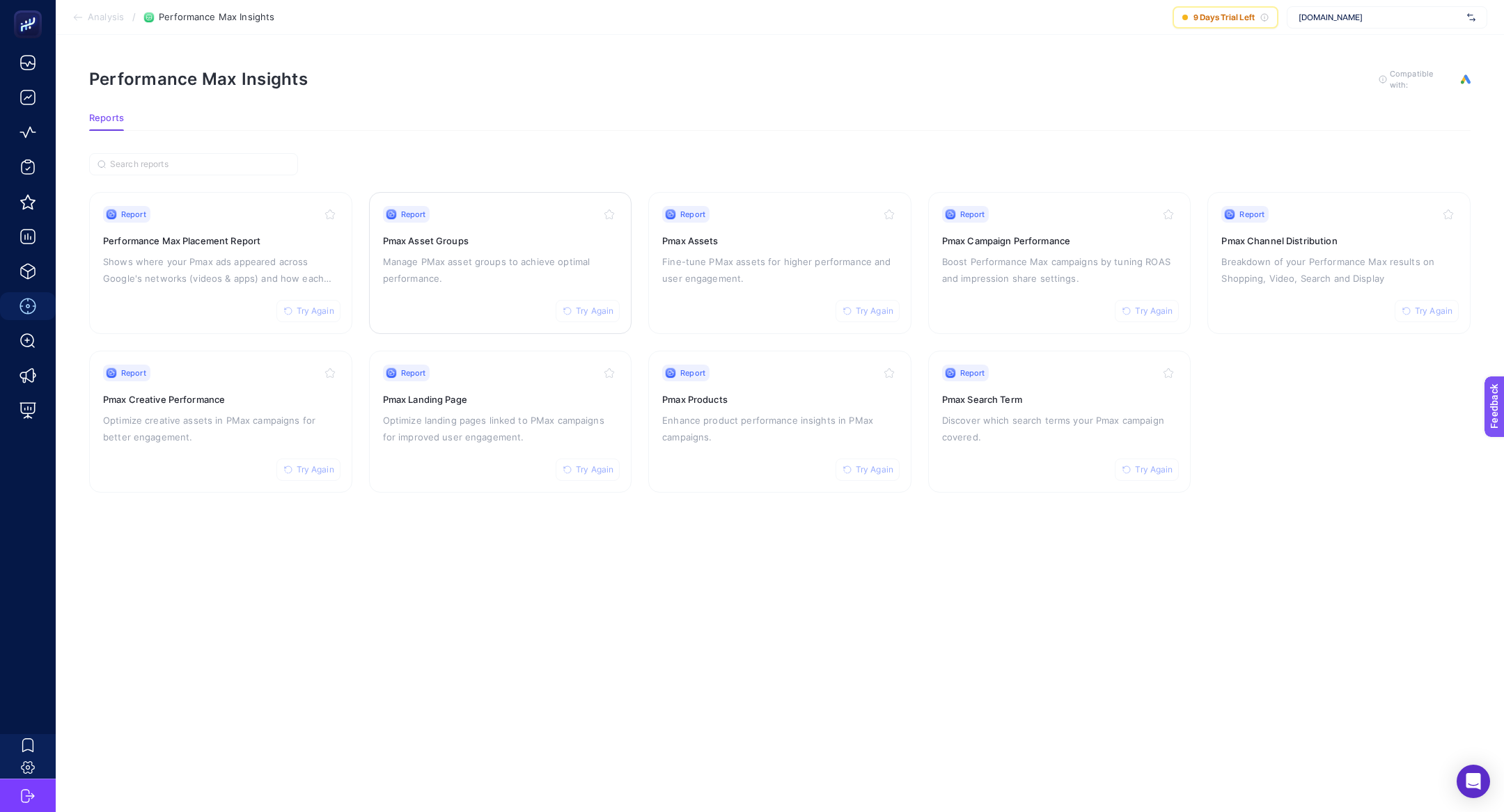
click at [501, 247] on div "Report Try Again Pmax Asset Groups Manage PMax asset groups to achieve optimal …" at bounding box center [501, 263] width 236 height 114
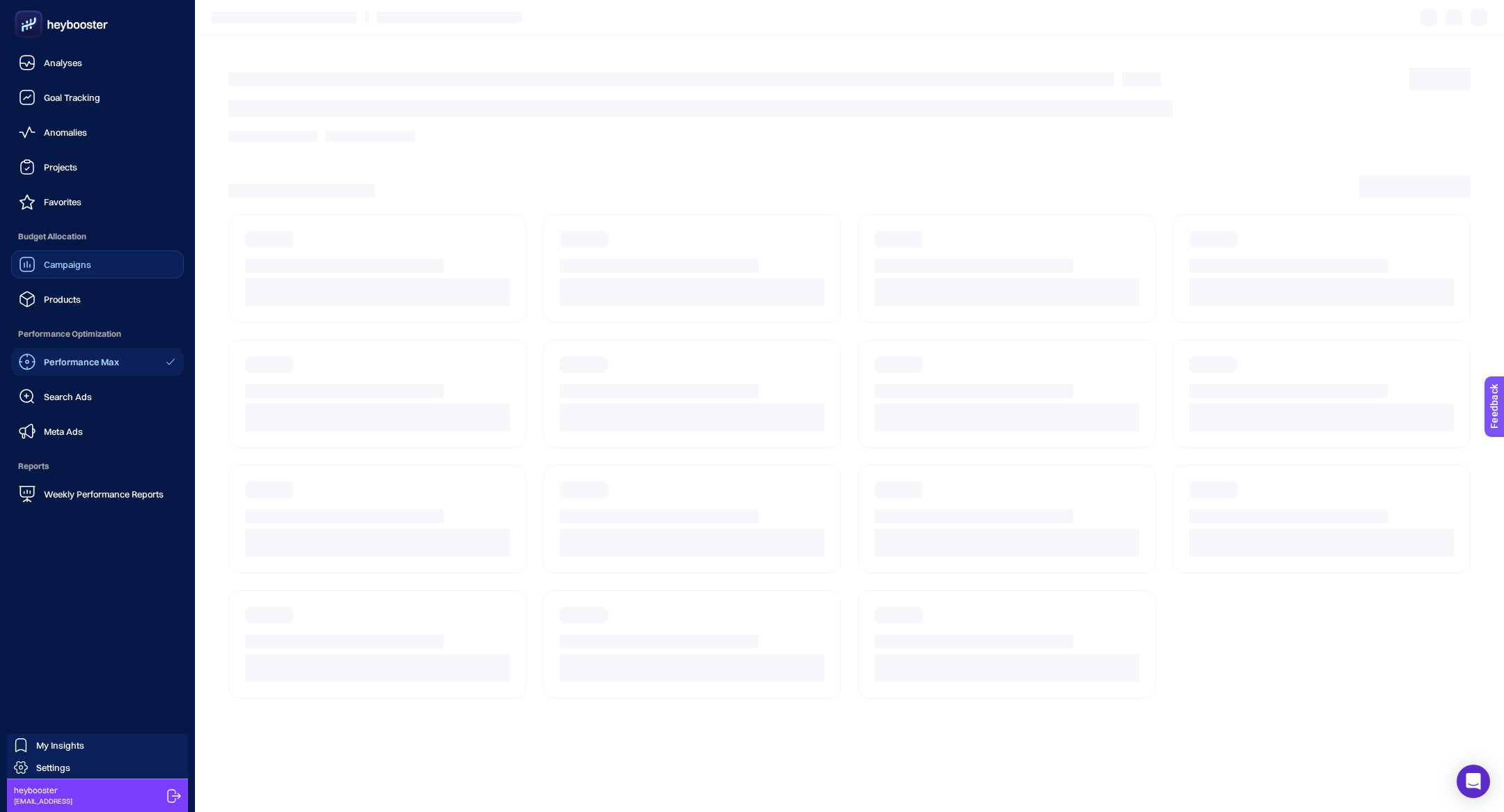
click at [74, 266] on span "Campaigns" at bounding box center [68, 264] width 47 height 11
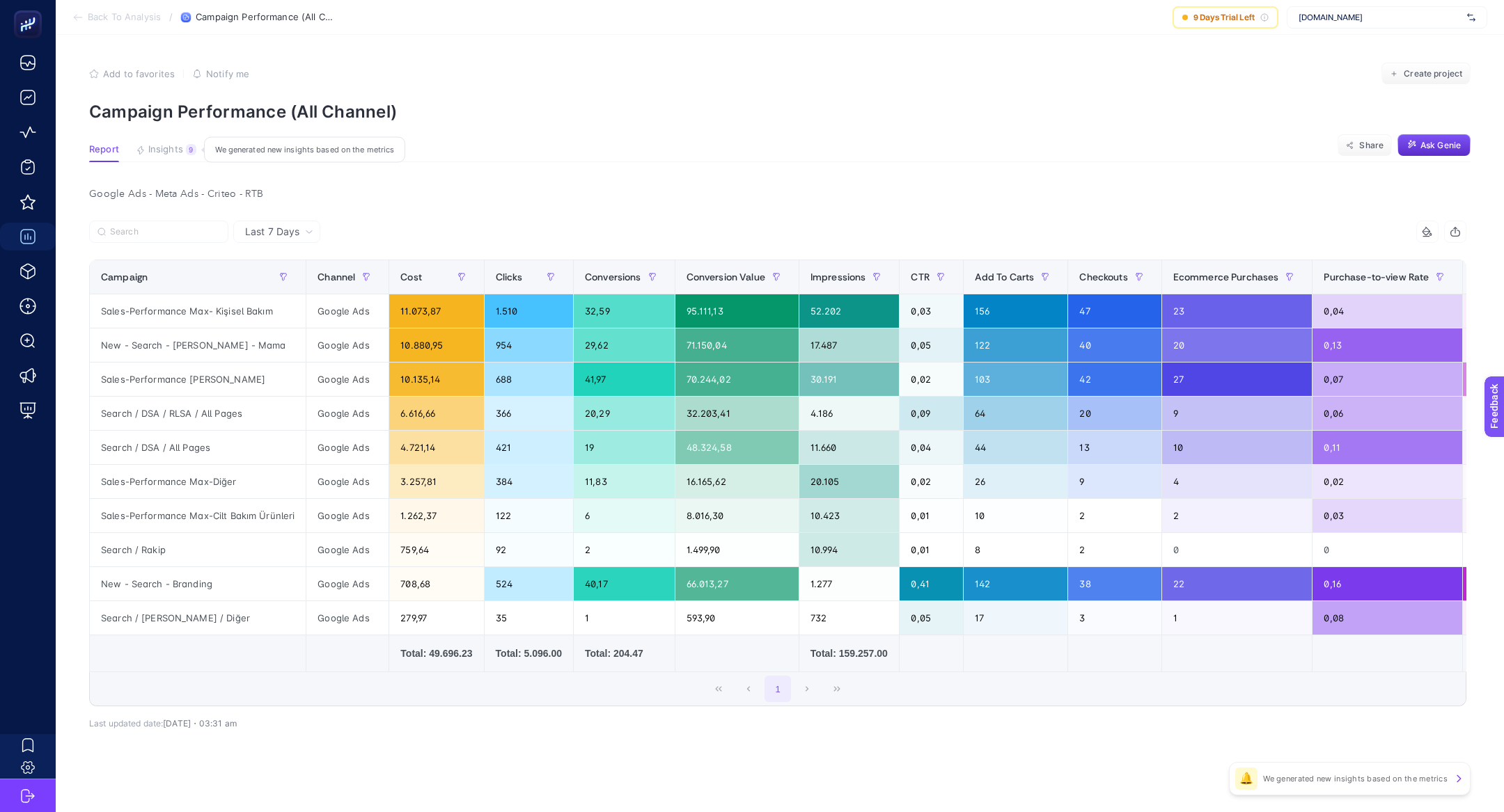
click at [176, 145] on span "Insights" at bounding box center [166, 149] width 35 height 11
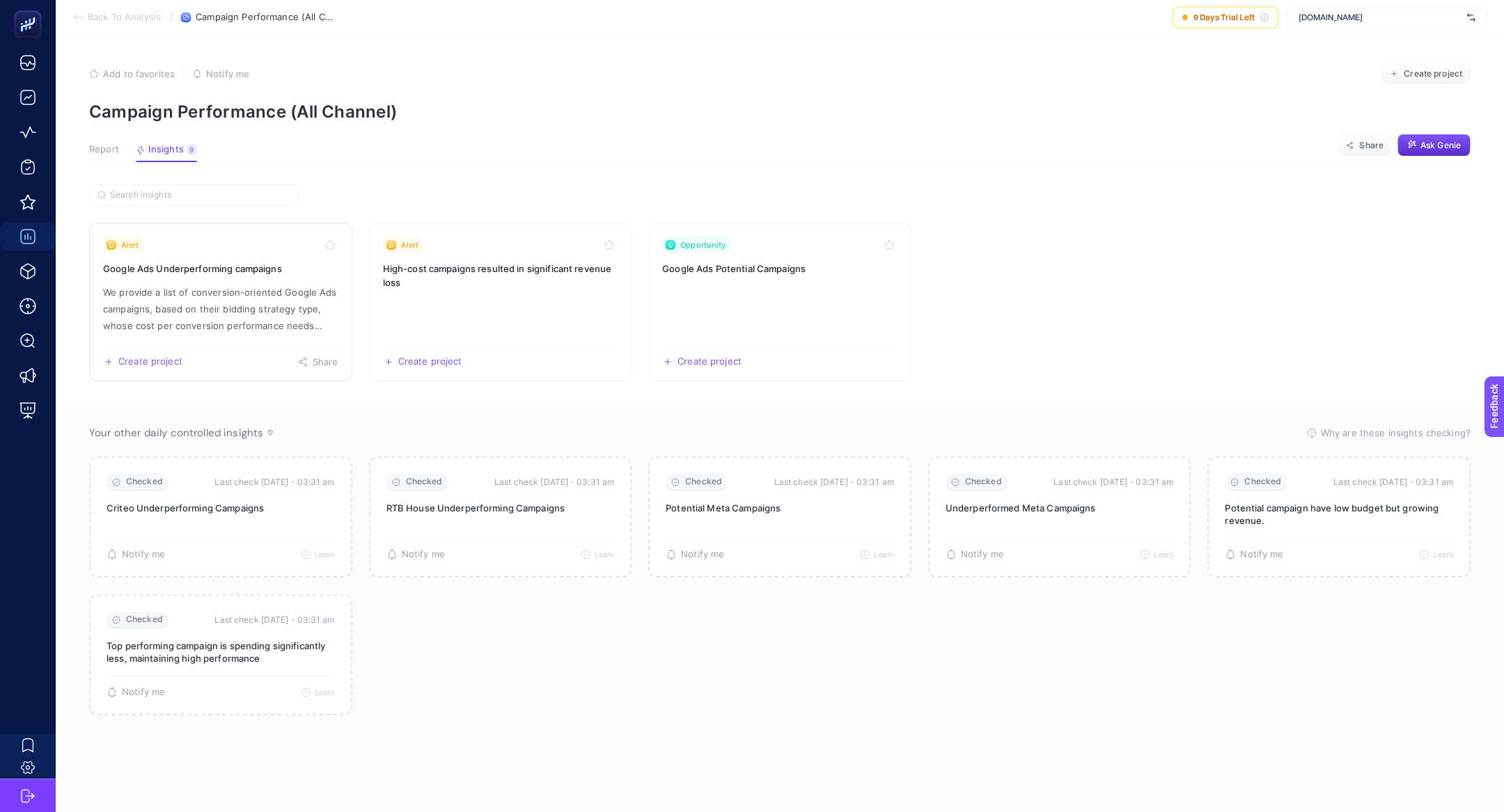
click at [244, 295] on p "We provide a list of conversion-oriented Google Ads campaigns, based on their b…" at bounding box center [220, 308] width 236 height 50
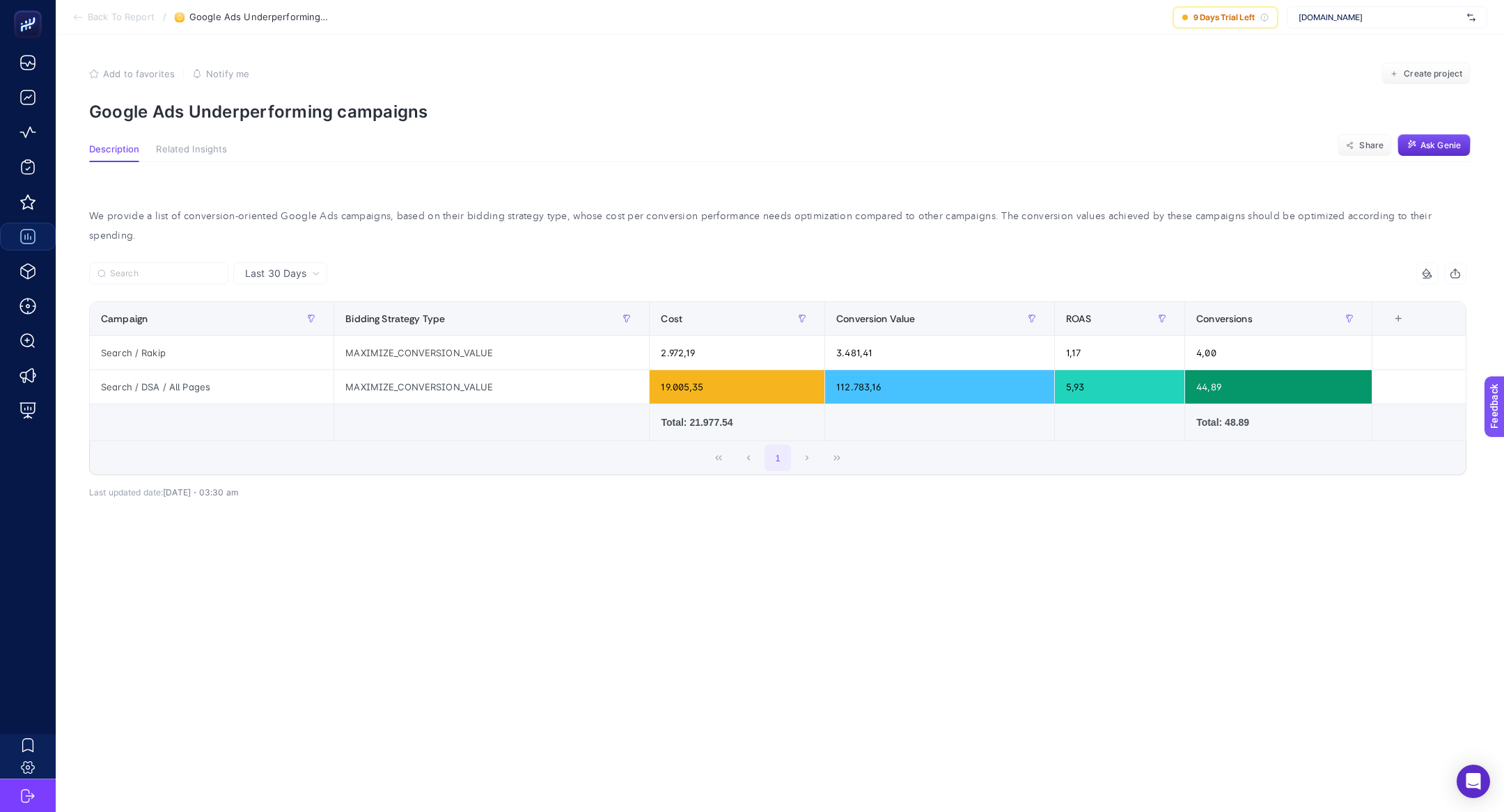
click at [268, 112] on p "Google Ads Underperforming campaigns" at bounding box center [780, 111] width 1382 height 20
copy article "Google Ads Underperforming campaigns"
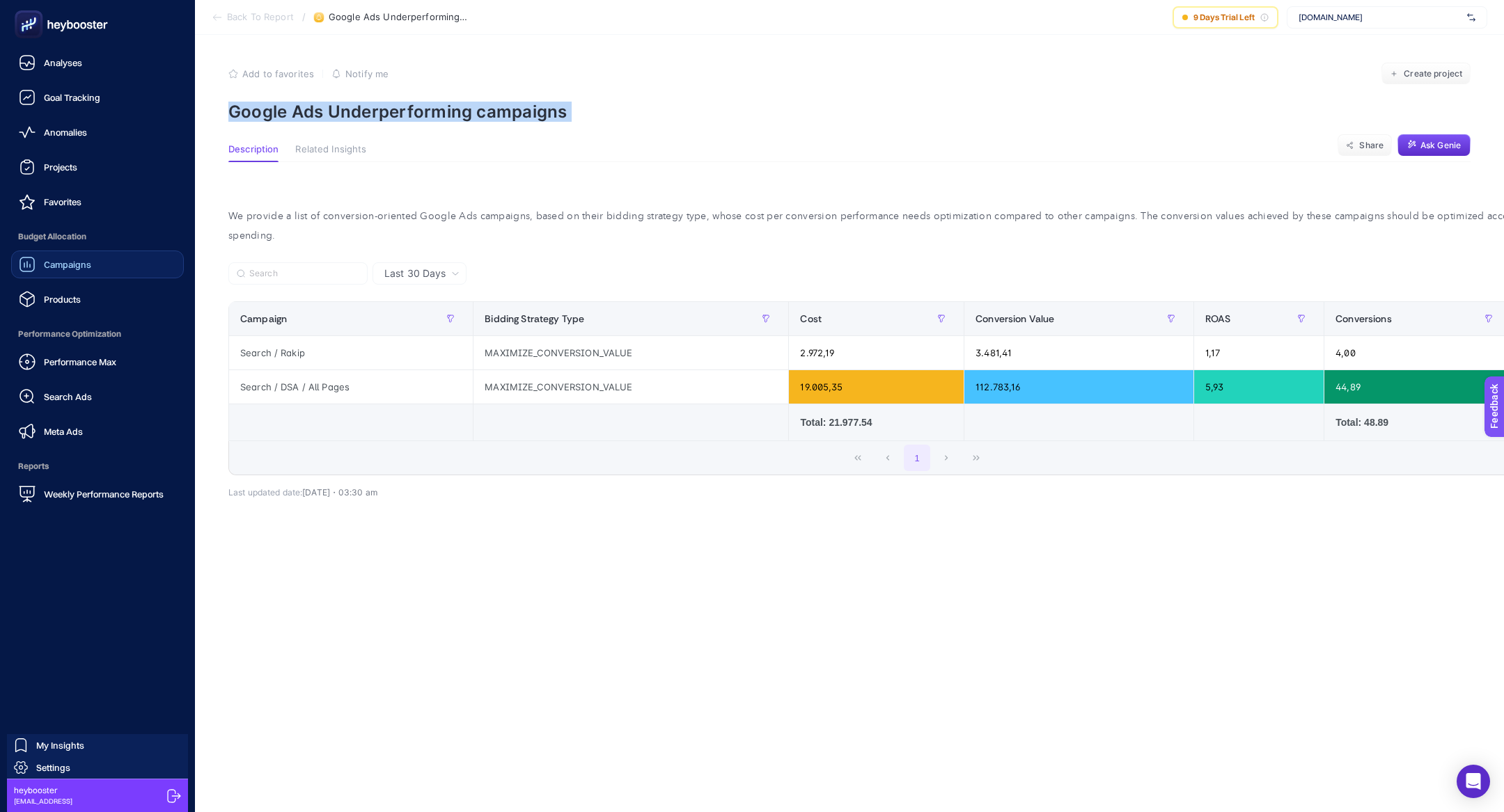
click at [84, 273] on link "Campaigns" at bounding box center [97, 264] width 173 height 28
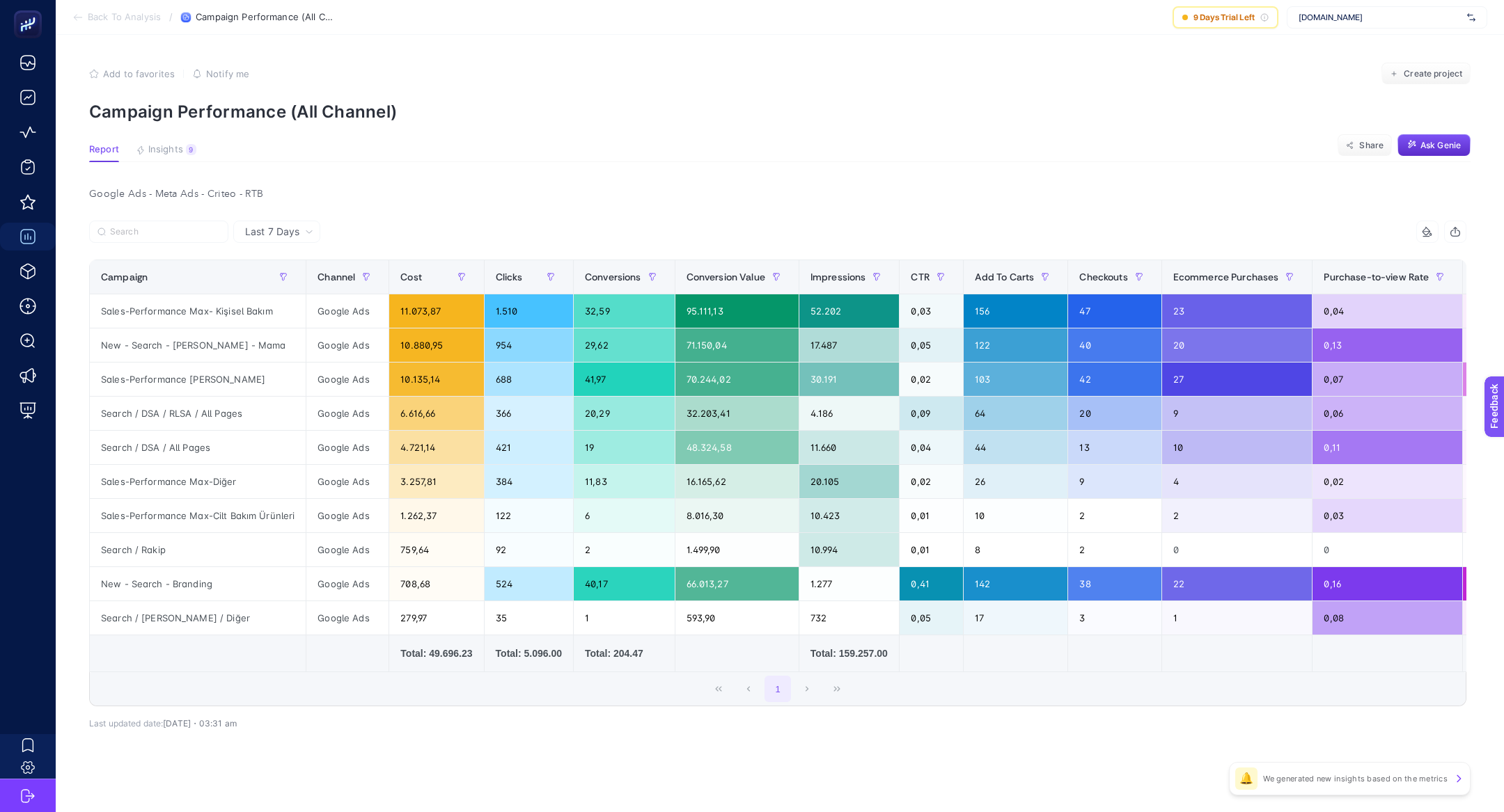
click at [1376, 22] on span "[DOMAIN_NAME]" at bounding box center [1380, 17] width 163 height 11
type input "living"
click at [1384, 48] on span "[URL][DOMAIN_NAME]" at bounding box center [1341, 46] width 85 height 11
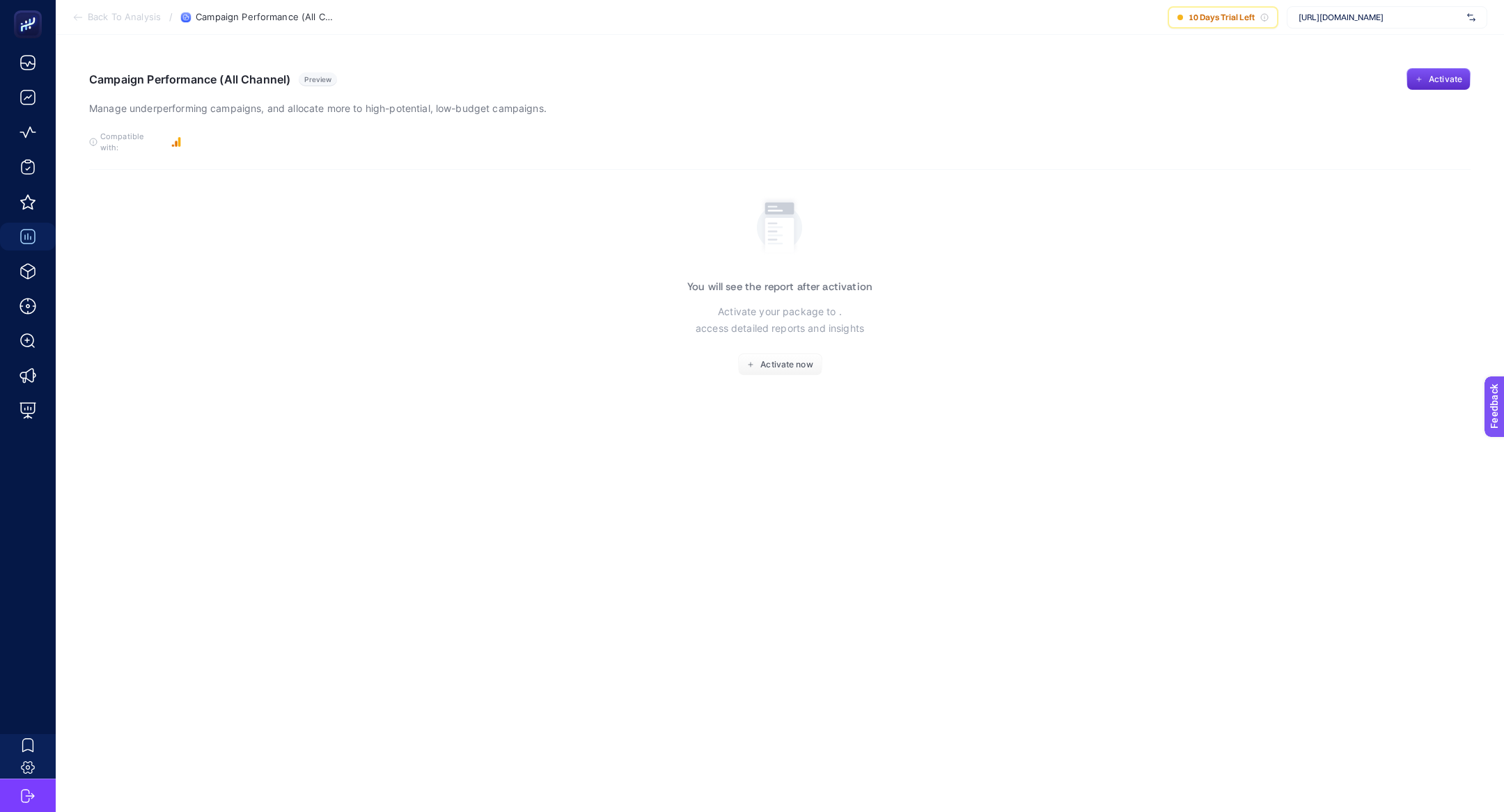
click at [752, 333] on div "You will see the report after activation Activate your package to . access deta…" at bounding box center [779, 284] width 185 height 184
click at [753, 354] on button "Activate now" at bounding box center [780, 365] width 84 height 22
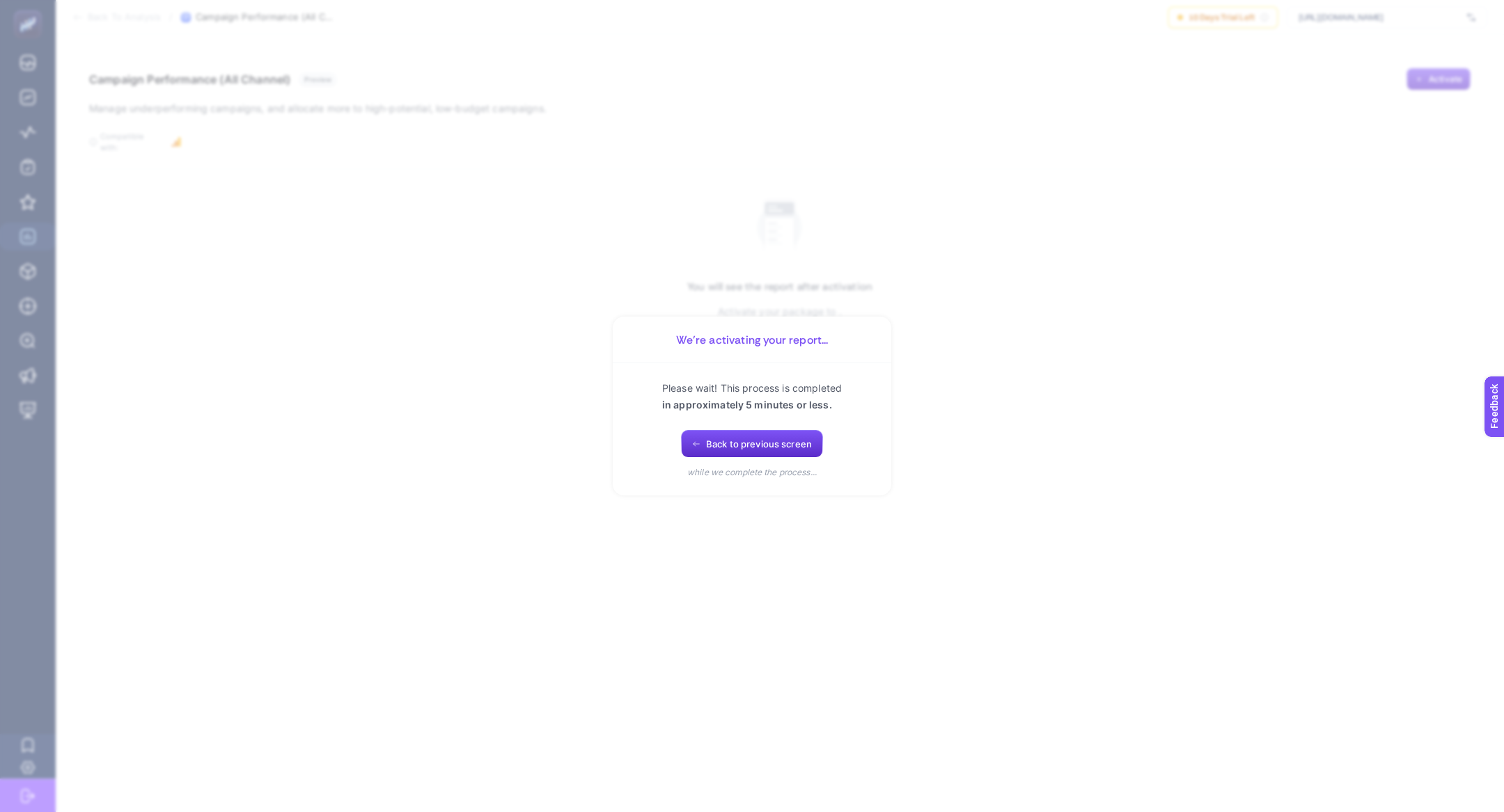
click at [790, 362] on div "We’re activating your report..." at bounding box center [752, 339] width 279 height 46
click at [707, 451] on button "Back to previous screen" at bounding box center [752, 444] width 142 height 28
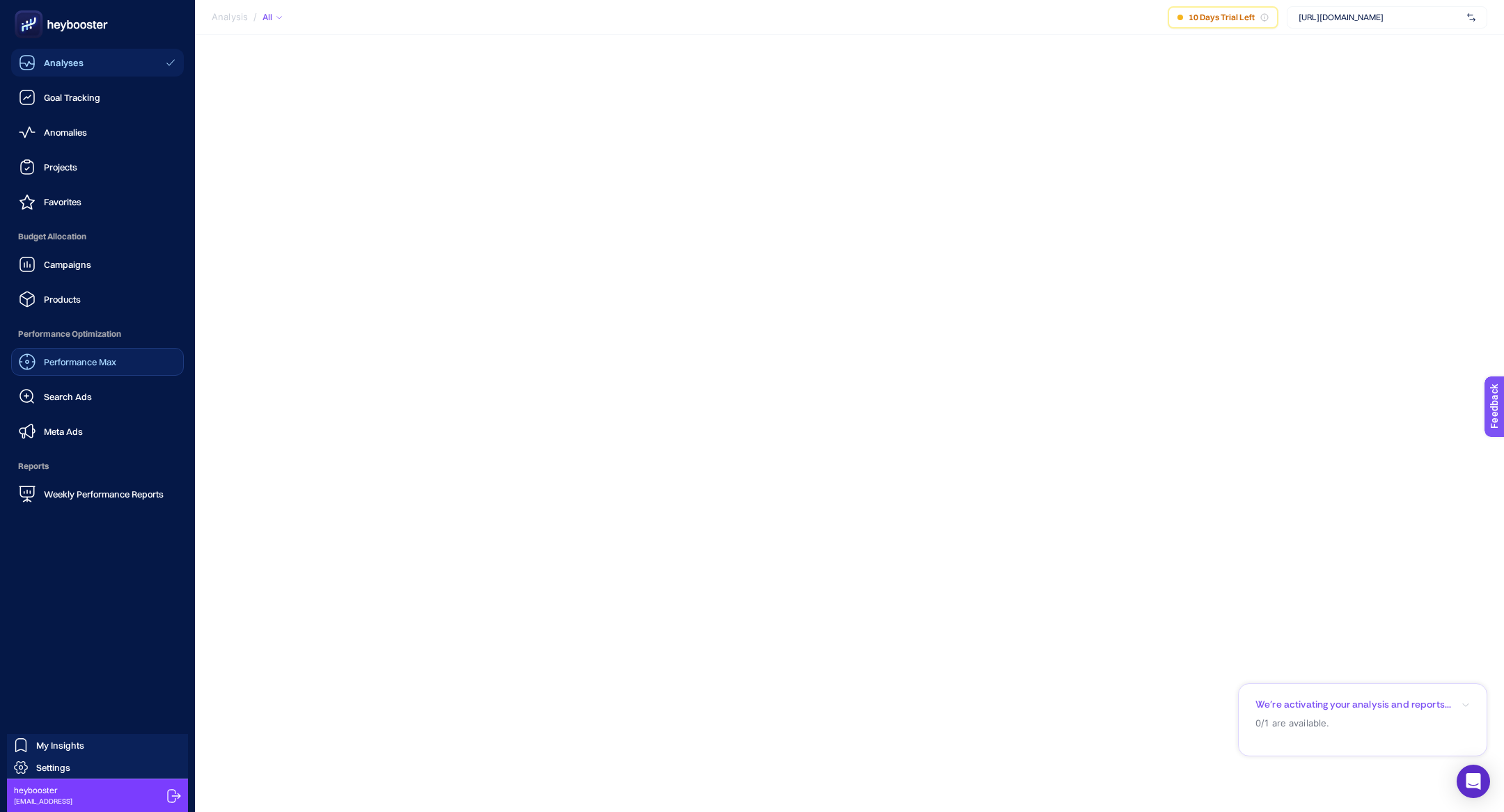
click at [78, 367] on span "Performance Max" at bounding box center [80, 361] width 73 height 11
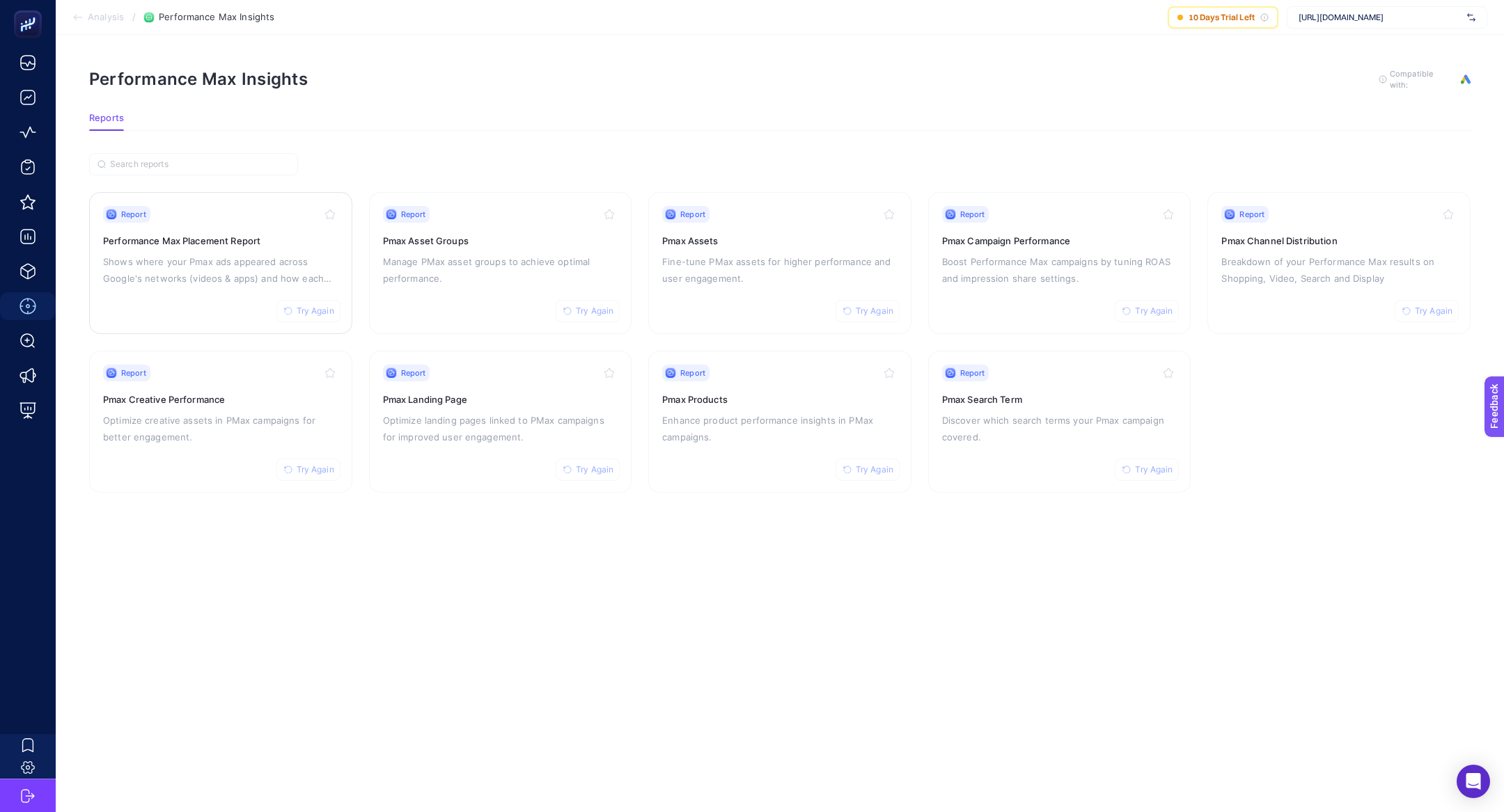
click at [248, 230] on div "Report Try Again Performance Max Placement Report Shows where your Pmax ads app…" at bounding box center [220, 263] width 236 height 114
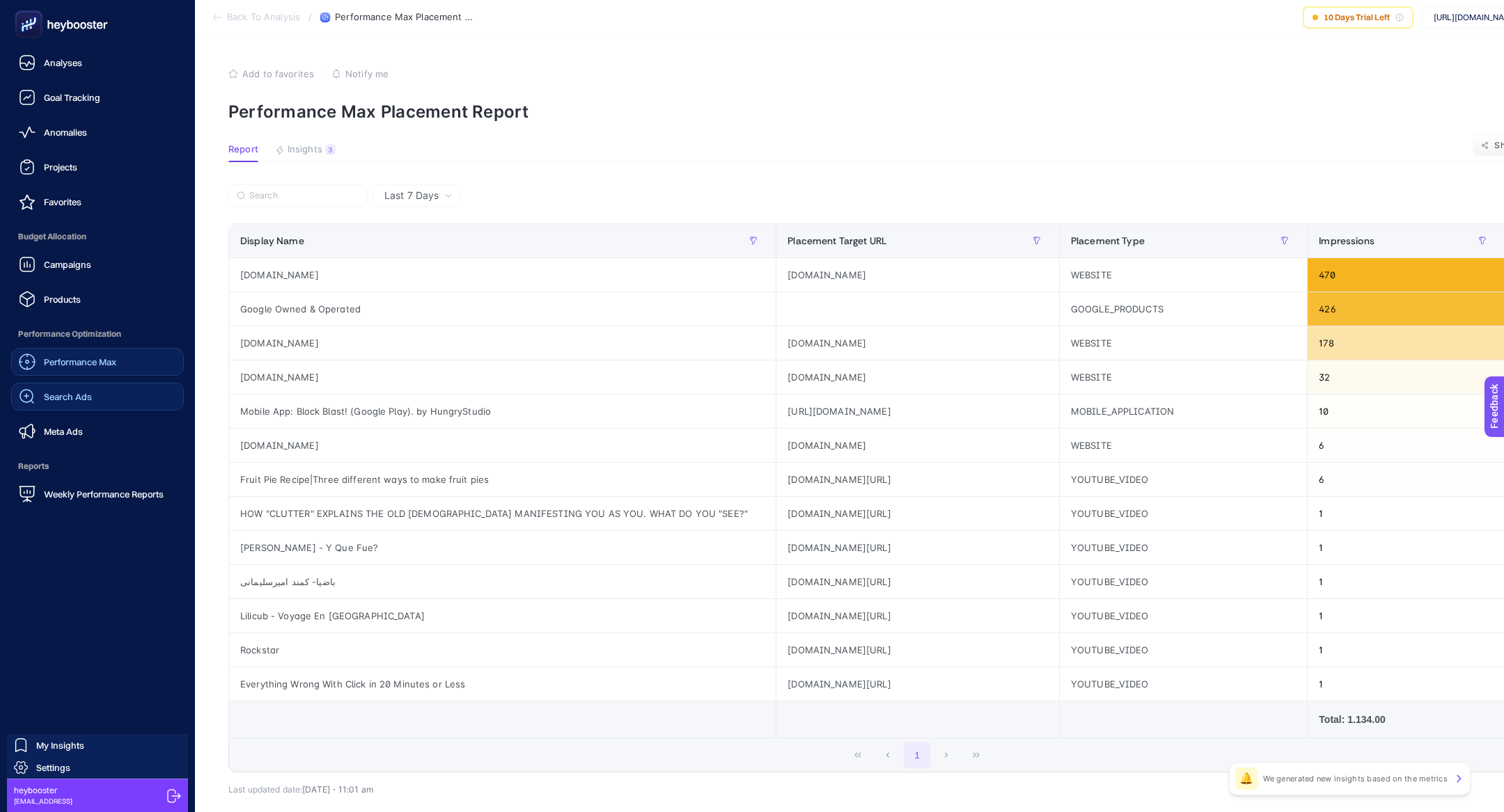
click at [84, 405] on link "Search Ads" at bounding box center [97, 397] width 173 height 28
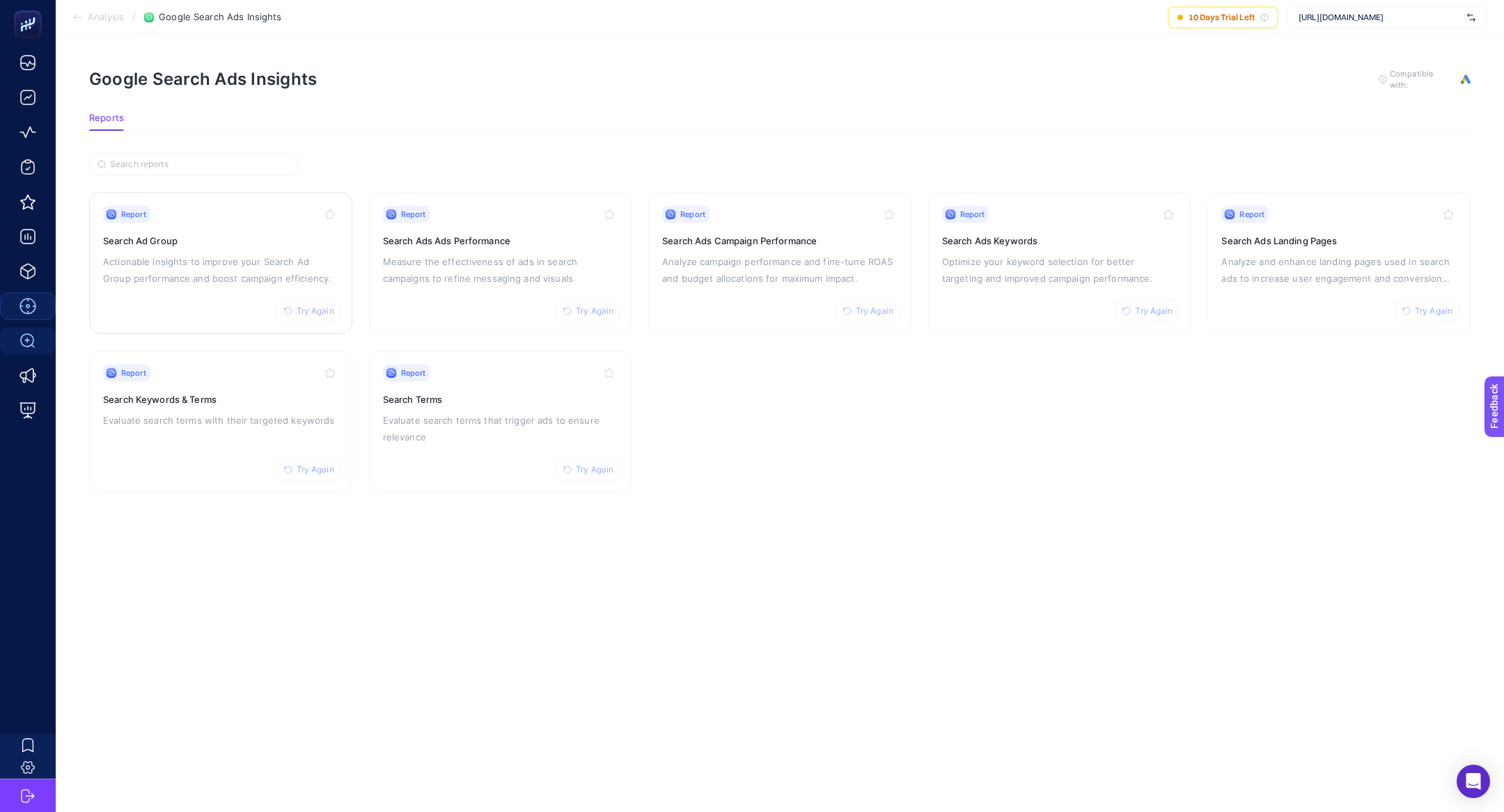
click at [188, 241] on h3 "Search Ad Group" at bounding box center [220, 241] width 236 height 14
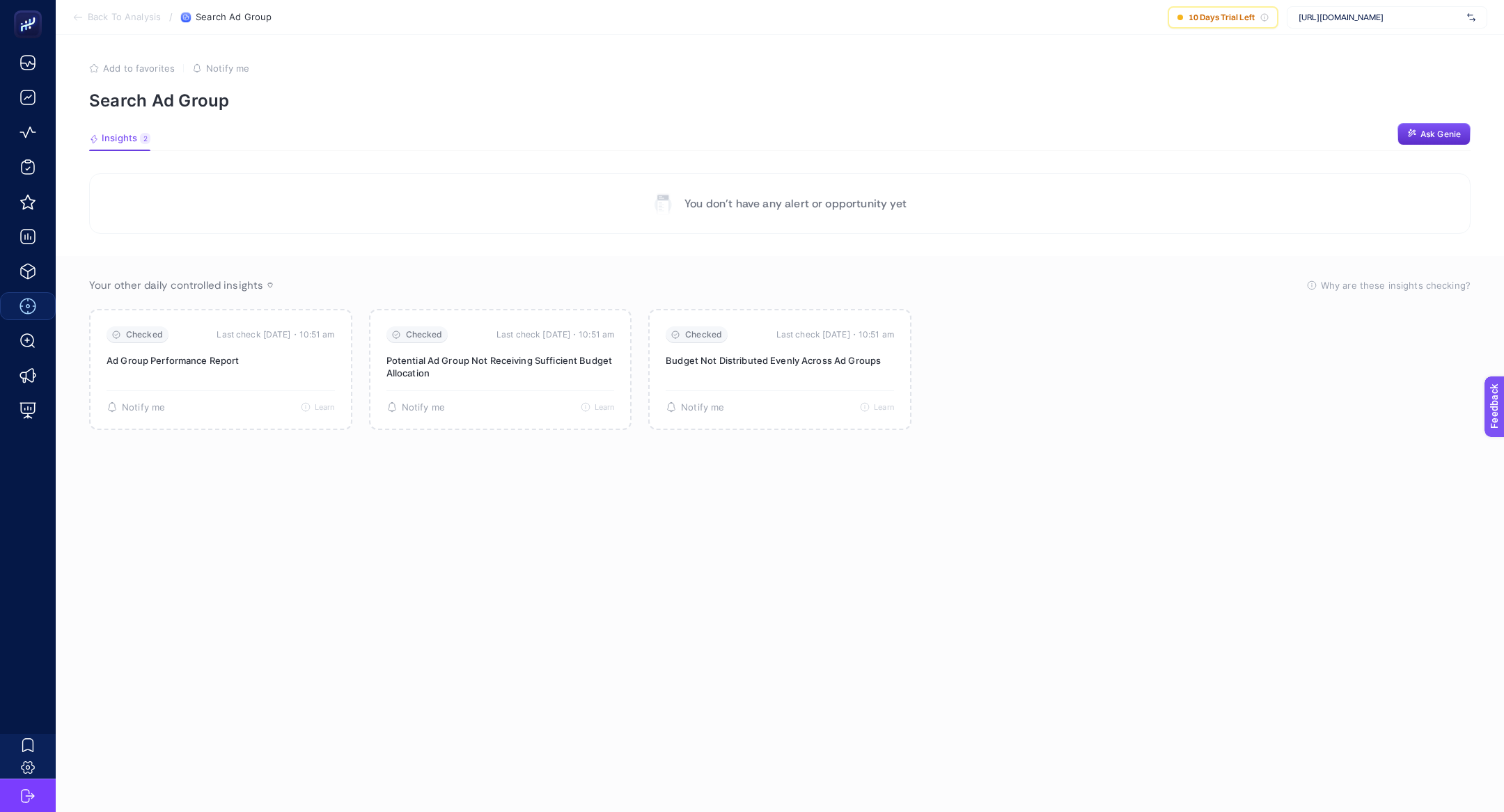
click at [122, 22] on span "Back To Analysis" at bounding box center [124, 17] width 73 height 11
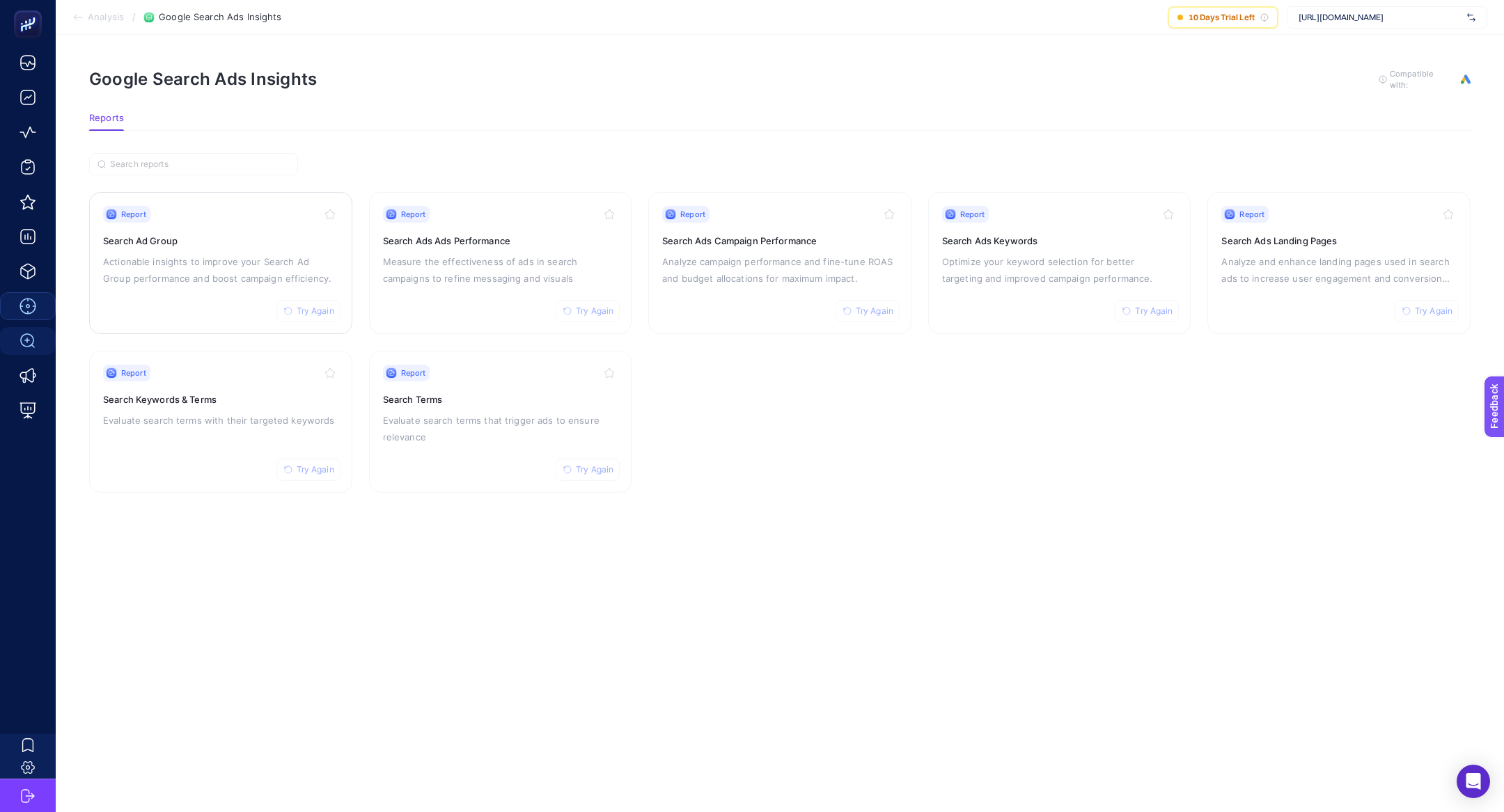
click at [304, 300] on button "Try Again" at bounding box center [308, 311] width 64 height 22
click at [605, 306] on span "Try Again" at bounding box center [595, 311] width 38 height 11
click at [851, 314] on button "Try Again" at bounding box center [868, 311] width 64 height 22
click at [1146, 313] on span "Try Again" at bounding box center [1154, 311] width 38 height 11
click at [1426, 309] on span "Try Again" at bounding box center [1434, 311] width 38 height 11
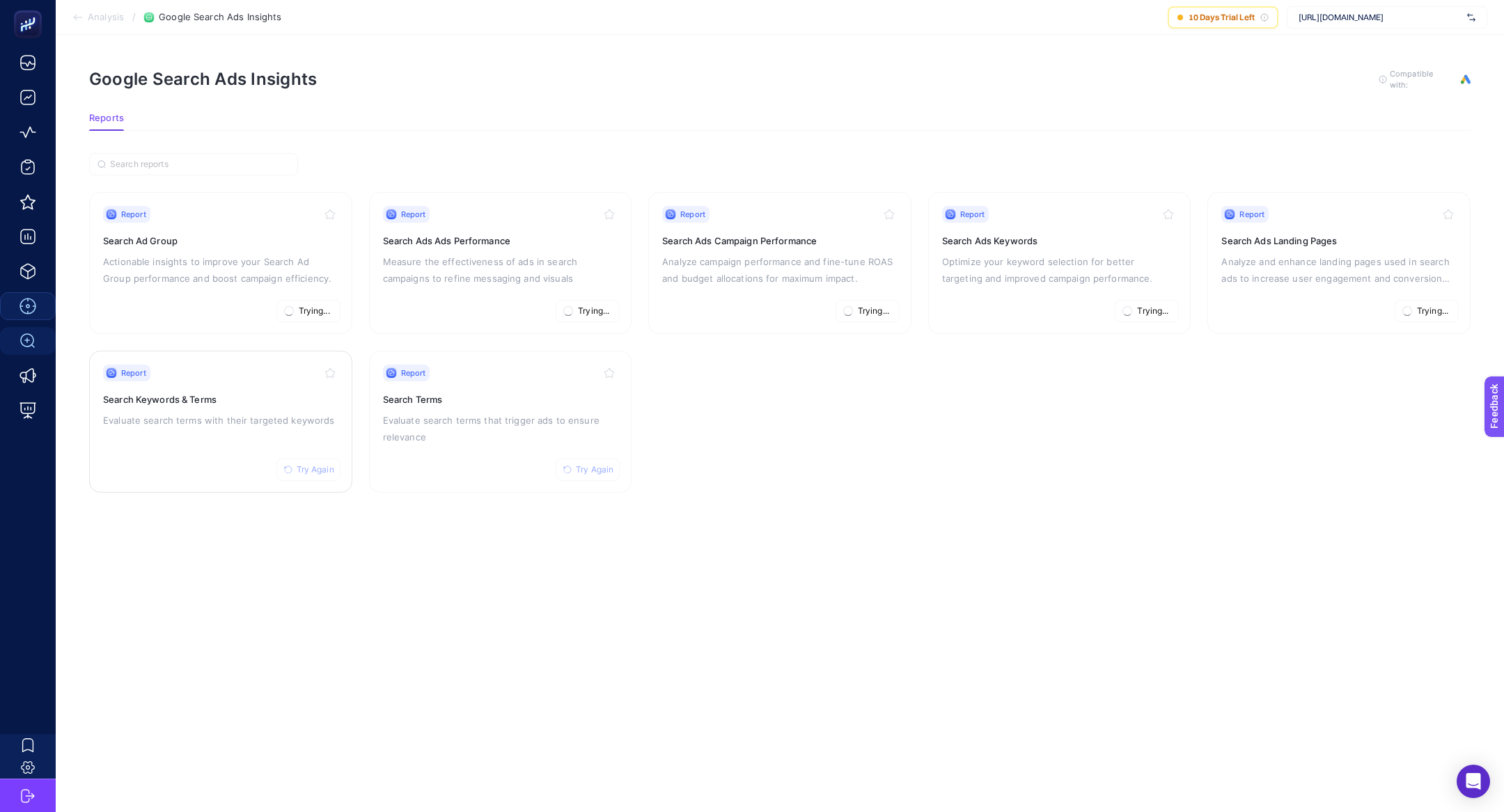
click at [307, 461] on button "Try Again" at bounding box center [308, 469] width 64 height 22
click at [584, 464] on span "Try Again" at bounding box center [595, 469] width 38 height 11
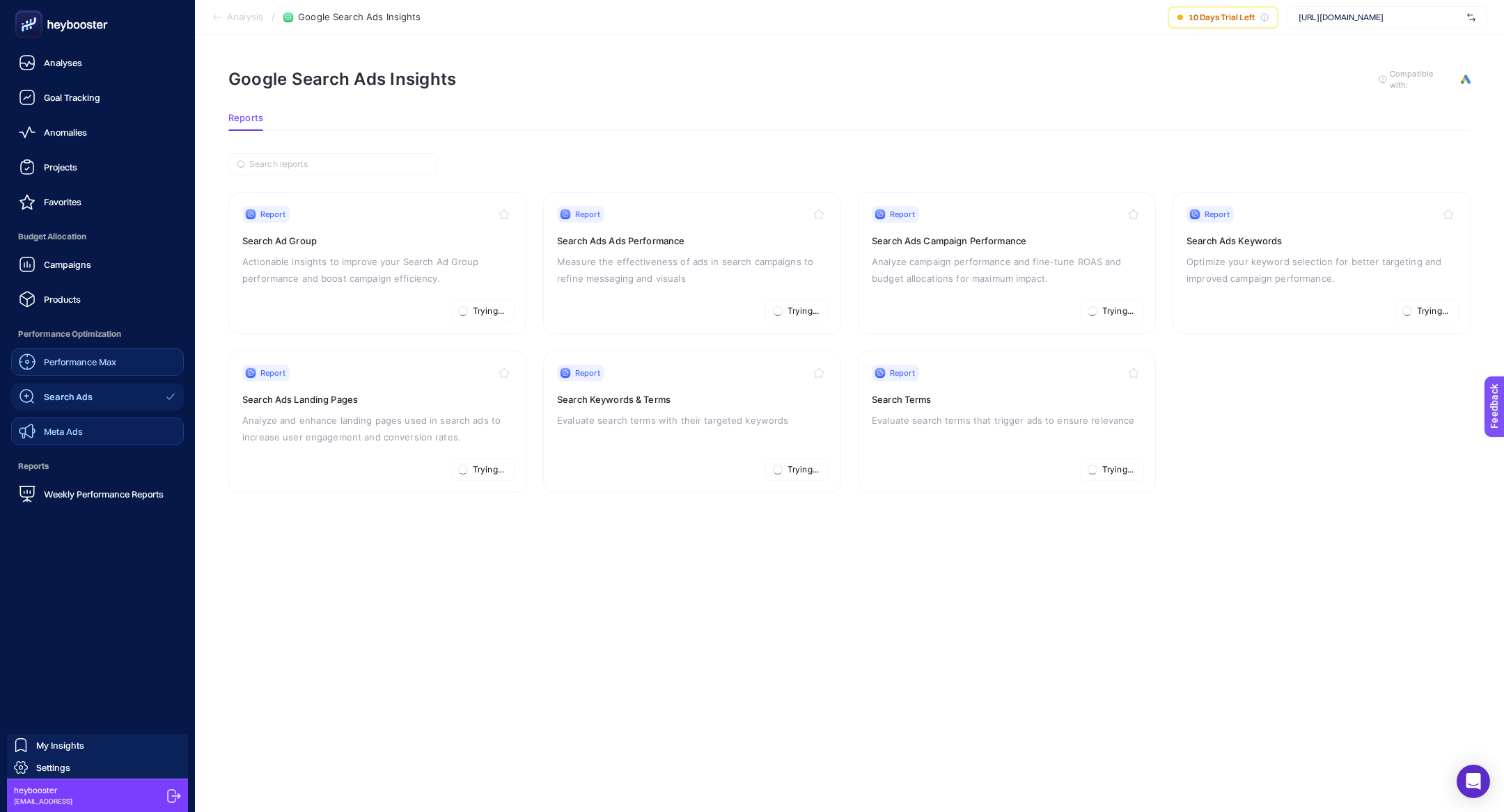
click at [100, 421] on link "Meta Ads" at bounding box center [97, 431] width 173 height 28
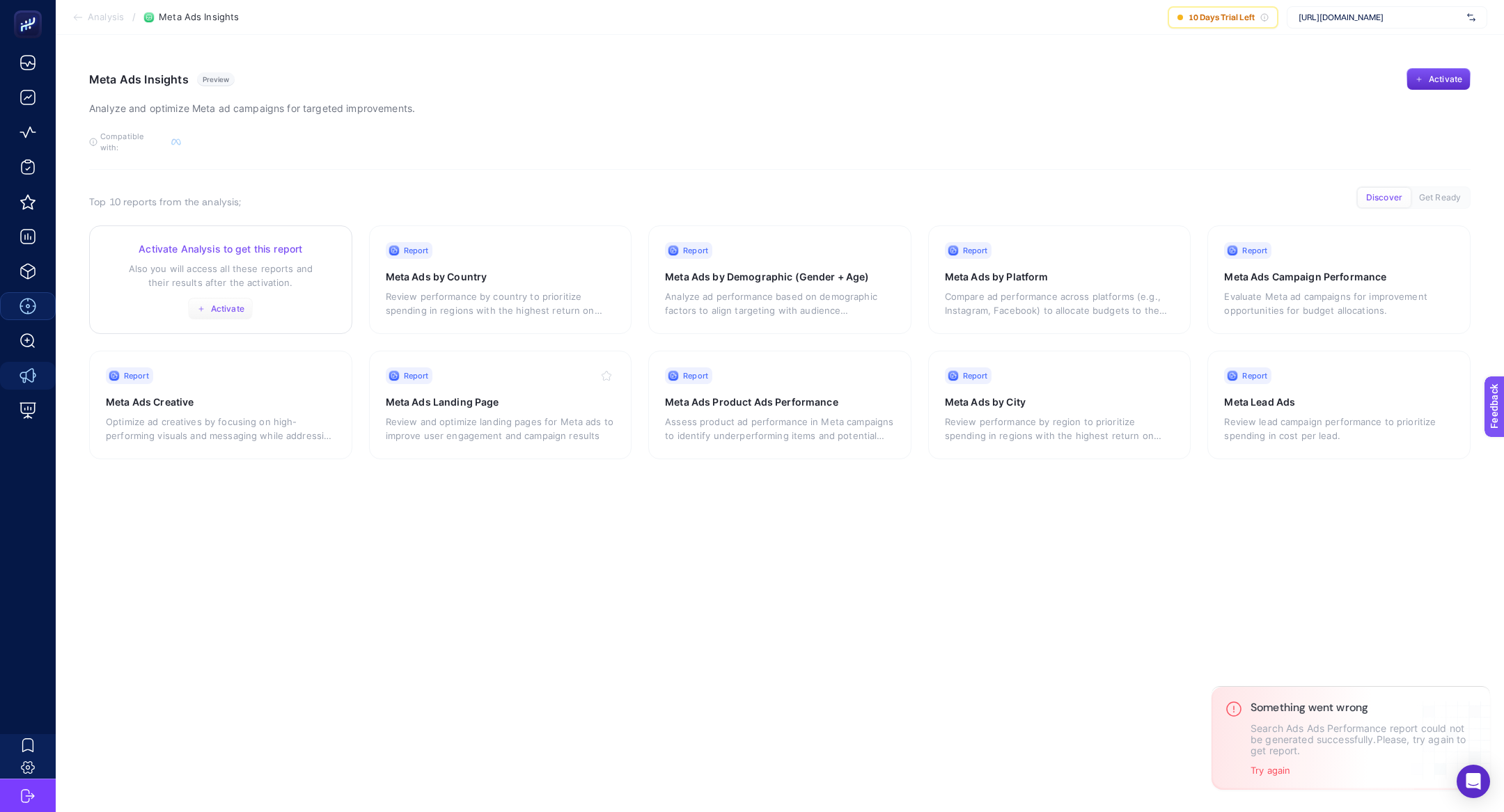
click at [220, 307] on button "Activate" at bounding box center [220, 309] width 65 height 22
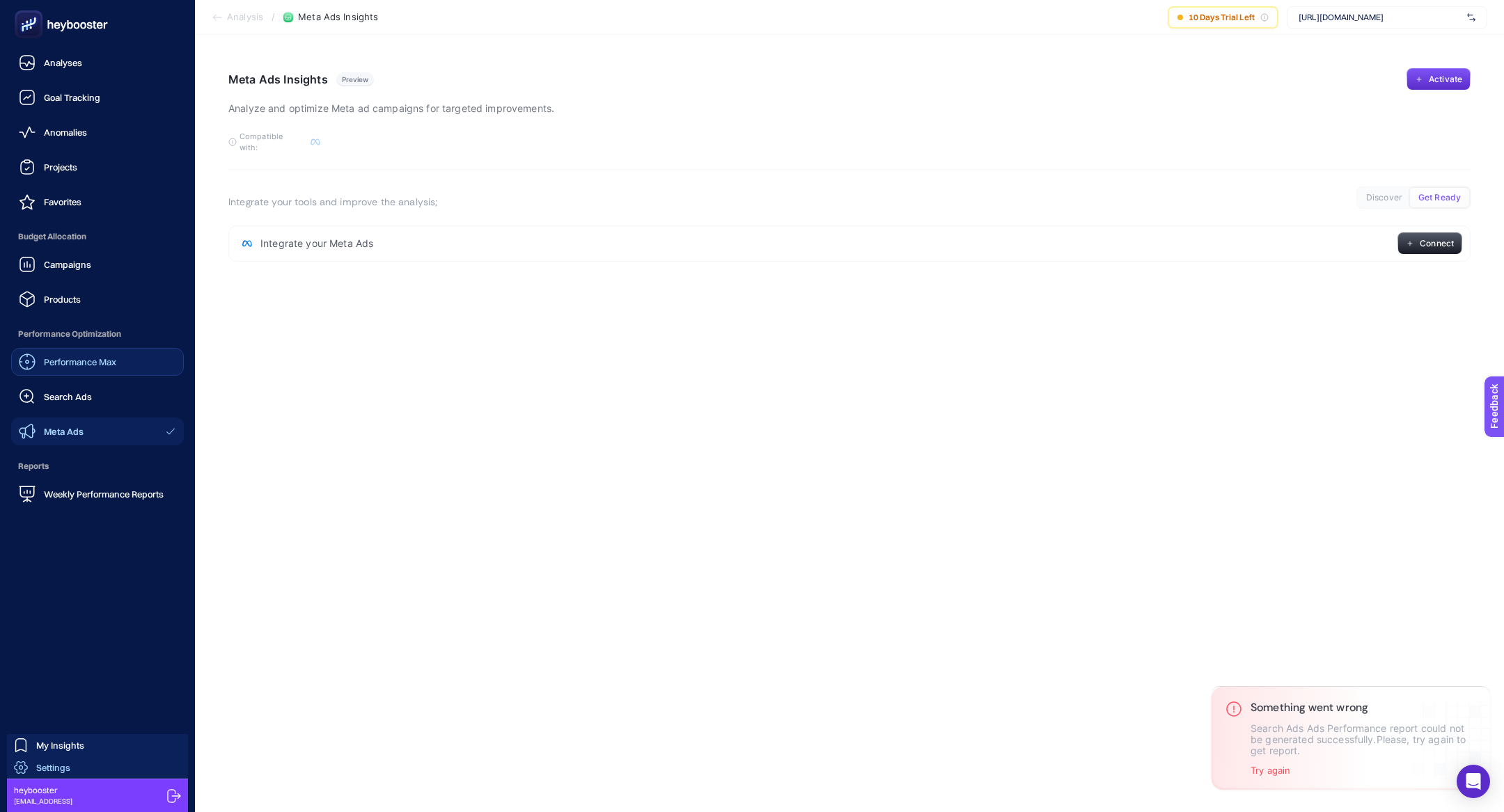
click at [32, 771] on div "Settings" at bounding box center [41, 767] width 57 height 14
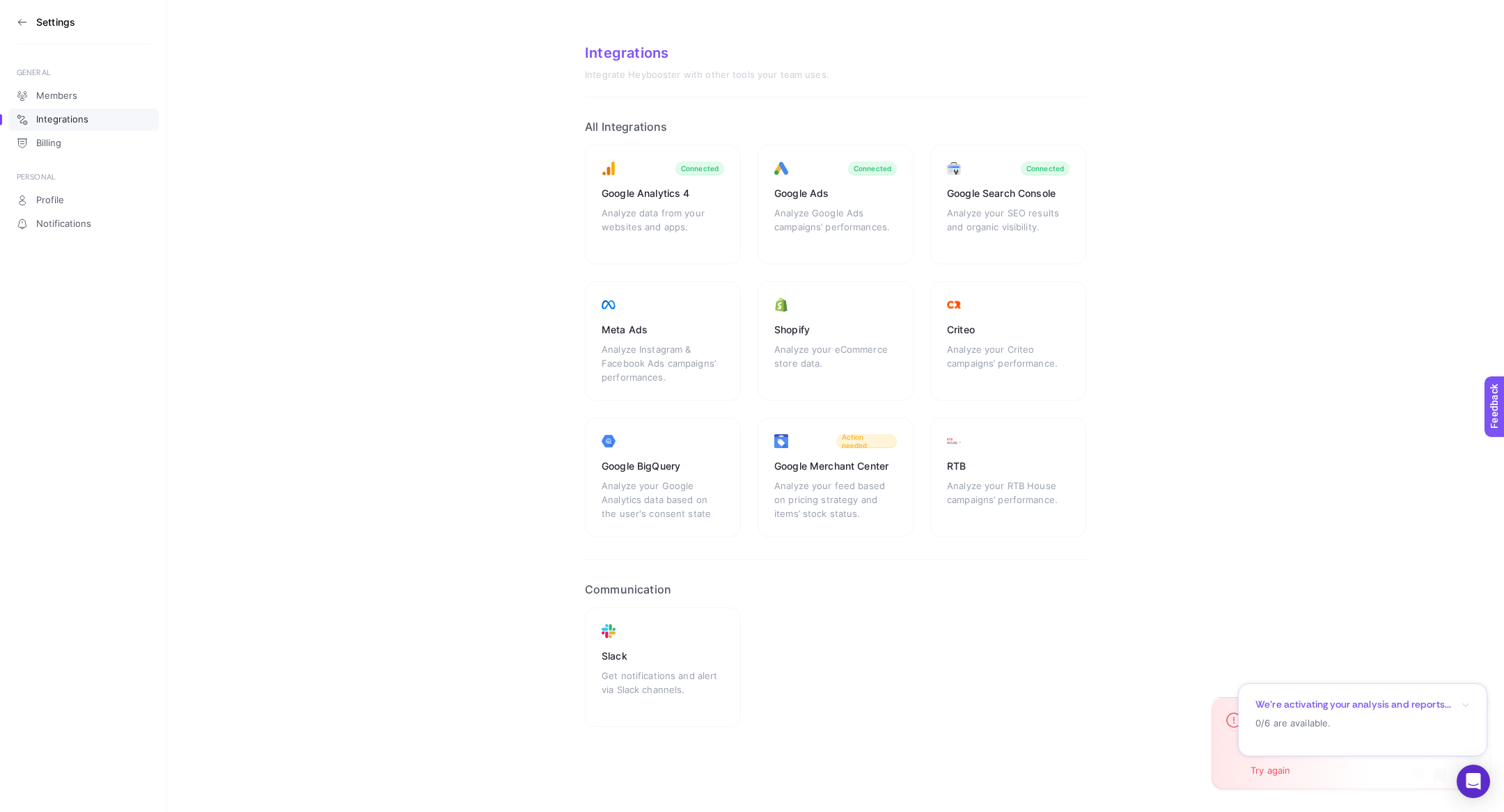
click at [19, 19] on icon at bounding box center [22, 22] width 11 height 11
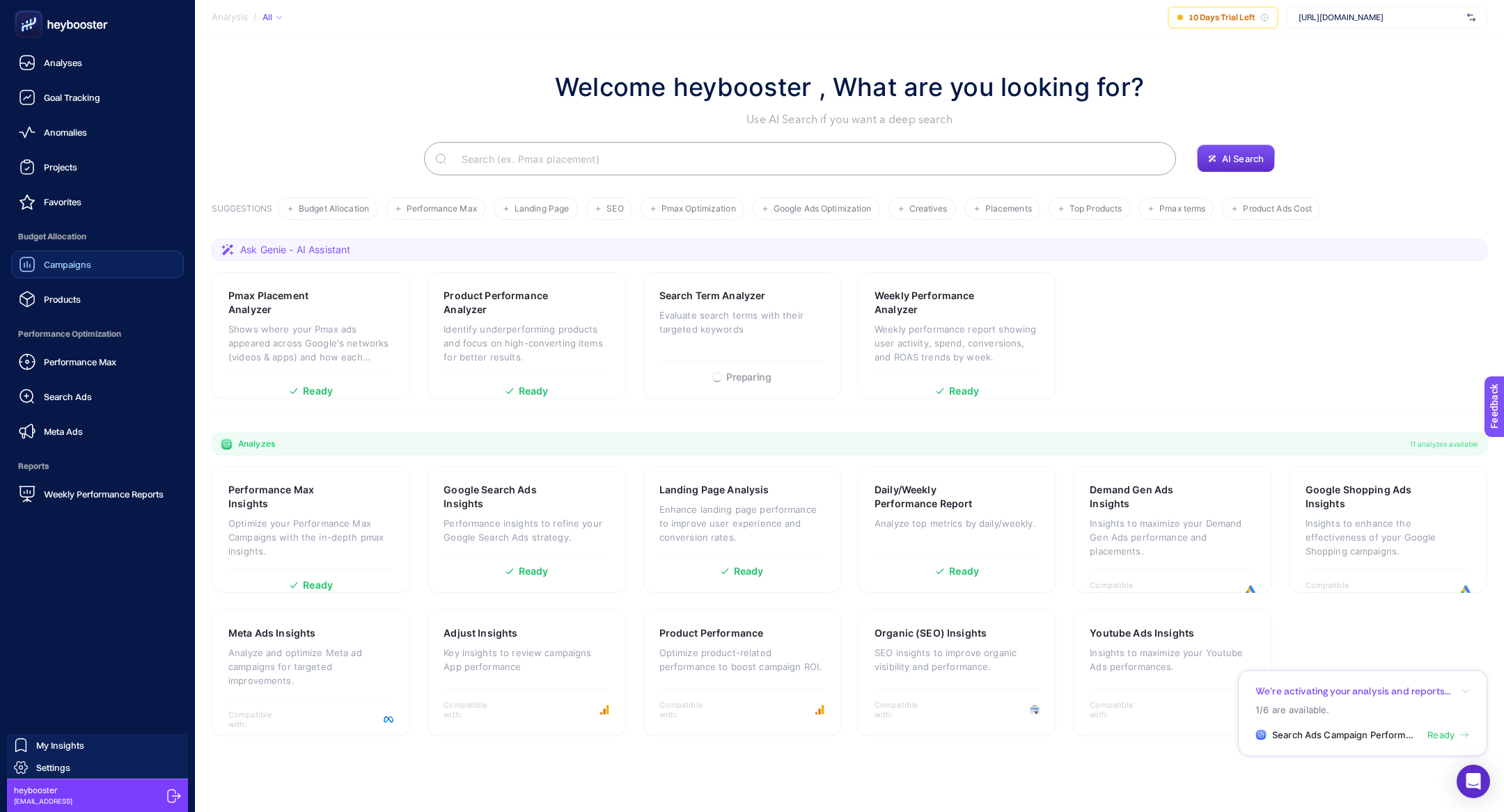
click at [82, 259] on span "Campaigns" at bounding box center [68, 264] width 47 height 11
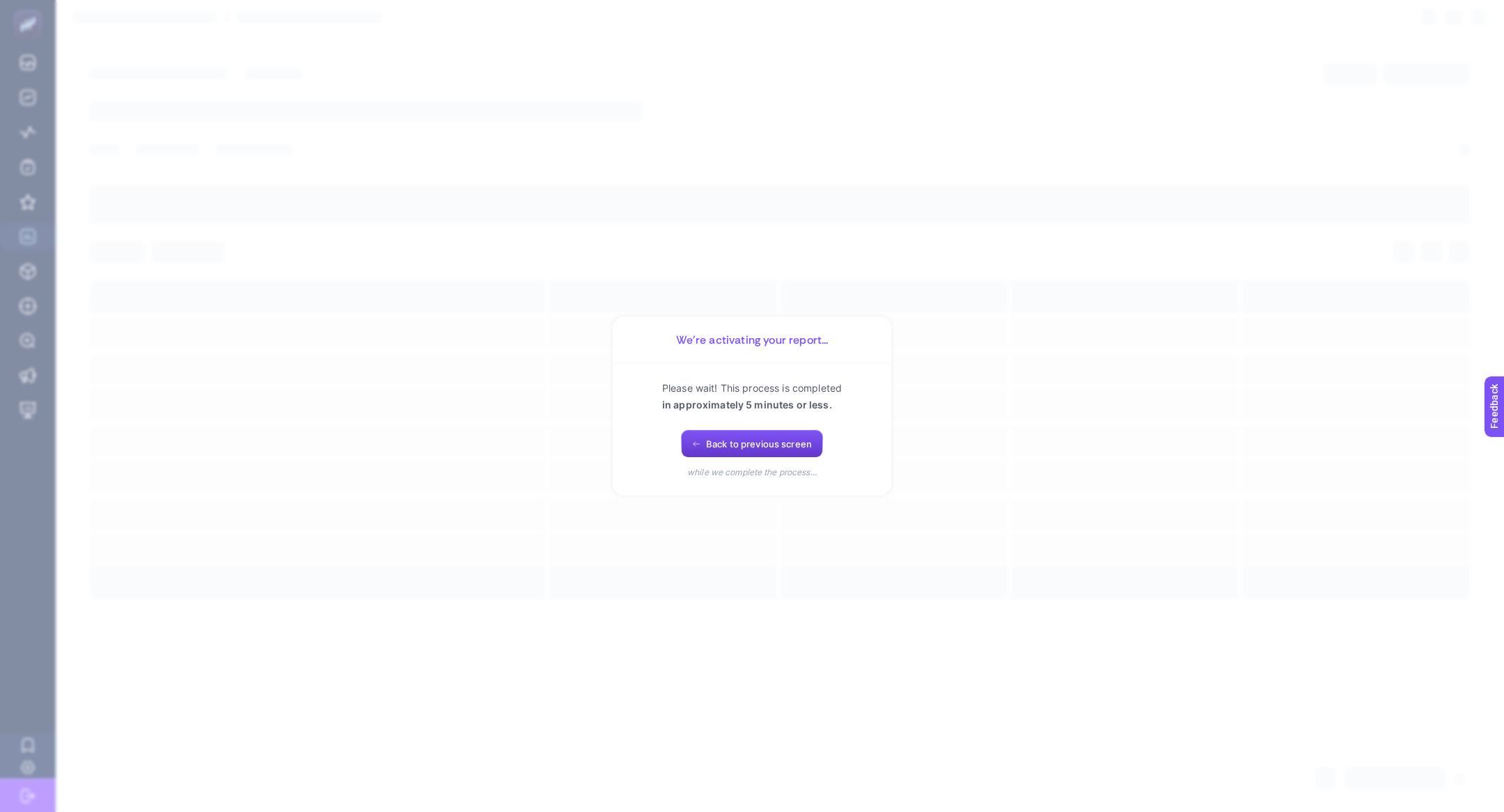
click at [700, 436] on button "Back to previous screen" at bounding box center [752, 444] width 142 height 28
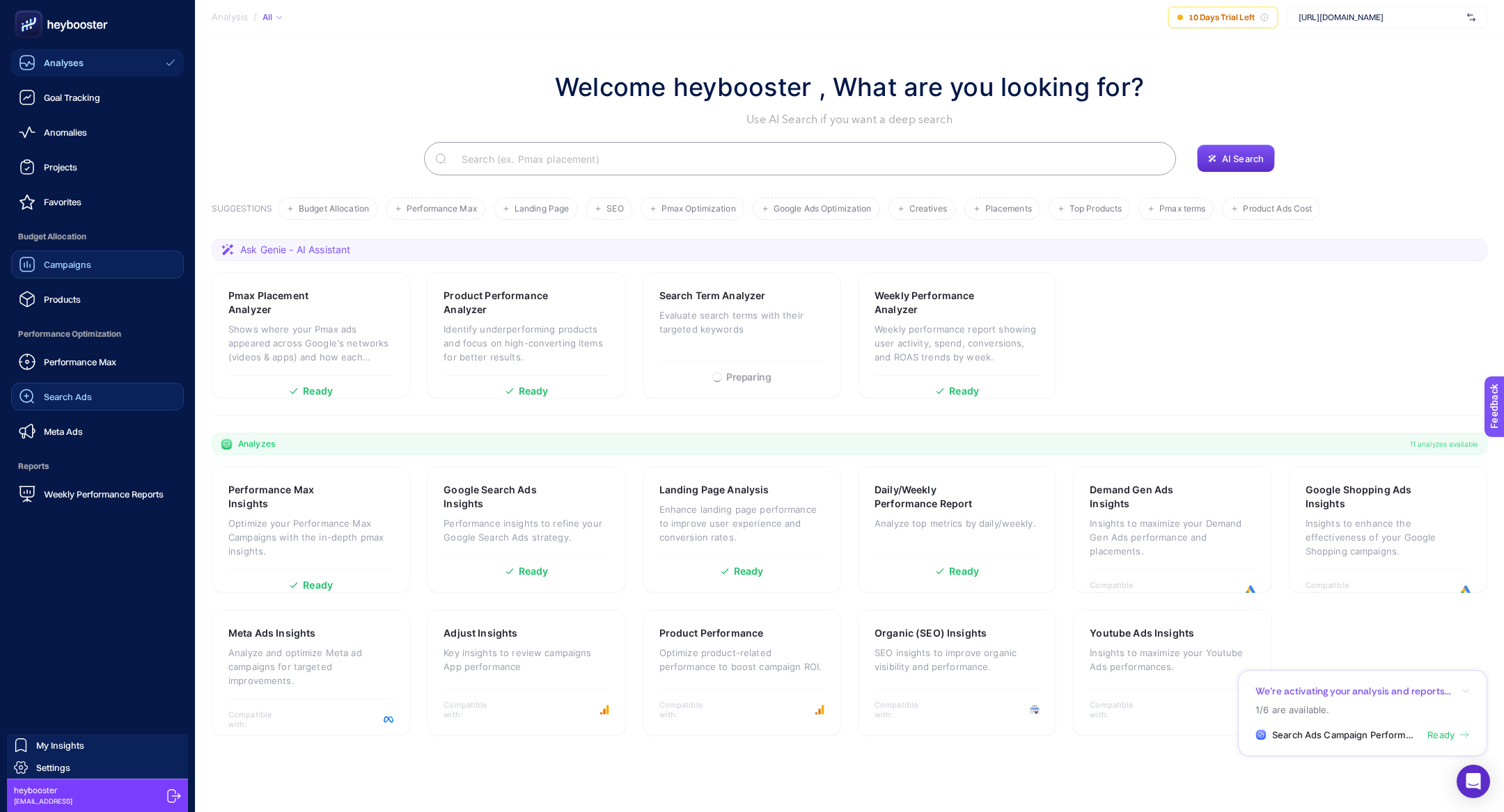
click at [117, 395] on link "Search Ads" at bounding box center [97, 397] width 173 height 28
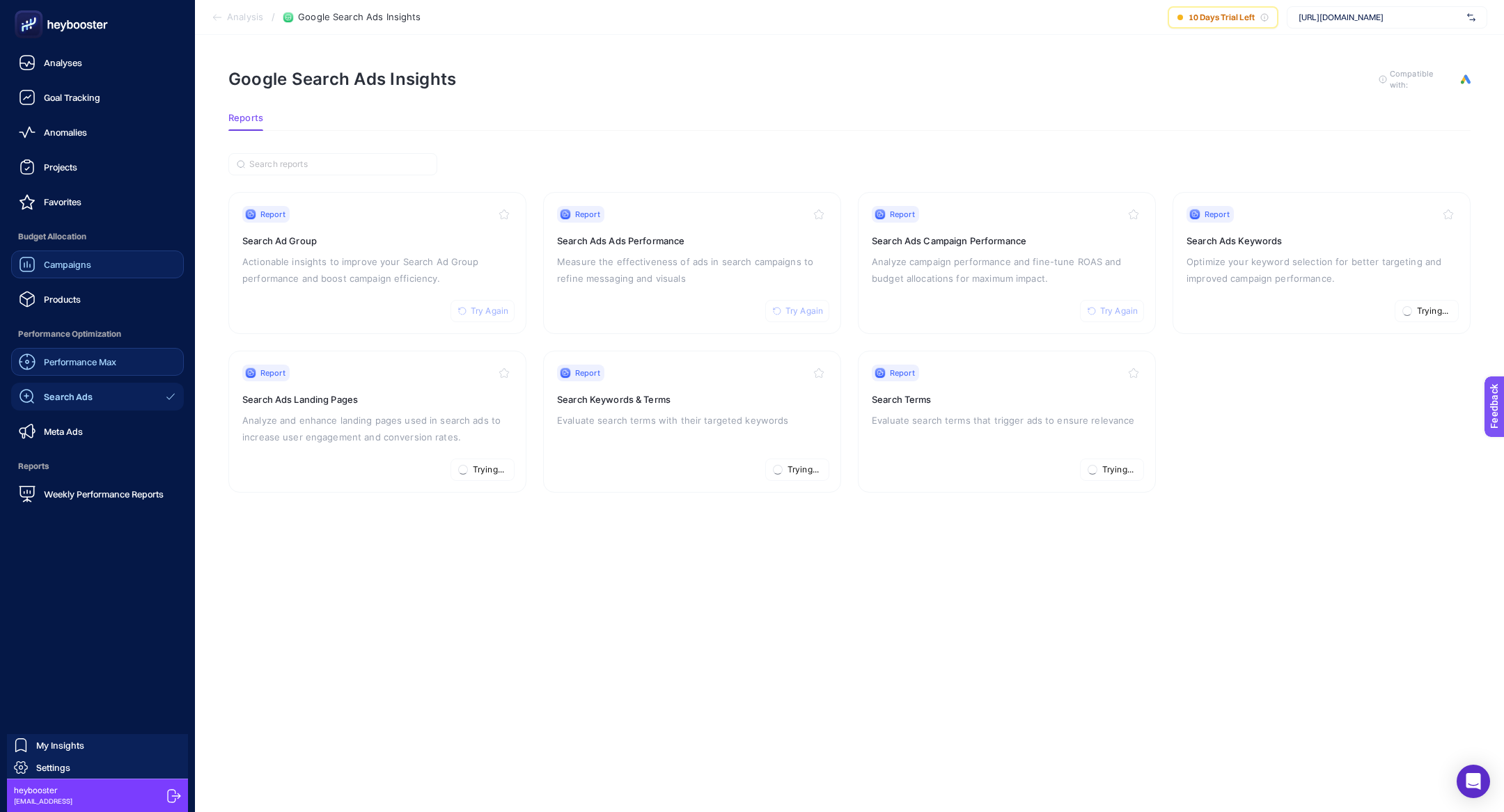
click at [76, 363] on span "Performance Max" at bounding box center [80, 361] width 73 height 11
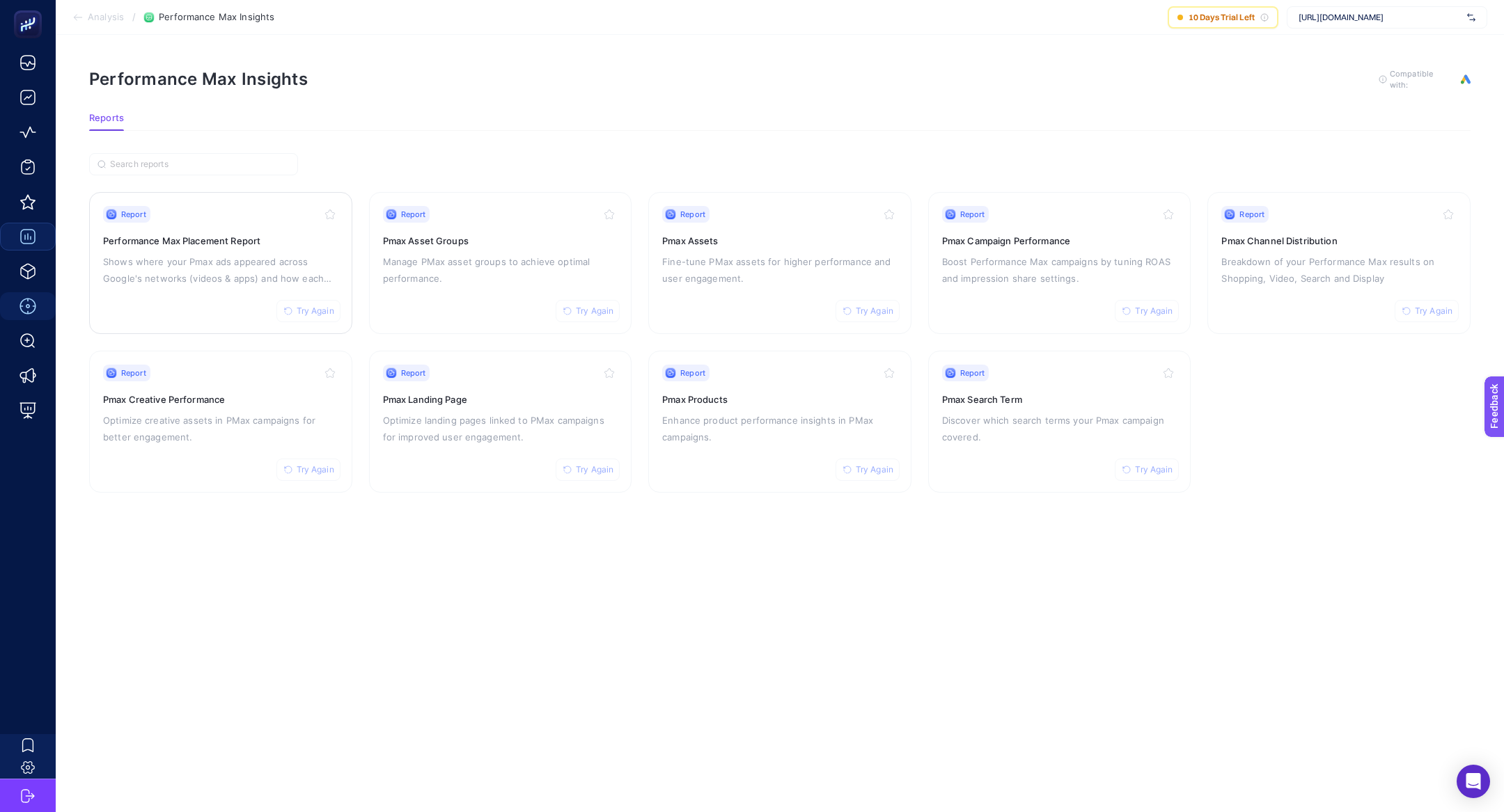
click at [308, 311] on span "Try Again" at bounding box center [315, 311] width 38 height 11
click at [590, 317] on button "Try Again" at bounding box center [588, 311] width 64 height 22
click at [860, 311] on span "Try Again" at bounding box center [875, 311] width 38 height 11
click at [1168, 318] on button "Try Again" at bounding box center [1147, 311] width 64 height 22
click at [1424, 306] on span "Try Again" at bounding box center [1434, 311] width 38 height 11
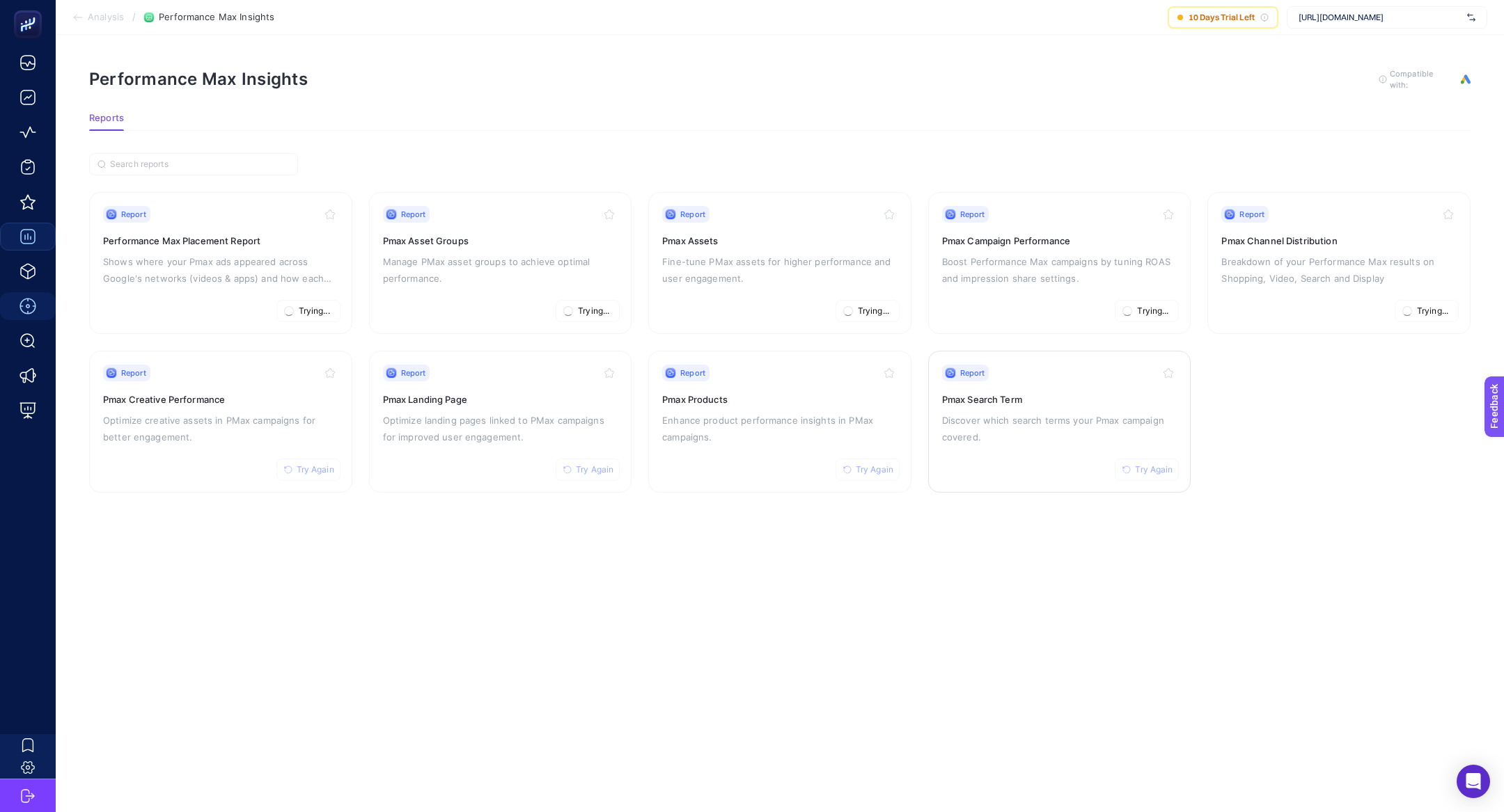
click at [1163, 464] on span "Try Again" at bounding box center [1154, 469] width 38 height 11
click at [879, 464] on span "Try Again" at bounding box center [875, 469] width 38 height 11
click at [616, 468] on button "Try Again" at bounding box center [588, 469] width 64 height 22
click at [312, 474] on button "Try Again" at bounding box center [308, 469] width 64 height 22
